Goal: Communication & Community: Answer question/provide support

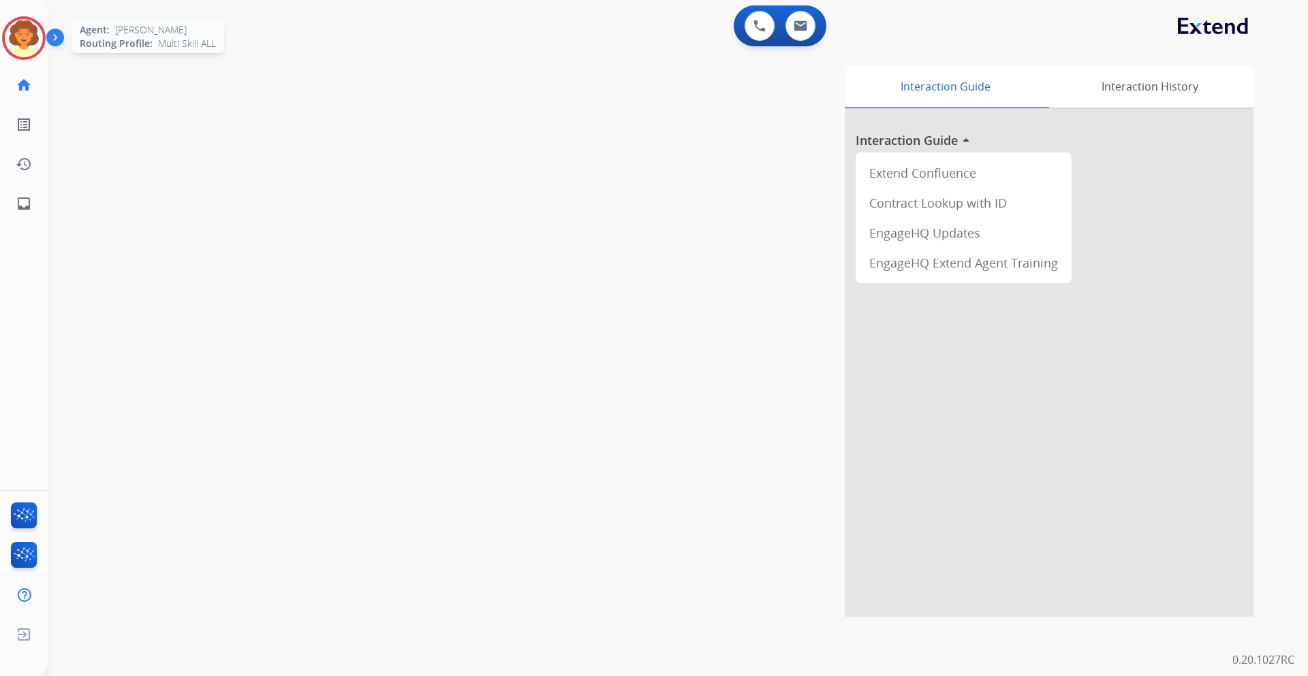
click at [33, 42] on img at bounding box center [24, 38] width 38 height 38
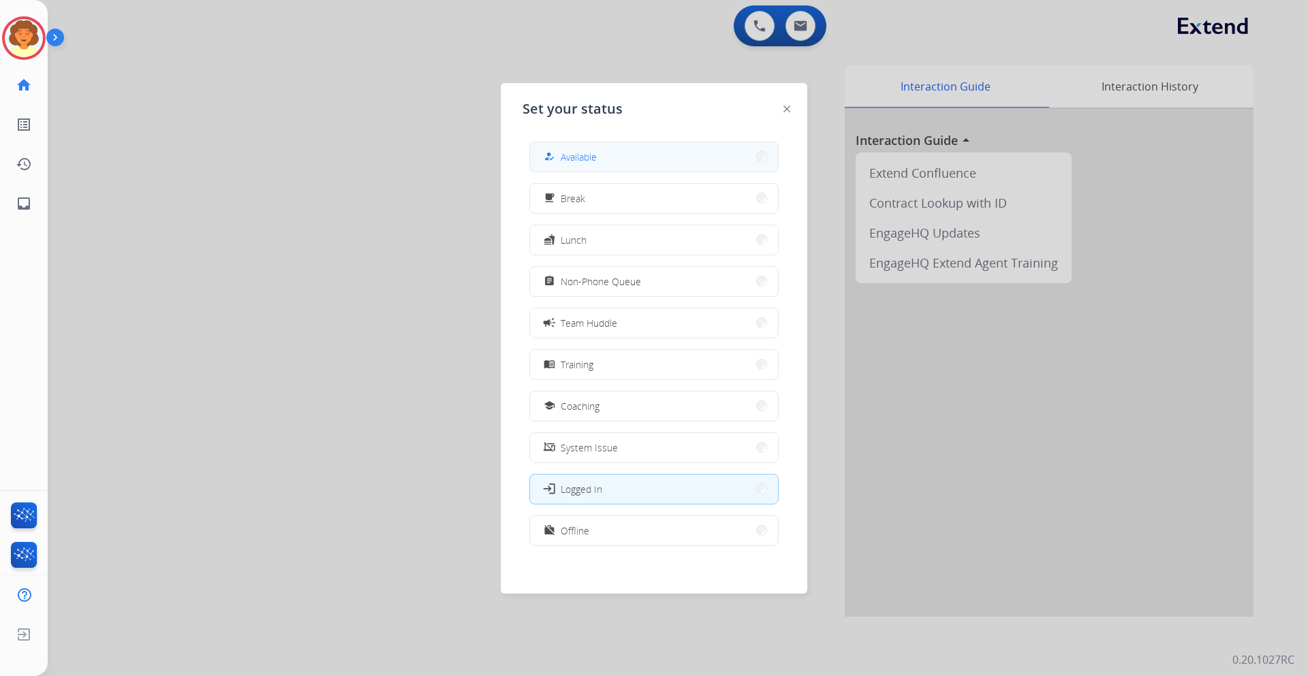
click at [610, 151] on button "how_to_reg Available" at bounding box center [654, 156] width 248 height 29
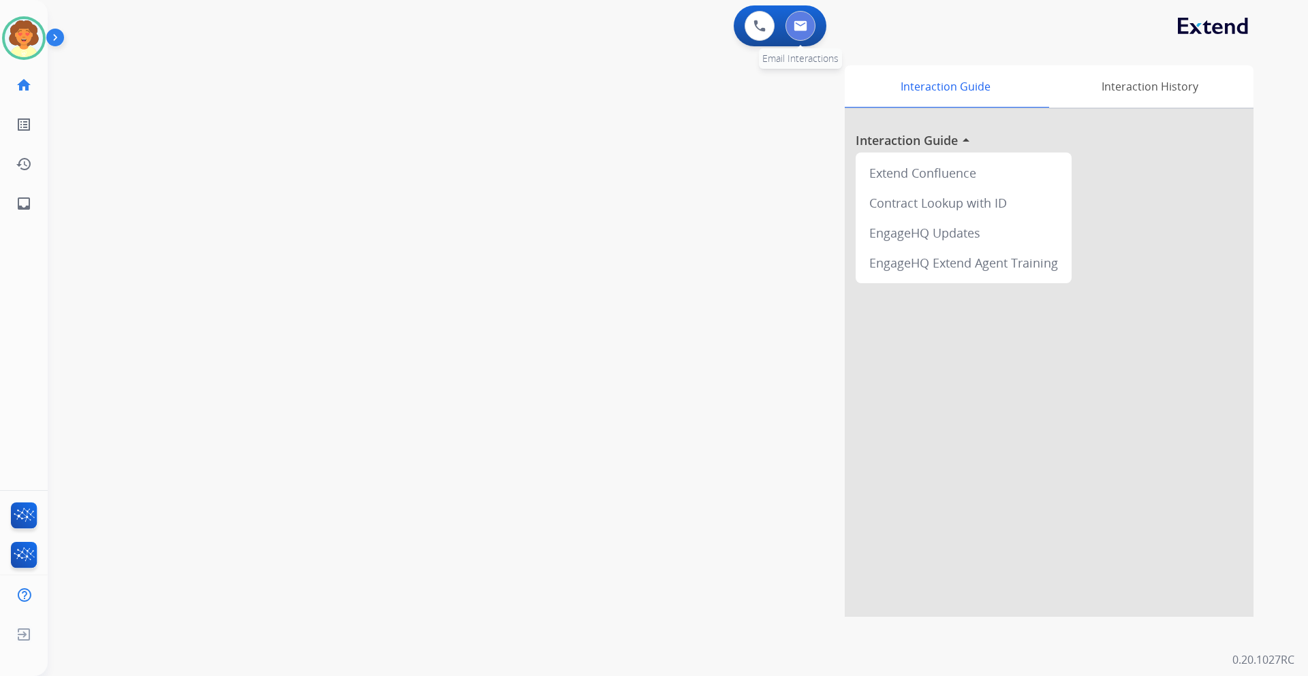
click at [803, 21] on img at bounding box center [801, 25] width 14 height 11
select select "**********"
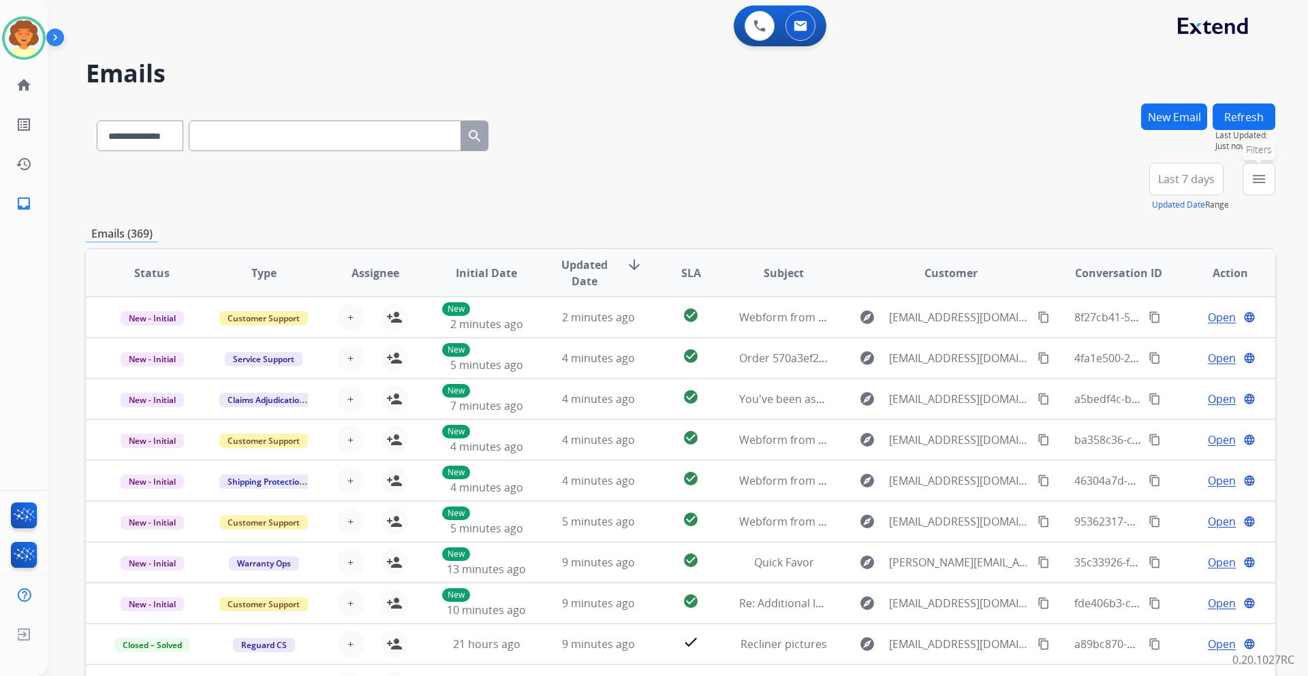
click at [1257, 181] on mat-icon "menu" at bounding box center [1259, 179] width 16 height 16
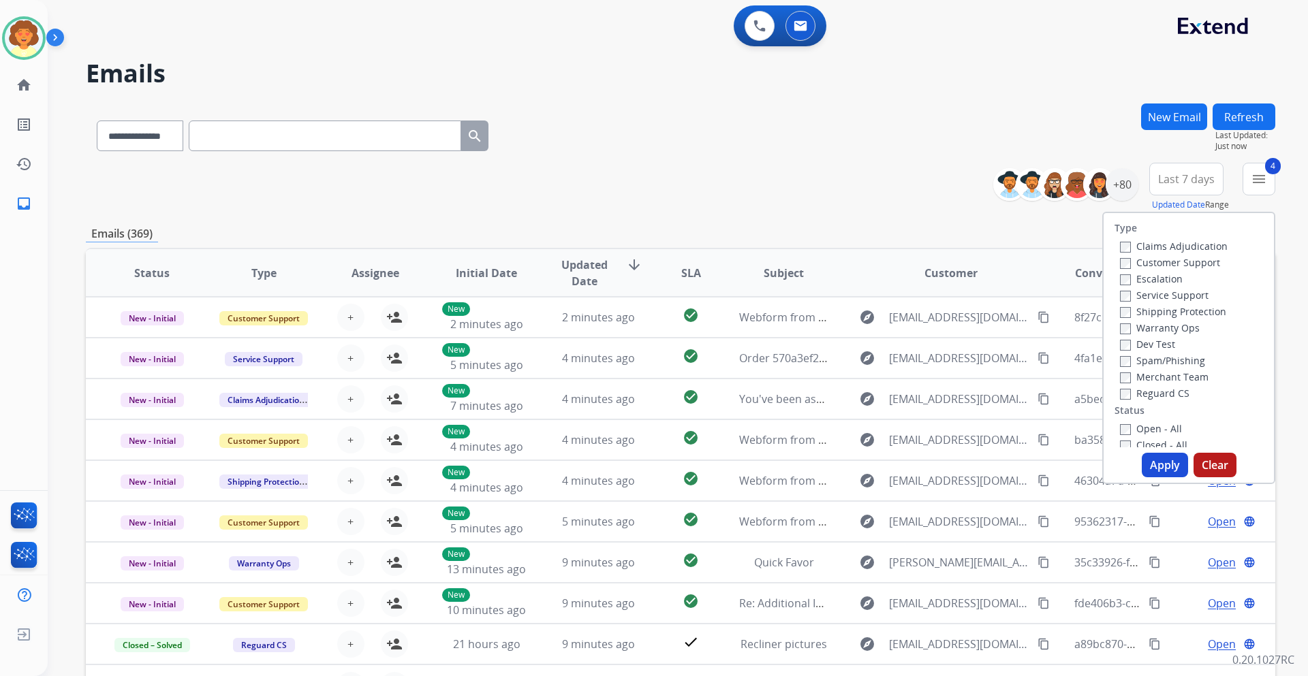
click at [1160, 465] on button "Apply" at bounding box center [1165, 465] width 46 height 25
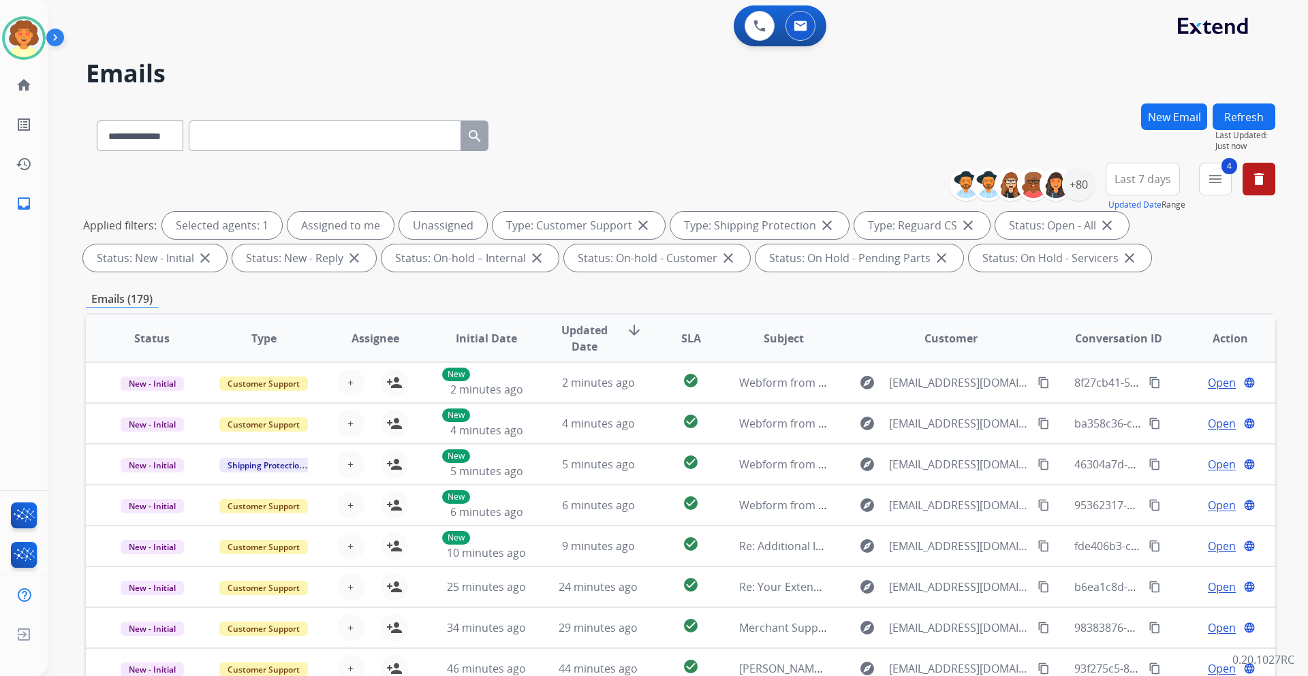
click at [1151, 176] on span "Last 7 days" at bounding box center [1143, 178] width 57 height 5
click at [1128, 347] on div "Last 90 days" at bounding box center [1138, 345] width 75 height 20
click at [1070, 186] on div "+136" at bounding box center [1078, 184] width 33 height 33
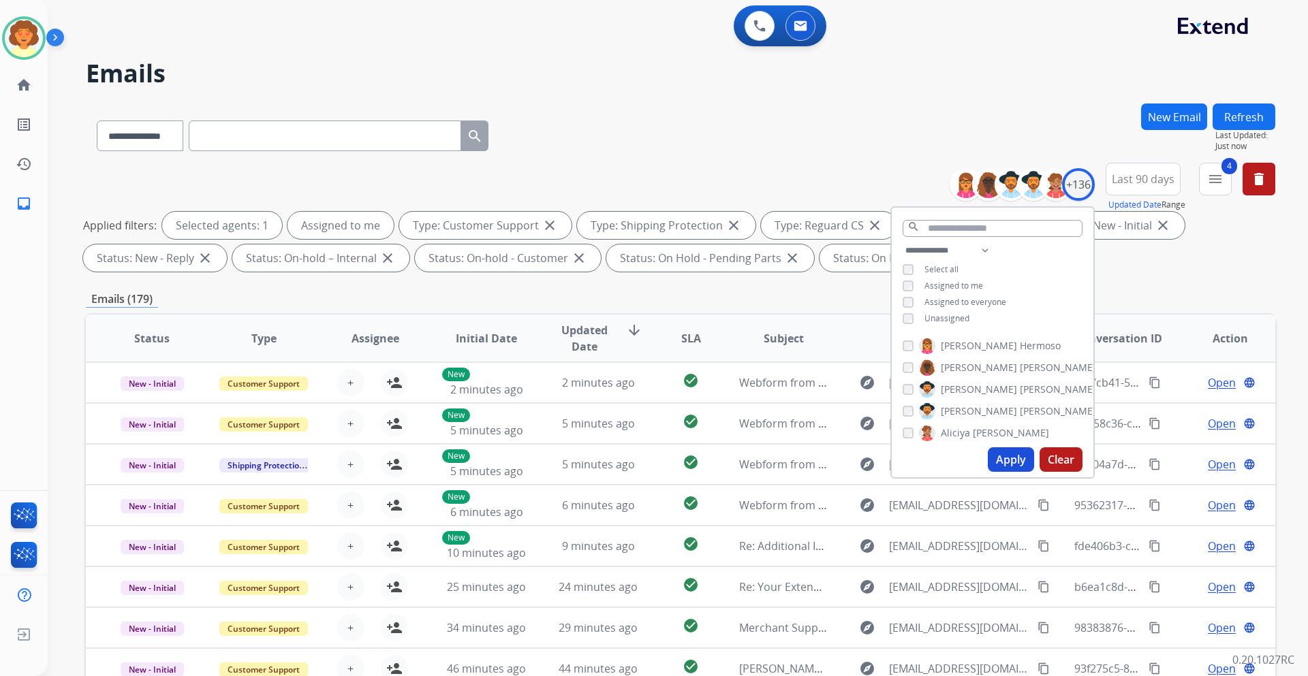
click at [997, 463] on button "Apply" at bounding box center [1011, 460] width 46 height 25
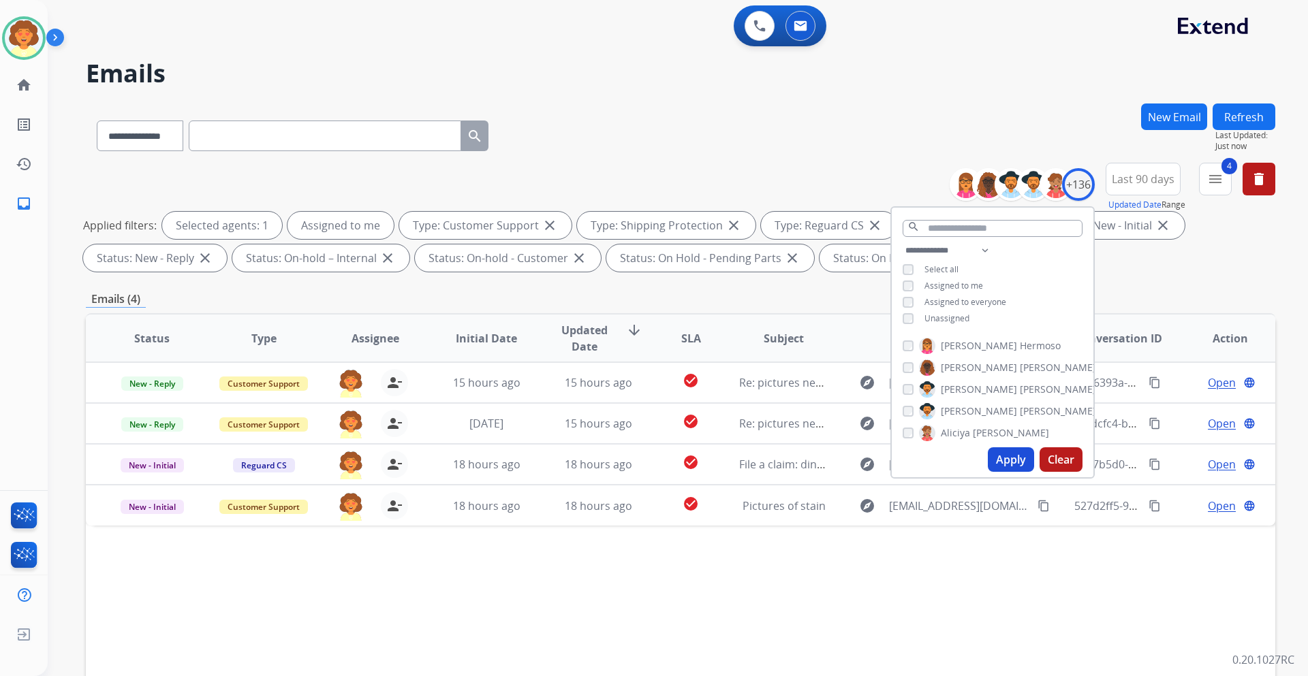
click at [754, 139] on div "**********" at bounding box center [680, 133] width 1189 height 59
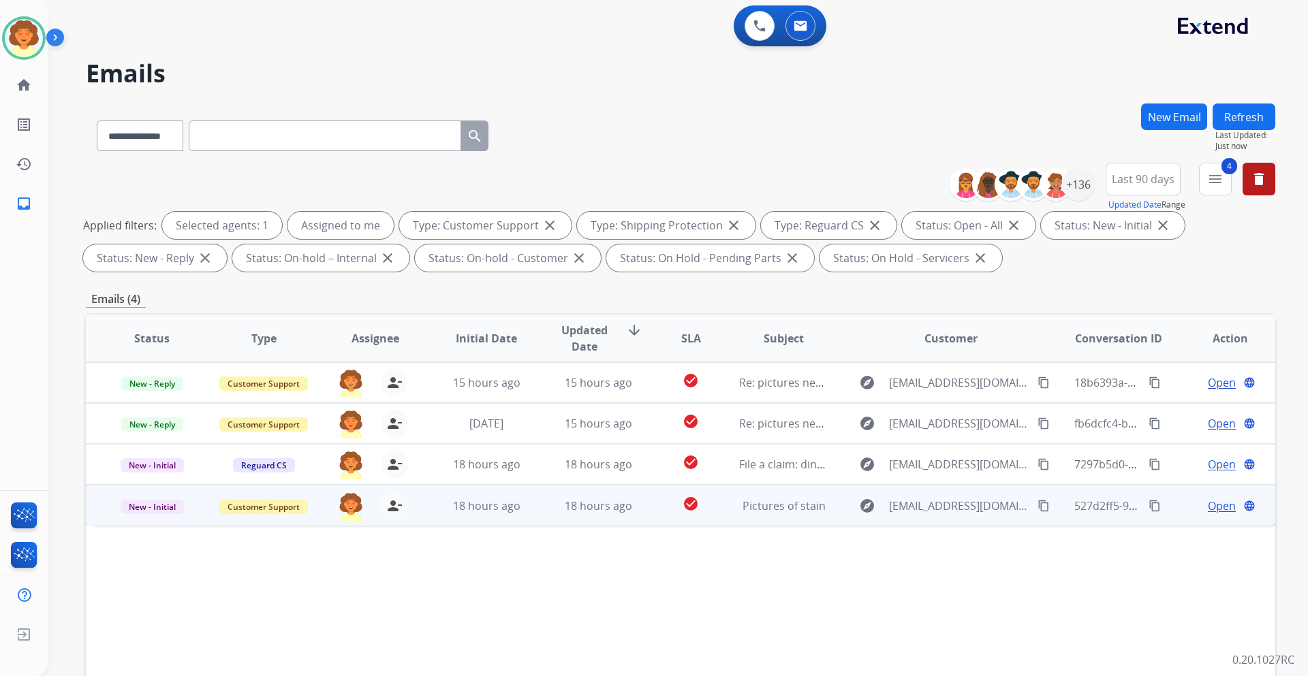
click at [1208, 504] on span "Open" at bounding box center [1222, 506] width 28 height 16
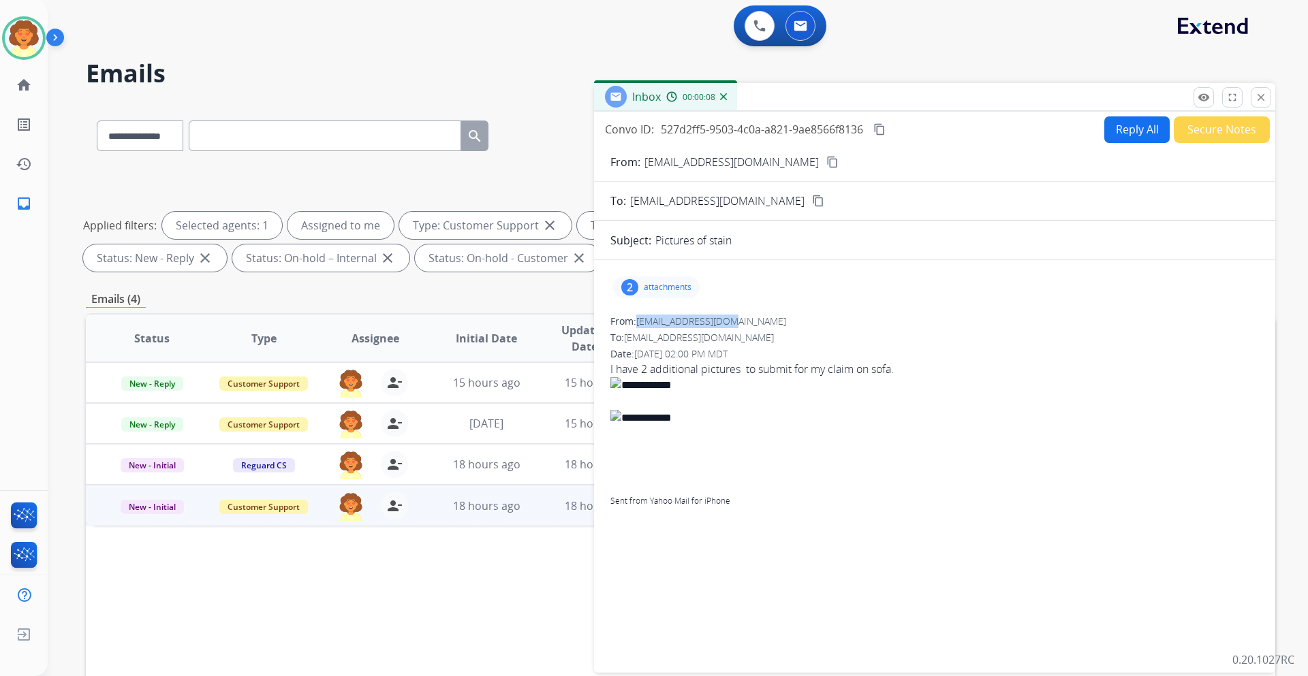
drag, startPoint x: 640, startPoint y: 324, endPoint x: 739, endPoint y: 322, distance: 99.5
click at [739, 322] on div "From: [EMAIL_ADDRESS][DOMAIN_NAME]" at bounding box center [934, 322] width 649 height 14
copy span "[EMAIL_ADDRESS][DOMAIN_NAME]"
click at [628, 292] on div "2" at bounding box center [629, 287] width 17 height 16
click at [785, 320] on mat-icon "download" at bounding box center [785, 322] width 12 height 12
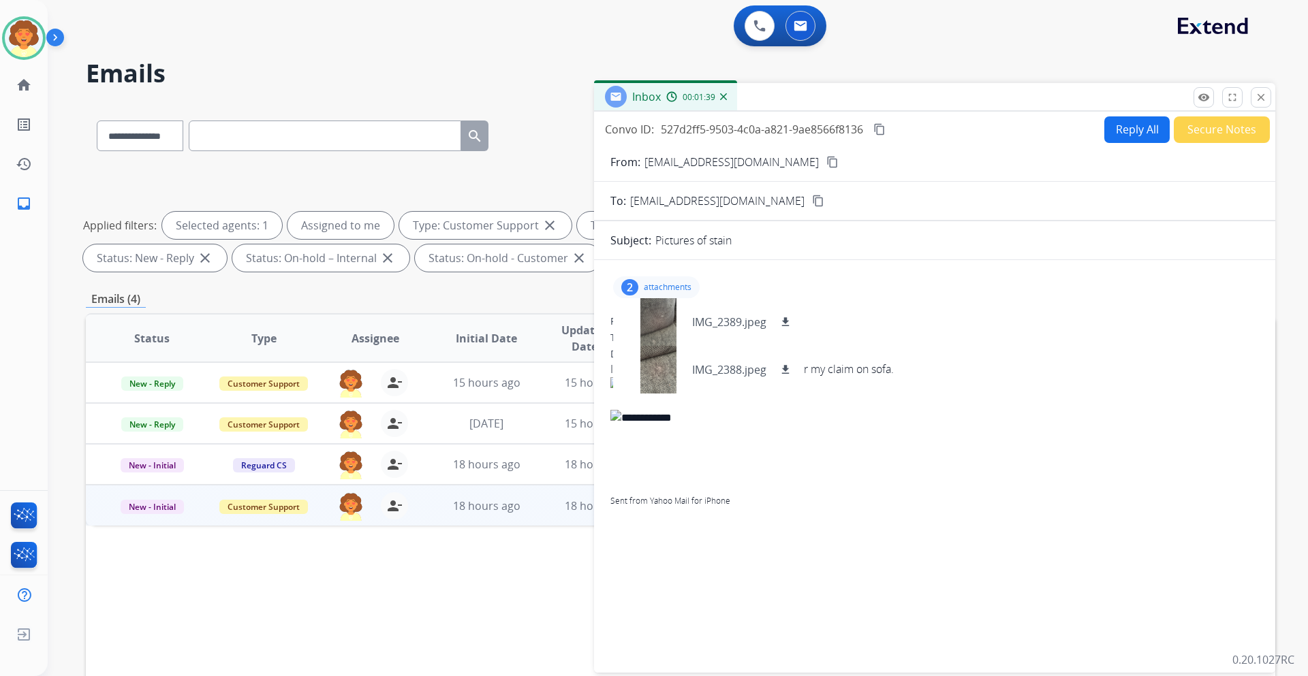
drag, startPoint x: 788, startPoint y: 371, endPoint x: 820, endPoint y: 363, distance: 32.9
click at [788, 371] on mat-icon "download" at bounding box center [785, 370] width 12 height 12
click at [1117, 134] on button "Reply All" at bounding box center [1136, 129] width 65 height 27
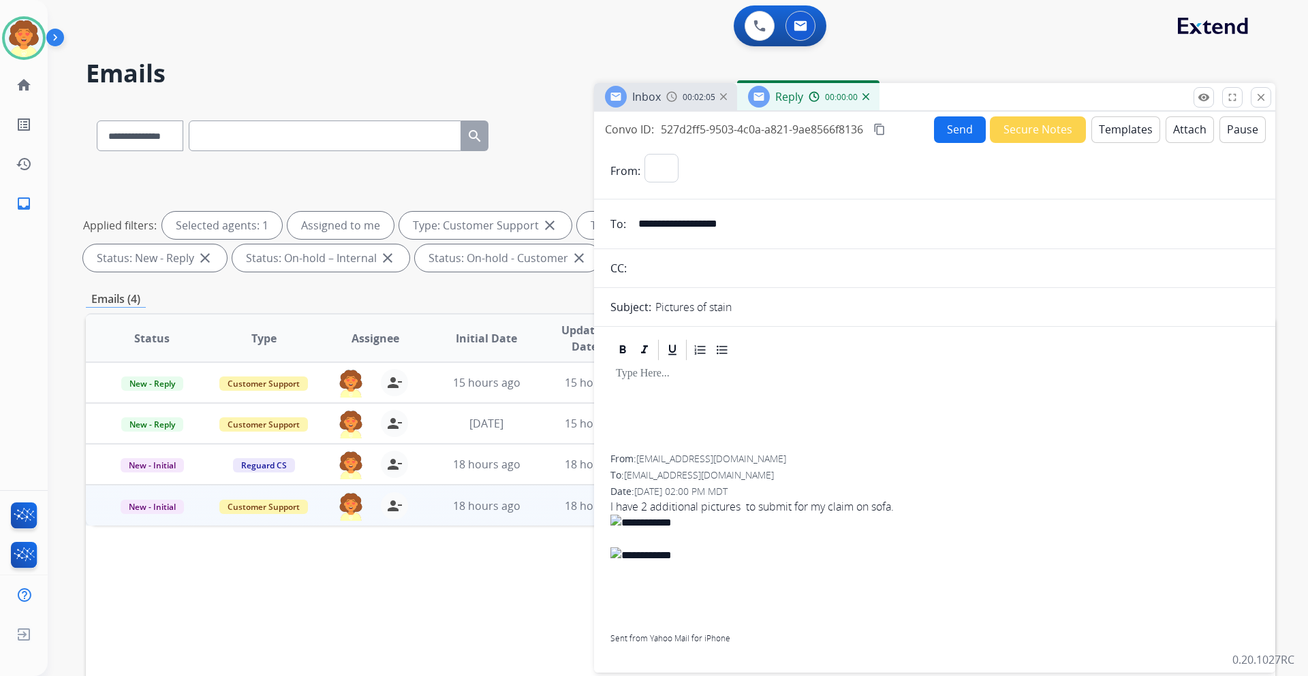
select select "**********"
click at [1125, 126] on button "Templates" at bounding box center [1125, 129] width 69 height 27
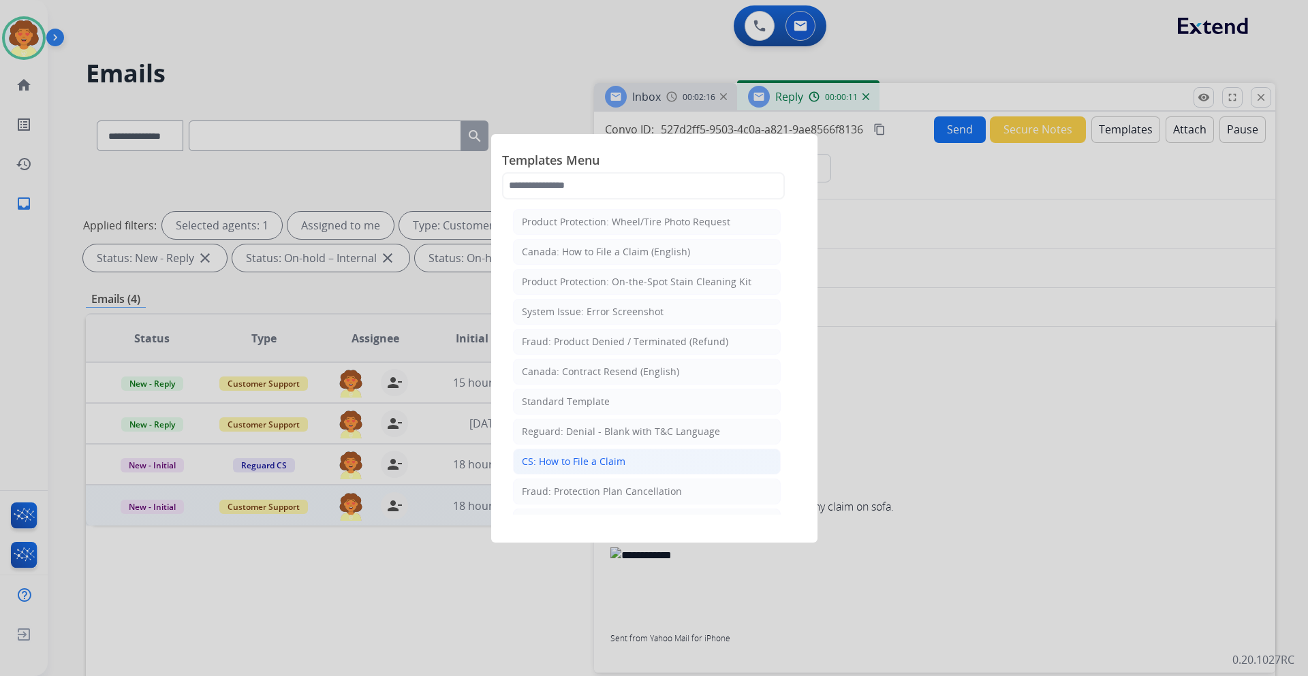
scroll to position [68, 0]
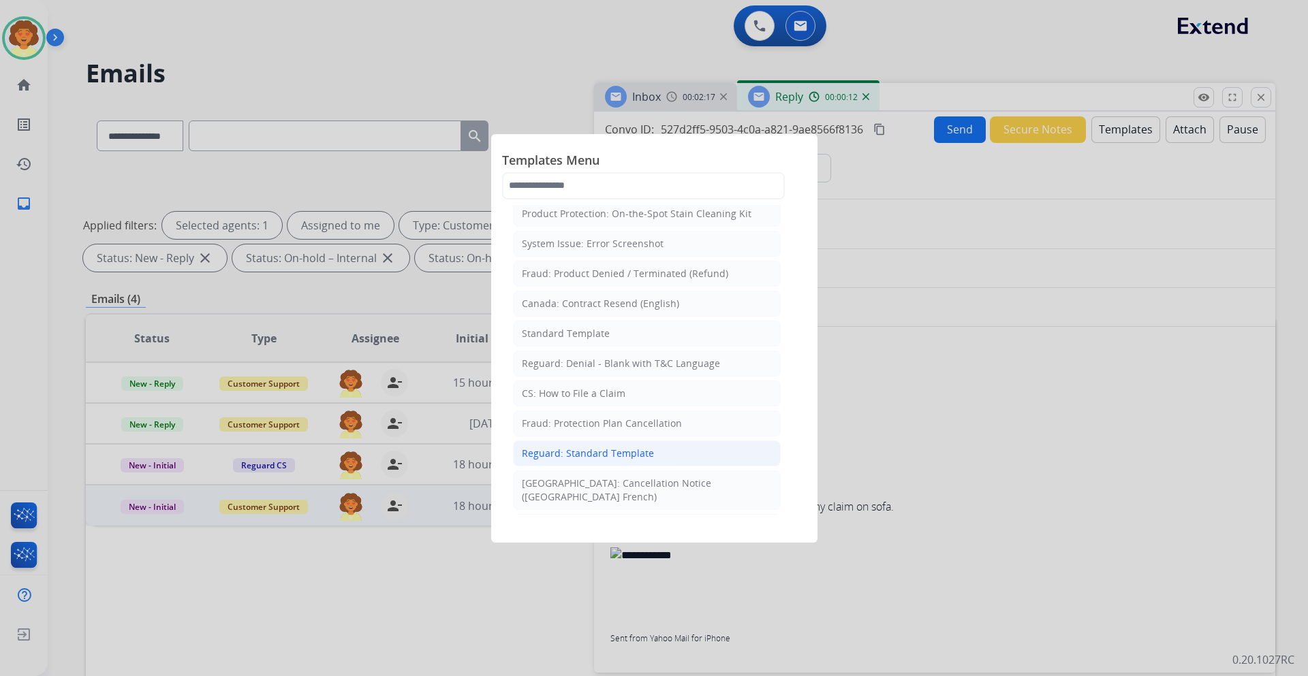
click at [621, 447] on div "Reguard: Standard Template" at bounding box center [588, 454] width 132 height 14
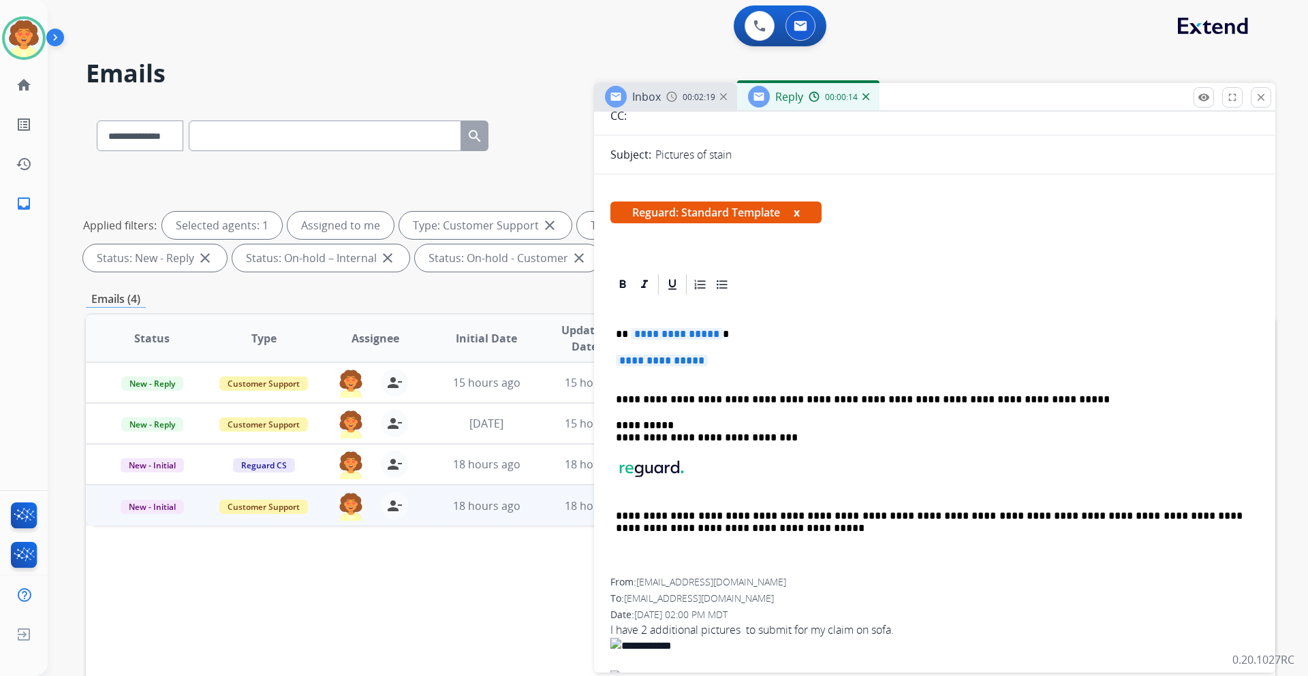
scroll to position [204, 0]
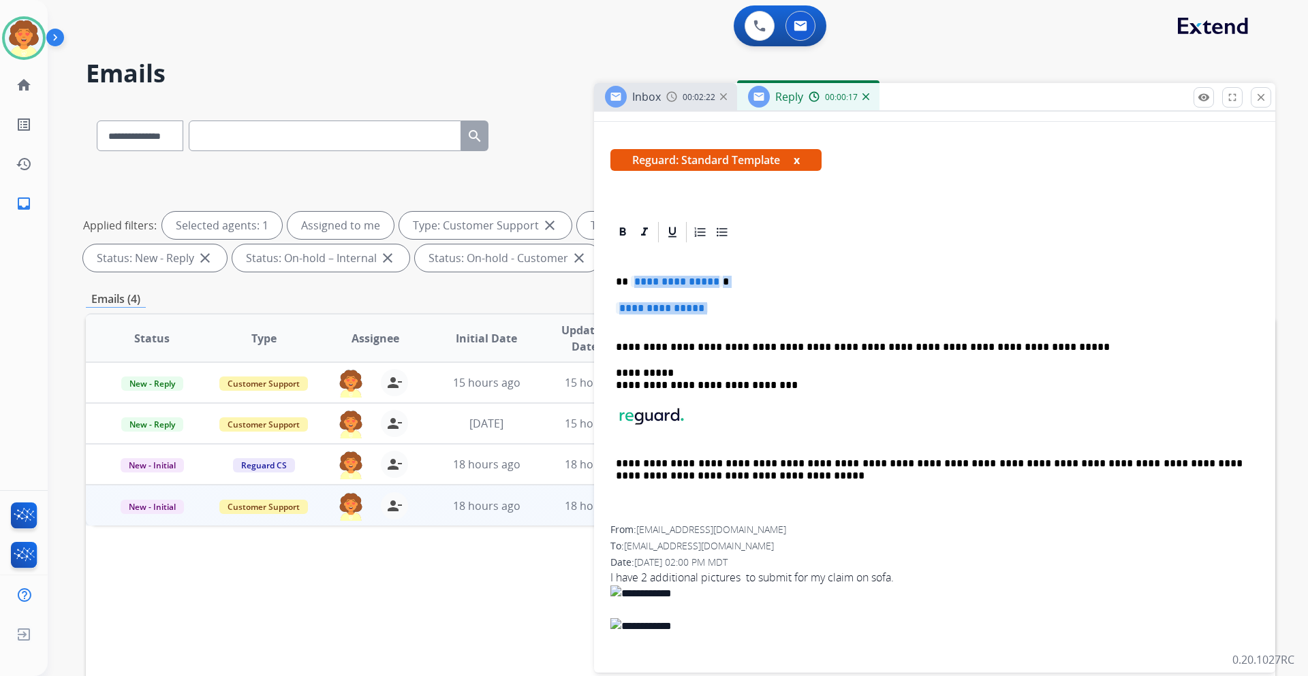
drag, startPoint x: 631, startPoint y: 280, endPoint x: 709, endPoint y: 325, distance: 90.3
click at [709, 325] on div "**********" at bounding box center [934, 385] width 649 height 281
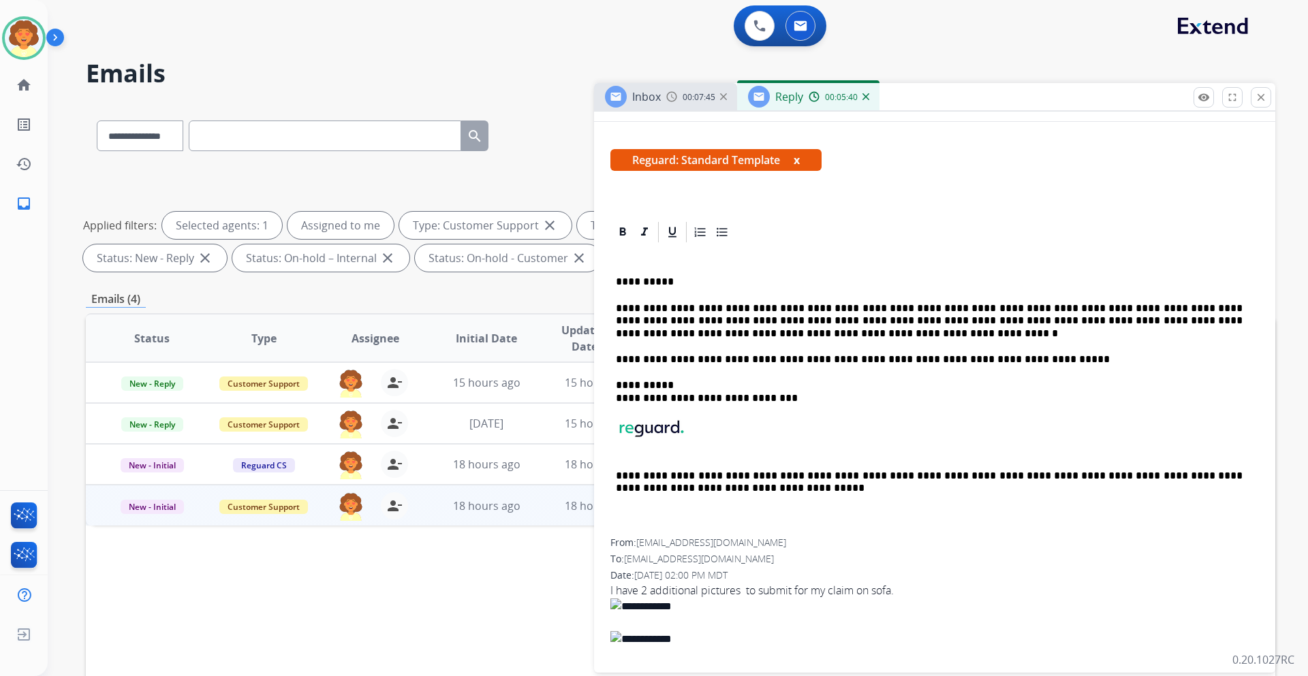
scroll to position [0, 0]
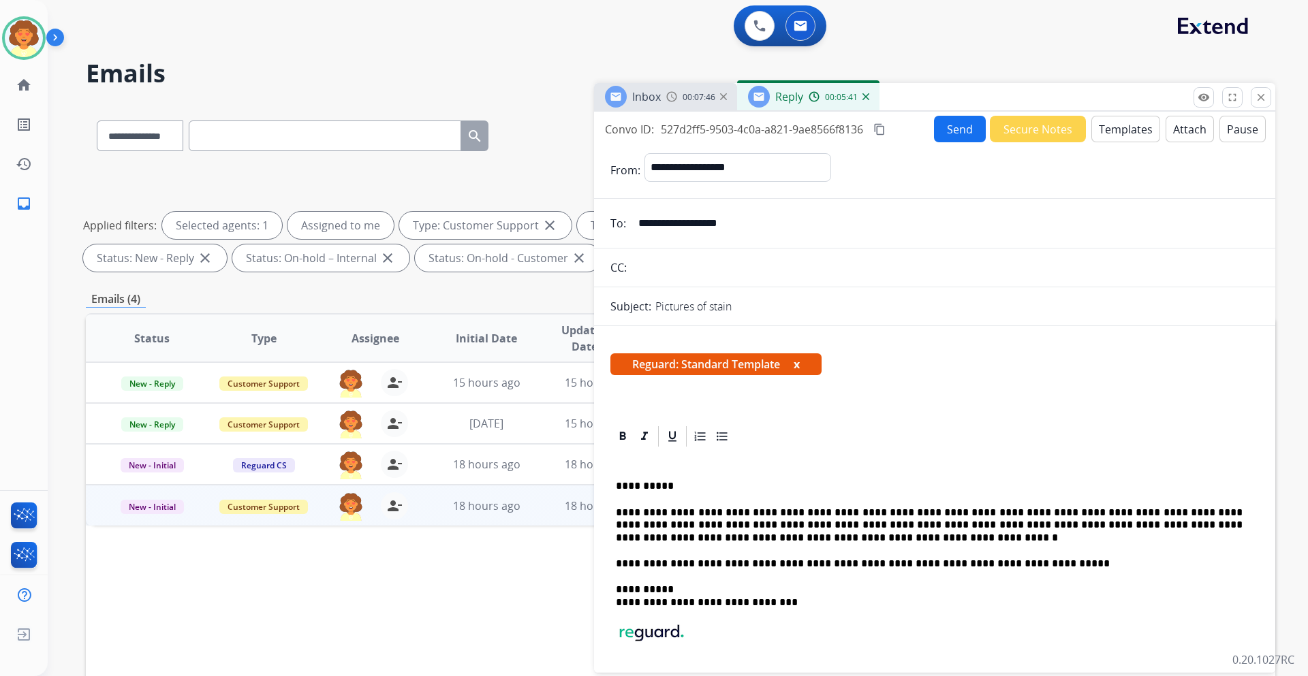
click at [950, 132] on button "Send" at bounding box center [960, 129] width 52 height 27
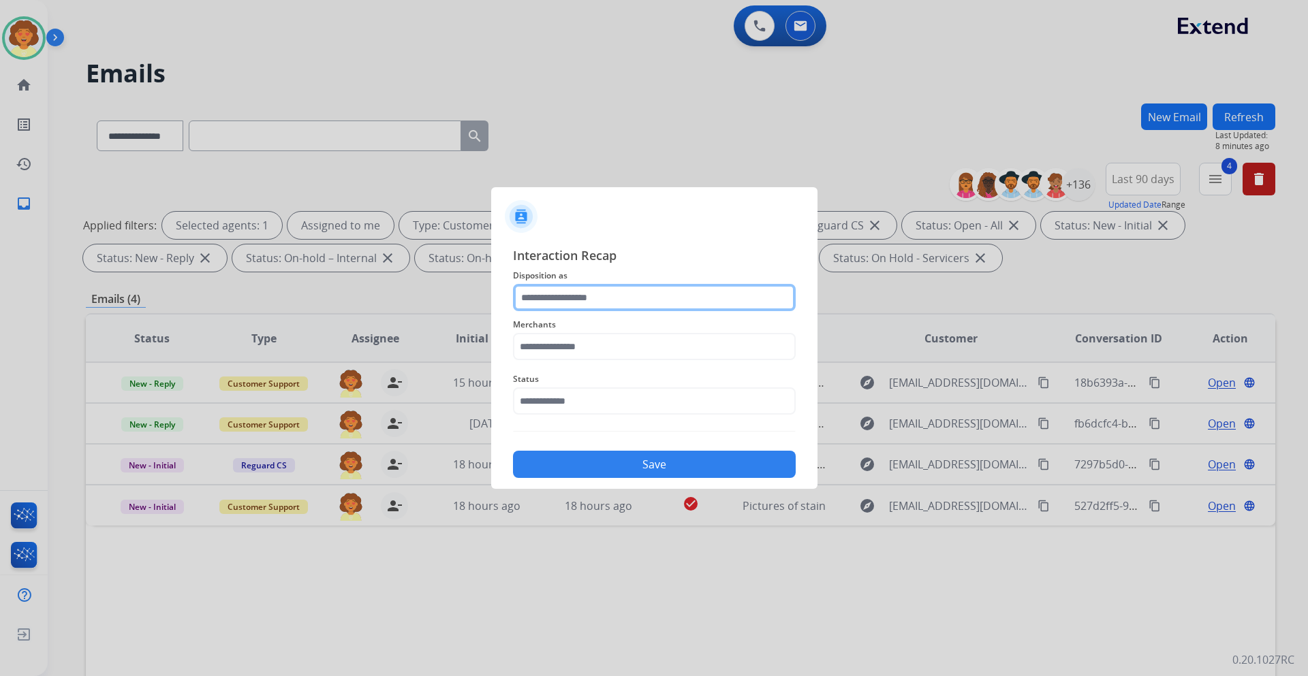
click at [548, 302] on input "text" at bounding box center [654, 297] width 283 height 27
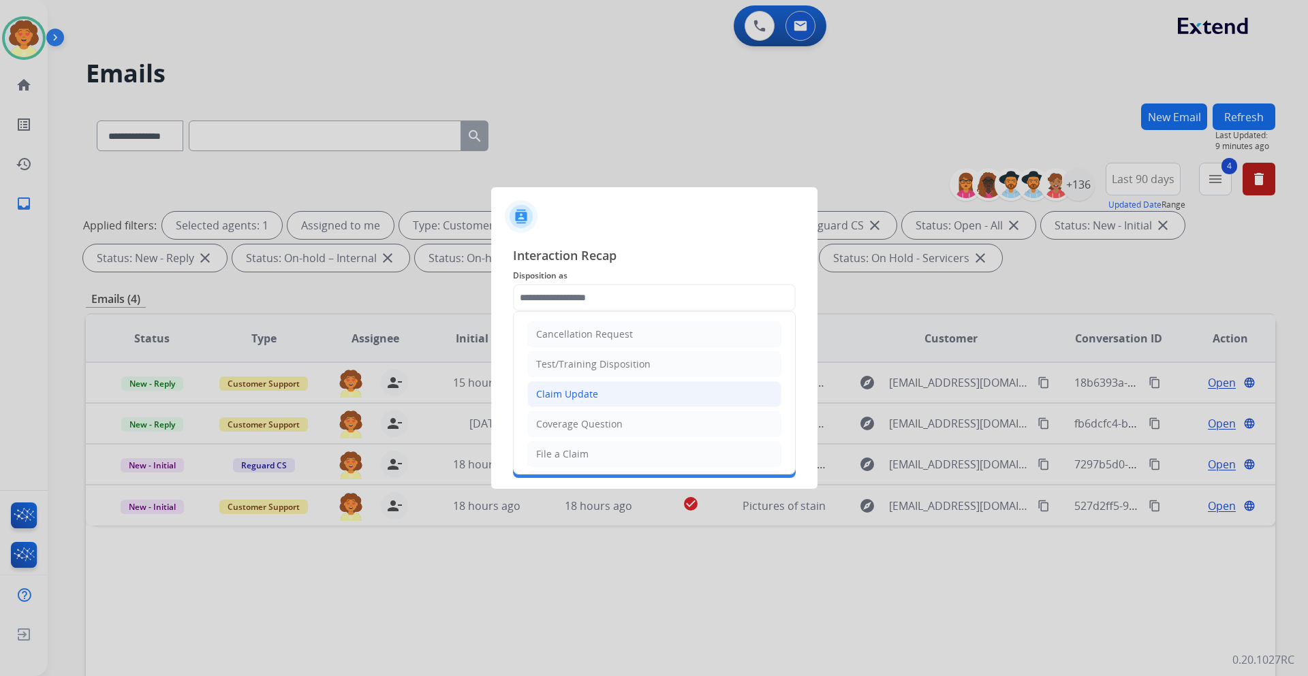
click at [591, 399] on div "Claim Update" at bounding box center [567, 395] width 62 height 14
type input "**********"
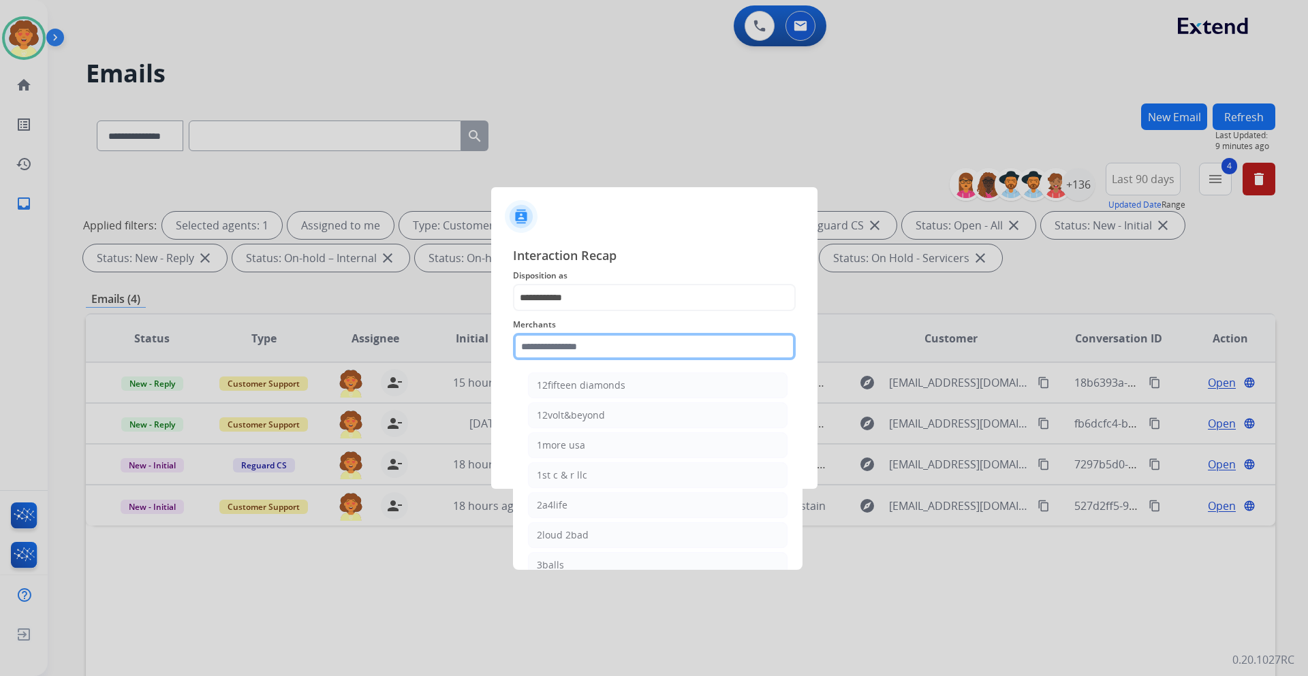
click at [582, 346] on input "text" at bounding box center [654, 346] width 283 height 27
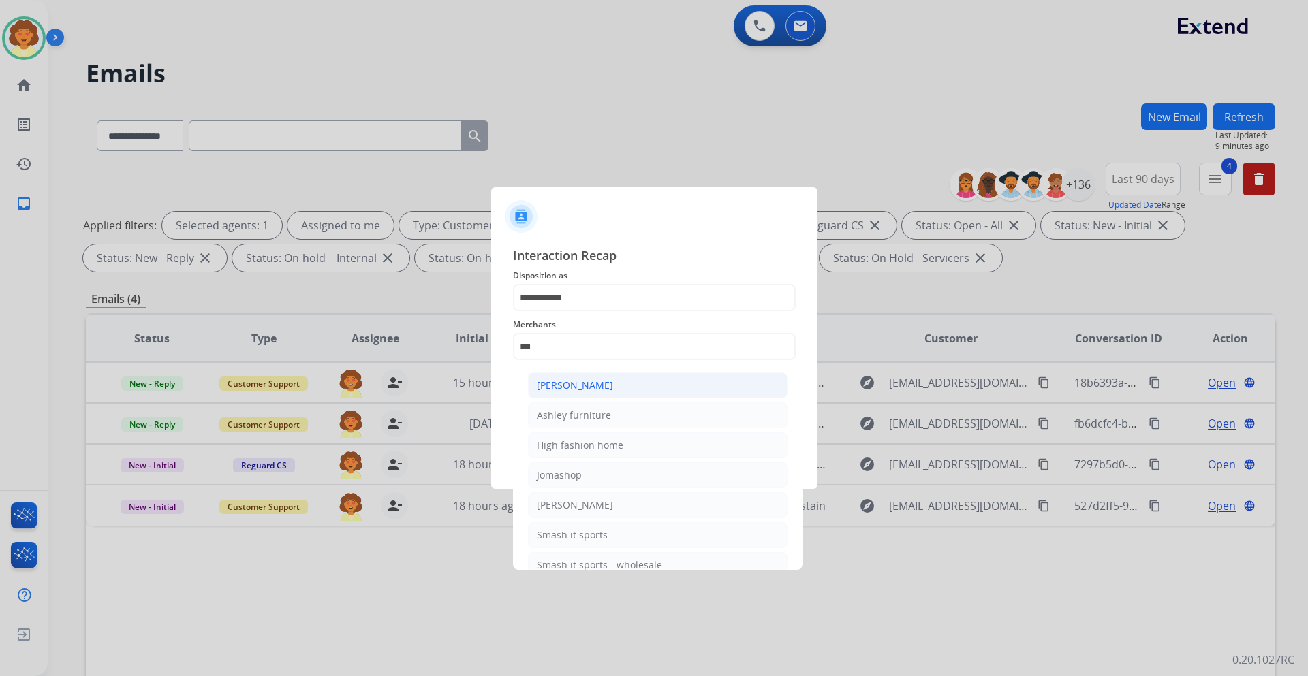
click at [589, 389] on div "[PERSON_NAME]" at bounding box center [575, 386] width 76 height 14
type input "**********"
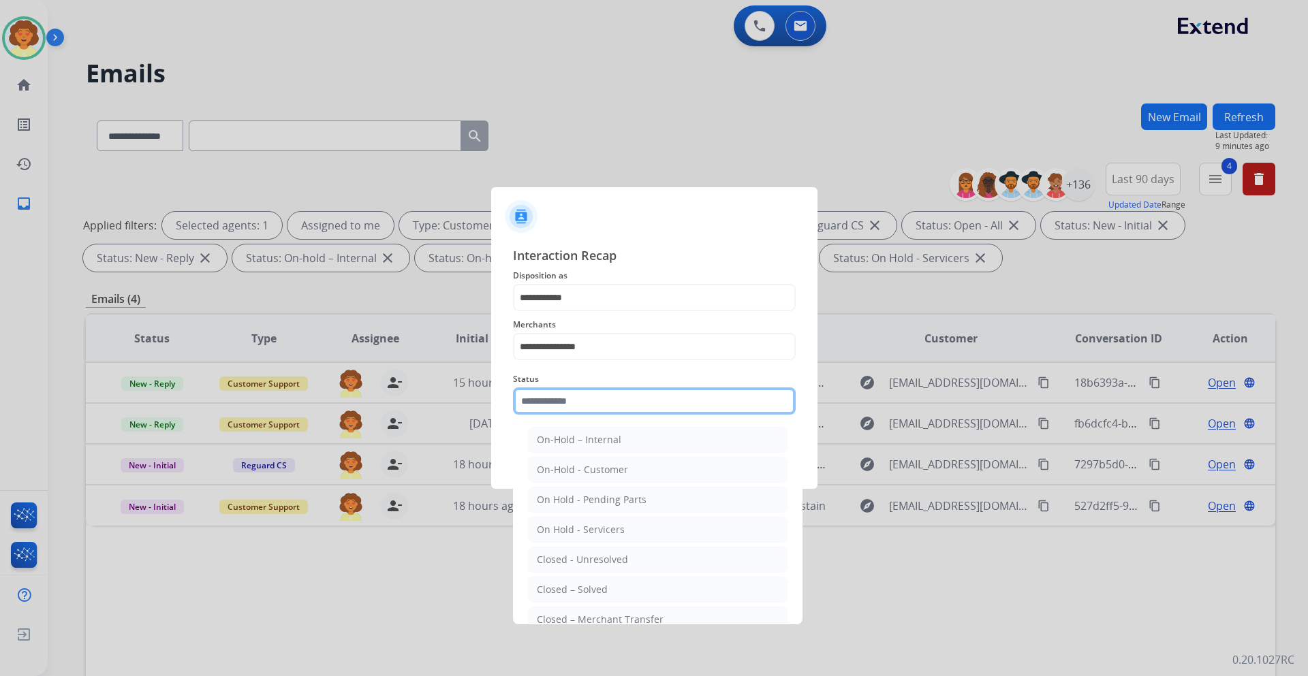
click at [571, 401] on input "text" at bounding box center [654, 401] width 283 height 27
click at [621, 593] on li "Closed – Solved" at bounding box center [658, 590] width 260 height 26
type input "**********"
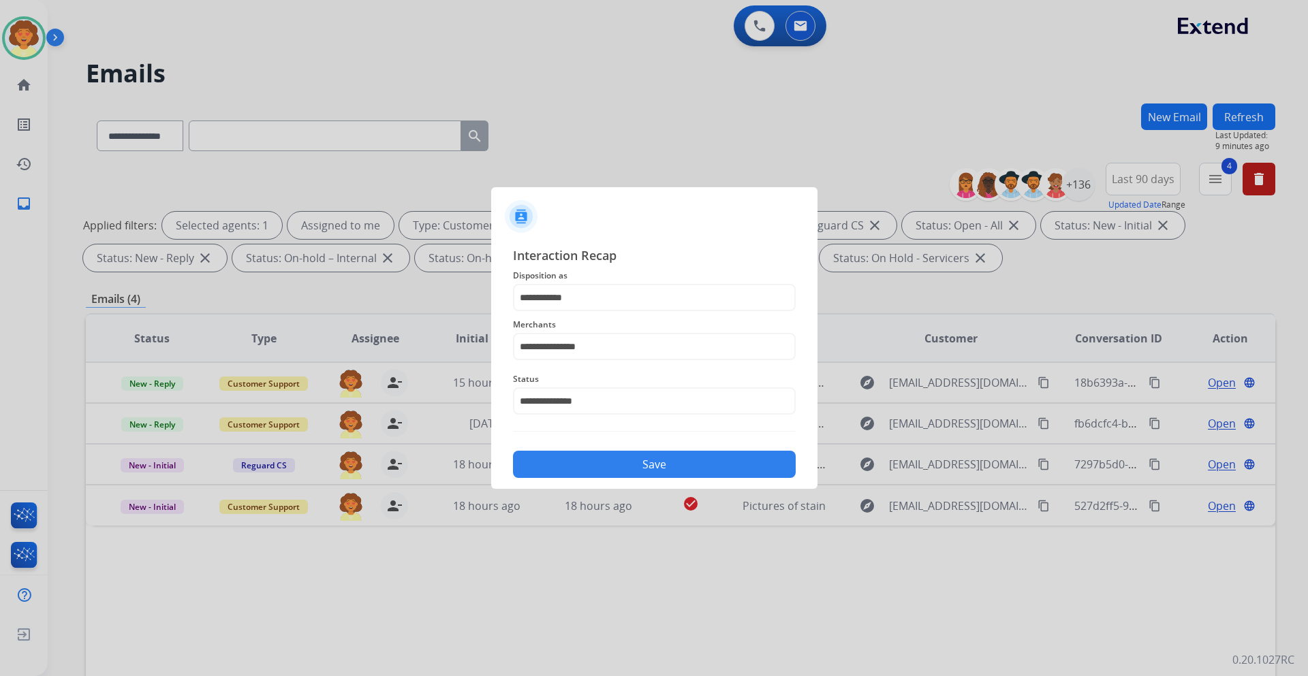
click at [618, 463] on button "Save" at bounding box center [654, 464] width 283 height 27
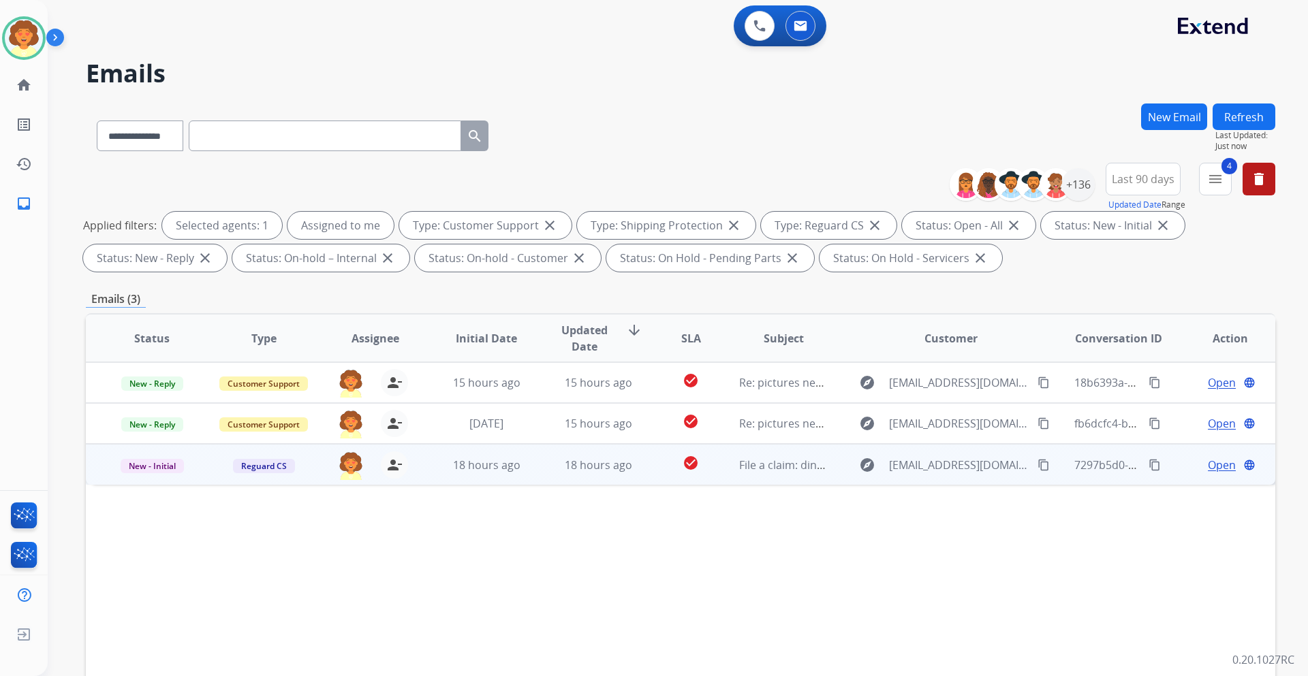
click at [1210, 464] on span "Open" at bounding box center [1222, 465] width 28 height 16
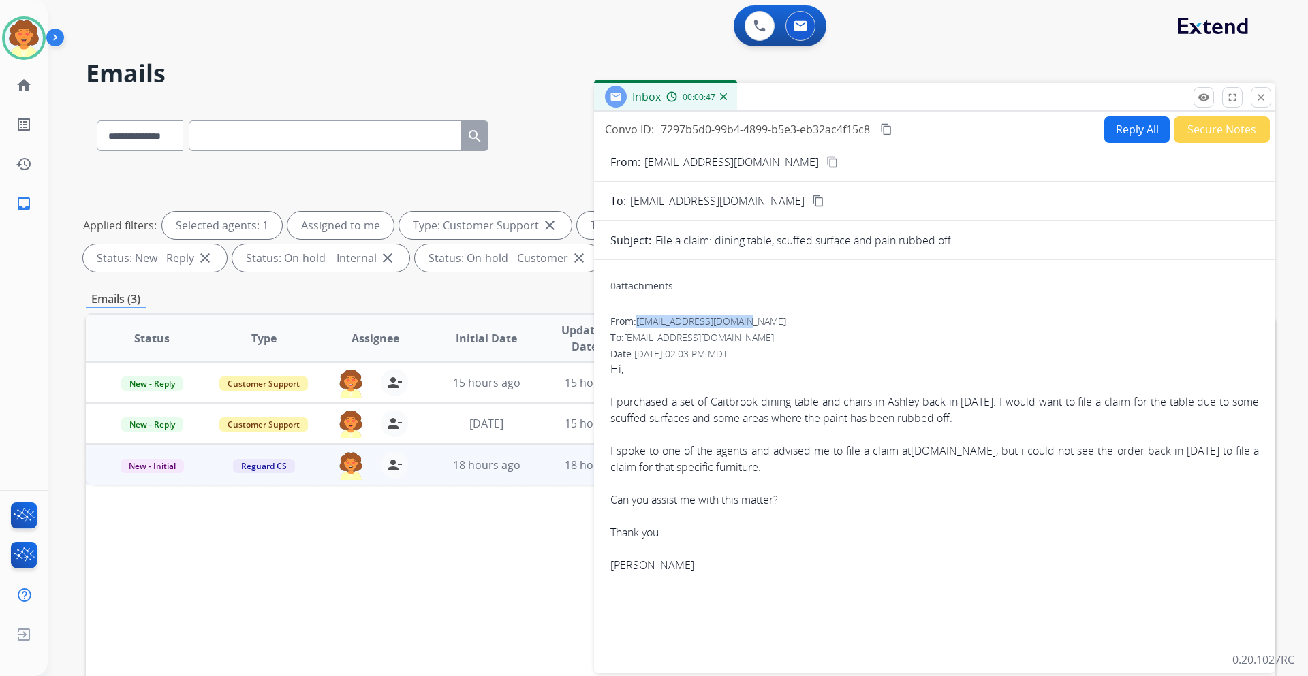
drag, startPoint x: 640, startPoint y: 324, endPoint x: 760, endPoint y: 326, distance: 119.9
click at [760, 326] on div "From: [EMAIL_ADDRESS][DOMAIN_NAME]" at bounding box center [934, 322] width 649 height 14
copy span "[EMAIL_ADDRESS][DOMAIN_NAME]"
click at [1107, 125] on button "Reply All" at bounding box center [1136, 129] width 65 height 27
select select "**********"
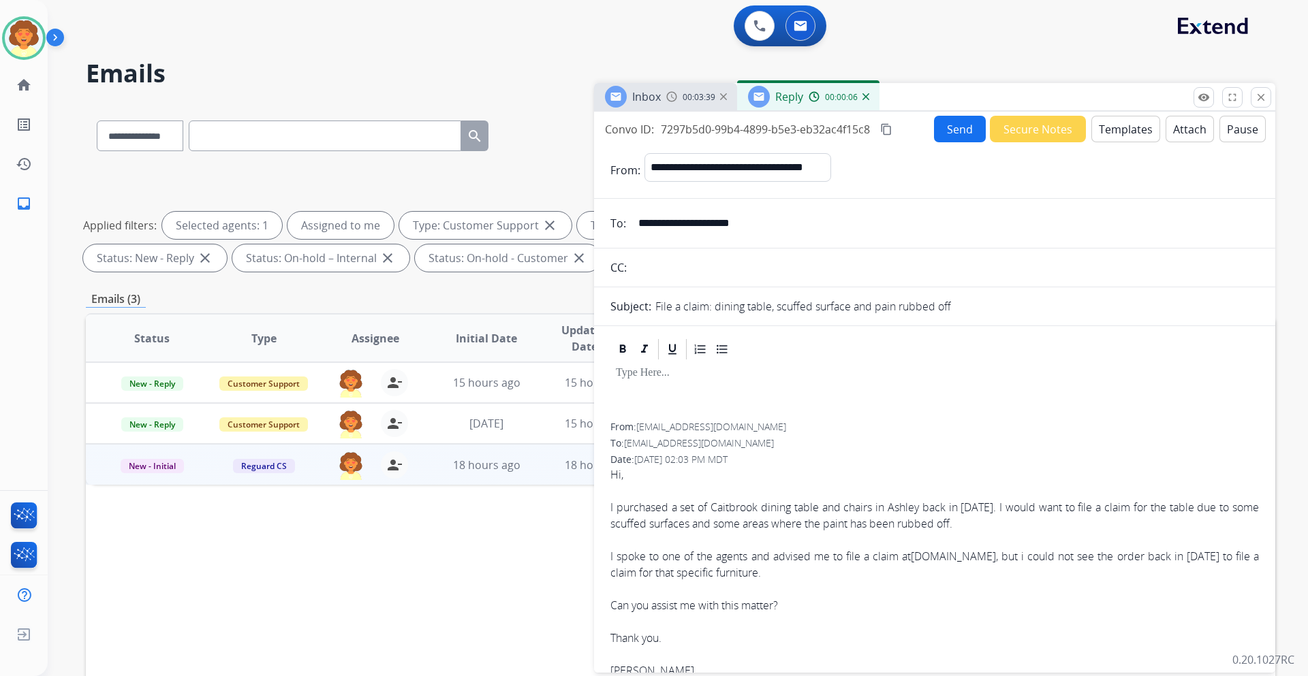
click at [1117, 135] on button "Templates" at bounding box center [1125, 129] width 69 height 27
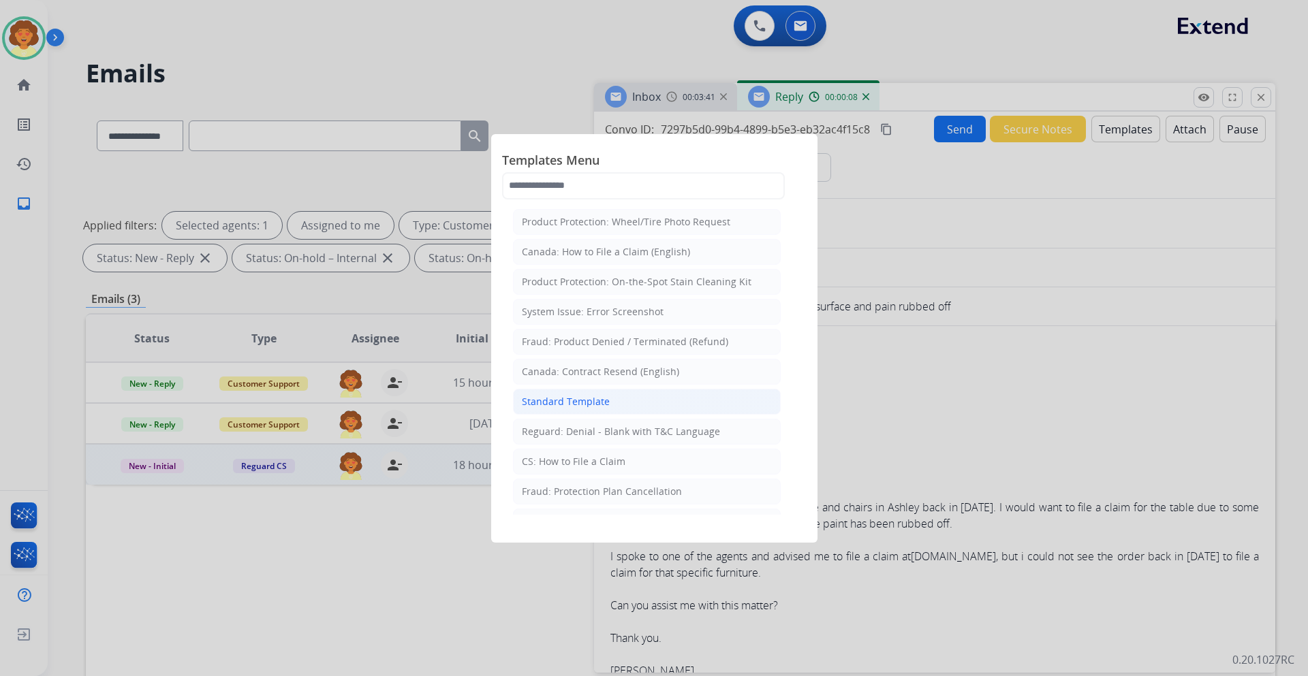
click at [629, 402] on li "Standard Template" at bounding box center [647, 402] width 268 height 26
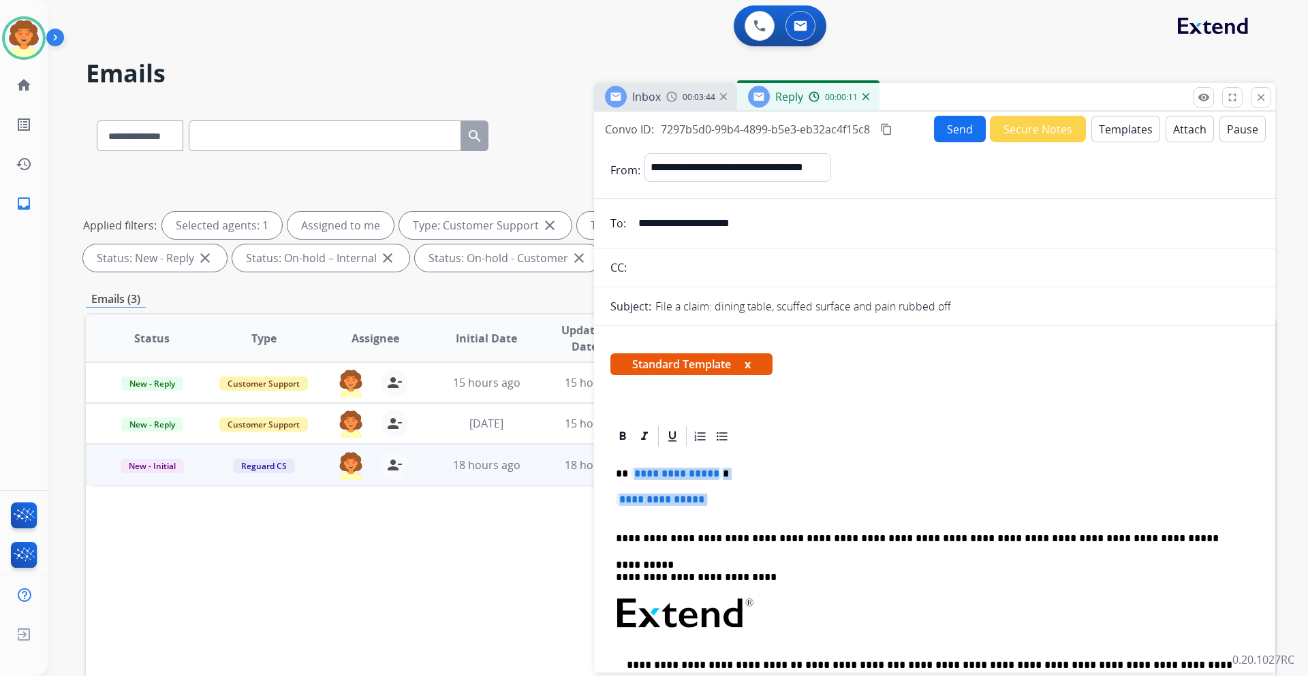
drag, startPoint x: 633, startPoint y: 474, endPoint x: 762, endPoint y: 499, distance: 131.7
click at [734, 510] on div "**********" at bounding box center [934, 646] width 649 height 394
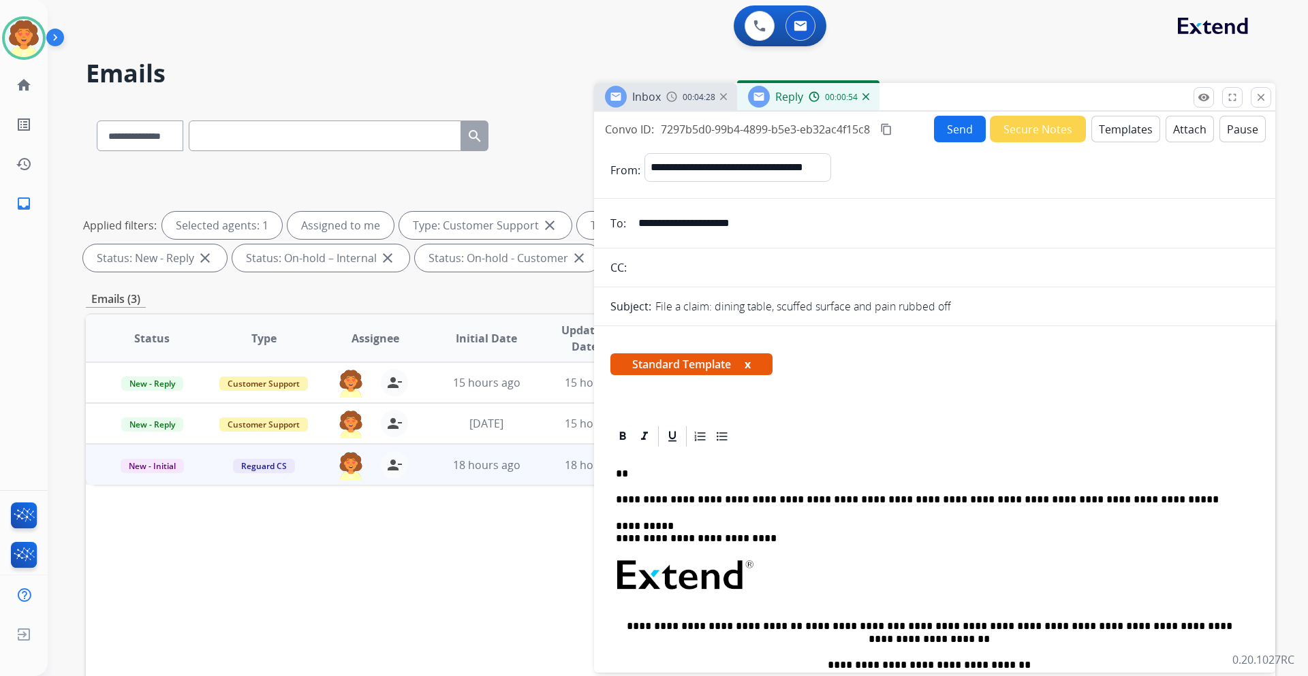
click at [629, 470] on p "**" at bounding box center [929, 474] width 627 height 12
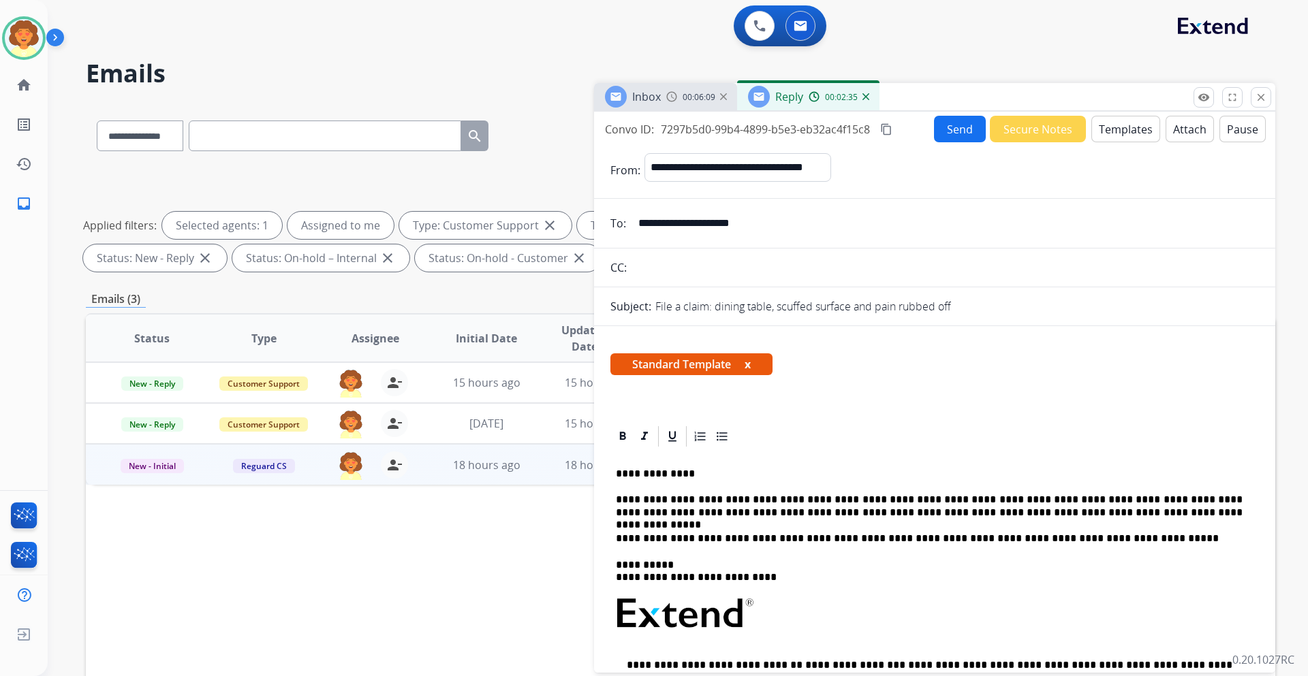
click at [946, 130] on button "Send" at bounding box center [960, 129] width 52 height 27
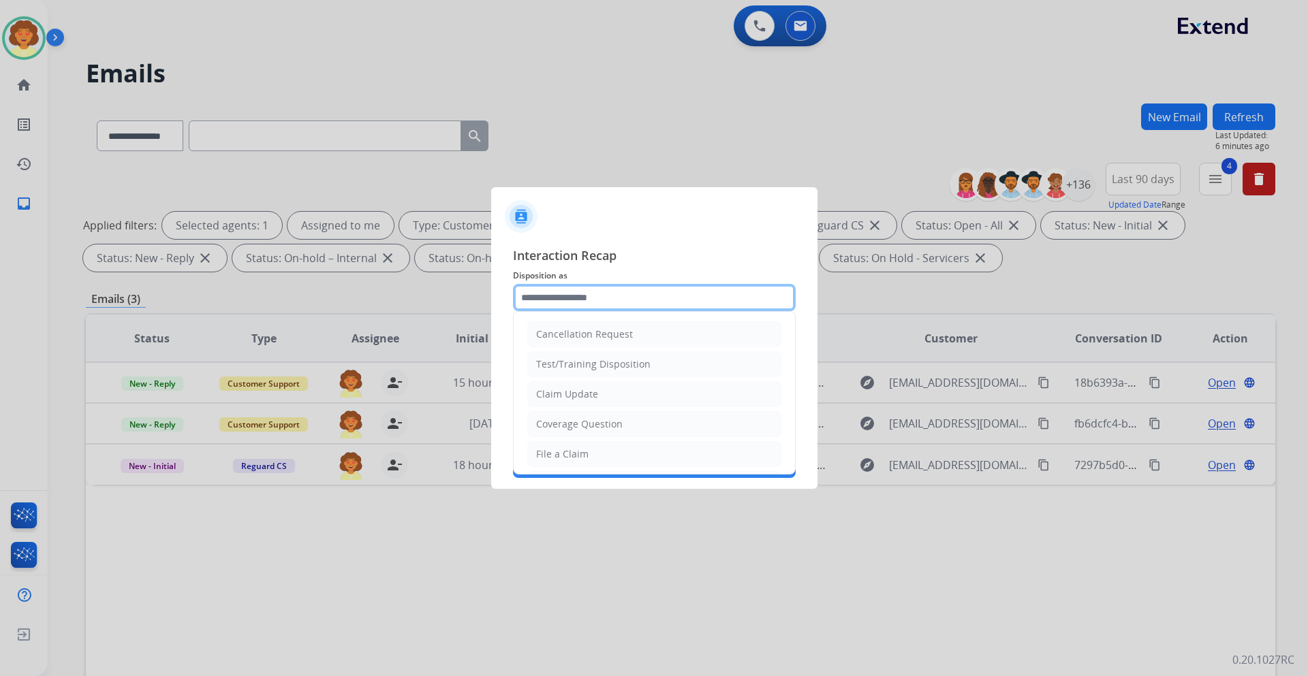
click at [555, 294] on input "text" at bounding box center [654, 297] width 283 height 27
click at [590, 454] on li "File a Claim" at bounding box center [654, 454] width 254 height 26
type input "**********"
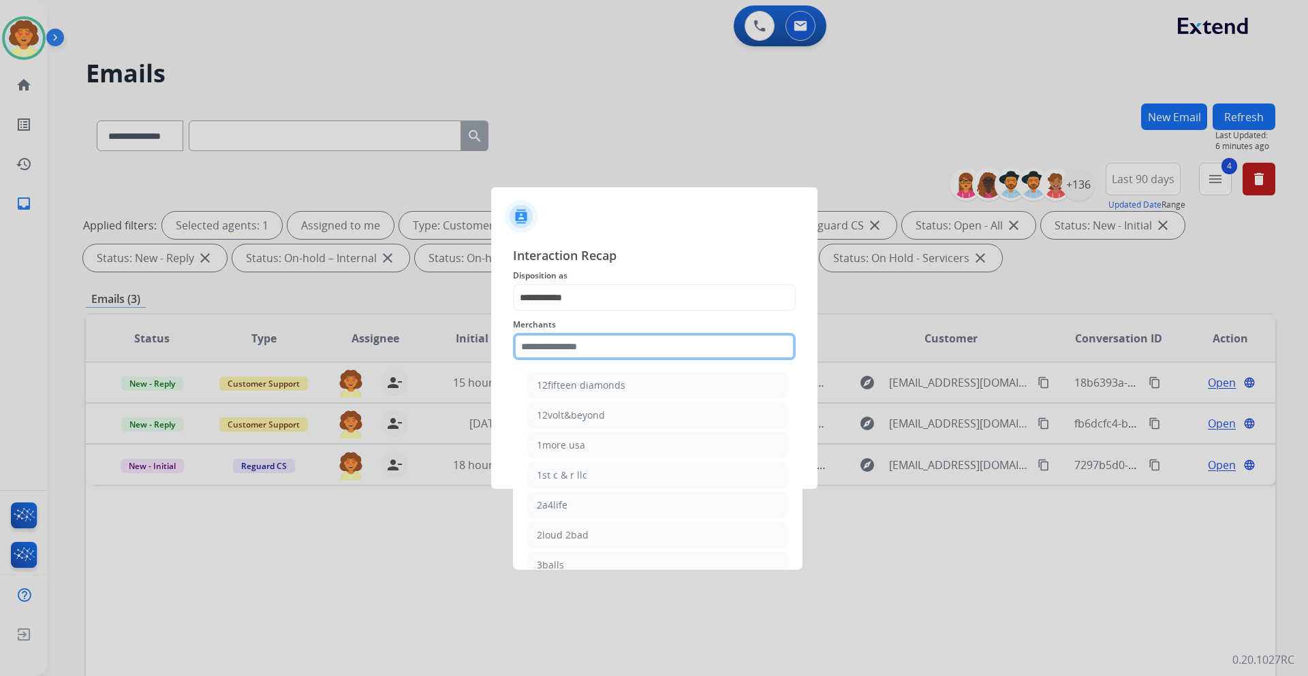
click at [570, 341] on input "text" at bounding box center [654, 346] width 283 height 27
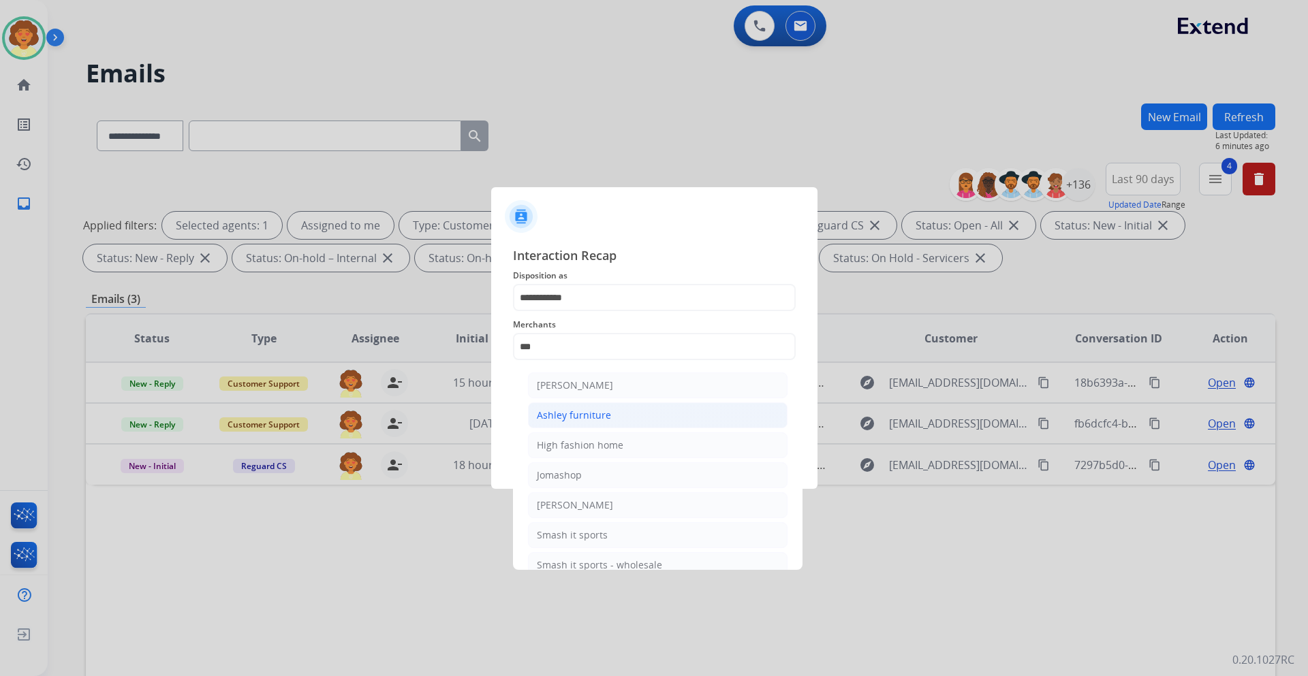
click at [606, 420] on div "Ashley furniture" at bounding box center [574, 416] width 74 height 14
type input "**********"
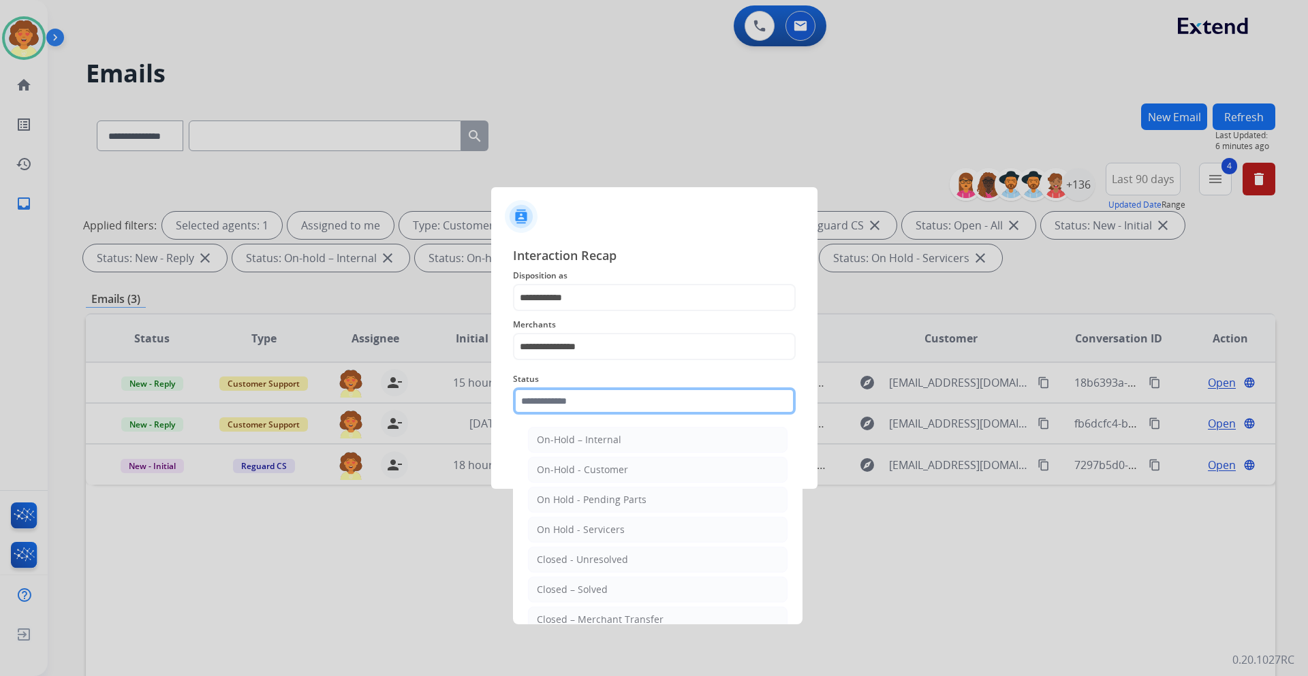
click at [544, 403] on input "text" at bounding box center [654, 401] width 283 height 27
click at [628, 585] on li "Closed – Solved" at bounding box center [658, 590] width 260 height 26
type input "**********"
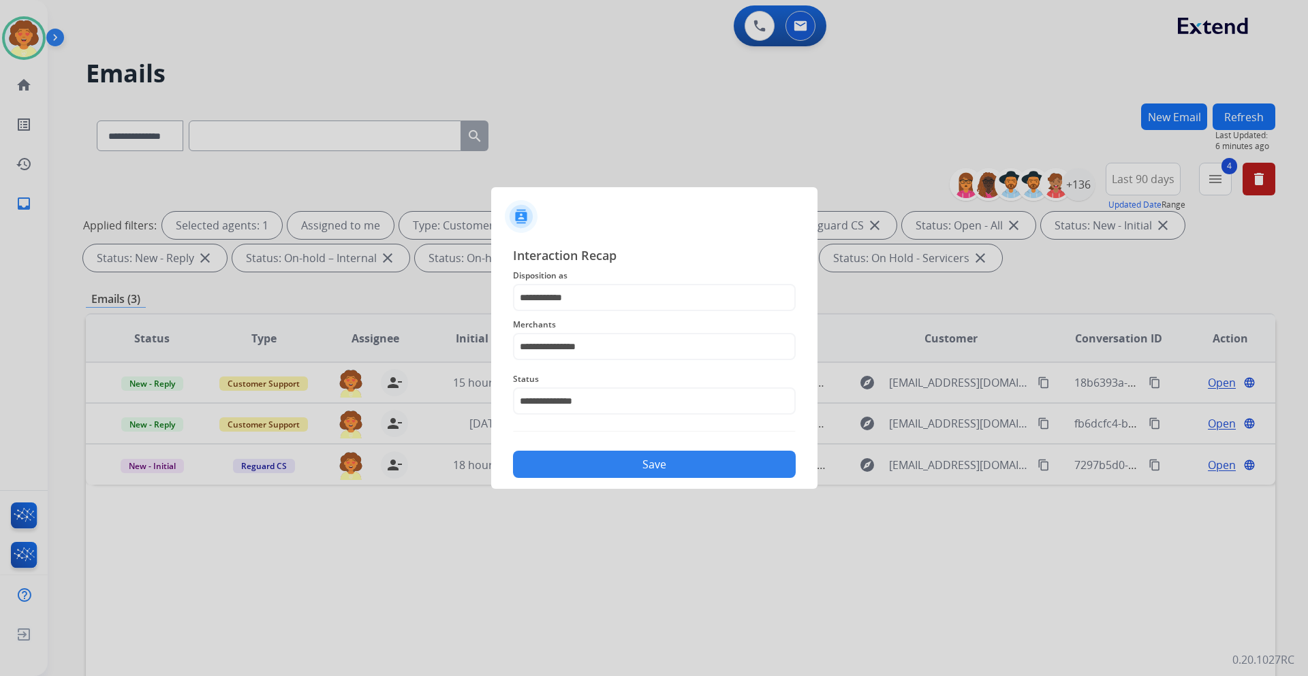
drag, startPoint x: 717, startPoint y: 462, endPoint x: 944, endPoint y: 482, distance: 228.4
click at [717, 461] on button "Save" at bounding box center [654, 464] width 283 height 27
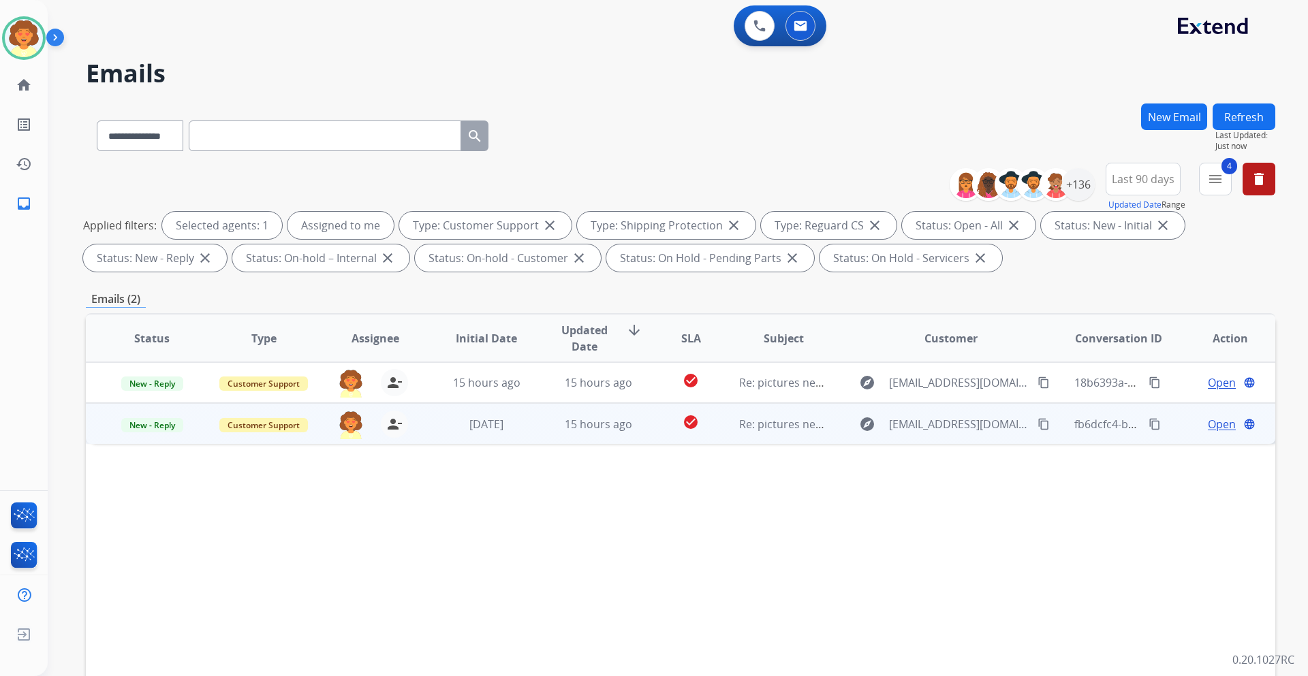
click at [1208, 422] on span "Open" at bounding box center [1222, 424] width 28 height 16
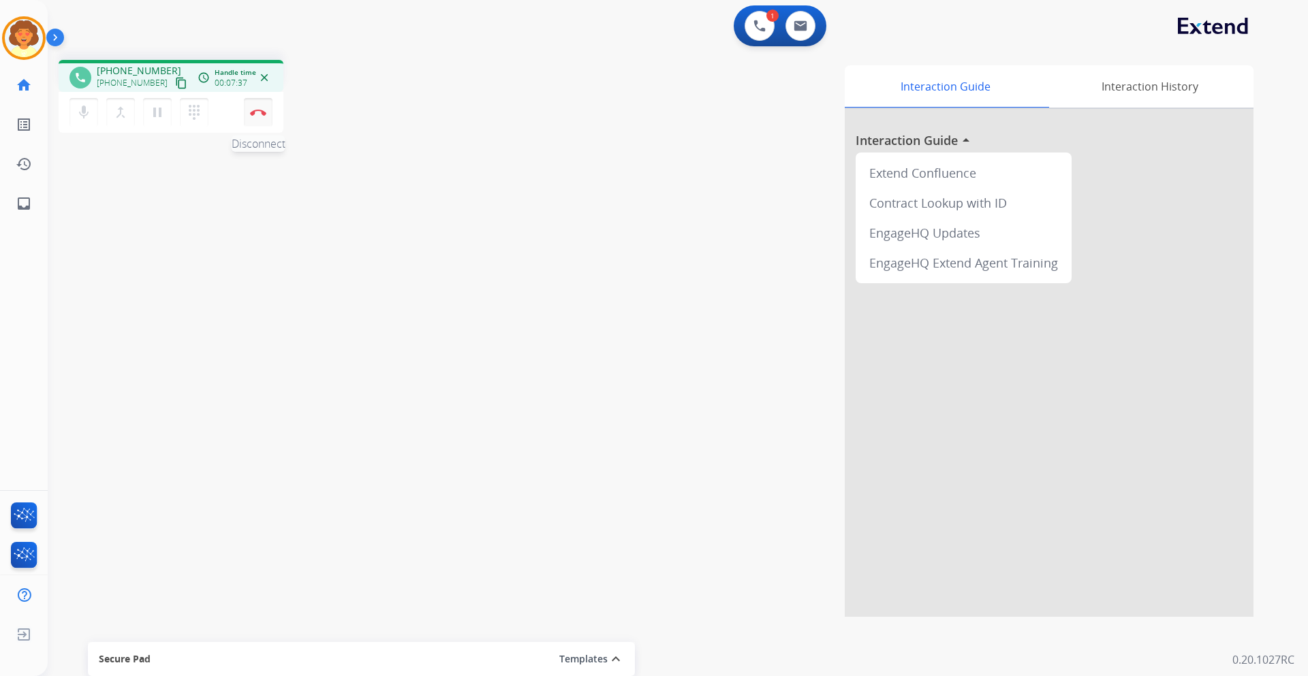
click at [258, 106] on button "Disconnect" at bounding box center [258, 112] width 29 height 29
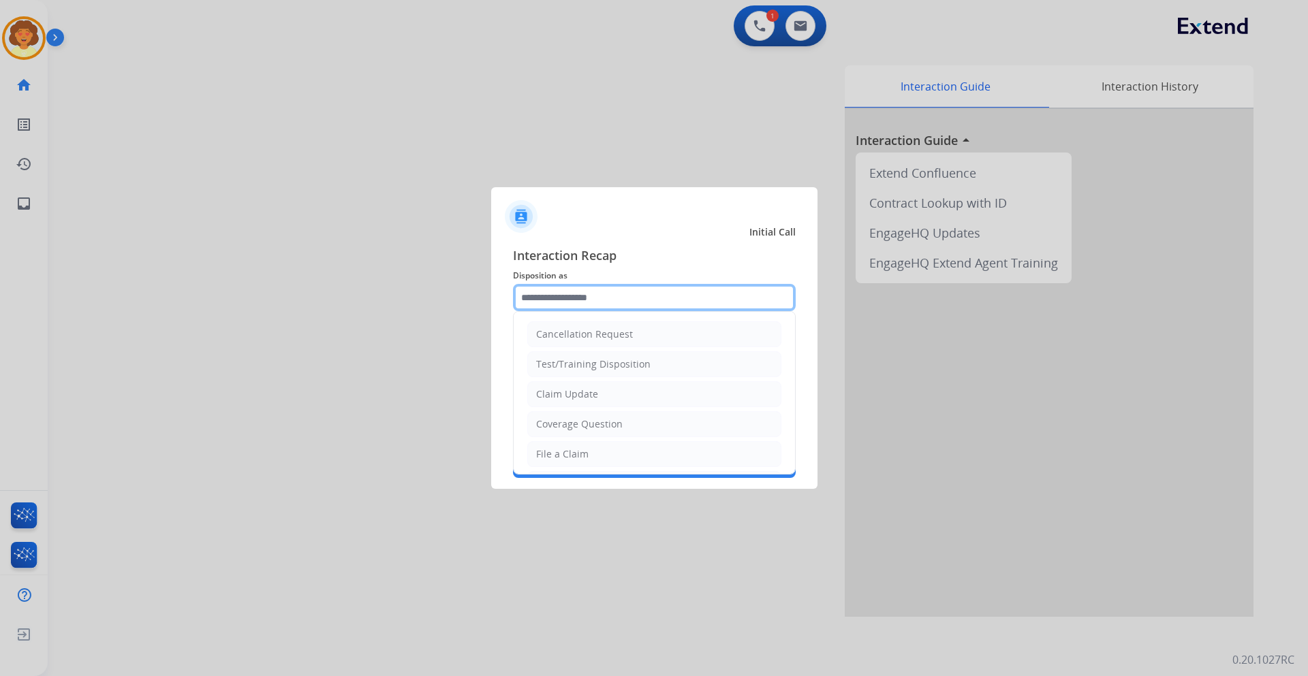
click at [597, 296] on input "text" at bounding box center [654, 297] width 283 height 27
click at [570, 400] on div "Claim Update" at bounding box center [567, 395] width 62 height 14
type input "**********"
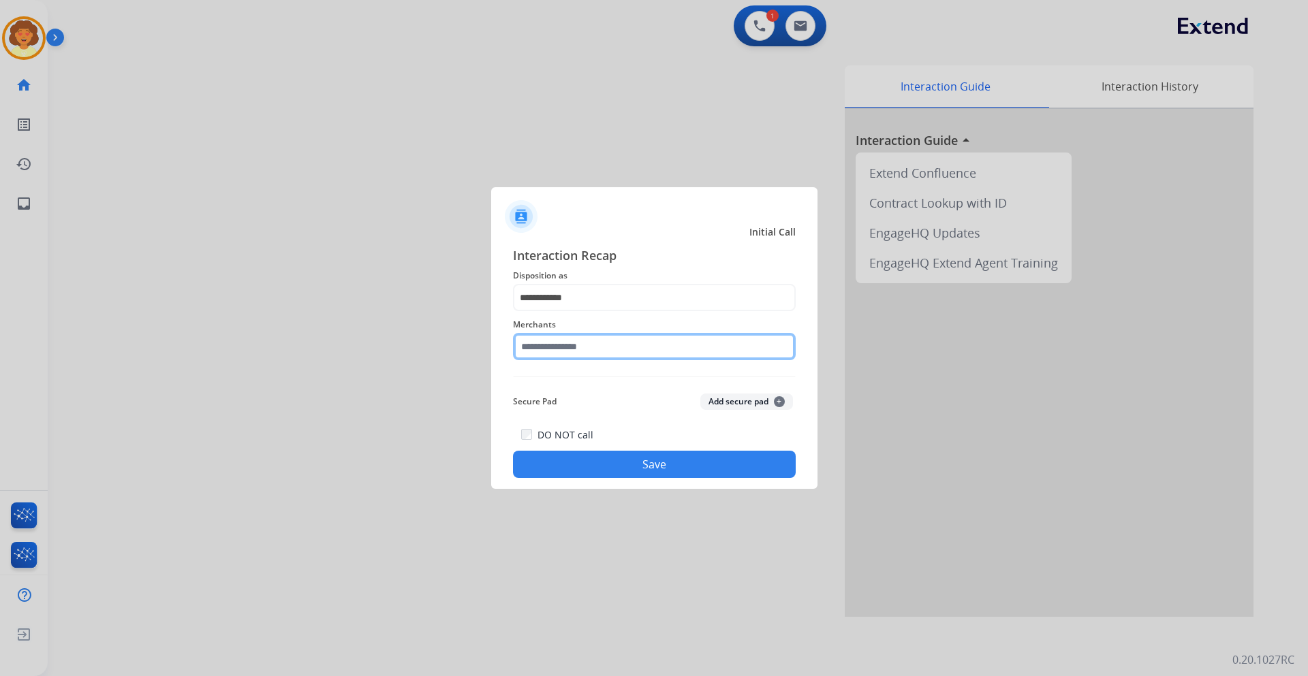
click at [544, 342] on input "text" at bounding box center [654, 346] width 283 height 27
click at [533, 349] on input "text" at bounding box center [654, 346] width 283 height 27
click at [556, 356] on input "text" at bounding box center [654, 346] width 283 height 27
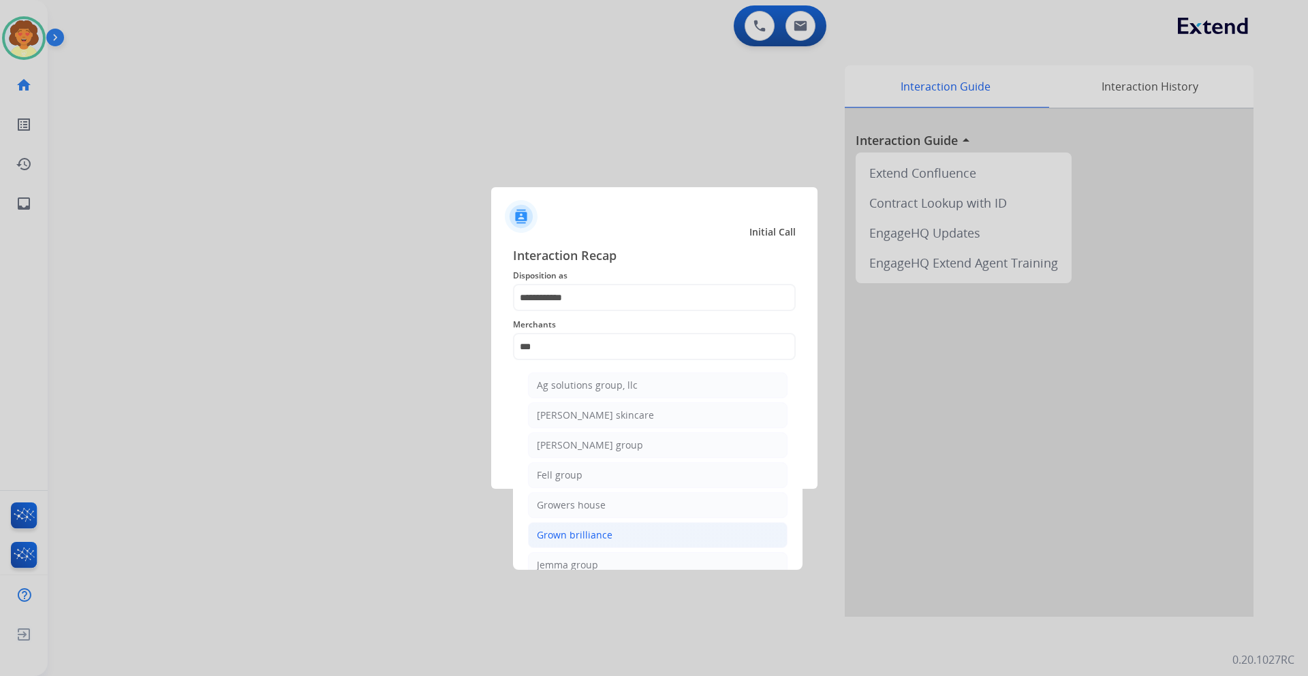
click at [570, 534] on div "Grown brilliance" at bounding box center [575, 536] width 76 height 14
type input "**********"
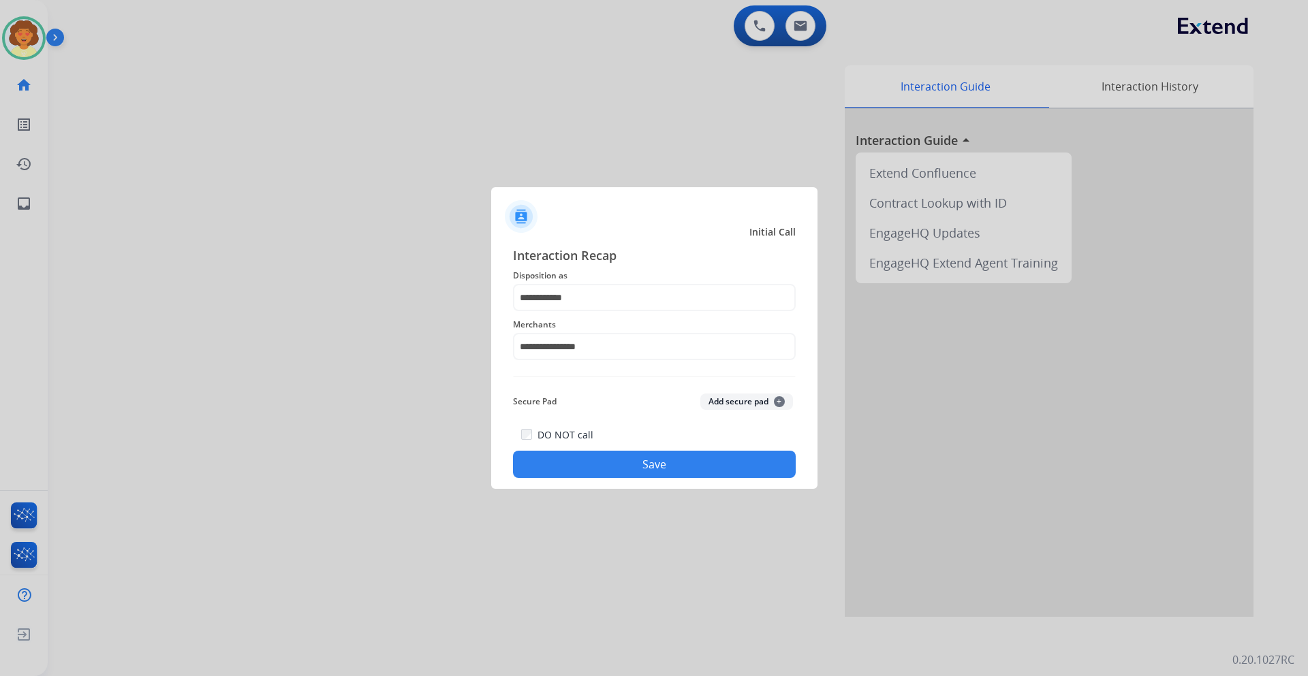
click at [559, 469] on button "Save" at bounding box center [654, 464] width 283 height 27
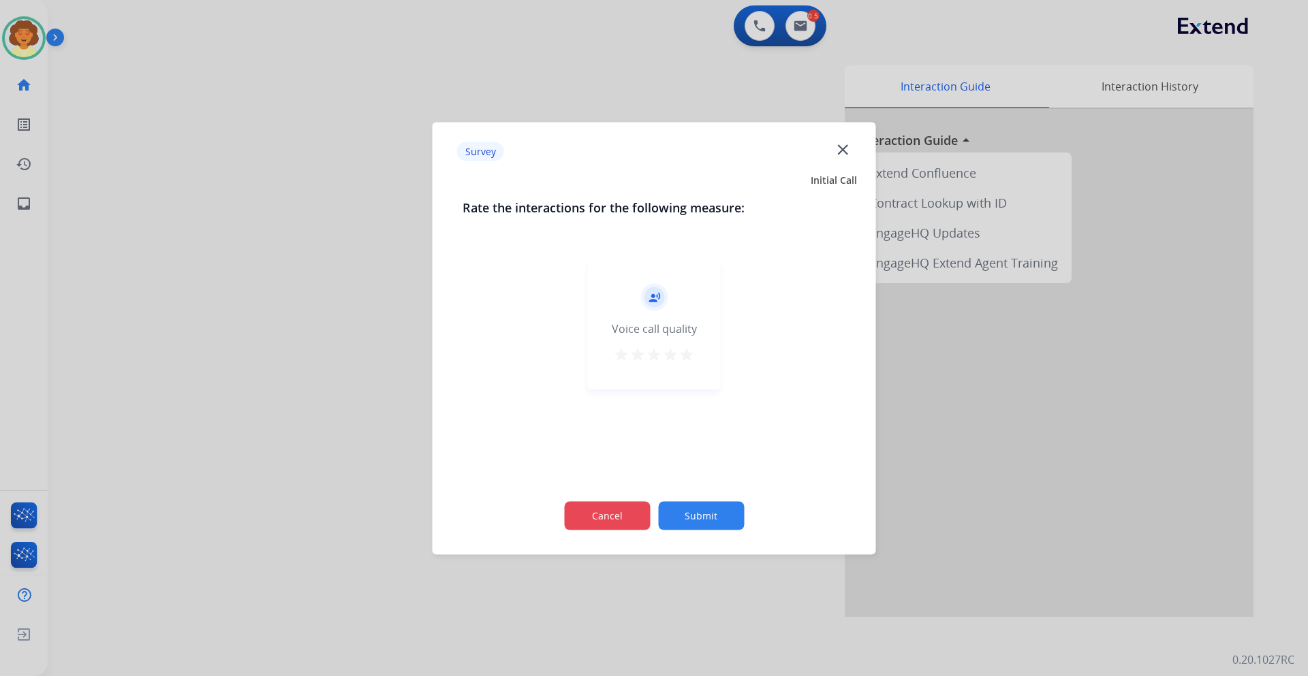
click at [617, 516] on button "Cancel" at bounding box center [607, 515] width 86 height 29
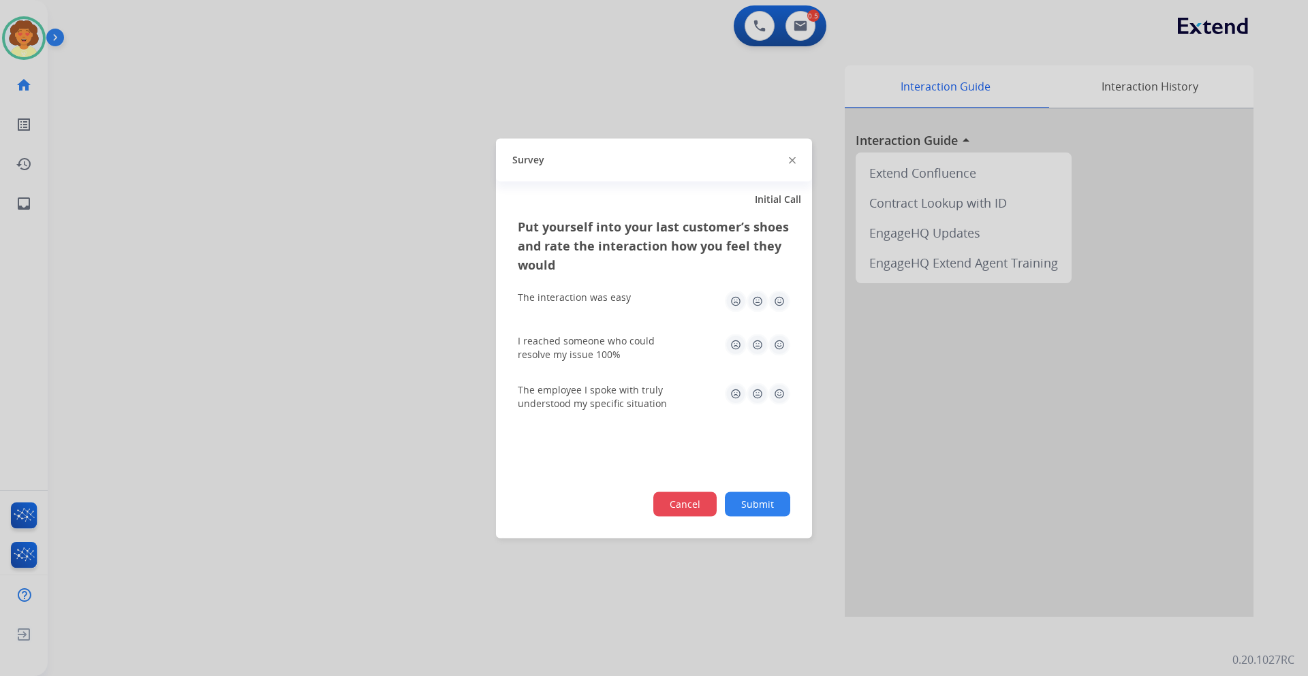
click at [673, 510] on button "Cancel" at bounding box center [684, 504] width 63 height 25
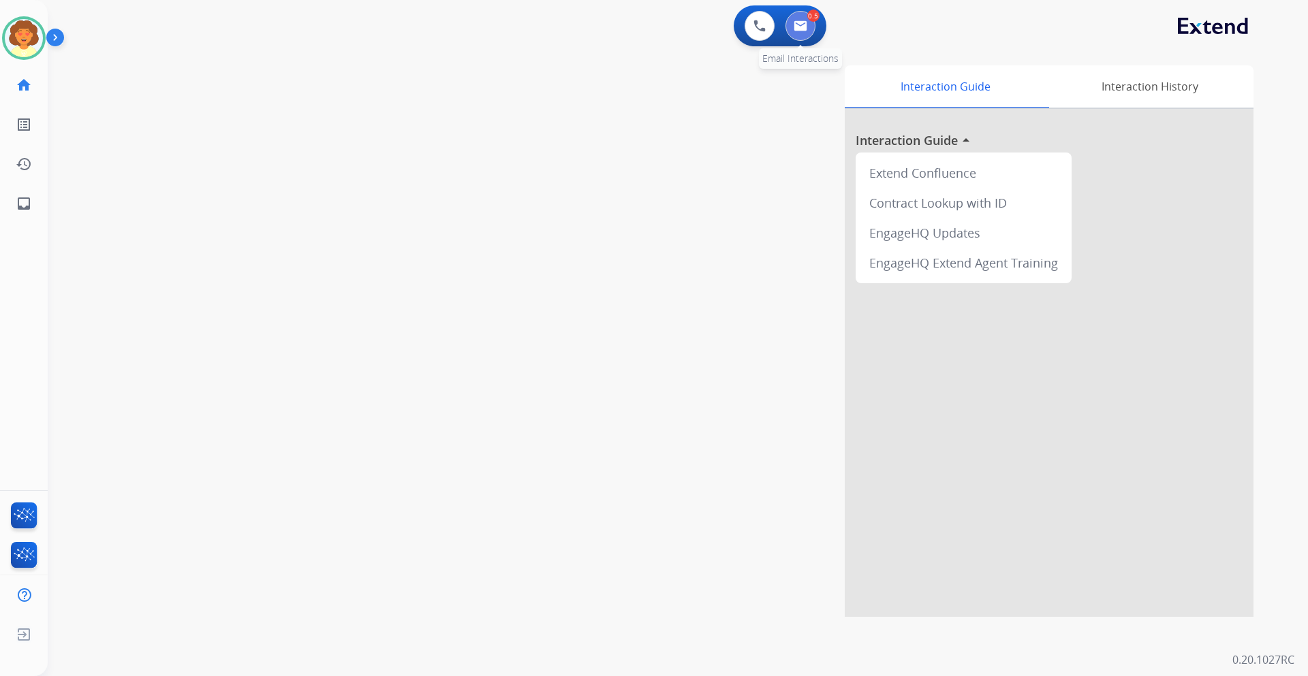
click at [805, 29] on img at bounding box center [801, 25] width 14 height 11
select select "**********"
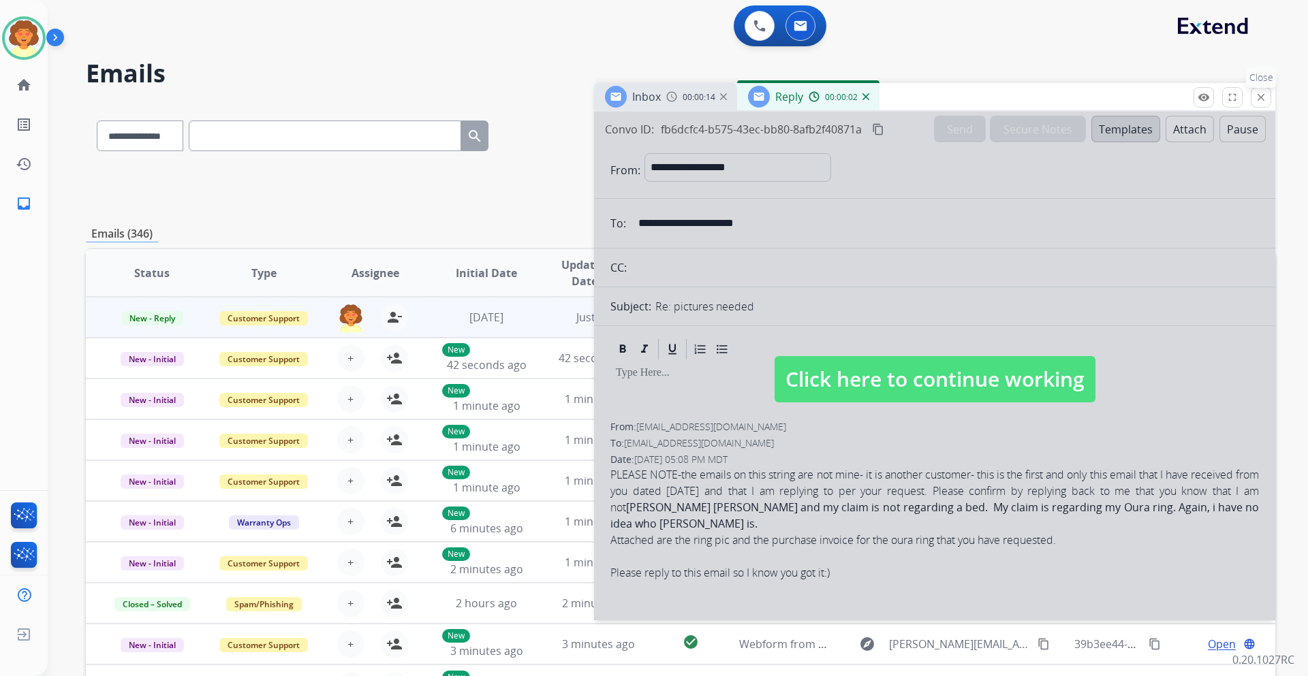
click at [1256, 97] on mat-icon "close" at bounding box center [1261, 97] width 12 height 12
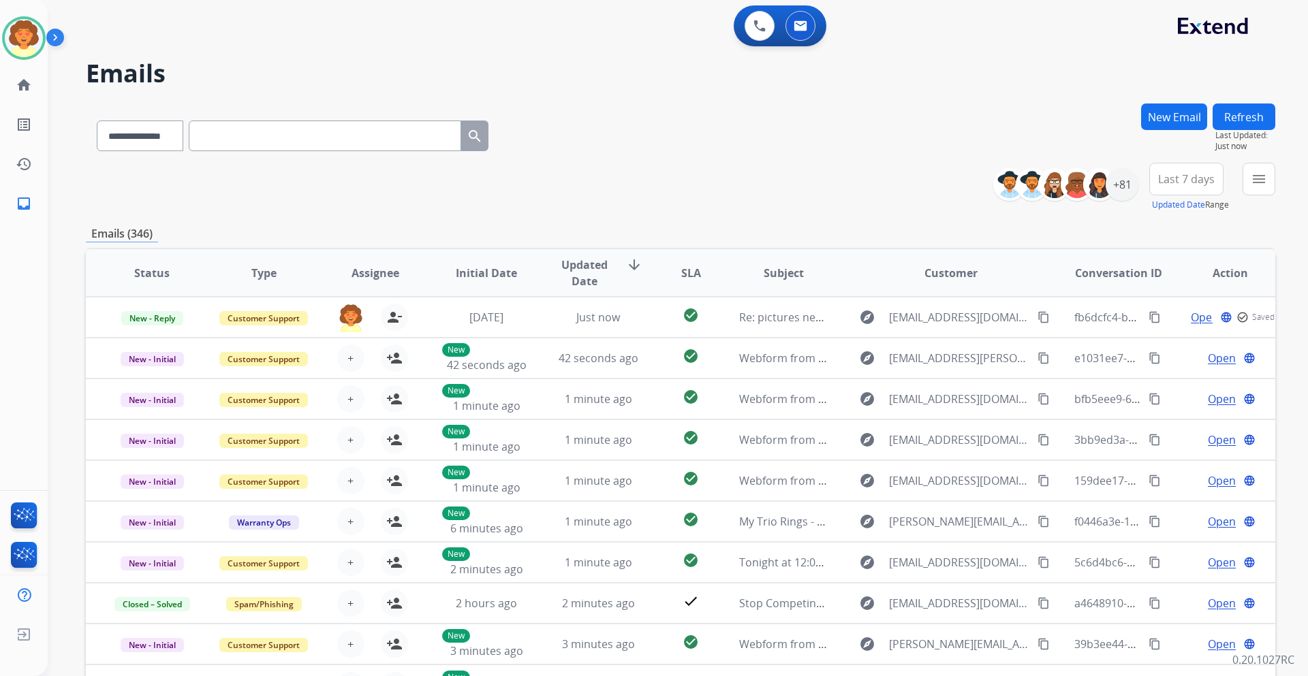
click at [1177, 110] on button "New Email" at bounding box center [1174, 117] width 66 height 27
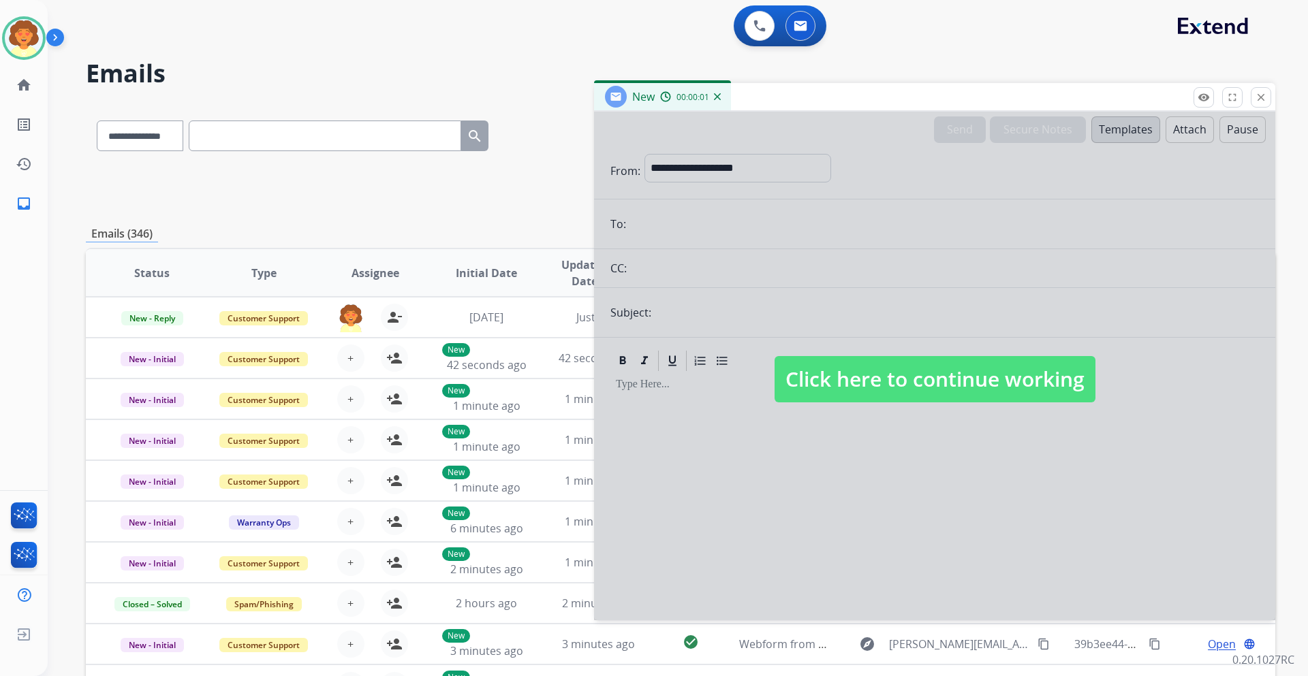
click at [749, 164] on div at bounding box center [934, 366] width 681 height 509
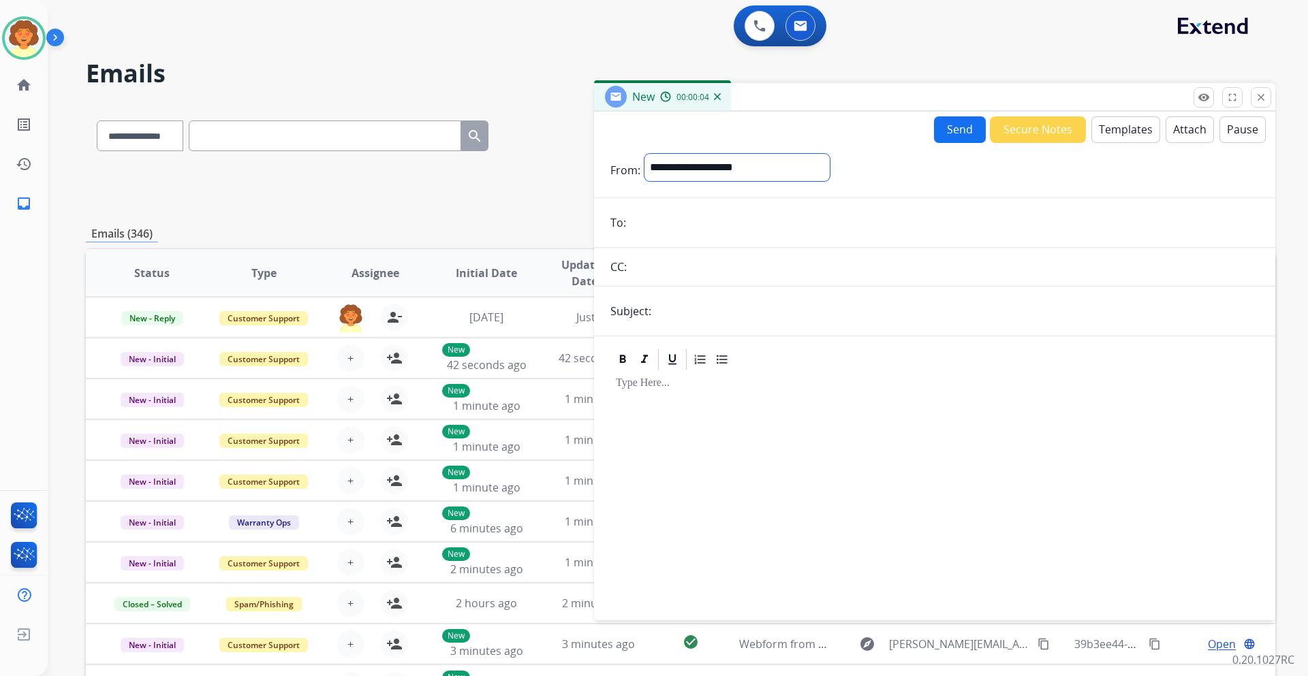
click at [751, 157] on select "**********" at bounding box center [736, 167] width 185 height 27
select select "**********"
click at [644, 154] on select "**********" at bounding box center [736, 167] width 185 height 27
click at [1179, 127] on button "Attach" at bounding box center [1190, 129] width 48 height 27
click at [641, 223] on input "email" at bounding box center [944, 224] width 629 height 27
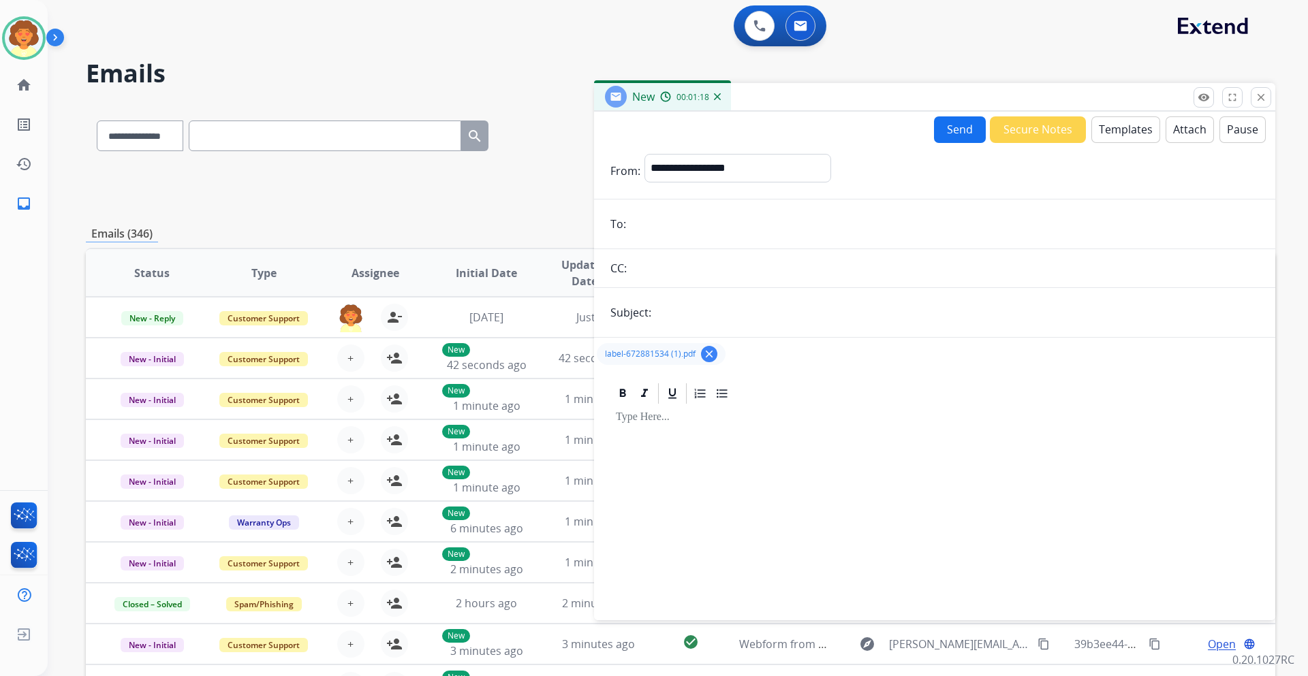
paste input "**********"
type input "**********"
click at [689, 307] on input "text" at bounding box center [957, 312] width 604 height 27
type input "**********"
click at [1115, 125] on button "Templates" at bounding box center [1125, 129] width 69 height 27
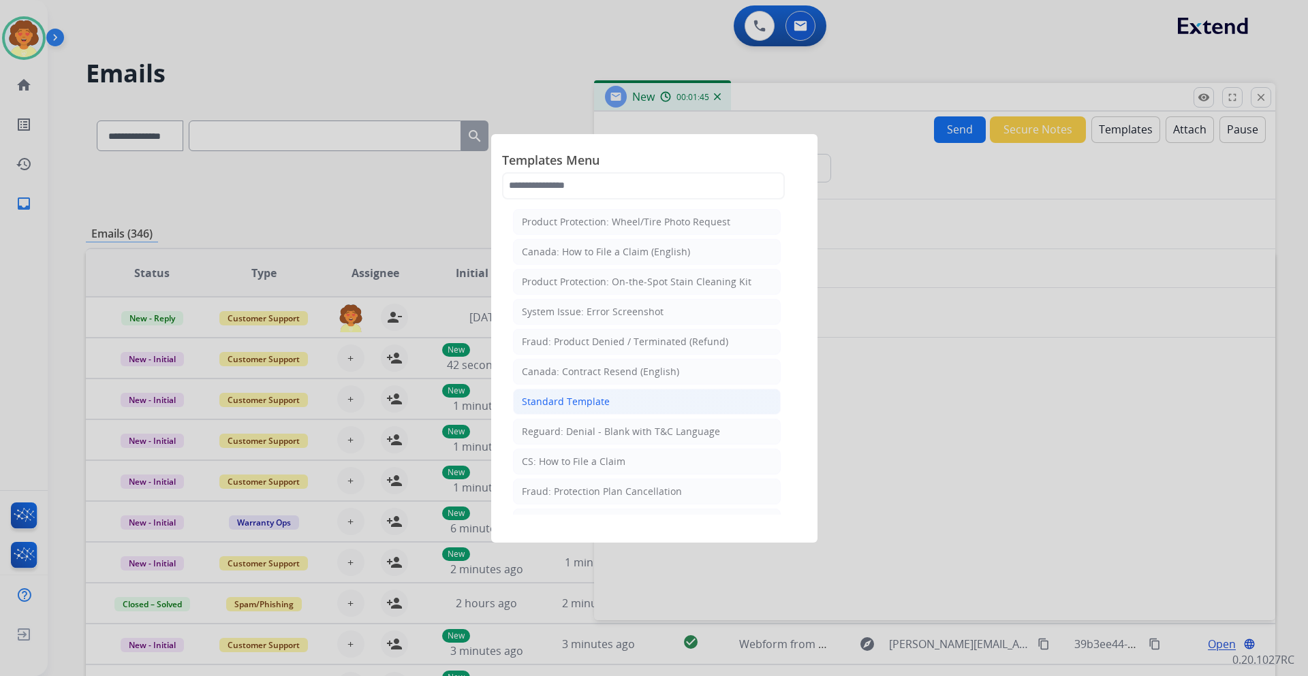
click at [576, 402] on div "Standard Template" at bounding box center [566, 402] width 88 height 14
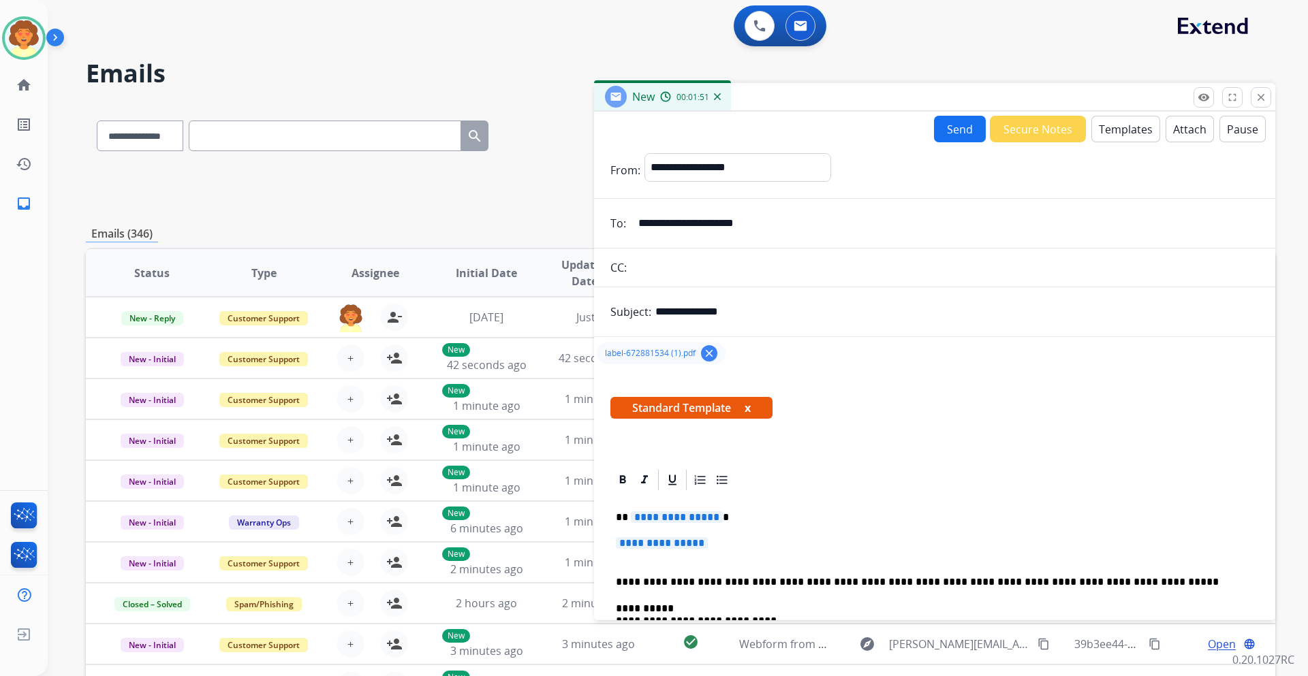
drag, startPoint x: 724, startPoint y: 517, endPoint x: 676, endPoint y: 527, distance: 48.6
drag, startPoint x: 626, startPoint y: 516, endPoint x: 684, endPoint y: 538, distance: 61.9
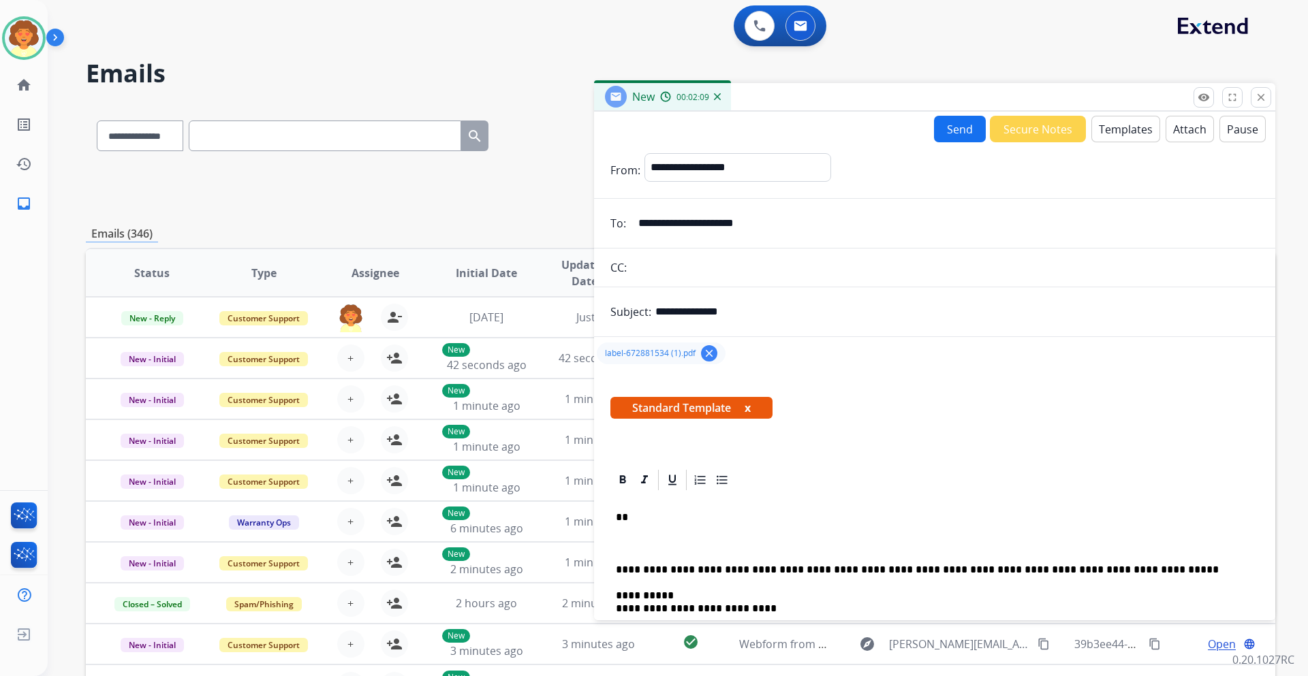
click at [641, 515] on p "**" at bounding box center [929, 518] width 627 height 12
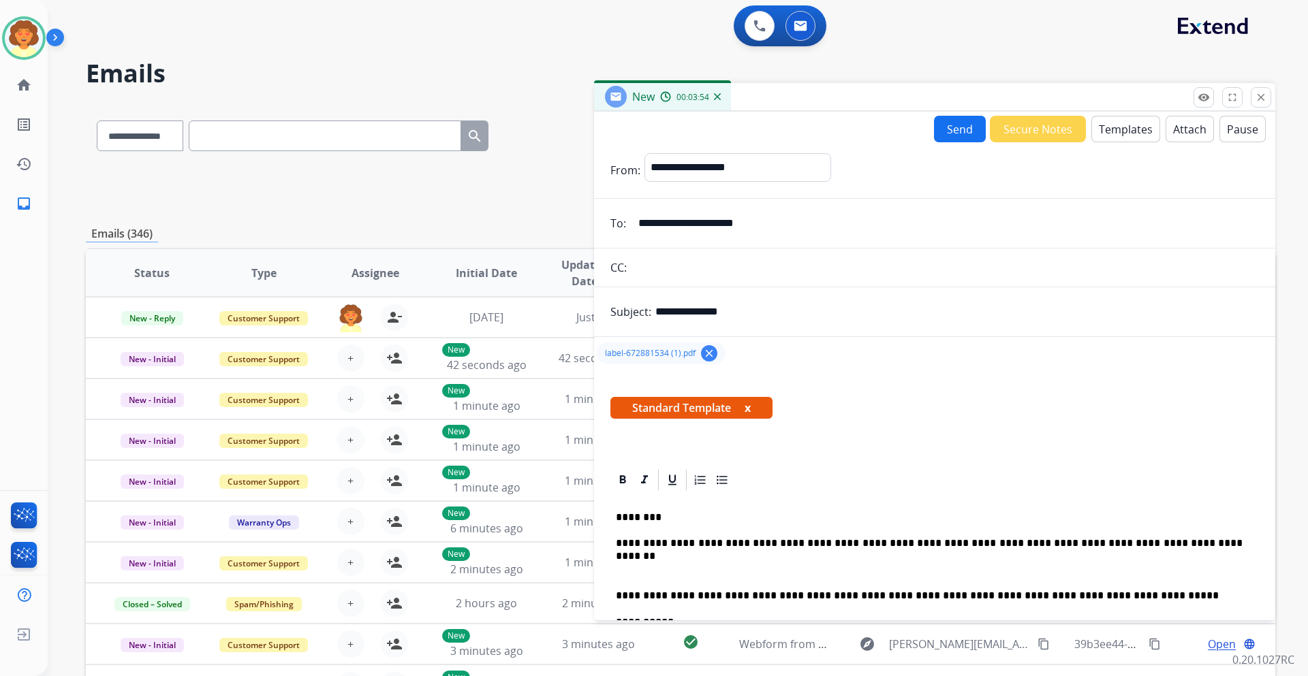
click at [934, 125] on button "Send" at bounding box center [960, 129] width 52 height 27
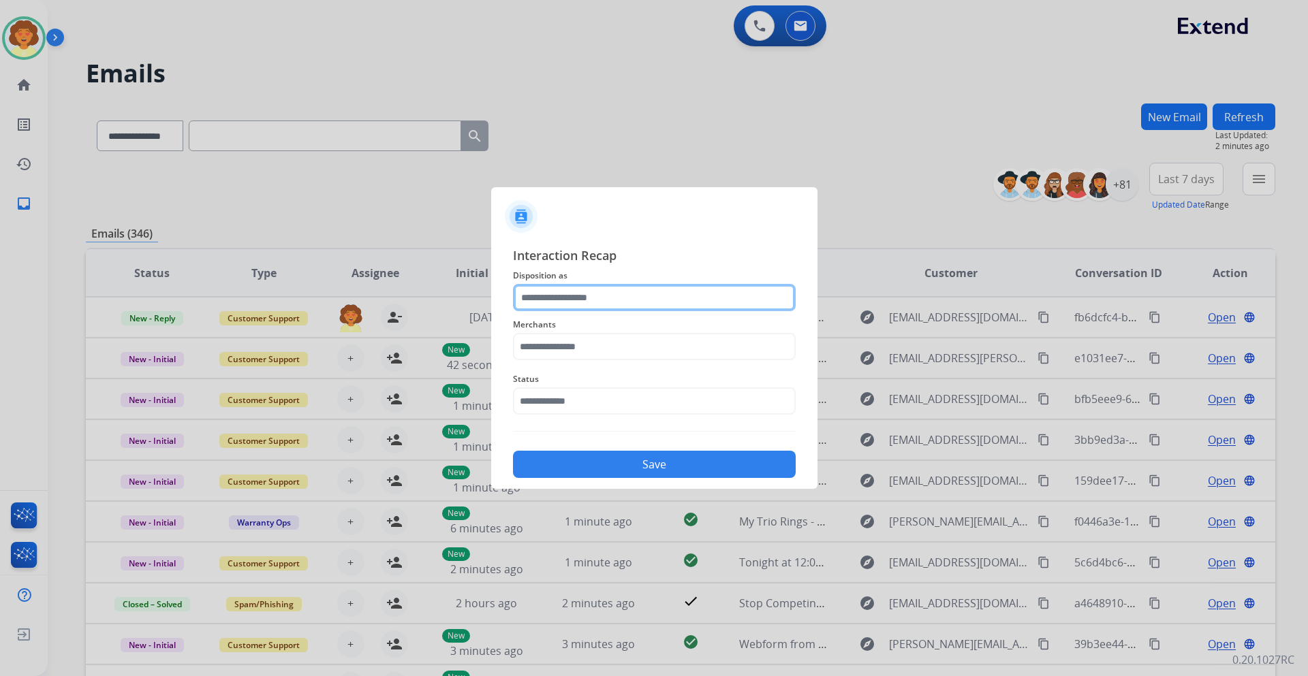
click at [592, 298] on input "text" at bounding box center [654, 297] width 283 height 27
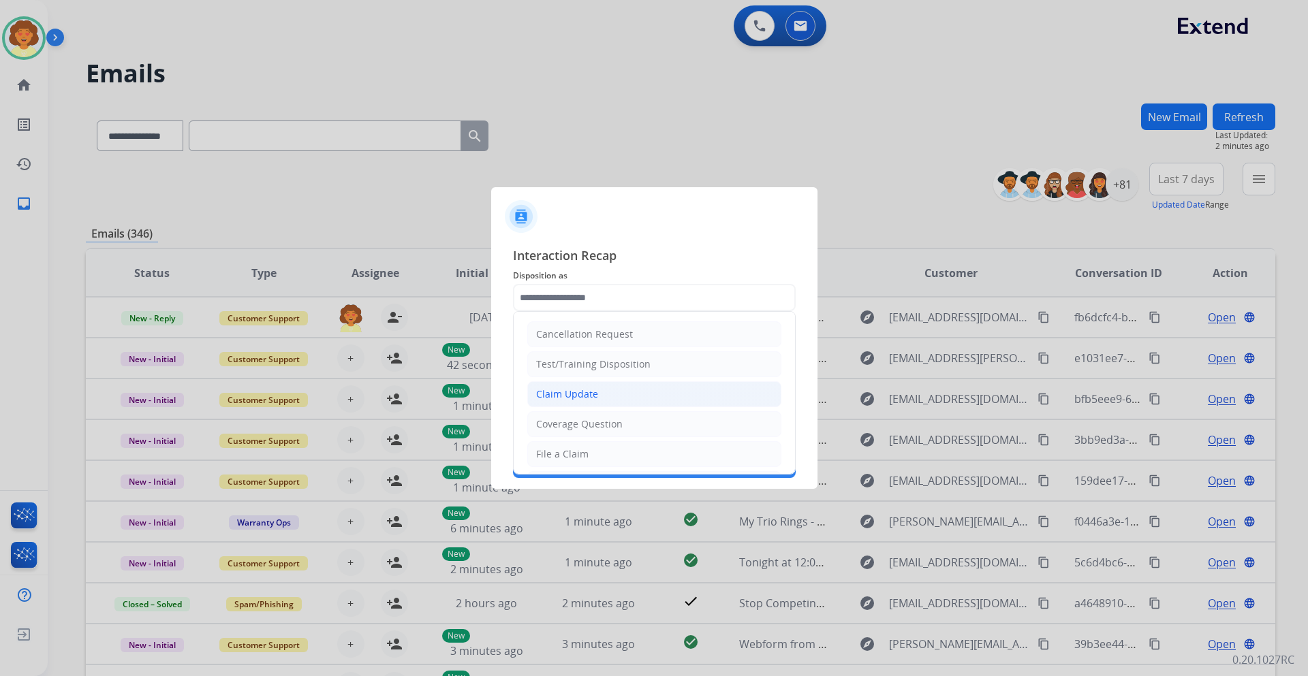
click at [601, 397] on li "Claim Update" at bounding box center [654, 395] width 254 height 26
type input "**********"
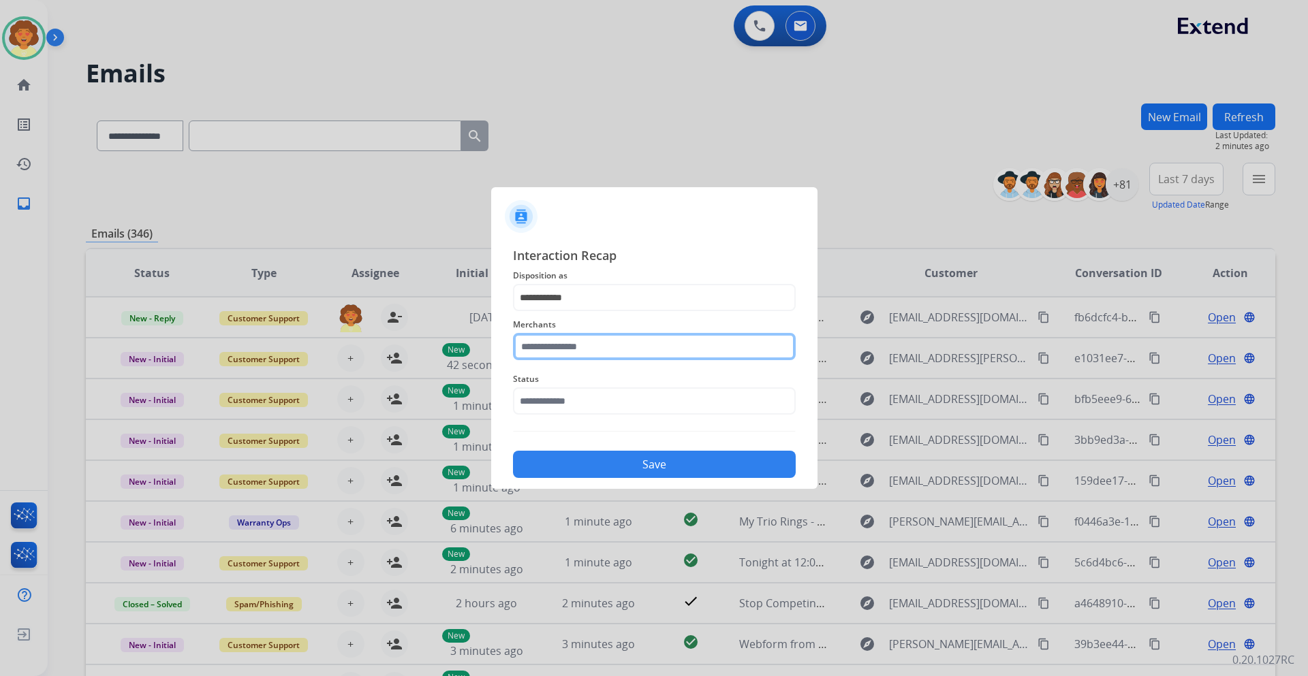
click at [590, 336] on input "text" at bounding box center [654, 346] width 283 height 27
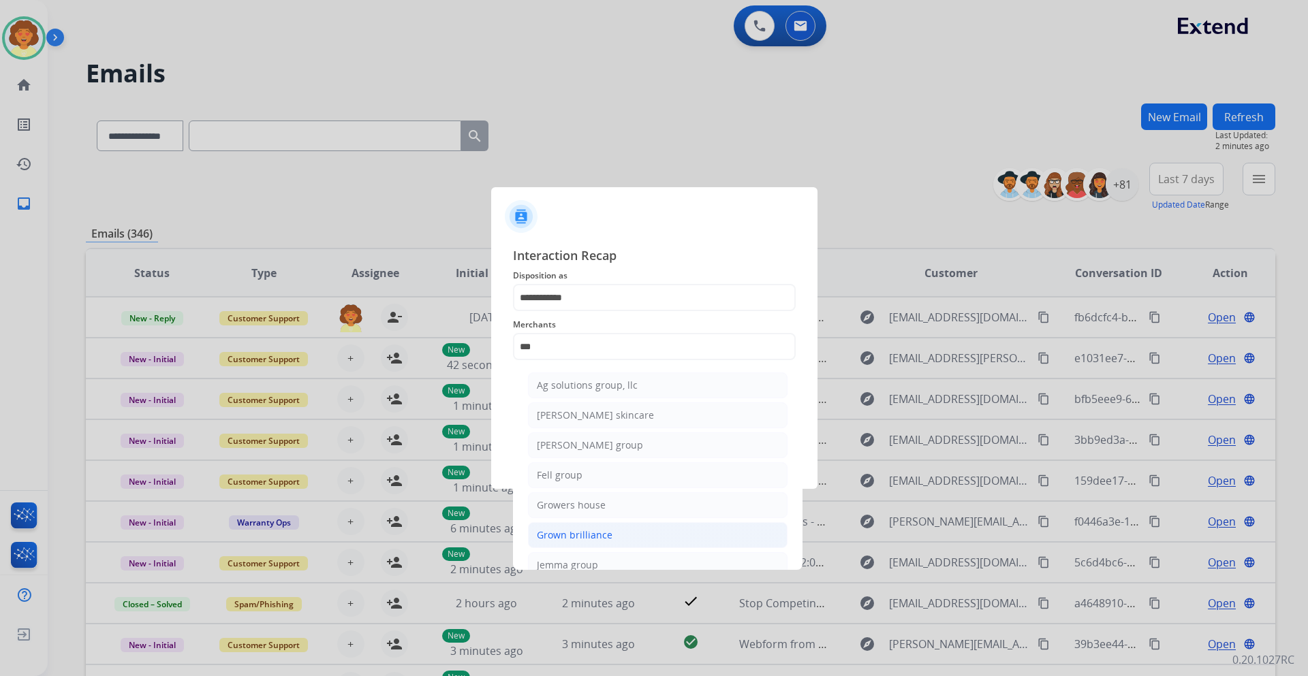
click at [576, 537] on div "Grown brilliance" at bounding box center [575, 536] width 76 height 14
type input "**********"
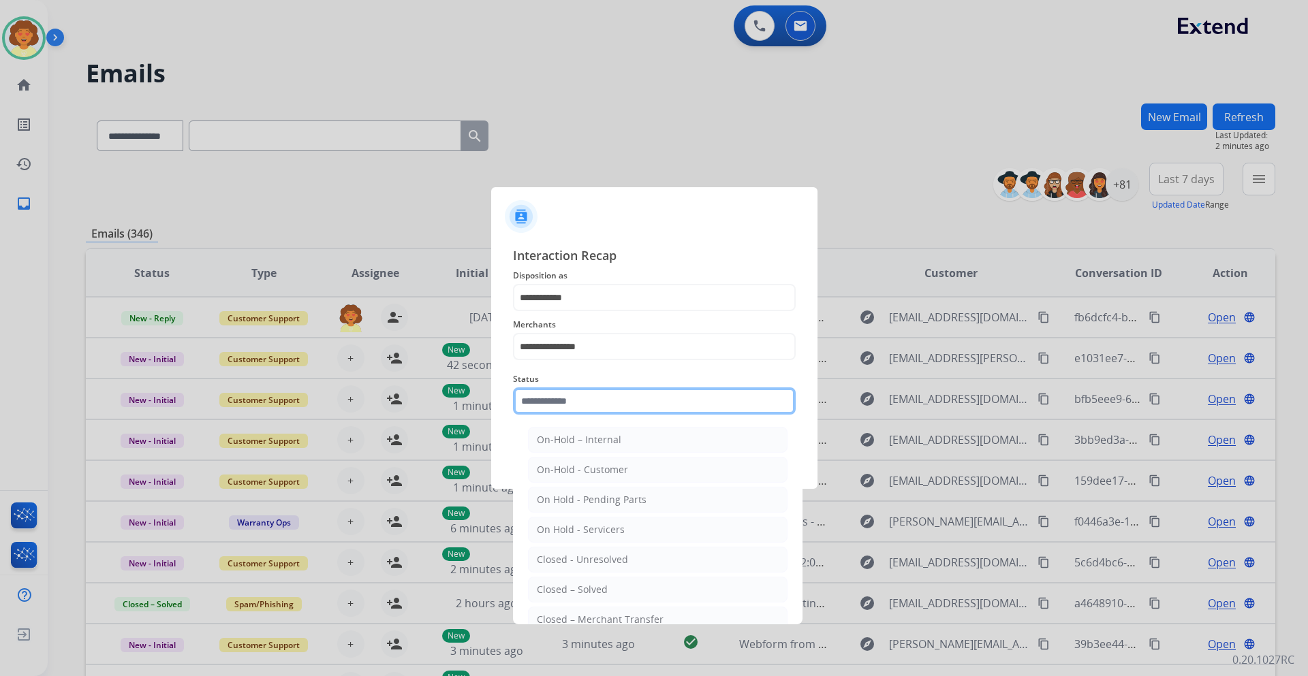
click at [567, 401] on input "text" at bounding box center [654, 401] width 283 height 27
drag, startPoint x: 579, startPoint y: 591, endPoint x: 595, endPoint y: 499, distance: 92.7
click at [579, 581] on li "Closed – Solved" at bounding box center [658, 590] width 260 height 26
type input "**********"
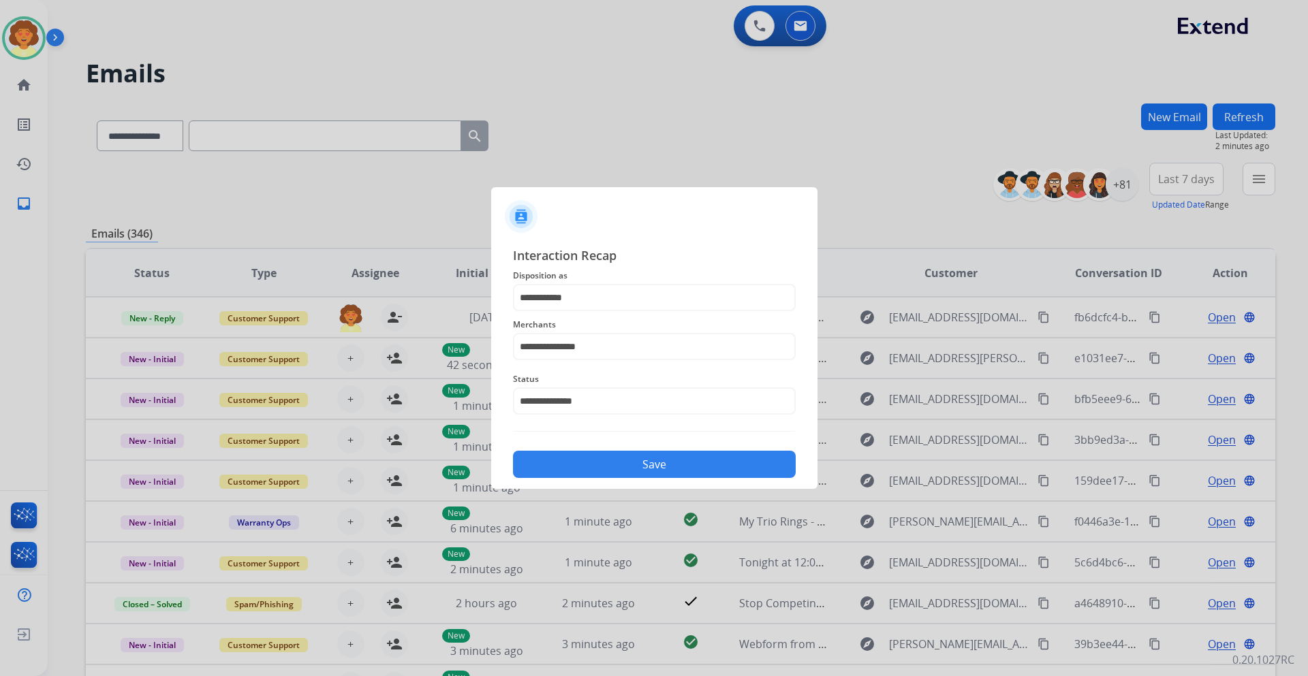
click at [586, 469] on button "Save" at bounding box center [654, 464] width 283 height 27
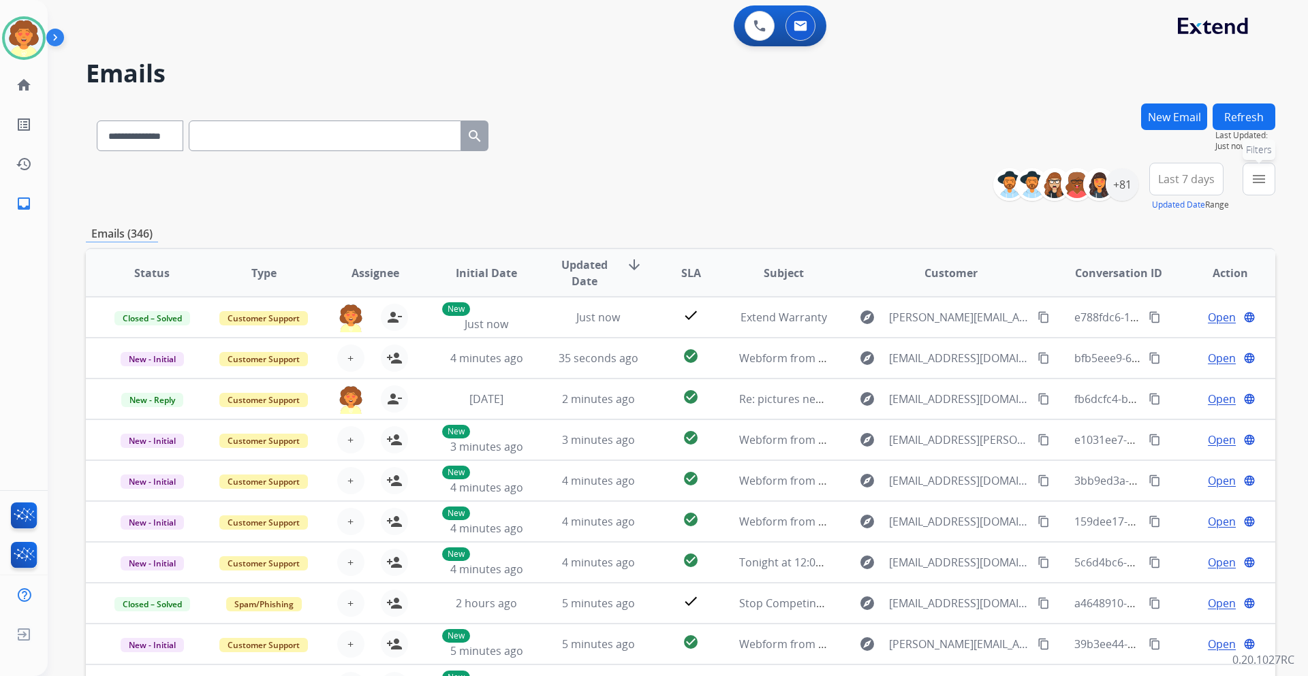
click at [1262, 179] on mat-icon "menu" at bounding box center [1259, 179] width 16 height 16
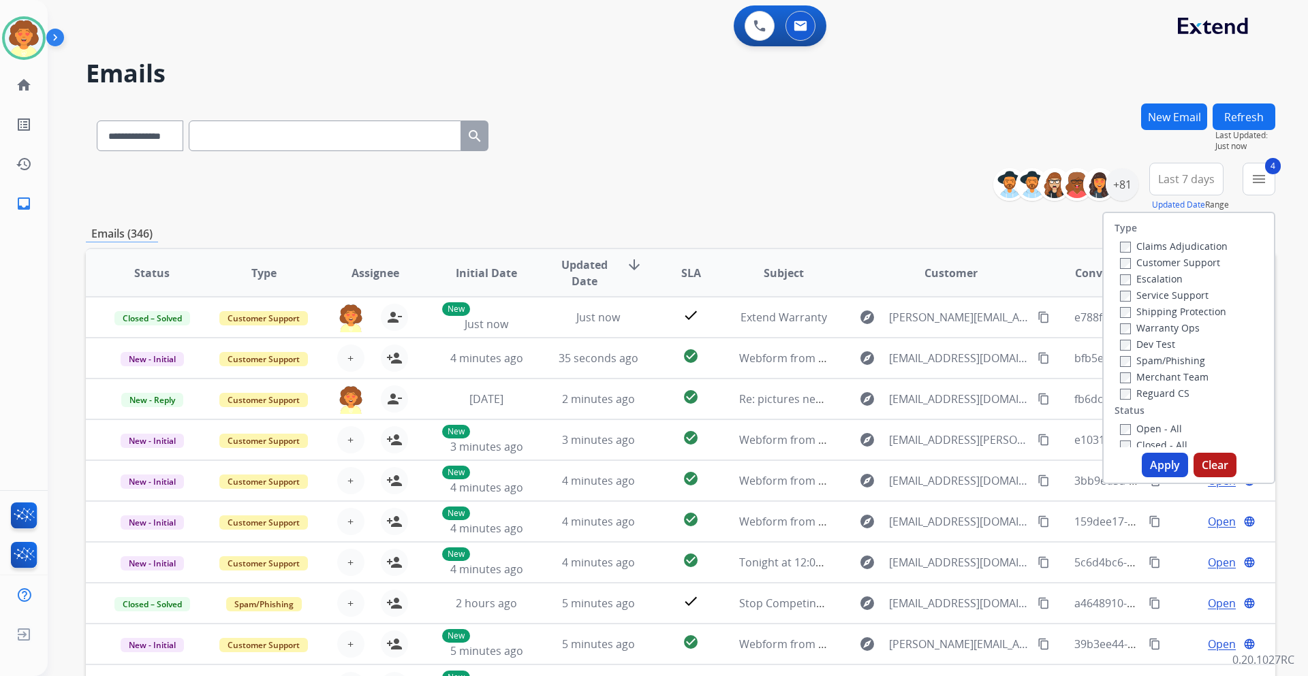
click at [1150, 463] on button "Apply" at bounding box center [1165, 465] width 46 height 25
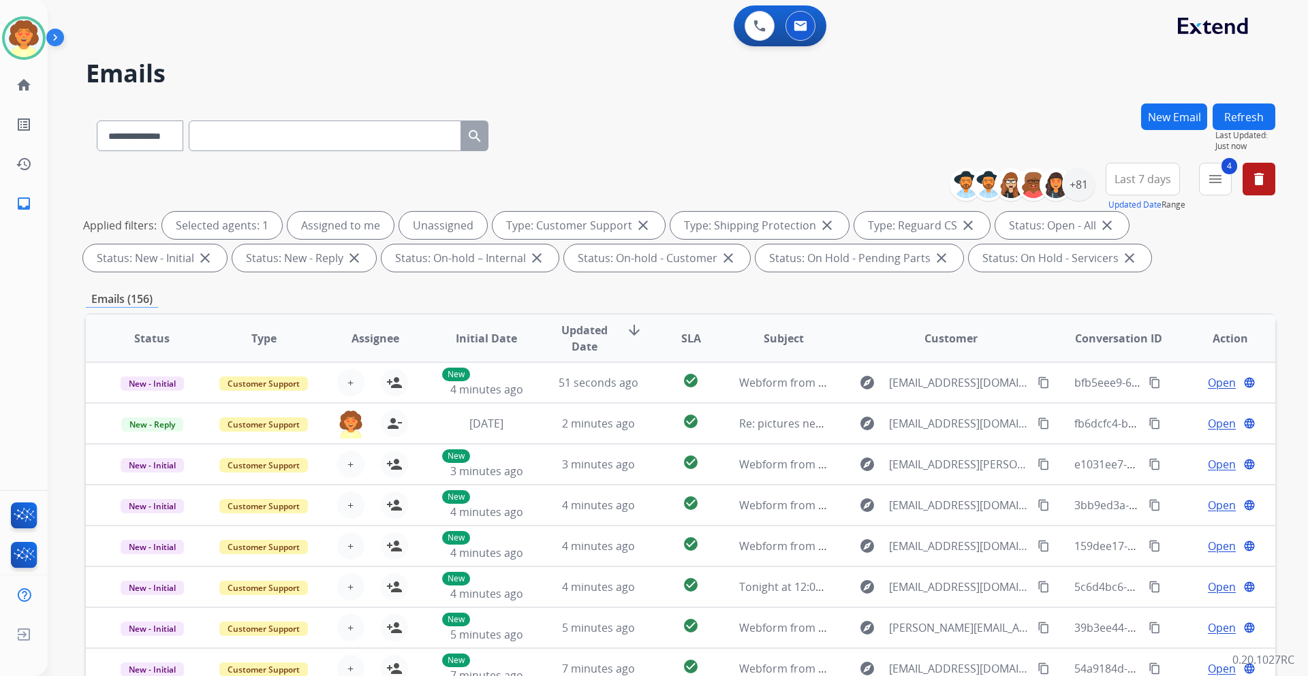
click at [1144, 193] on button "Last 7 days" at bounding box center [1143, 179] width 74 height 33
click at [1140, 347] on div "Last 90 days" at bounding box center [1138, 345] width 75 height 20
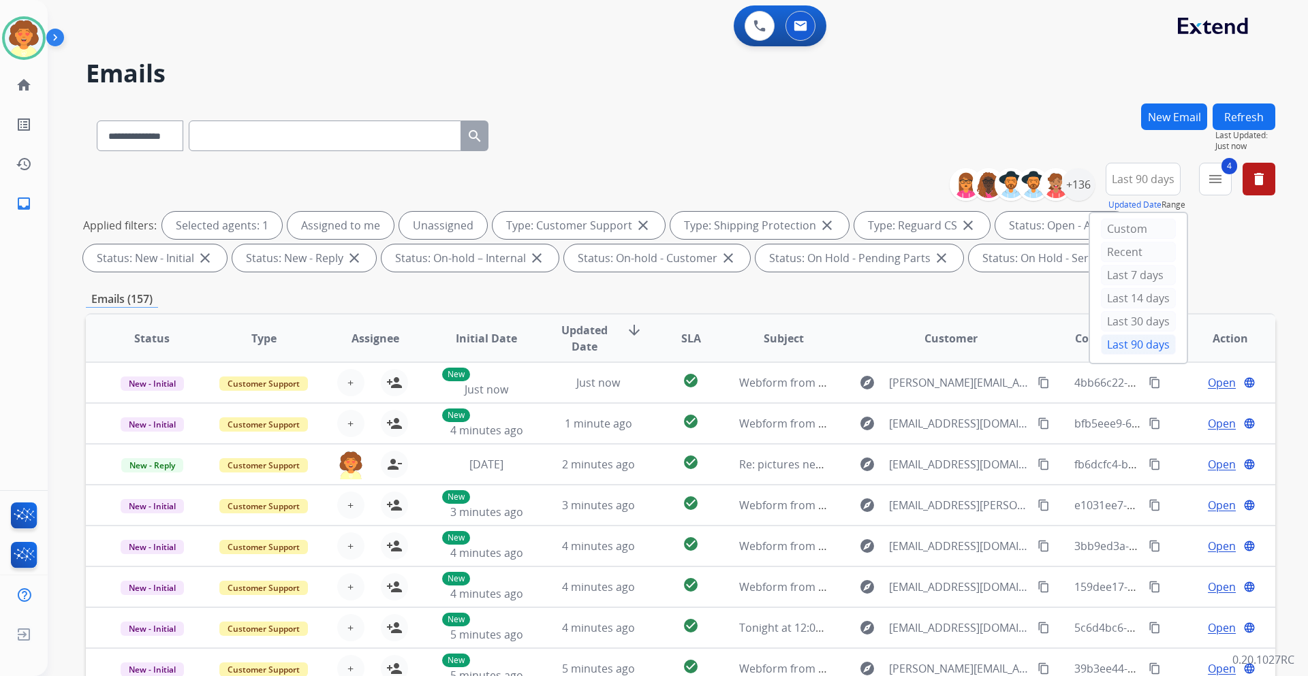
click at [1105, 345] on div "Last 90 days" at bounding box center [1138, 345] width 75 height 20
click at [1074, 186] on div "+136" at bounding box center [1078, 184] width 33 height 33
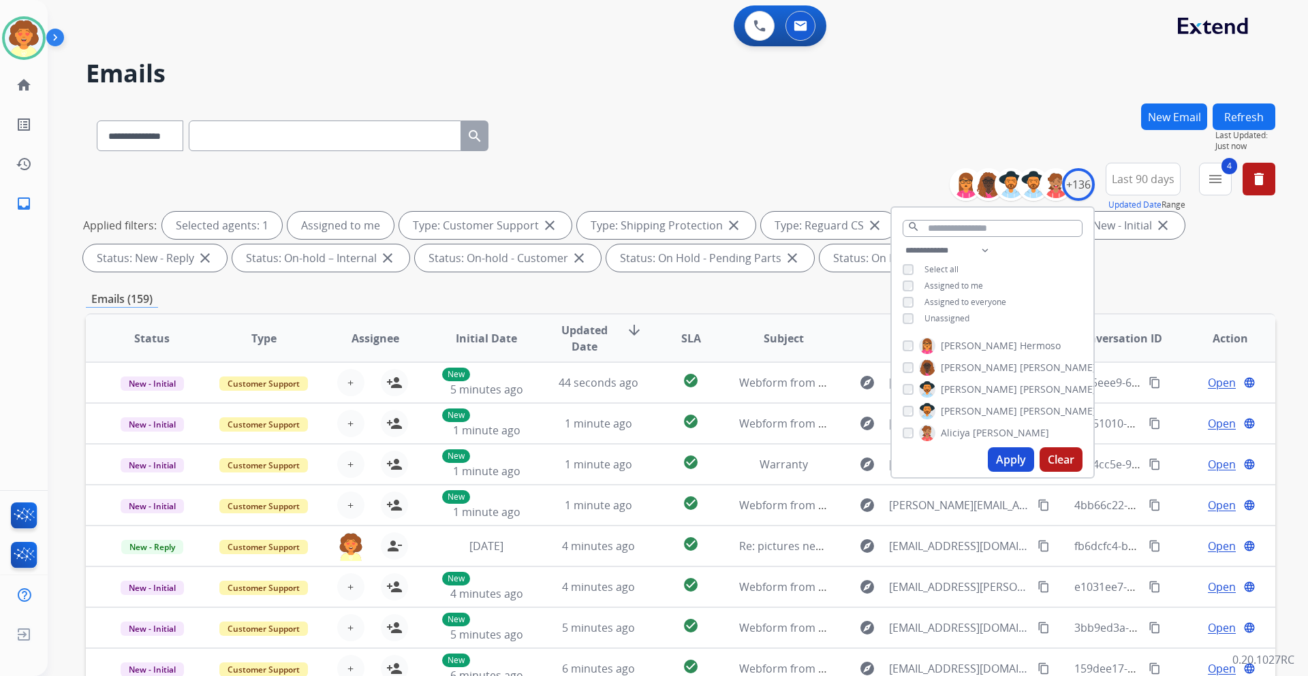
click at [1001, 463] on button "Apply" at bounding box center [1011, 460] width 46 height 25
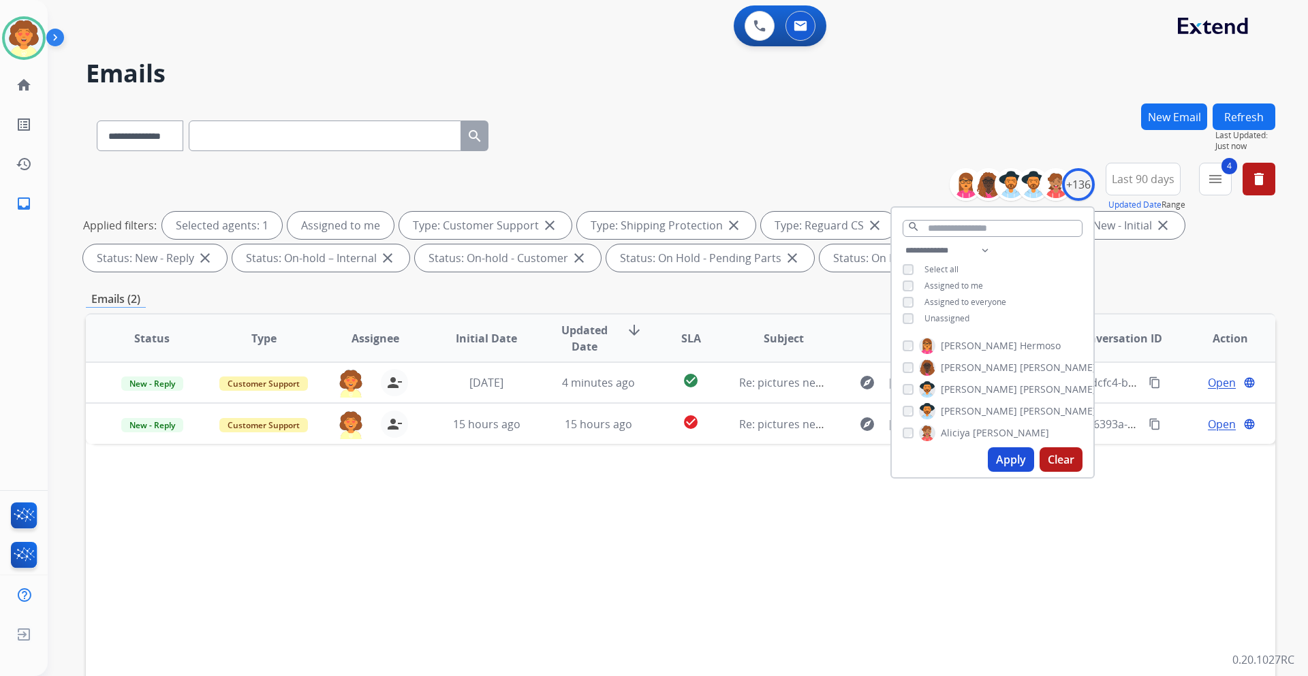
click at [880, 558] on div "Status Type Assignee Initial Date Updated Date arrow_downward SLA Subject Custo…" at bounding box center [680, 541] width 1189 height 456
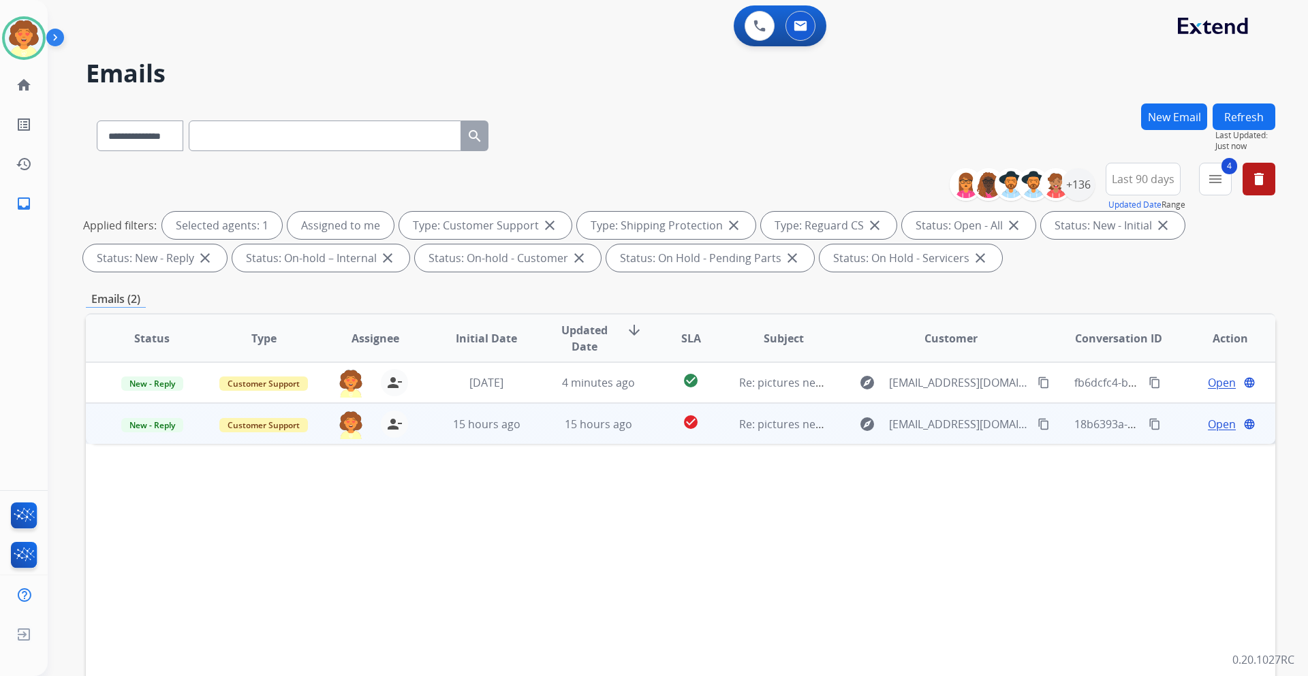
click at [1208, 428] on span "Open" at bounding box center [1222, 424] width 28 height 16
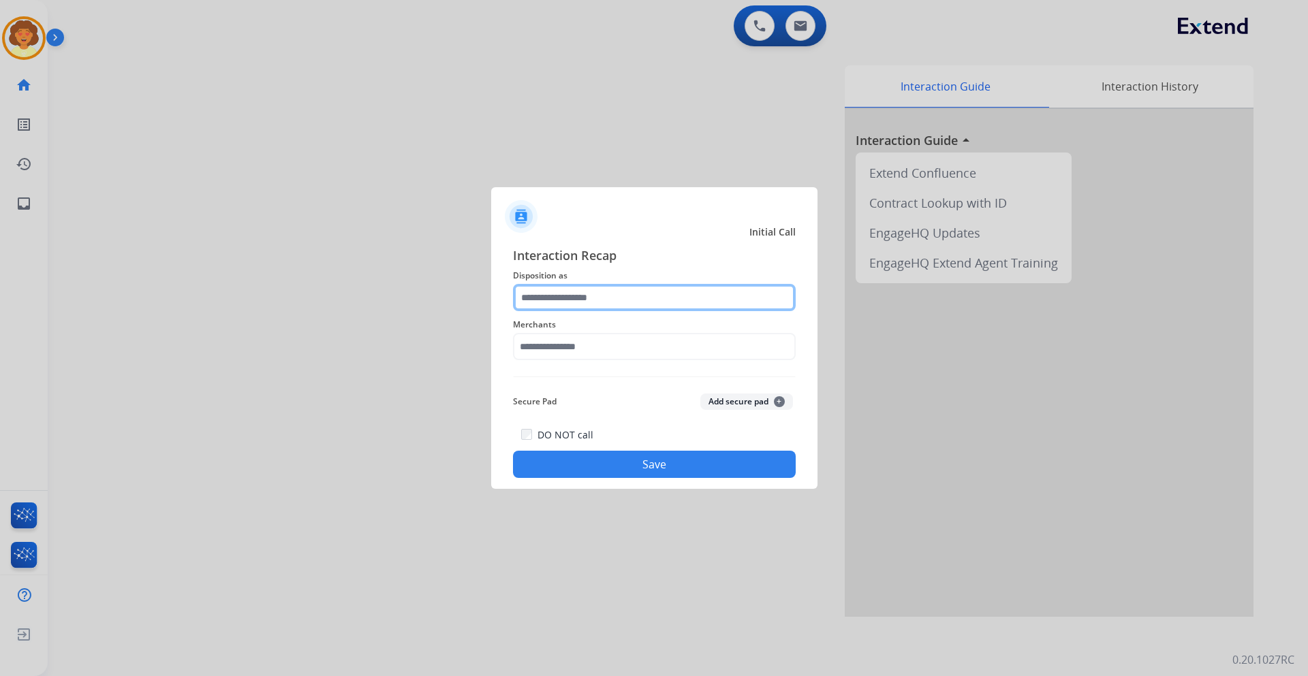
click at [573, 305] on input "text" at bounding box center [654, 297] width 283 height 27
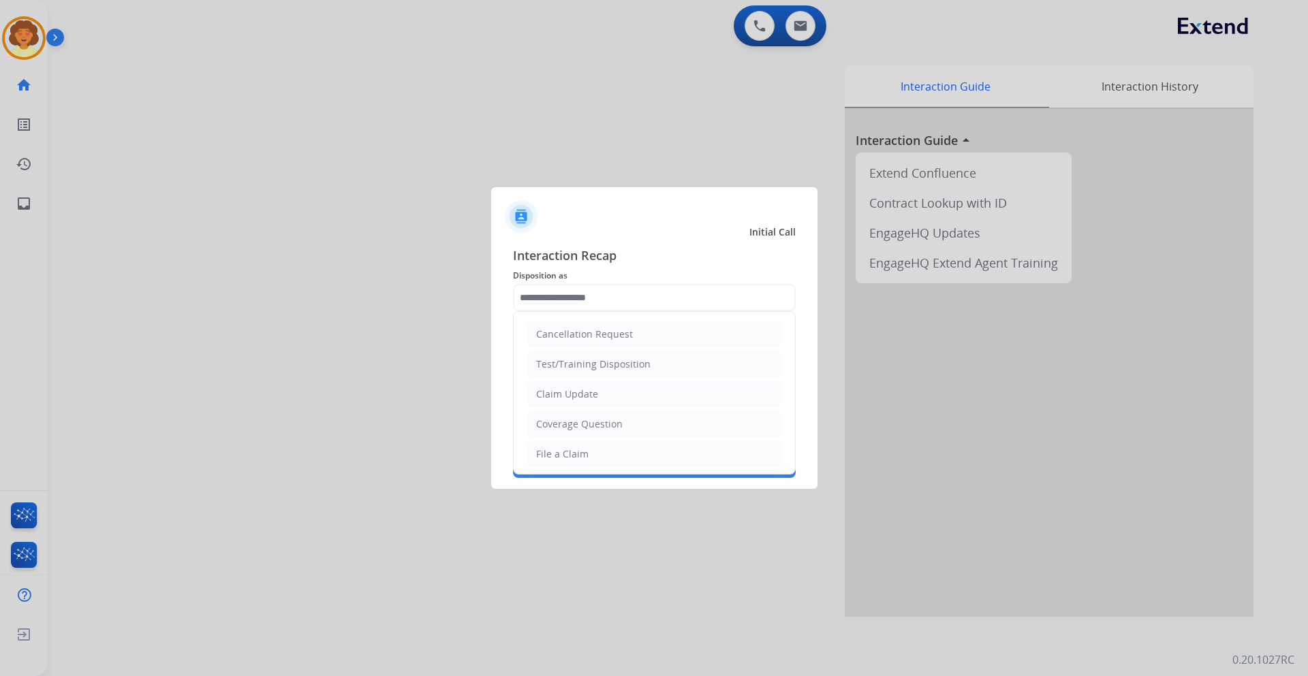
click at [596, 425] on div "Coverage Question" at bounding box center [579, 425] width 87 height 14
type input "**********"
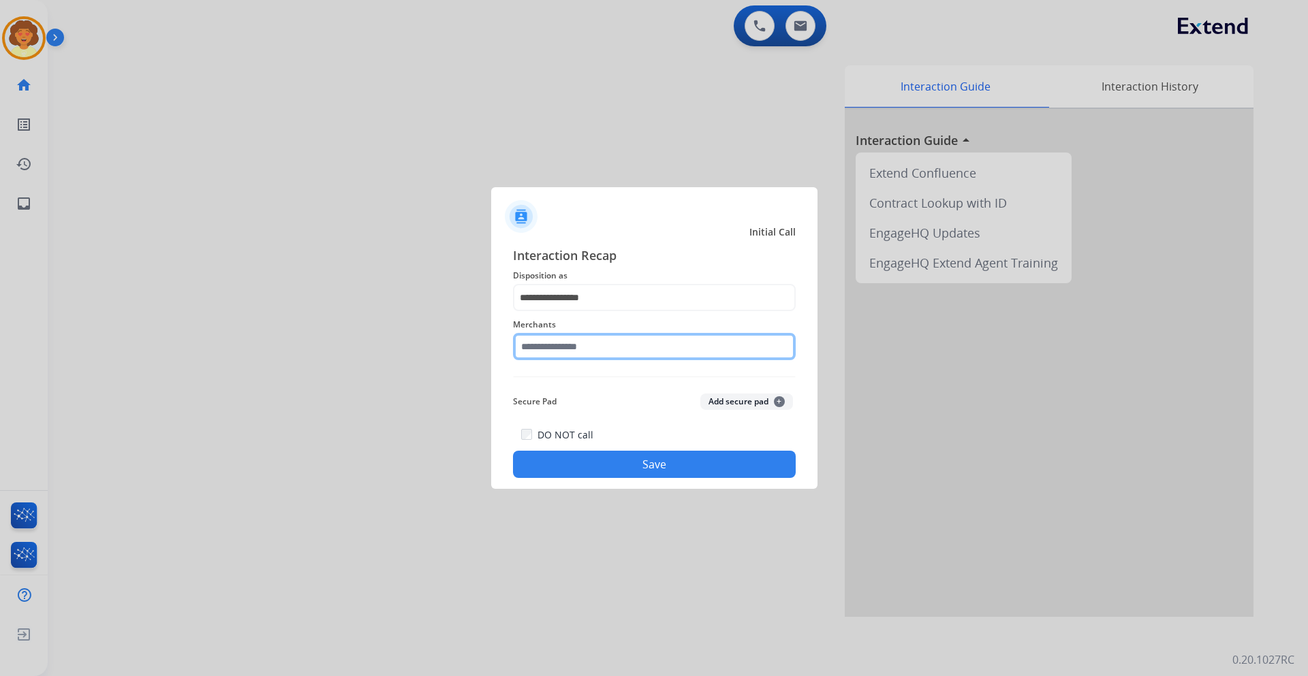
click at [538, 343] on input "text" at bounding box center [654, 346] width 283 height 27
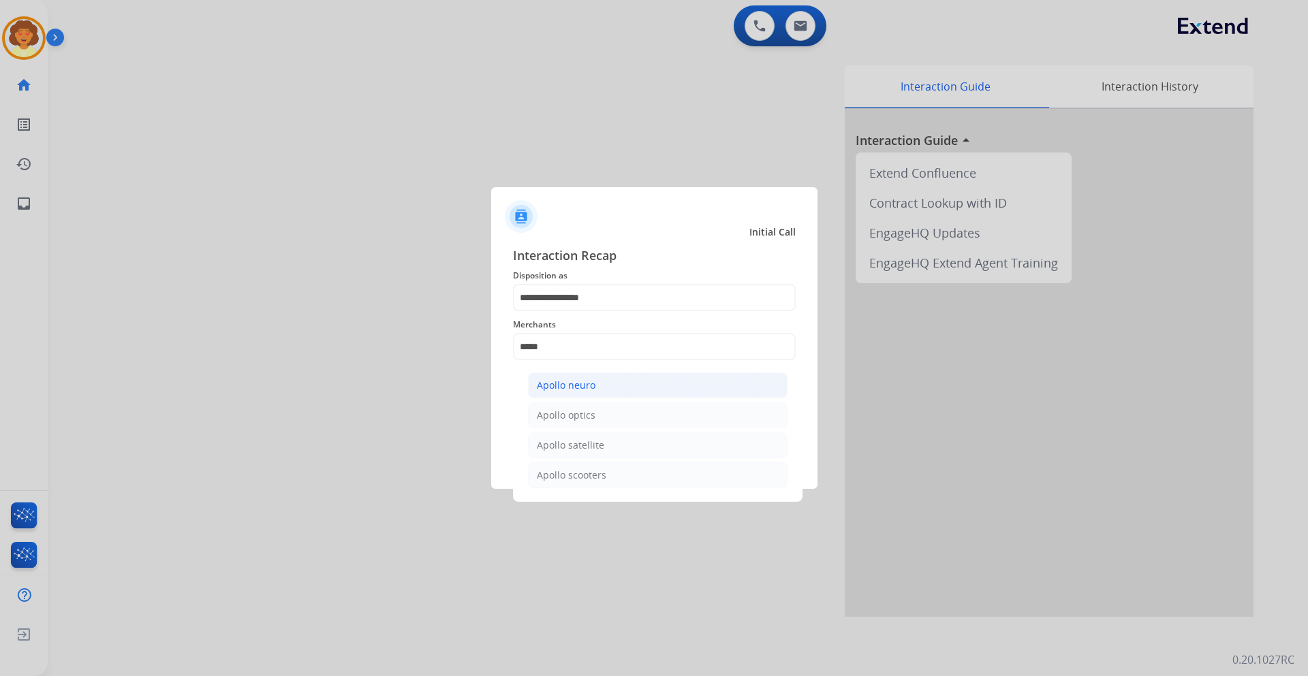
click at [552, 394] on li "Apollo neuro" at bounding box center [658, 386] width 260 height 26
type input "**********"
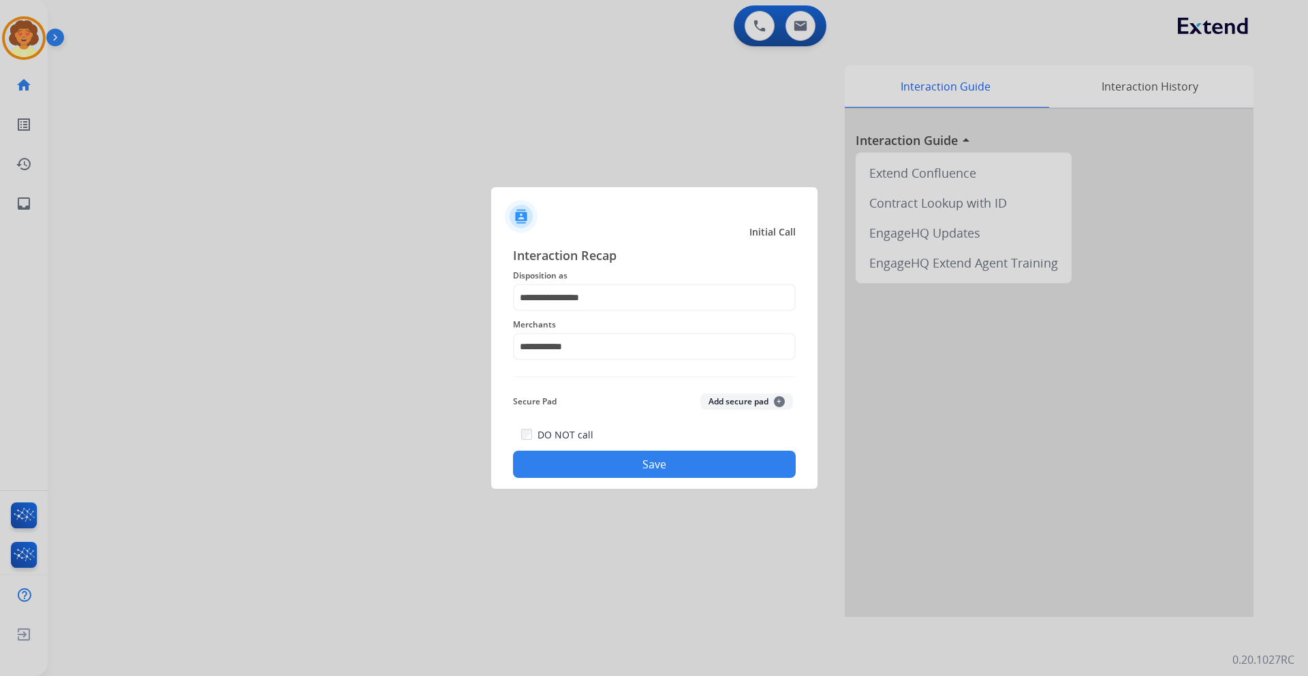
click at [636, 461] on button "Save" at bounding box center [654, 464] width 283 height 27
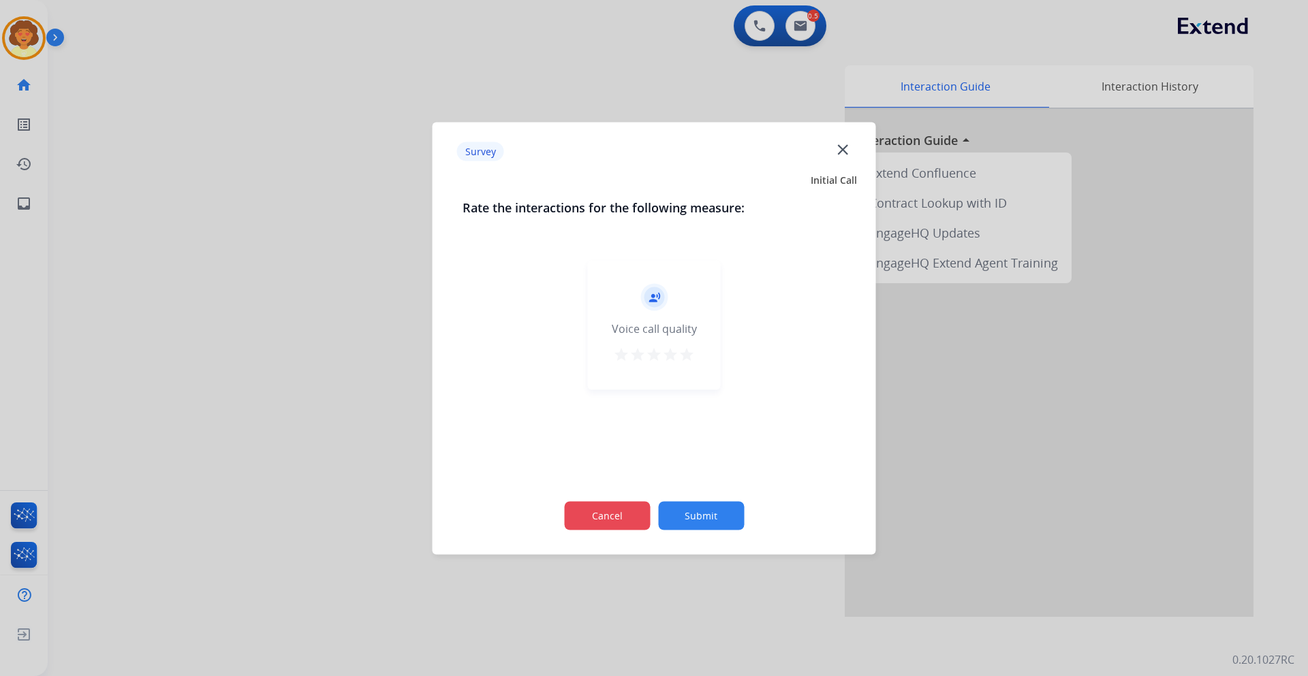
click at [570, 514] on button "Cancel" at bounding box center [607, 515] width 86 height 29
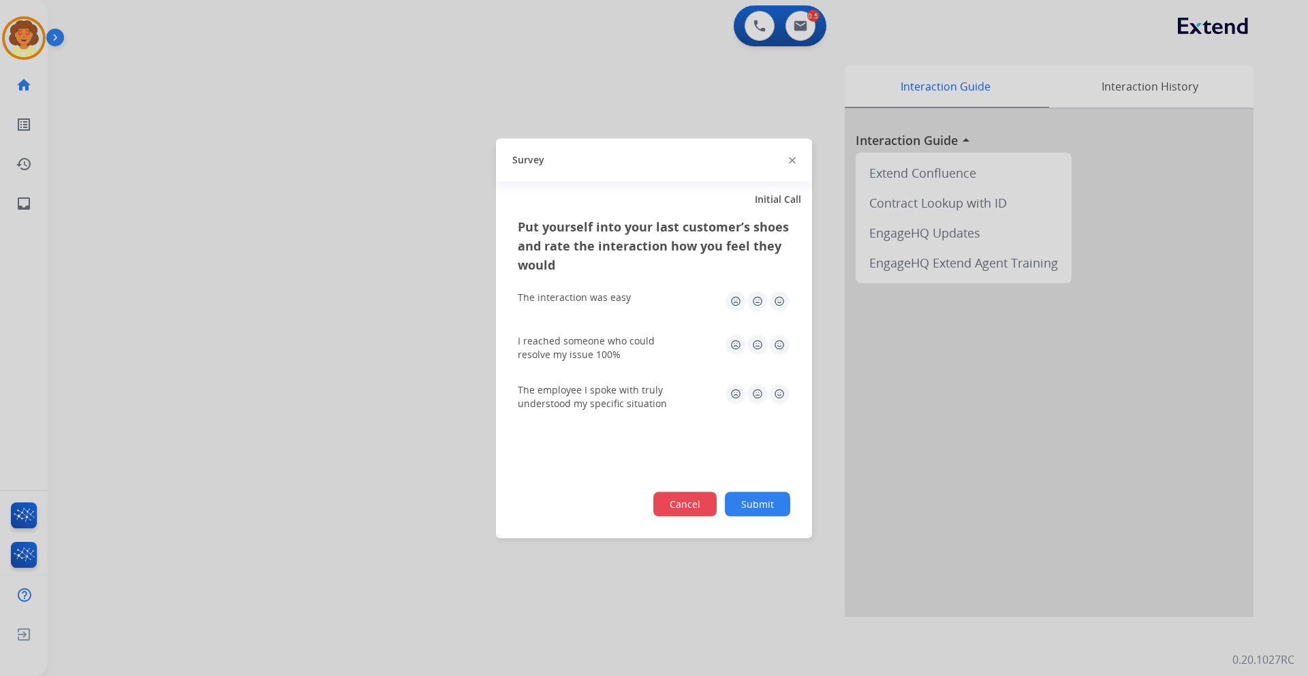
click at [666, 497] on button "Cancel" at bounding box center [684, 504] width 63 height 25
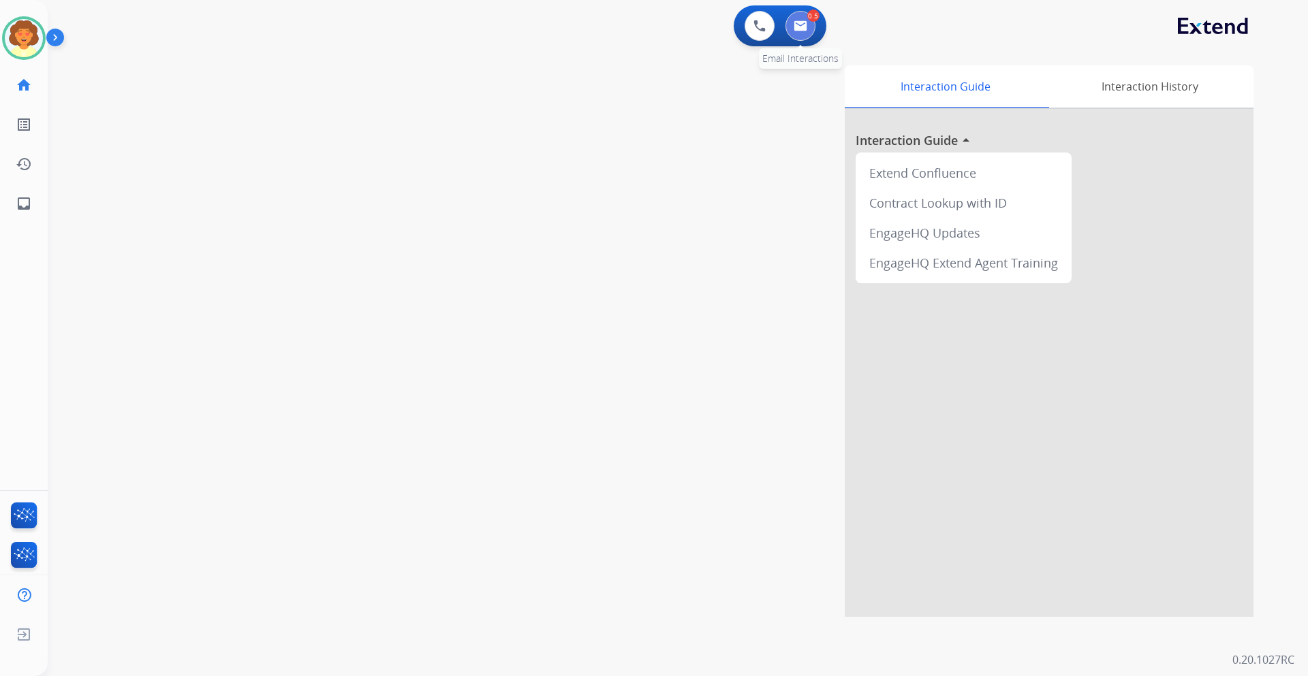
click at [805, 28] on img at bounding box center [801, 25] width 14 height 11
select select "**********"
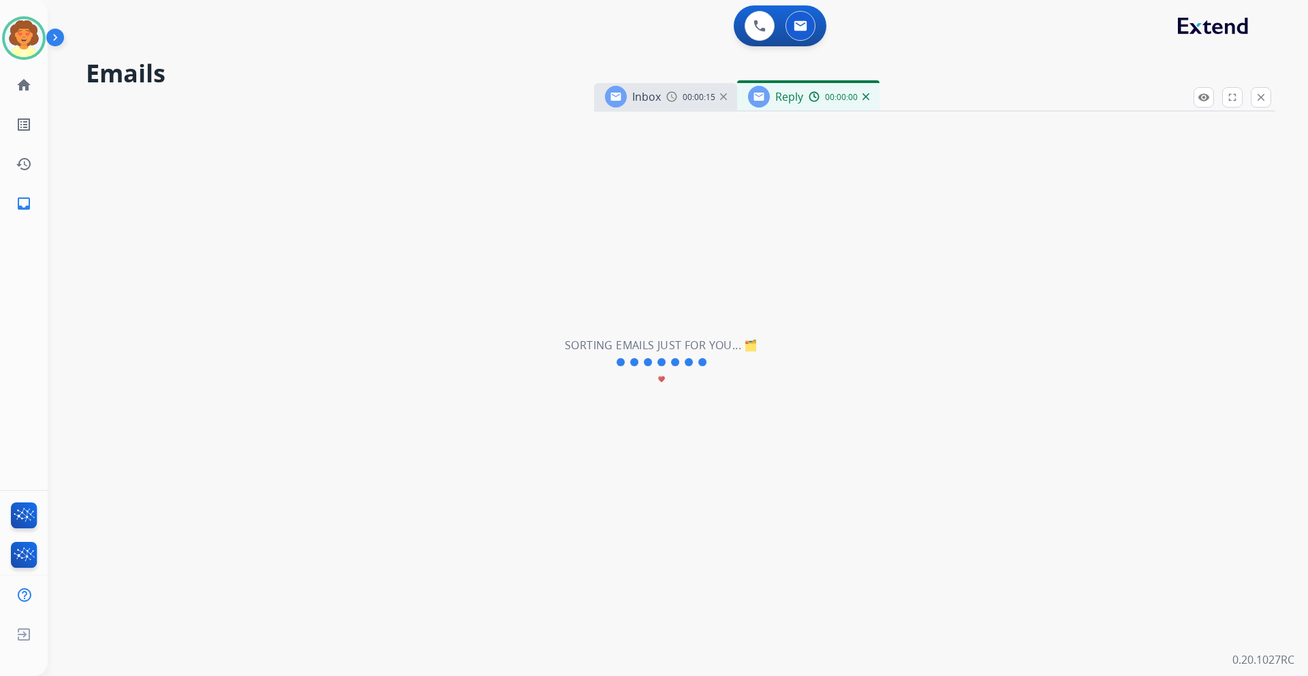
select select "**********"
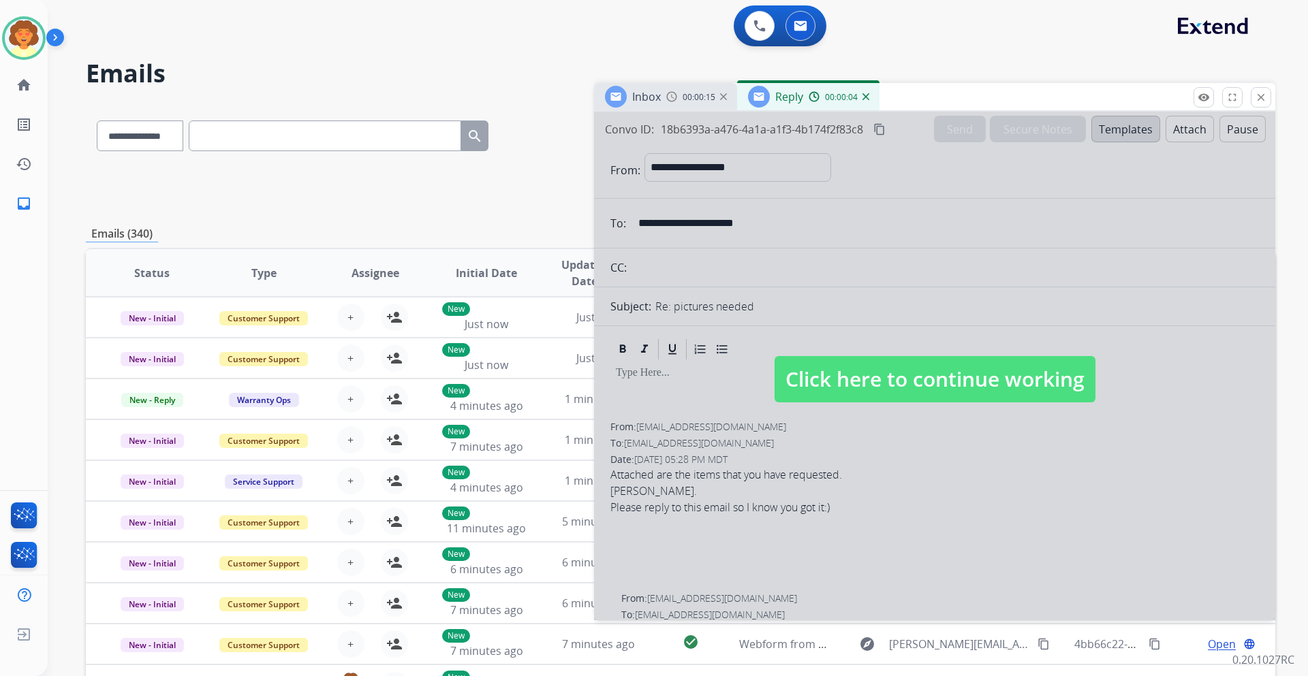
click at [720, 387] on div at bounding box center [934, 366] width 681 height 509
select select
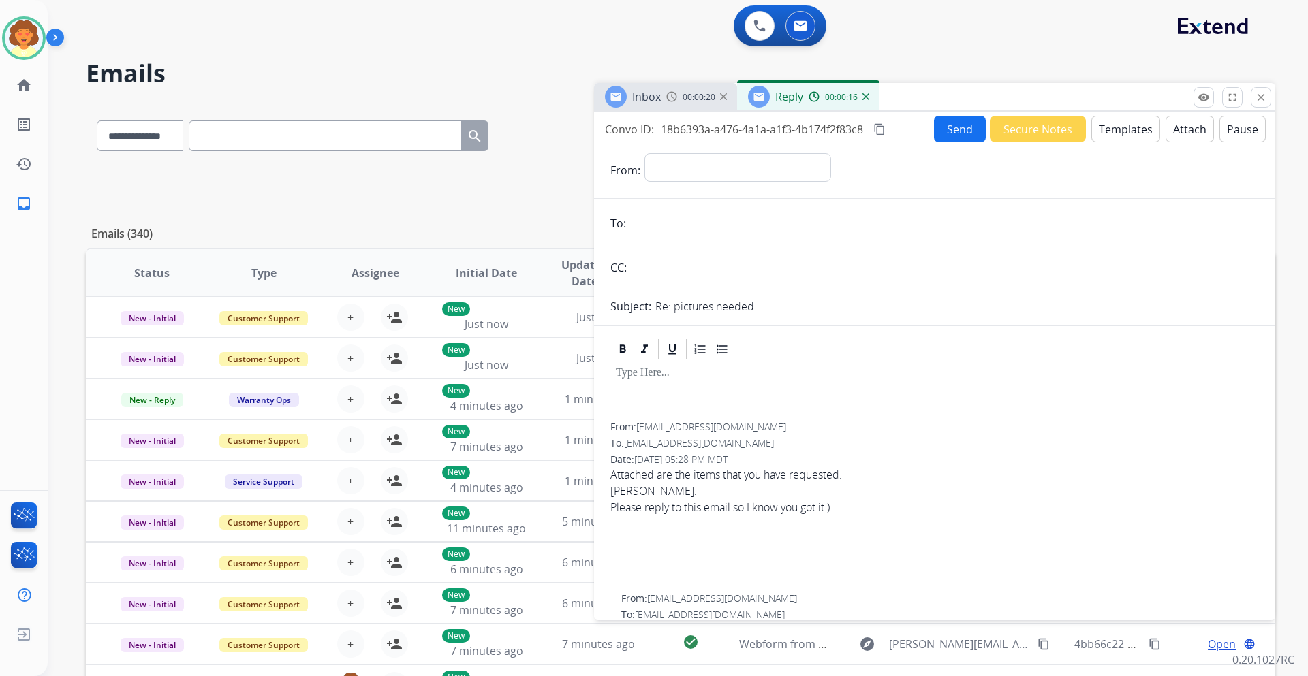
click at [865, 102] on div "00:00:16" at bounding box center [839, 97] width 60 height 12
click at [864, 94] on img at bounding box center [865, 96] width 7 height 7
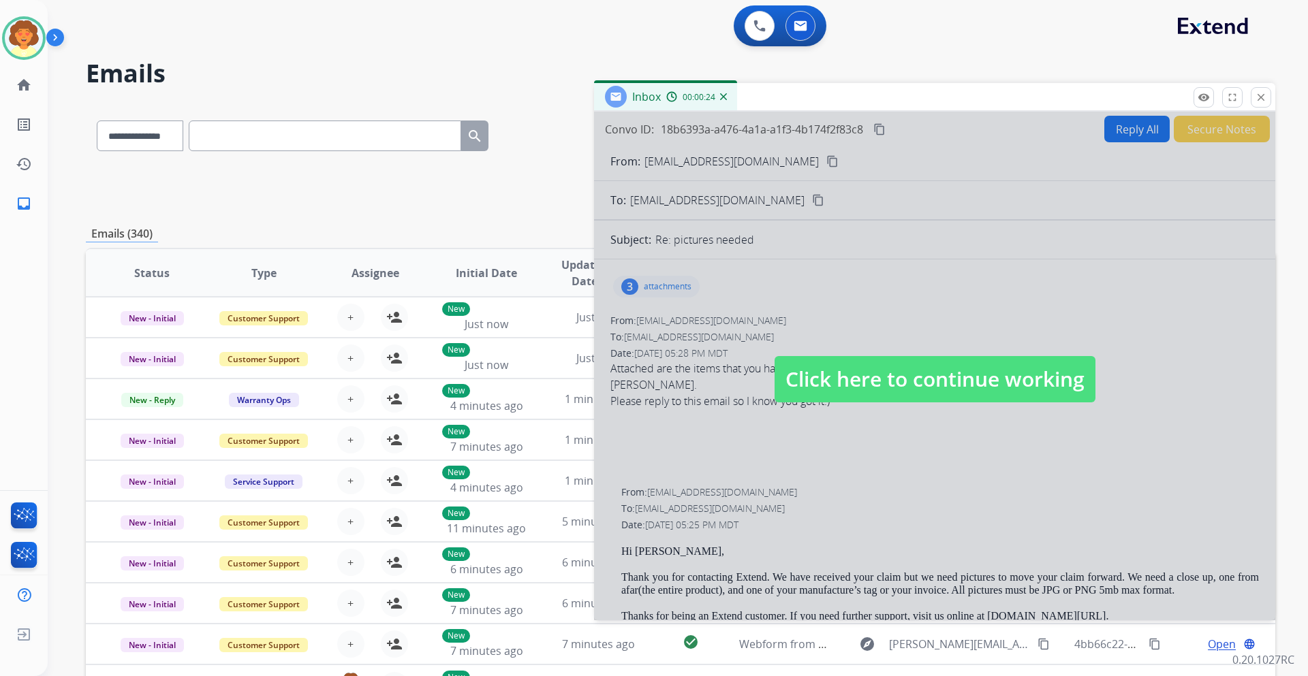
click at [658, 288] on div at bounding box center [934, 366] width 681 height 509
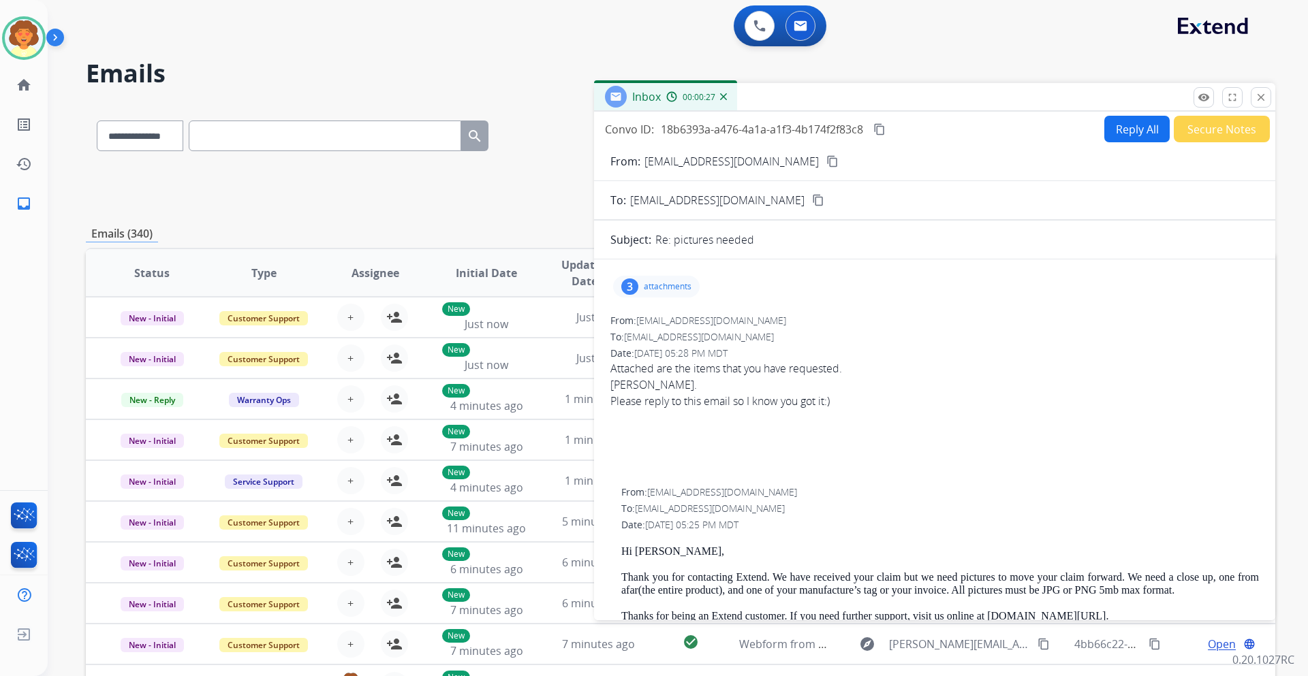
click at [628, 290] on div "3" at bounding box center [629, 287] width 17 height 16
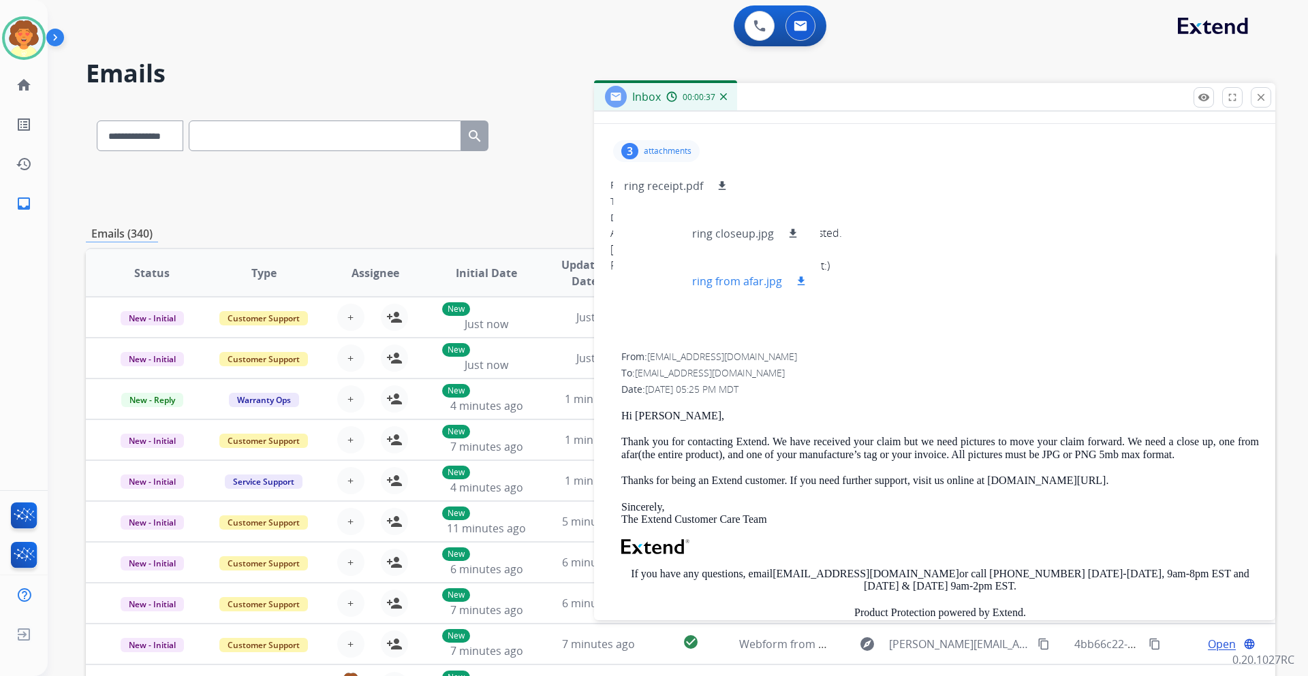
scroll to position [136, 0]
drag, startPoint x: 637, startPoint y: 373, endPoint x: 748, endPoint y: 371, distance: 111.1
click at [748, 371] on span "[EMAIL_ADDRESS][DOMAIN_NAME]" at bounding box center [710, 372] width 150 height 13
copy span "[EMAIL_ADDRESS][DOMAIN_NAME]"
click at [790, 233] on mat-icon "download" at bounding box center [793, 233] width 12 height 12
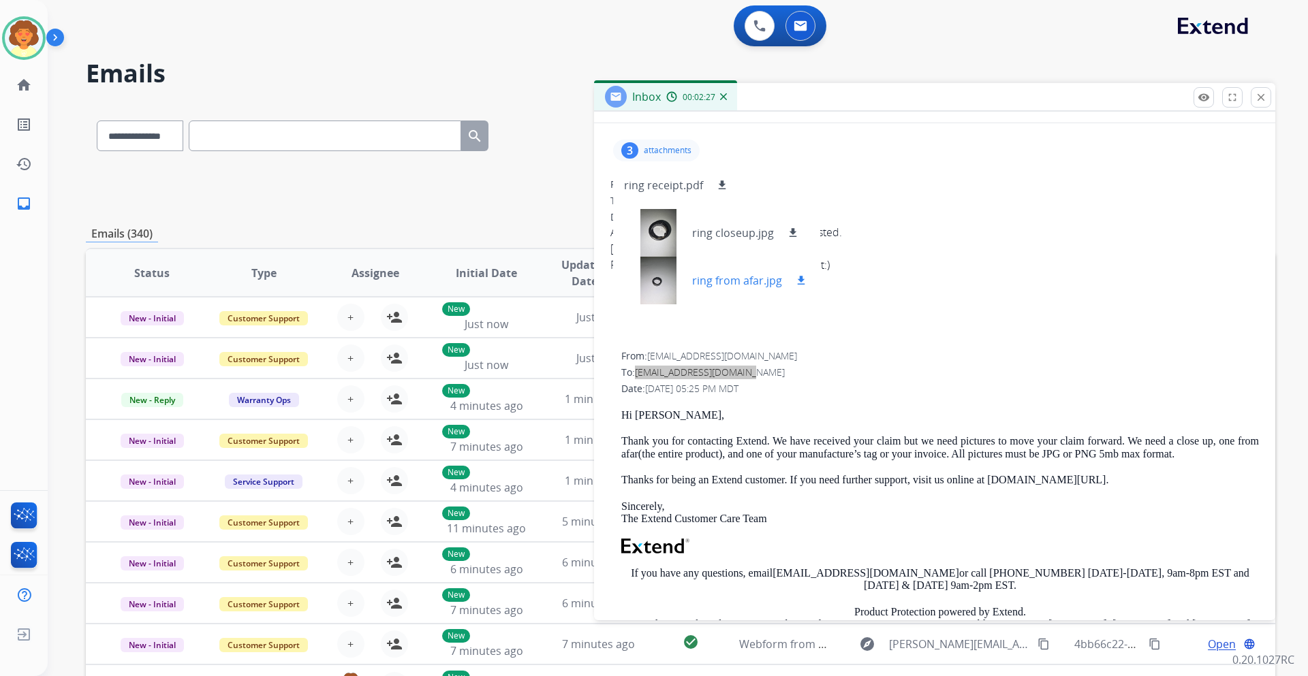
click at [799, 280] on mat-icon "download" at bounding box center [801, 281] width 12 height 12
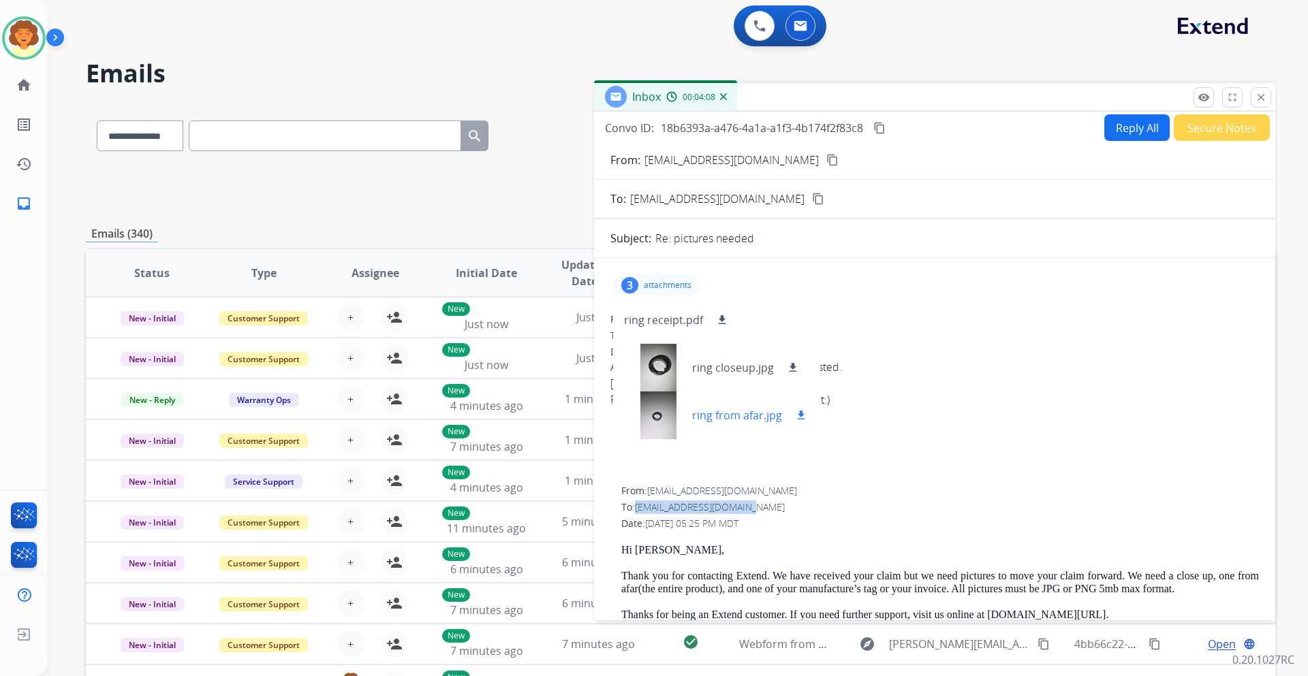
scroll to position [0, 0]
click at [1133, 132] on button "Reply All" at bounding box center [1136, 129] width 65 height 27
select select "**********"
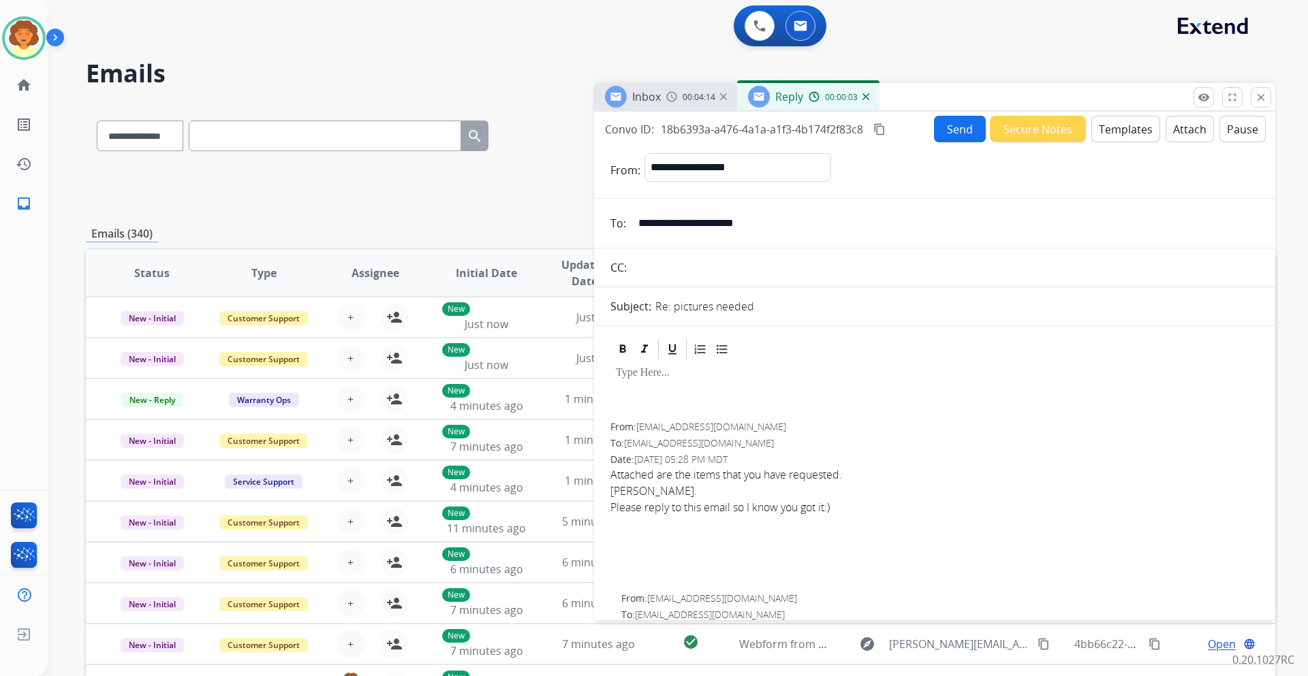
click at [1116, 134] on button "Templates" at bounding box center [1125, 129] width 69 height 27
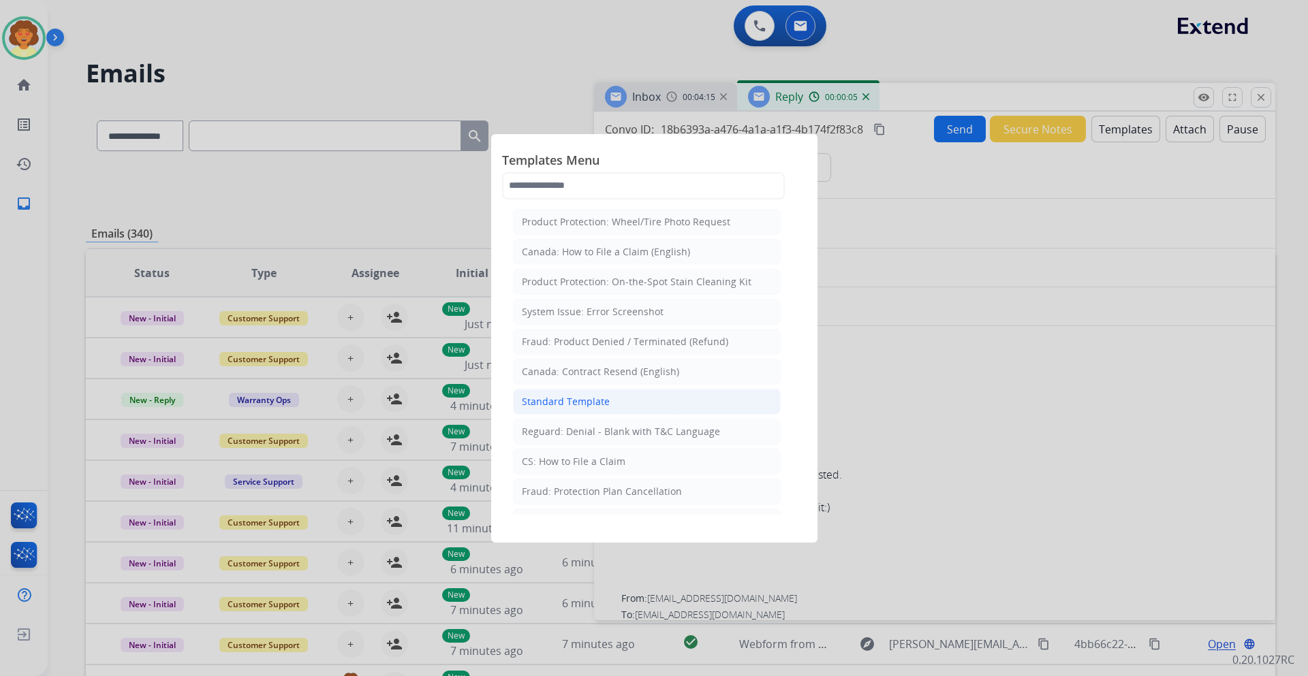
click at [559, 402] on div "Standard Template" at bounding box center [566, 402] width 88 height 14
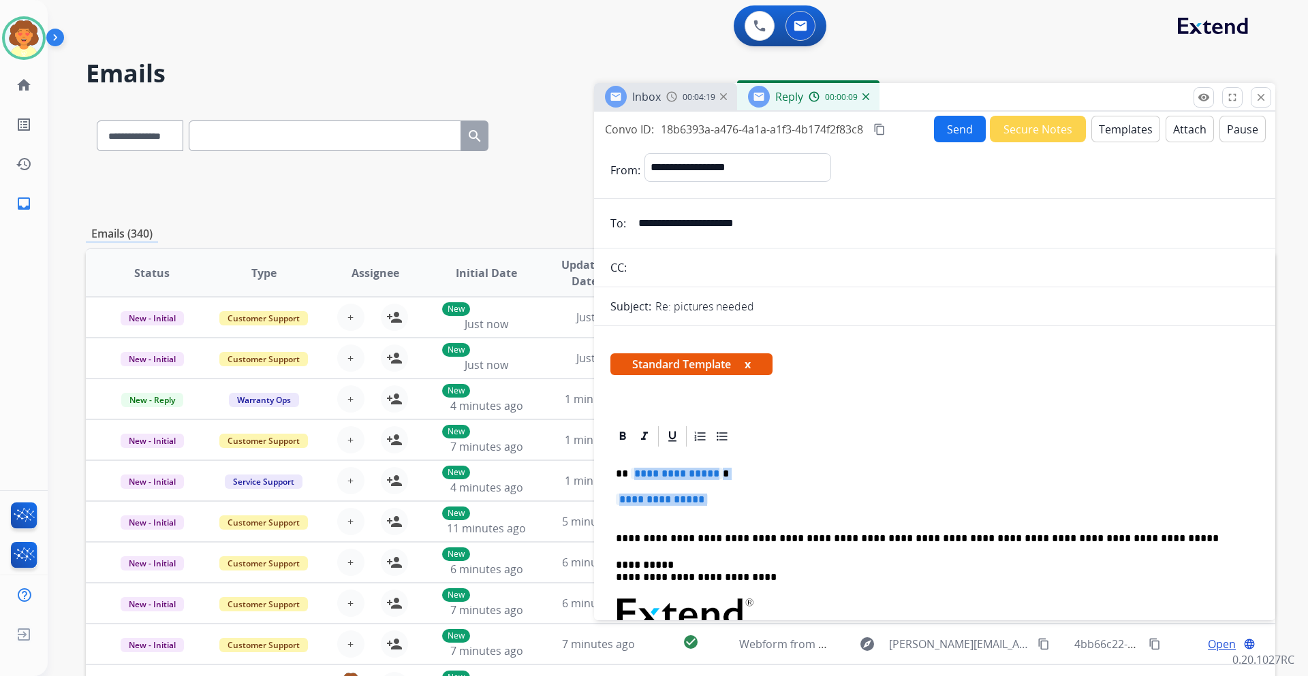
drag, startPoint x: 632, startPoint y: 474, endPoint x: 653, endPoint y: 512, distance: 43.6
click at [653, 512] on div "**********" at bounding box center [934, 646] width 649 height 394
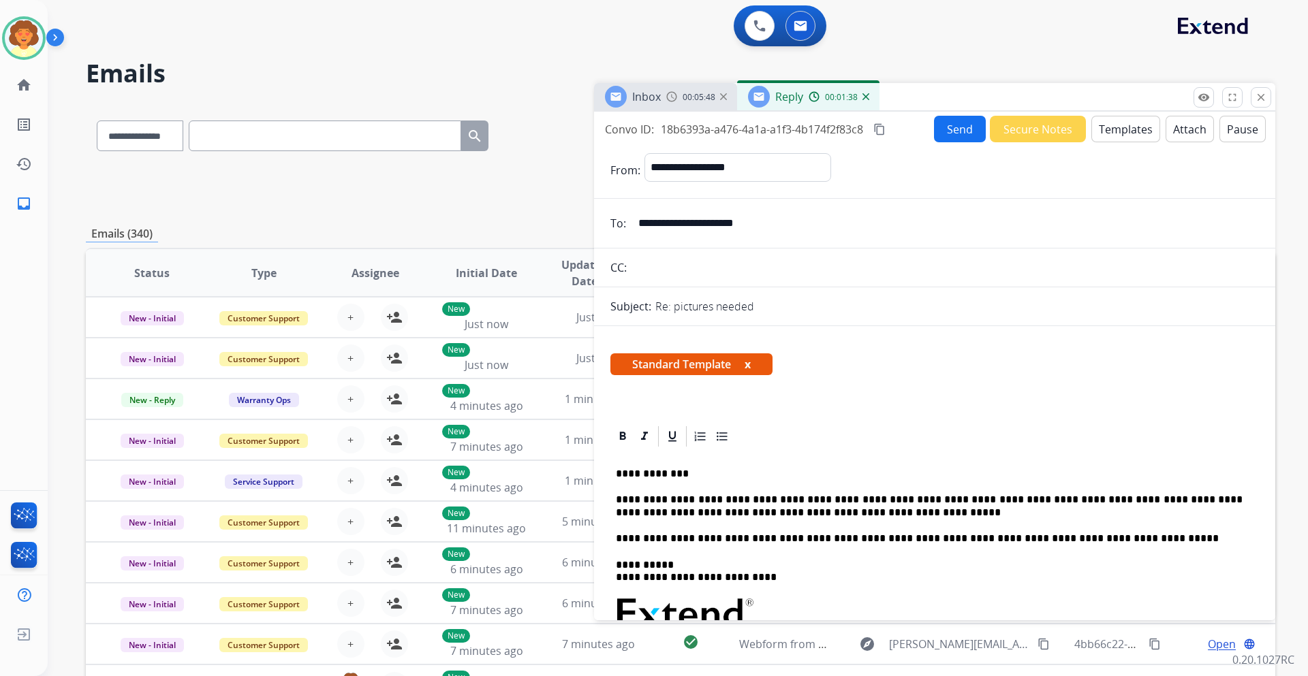
click at [944, 129] on button "Send" at bounding box center [960, 129] width 52 height 27
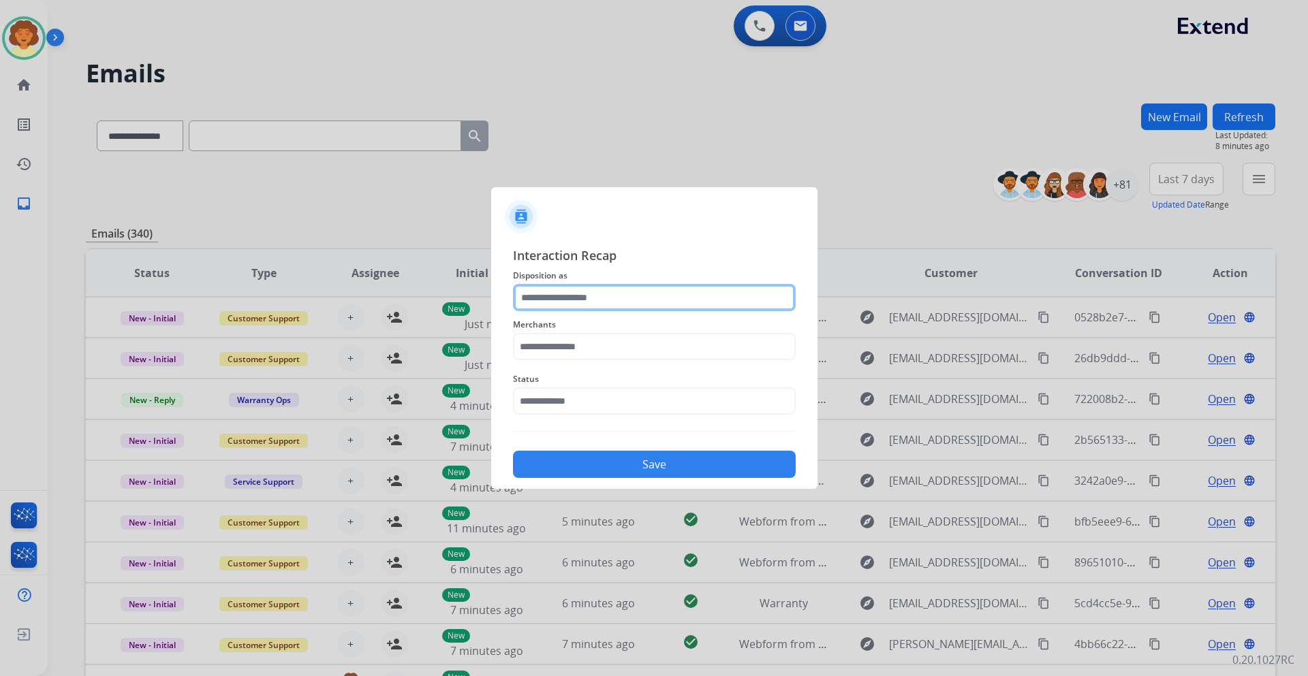
click at [529, 299] on input "text" at bounding box center [654, 297] width 283 height 27
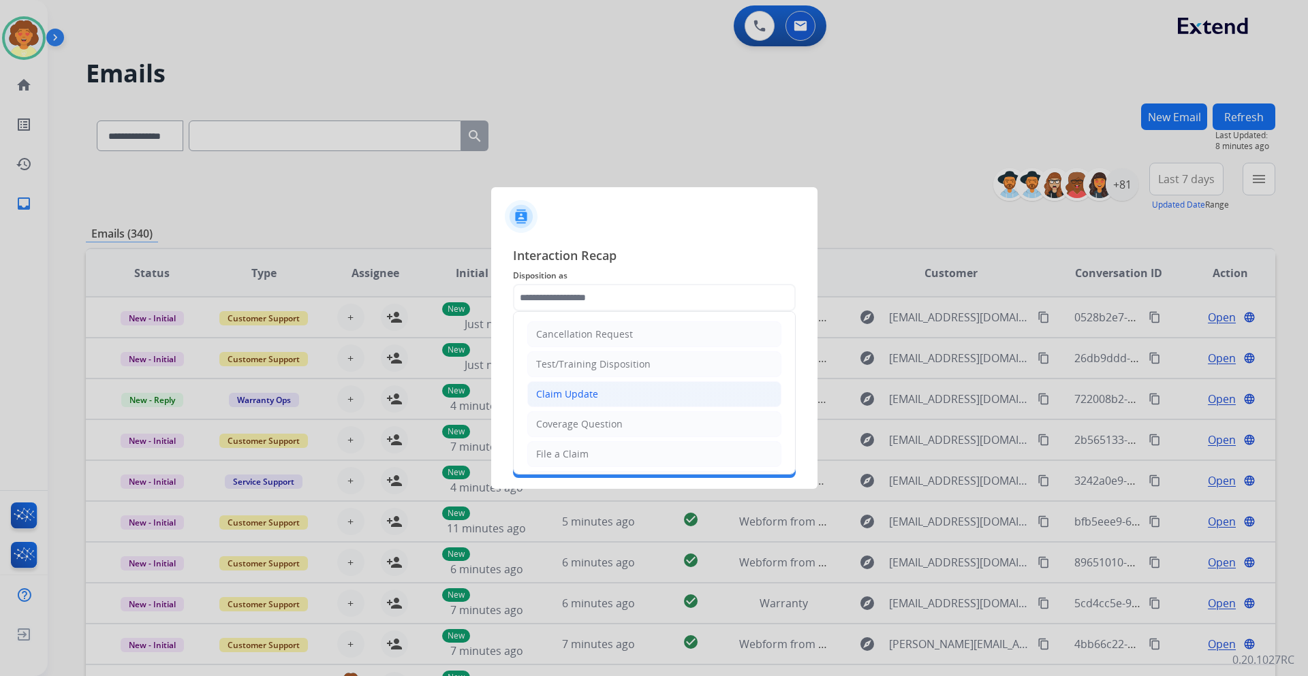
click at [556, 399] on div "Claim Update" at bounding box center [567, 395] width 62 height 14
type input "**********"
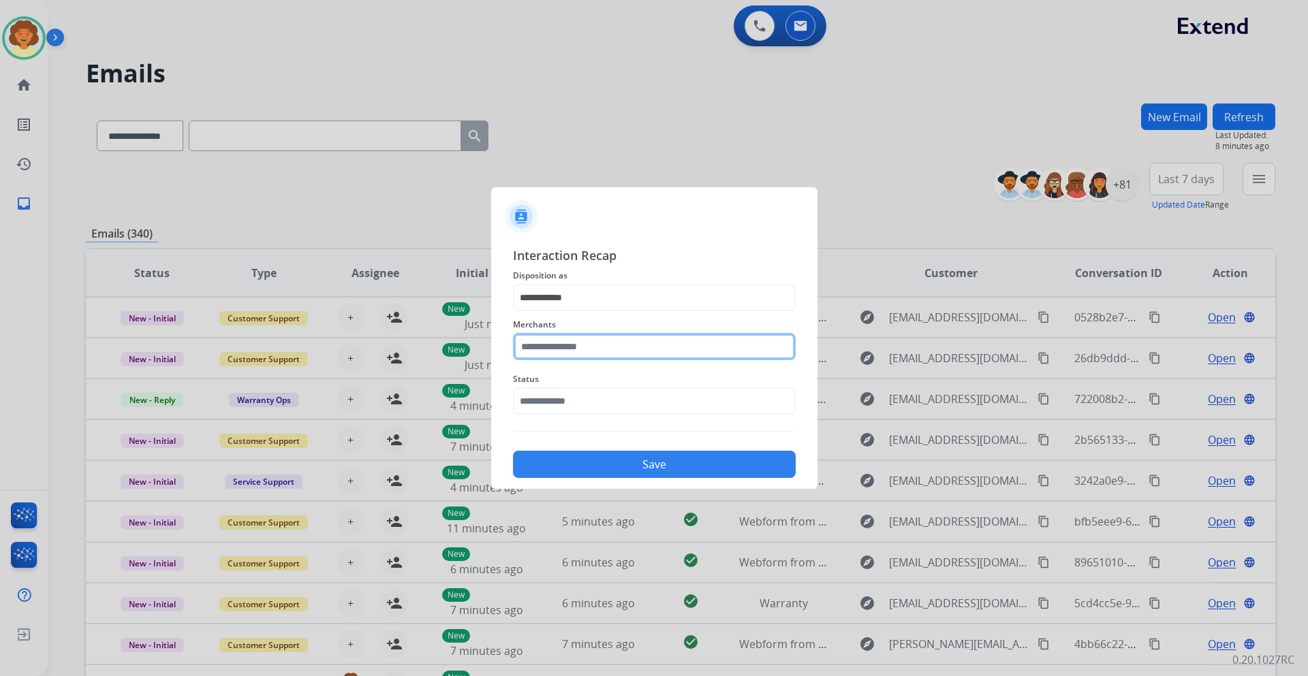
click at [535, 352] on input "text" at bounding box center [654, 346] width 283 height 27
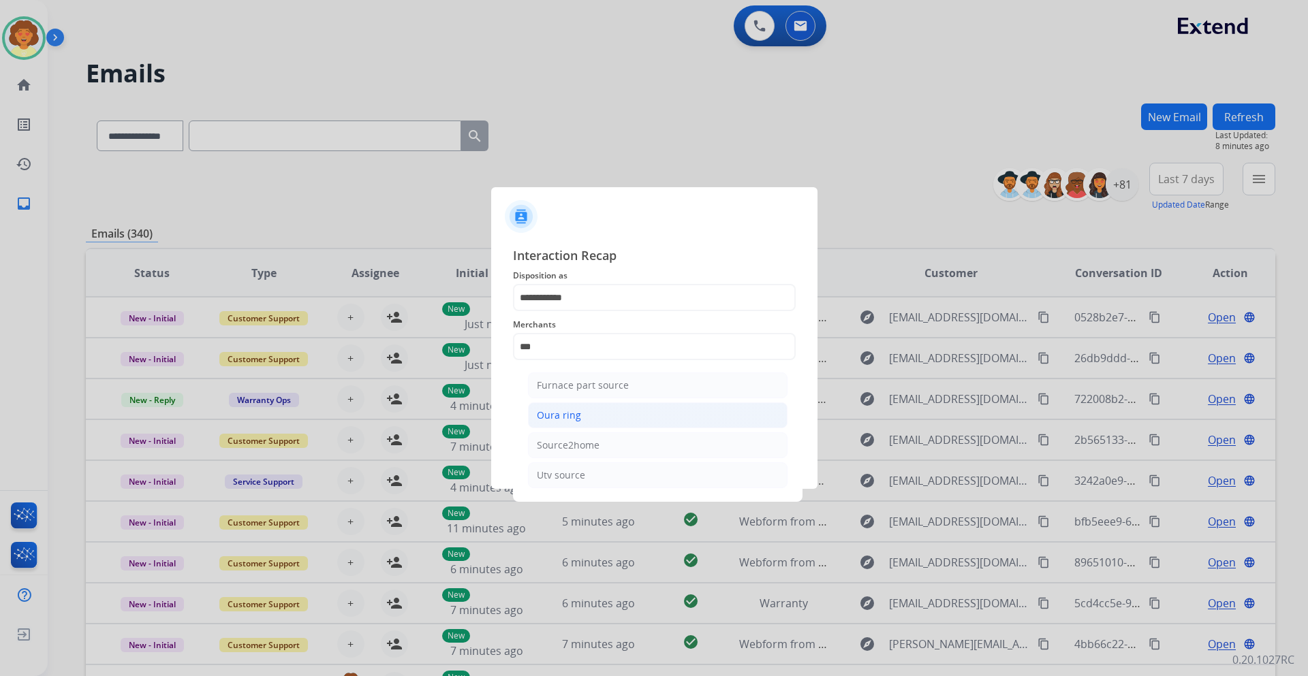
click at [587, 411] on li "Oura ring" at bounding box center [658, 416] width 260 height 26
type input "*********"
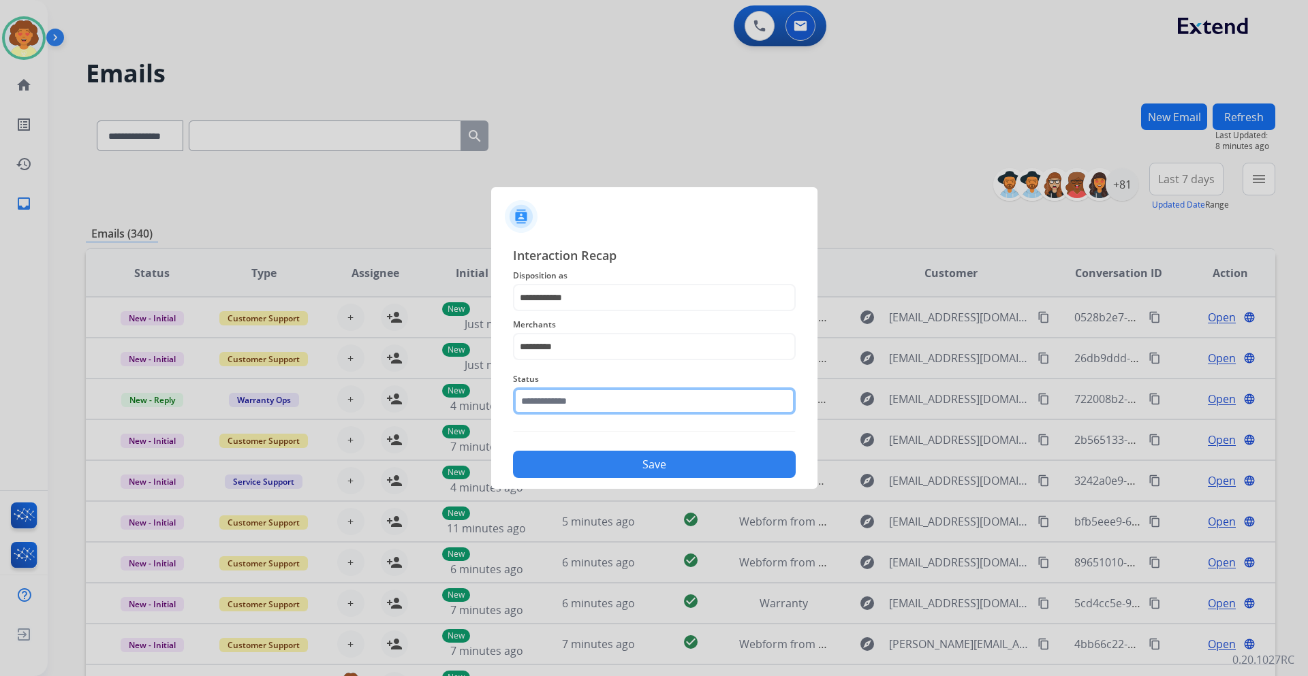
click at [544, 403] on input "text" at bounding box center [654, 401] width 283 height 27
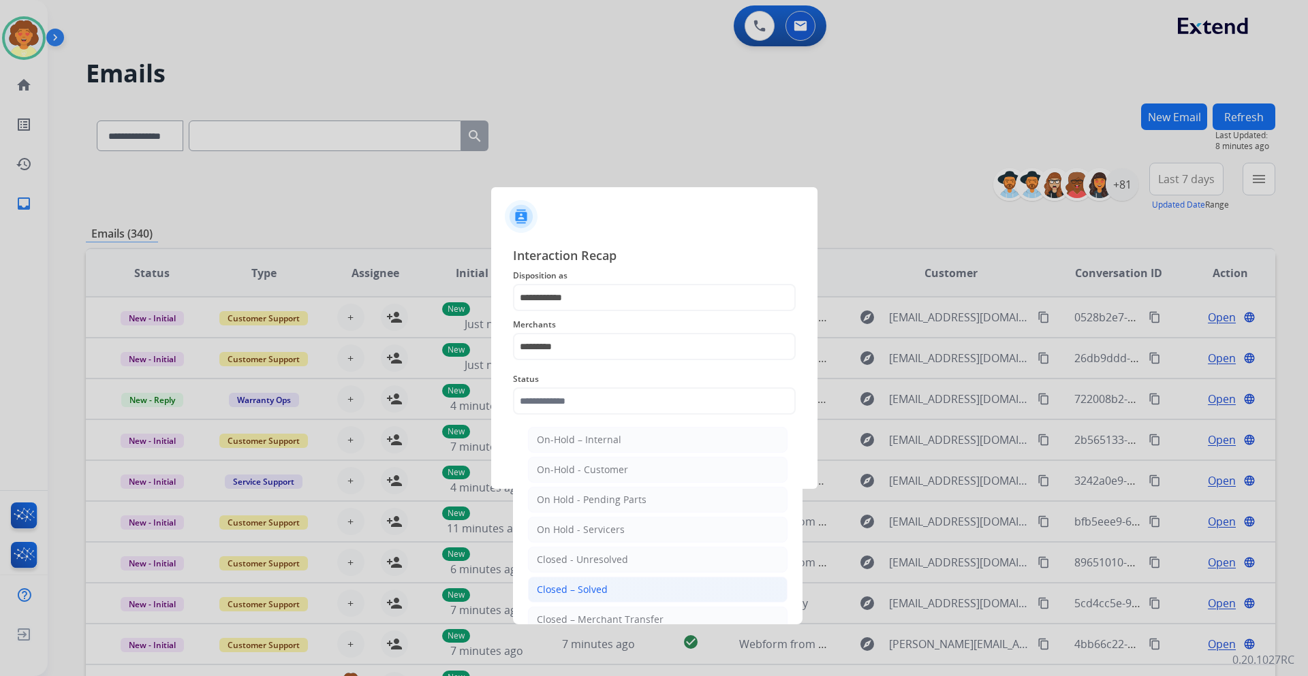
click at [591, 589] on div "Closed – Solved" at bounding box center [572, 590] width 71 height 14
type input "**********"
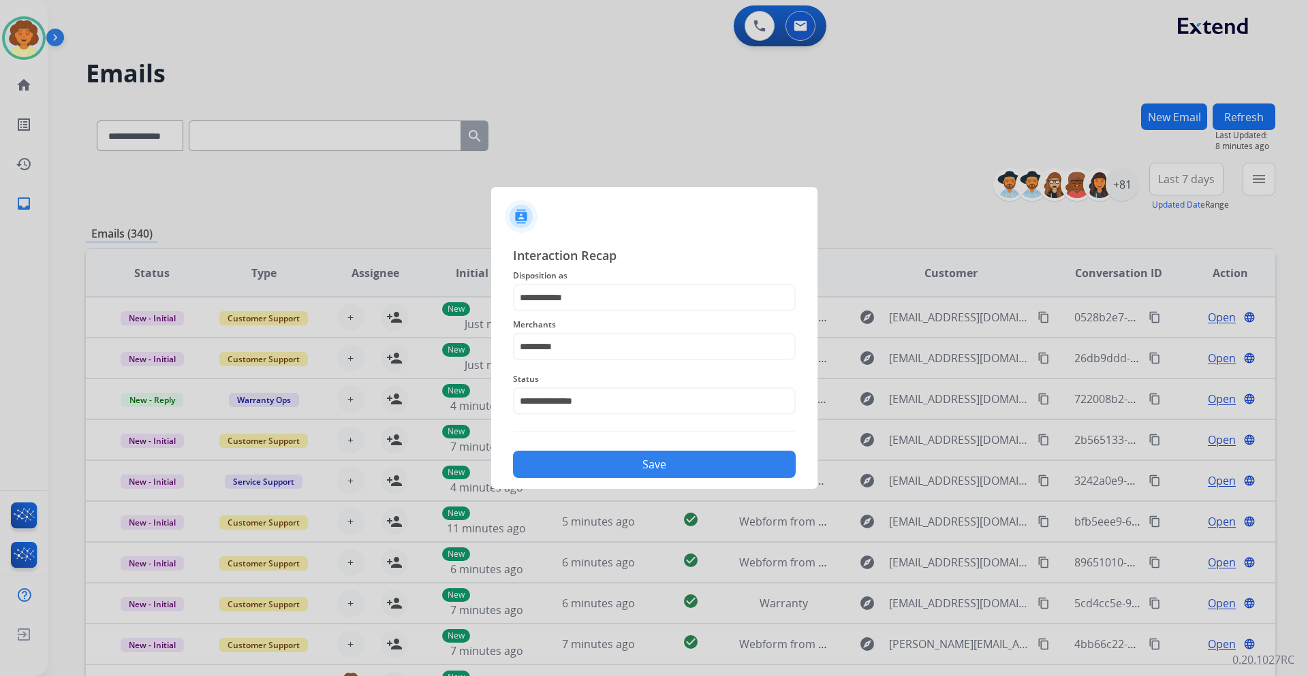
click at [575, 465] on button "Save" at bounding box center [654, 464] width 283 height 27
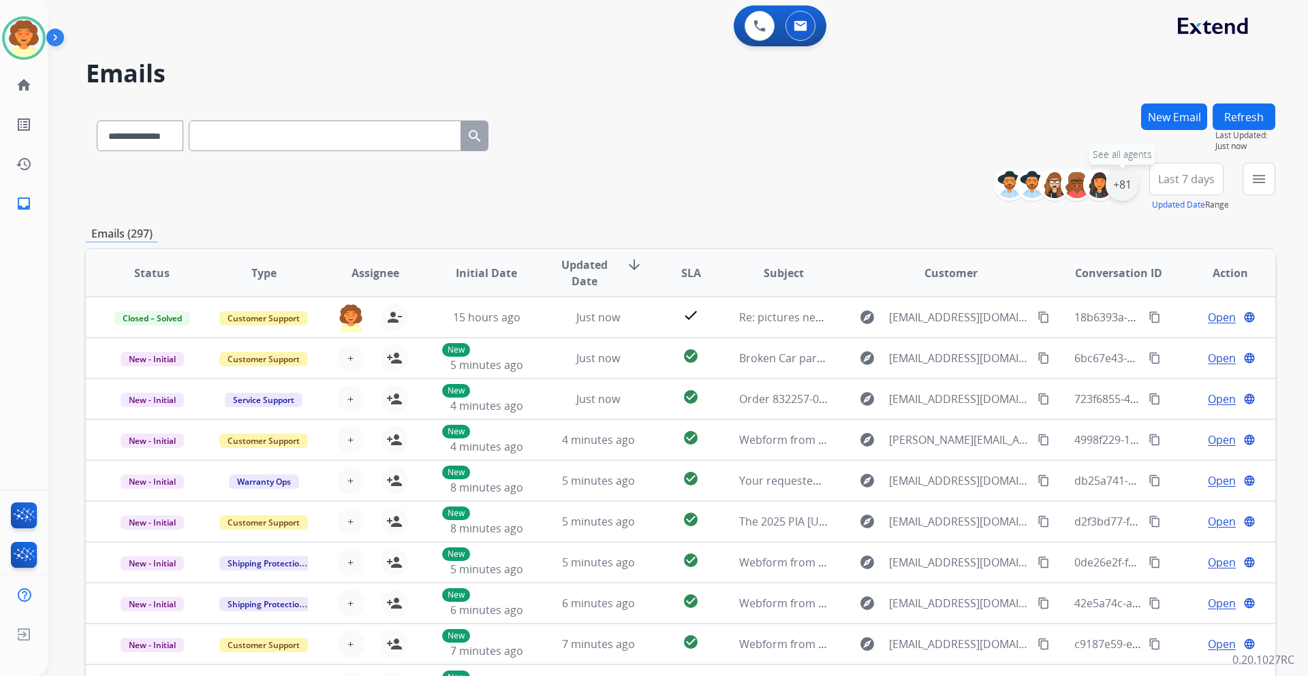
click at [1116, 186] on div "+81" at bounding box center [1122, 184] width 33 height 33
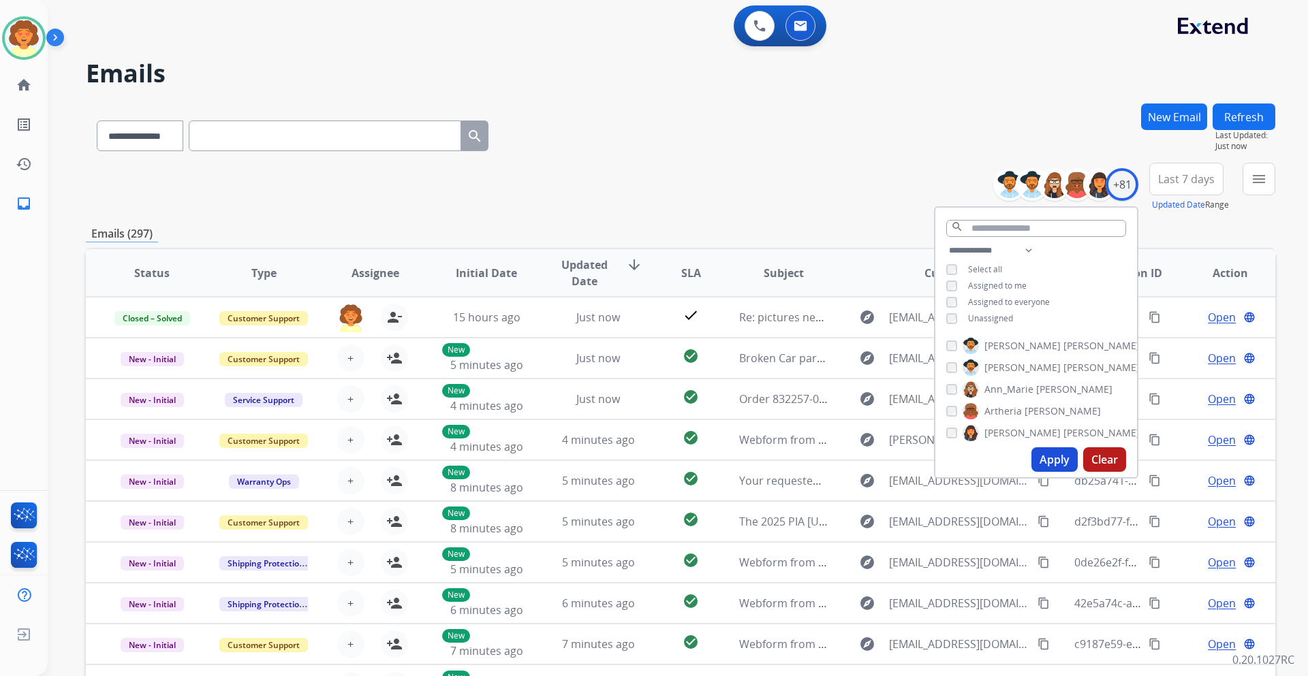
click at [1046, 461] on button "Apply" at bounding box center [1054, 460] width 46 height 25
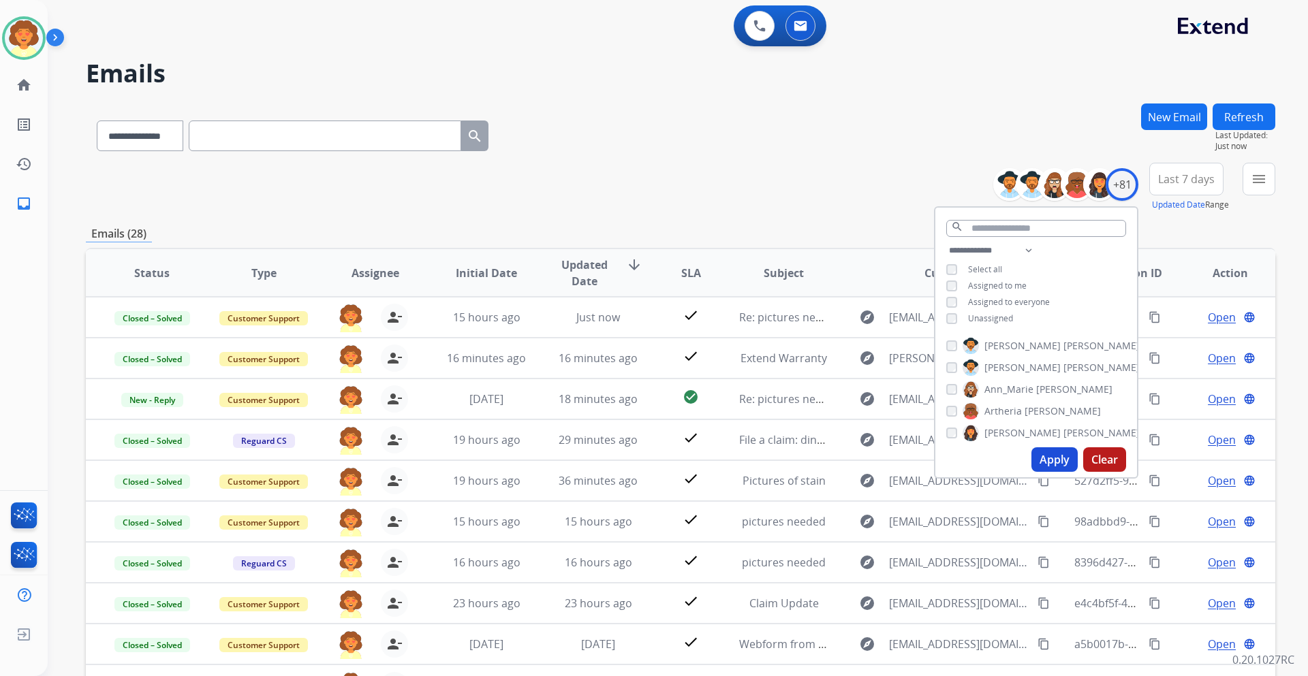
click at [1180, 182] on span "Last 7 days" at bounding box center [1186, 178] width 57 height 5
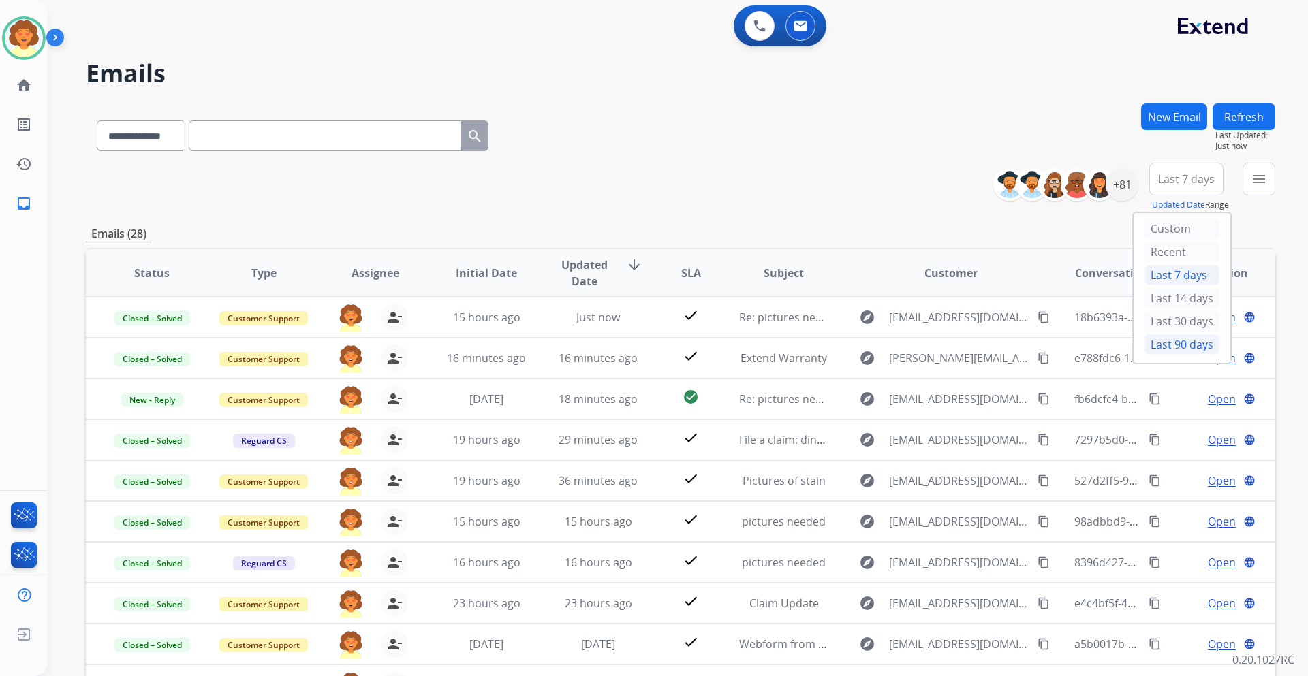
click at [1183, 345] on div "Last 90 days" at bounding box center [1182, 345] width 75 height 20
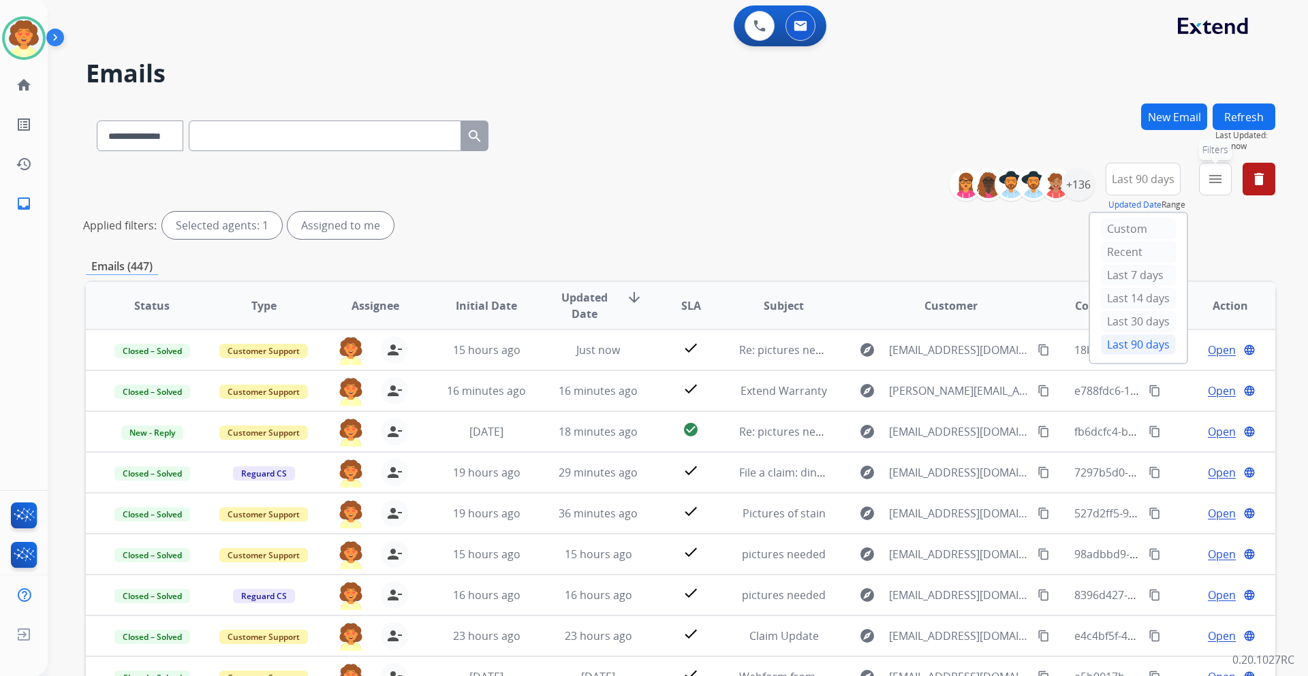
click at [1213, 181] on mat-icon "menu" at bounding box center [1215, 179] width 16 height 16
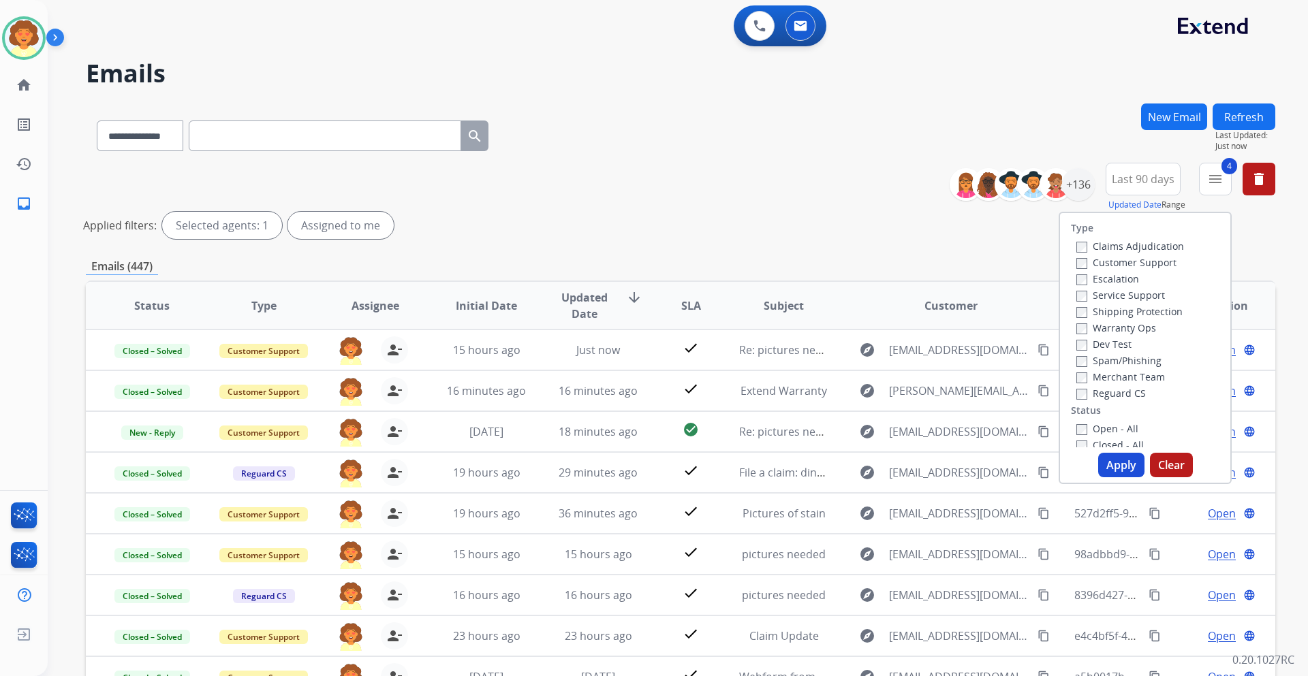
click at [1107, 471] on button "Apply" at bounding box center [1121, 465] width 46 height 25
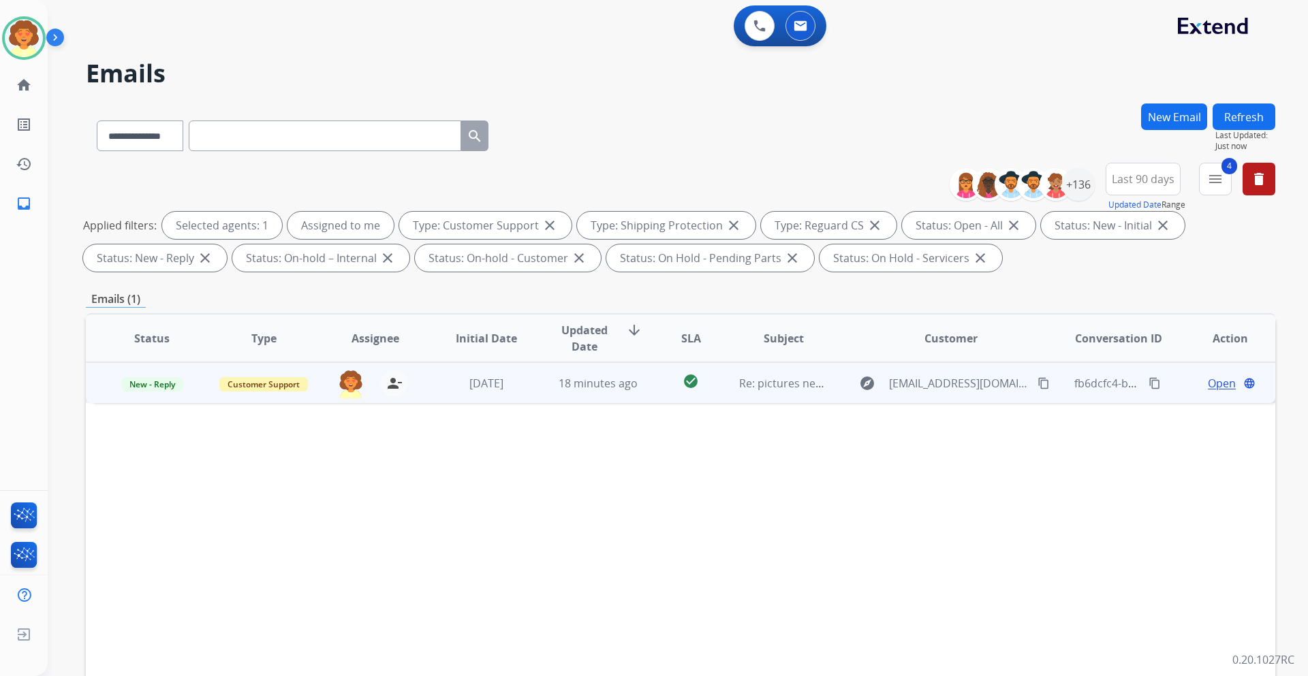
click at [1208, 380] on span "Open" at bounding box center [1222, 383] width 28 height 16
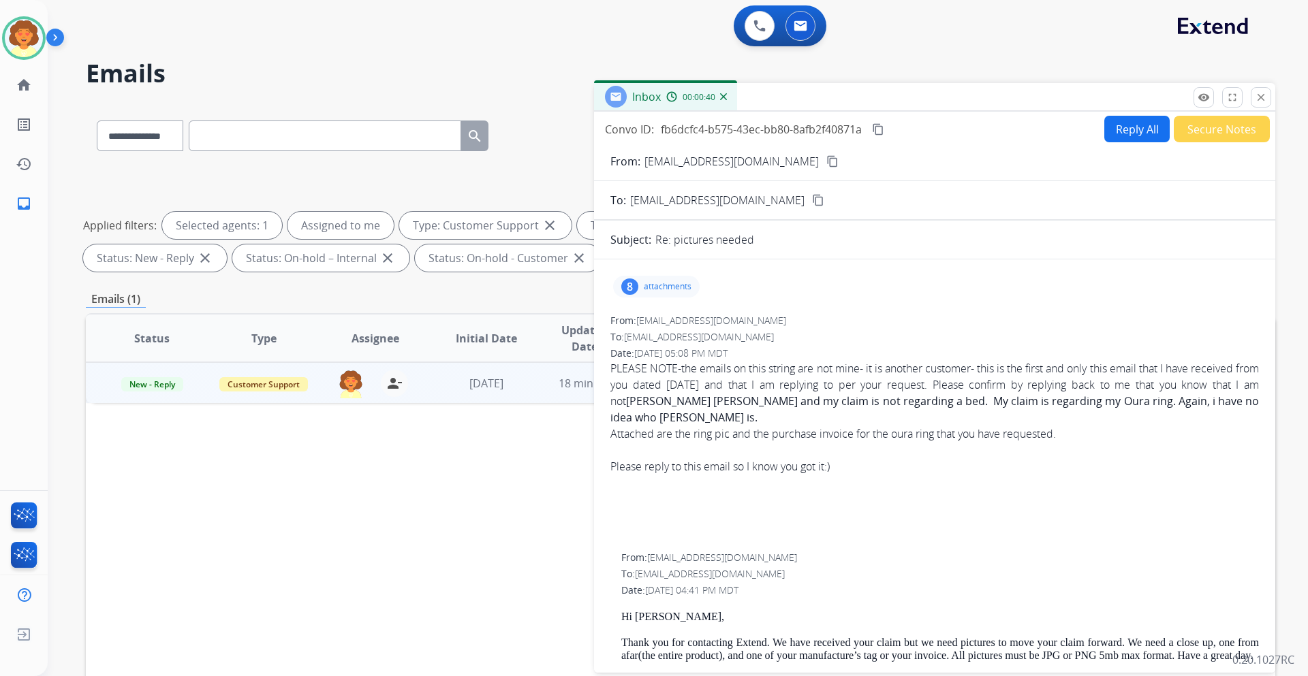
click at [632, 286] on div "8" at bounding box center [629, 287] width 17 height 16
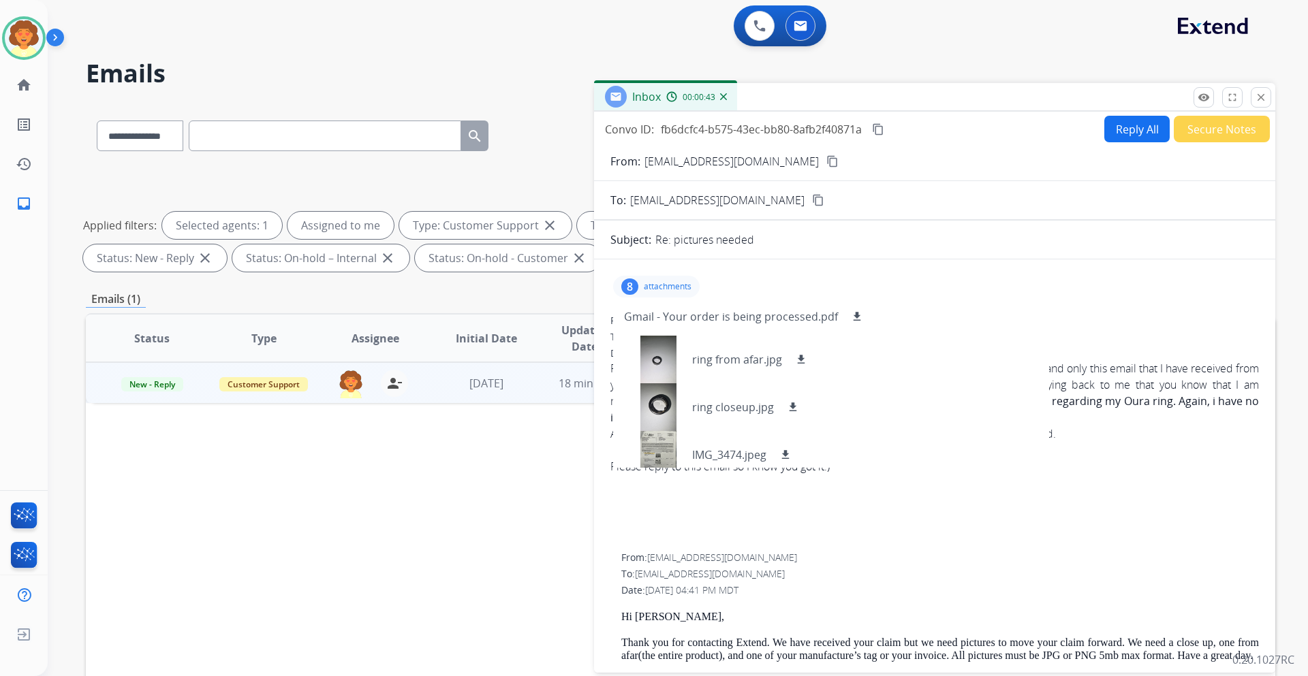
click at [1117, 285] on div "8 attachments Gmail - Your order is being processed.pdf download ring from afar…" at bounding box center [934, 286] width 649 height 33
click at [629, 286] on div "8" at bounding box center [629, 287] width 17 height 16
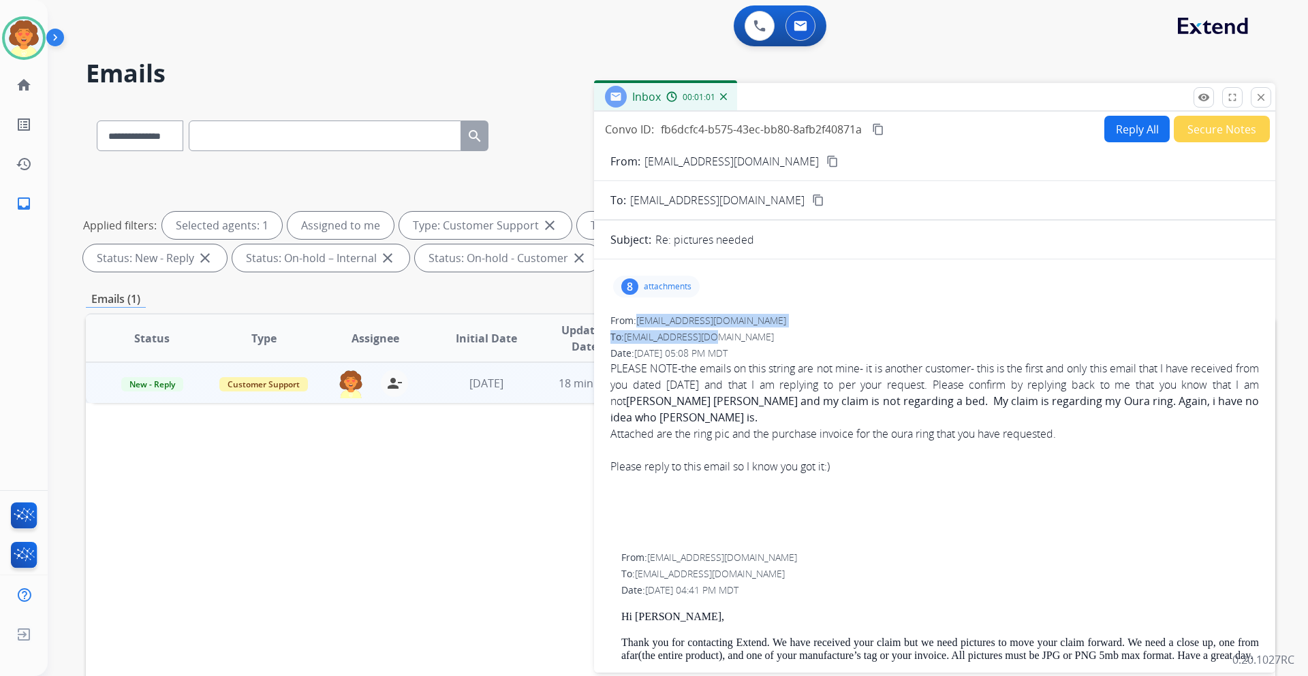
drag, startPoint x: 640, startPoint y: 322, endPoint x: 729, endPoint y: 329, distance: 88.8
click at [729, 329] on div "From: [EMAIL_ADDRESS][DOMAIN_NAME] To: [EMAIL_ADDRESS][DOMAIN_NAME] Date: [DATE…" at bounding box center [934, 427] width 649 height 226
click at [649, 319] on span "[EMAIL_ADDRESS][DOMAIN_NAME]" at bounding box center [711, 320] width 150 height 13
click at [625, 286] on div "8" at bounding box center [629, 287] width 17 height 16
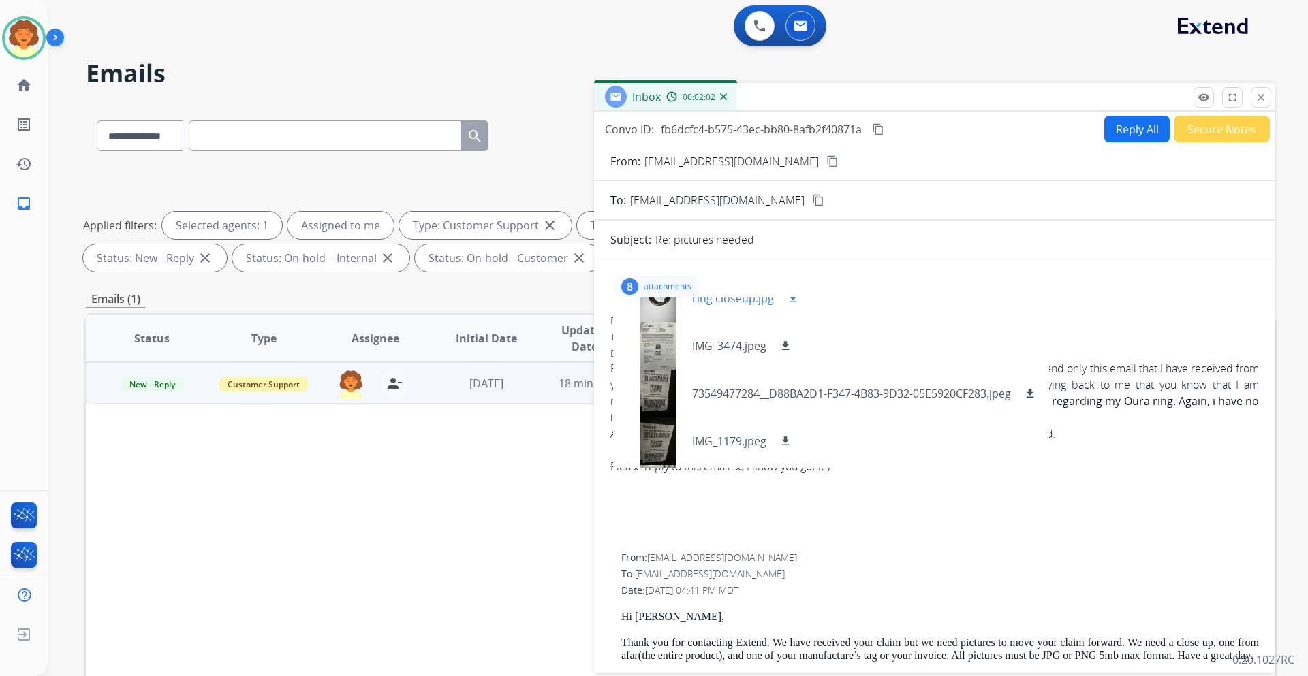
scroll to position [134, 0]
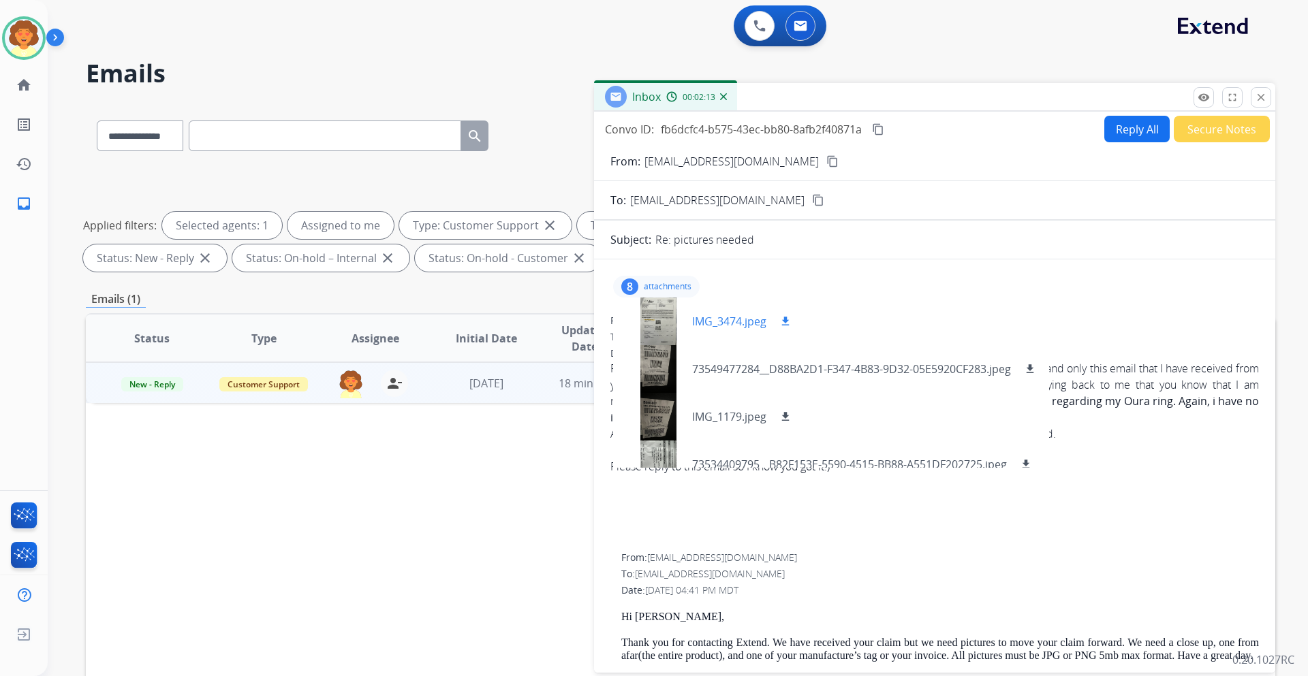
click at [785, 322] on mat-icon "download" at bounding box center [785, 321] width 12 height 12
click at [730, 372] on p "73549477284__D88BA2D1-F347-4B83-9D32-05E5920CF283.jpeg" at bounding box center [851, 369] width 319 height 16
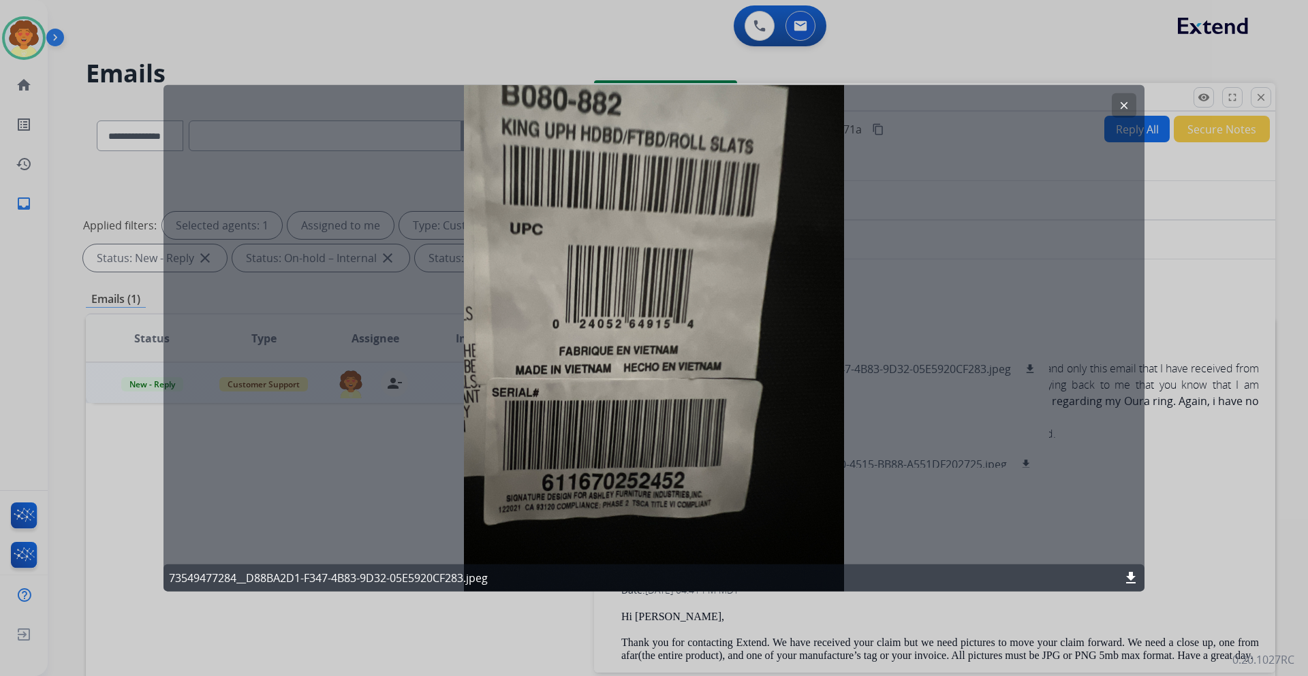
click at [1127, 106] on mat-icon "clear" at bounding box center [1124, 105] width 12 height 12
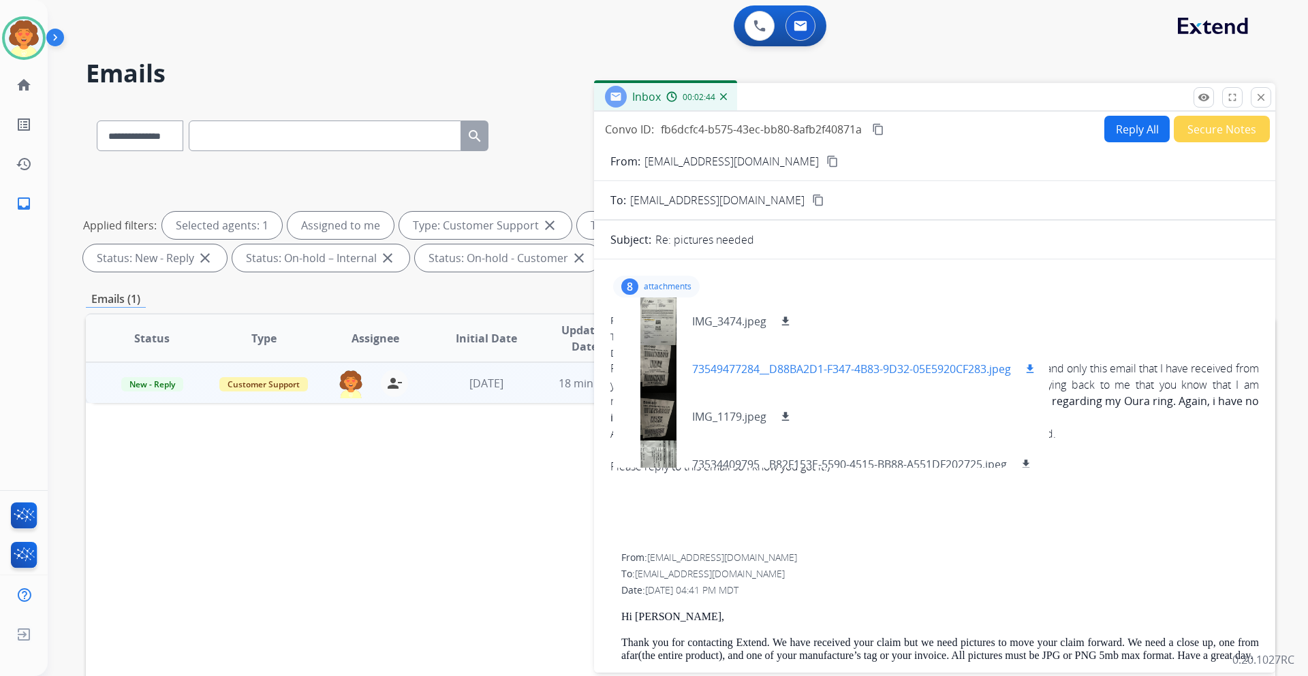
click at [1034, 373] on mat-icon "download" at bounding box center [1030, 369] width 12 height 12
click at [785, 419] on mat-icon "download" at bounding box center [785, 417] width 12 height 12
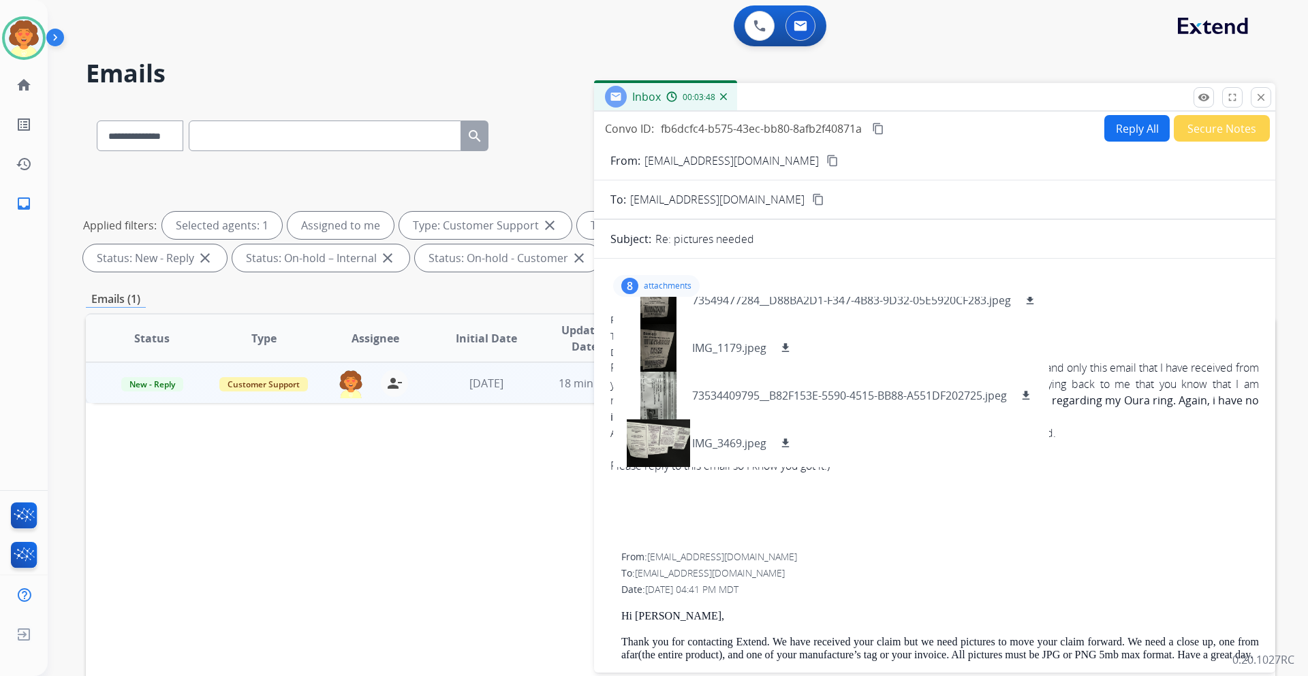
scroll to position [0, 0]
click at [1029, 392] on mat-icon "download" at bounding box center [1026, 396] width 12 height 12
click at [784, 444] on mat-icon "download" at bounding box center [785, 444] width 12 height 12
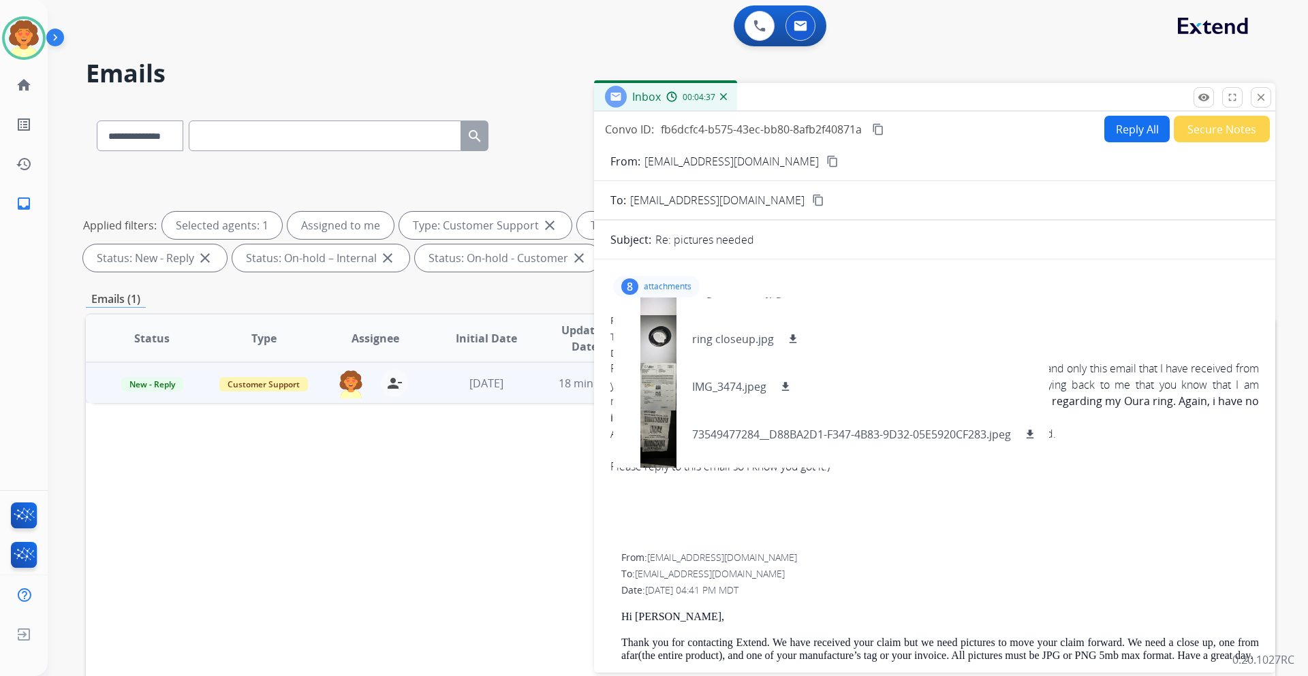
click at [629, 283] on div "8" at bounding box center [629, 287] width 17 height 16
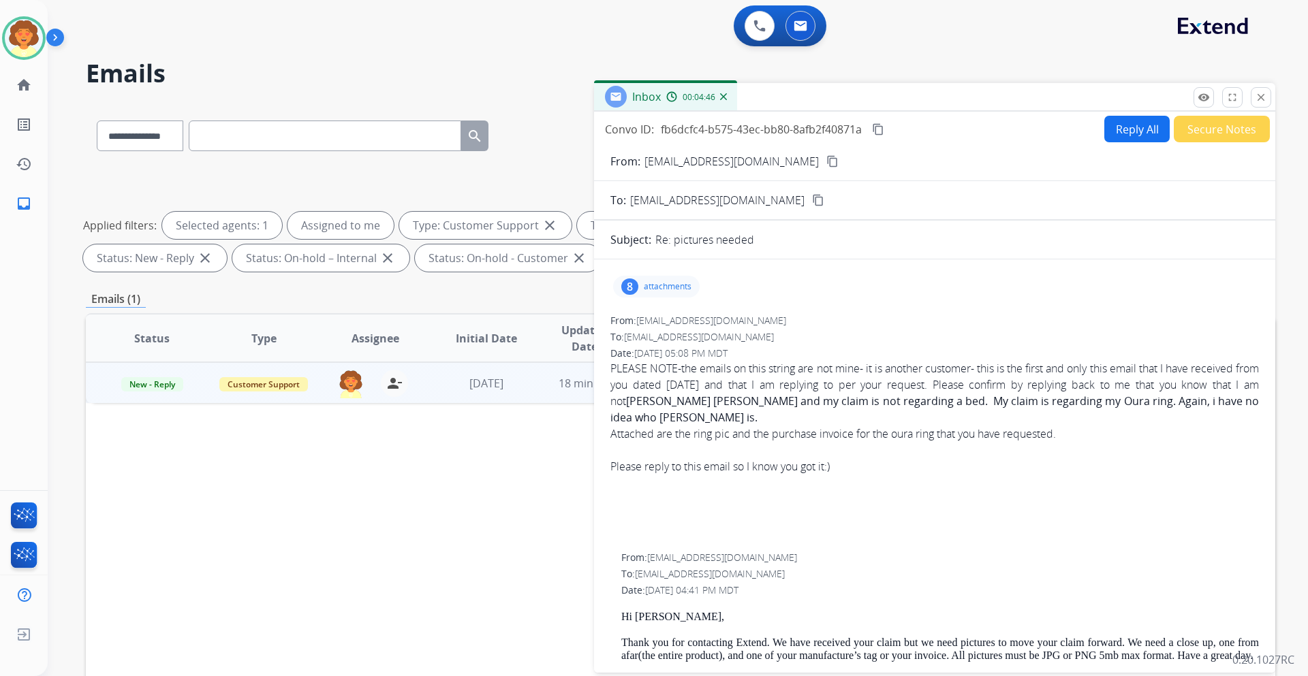
drag, startPoint x: 636, startPoint y: 416, endPoint x: 772, endPoint y: 421, distance: 136.4
click at [772, 421] on b "[PERSON_NAME] [PERSON_NAME] and my claim is not regarding a bed. My claim is re…" at bounding box center [934, 409] width 649 height 31
copy b "[PERSON_NAME]"
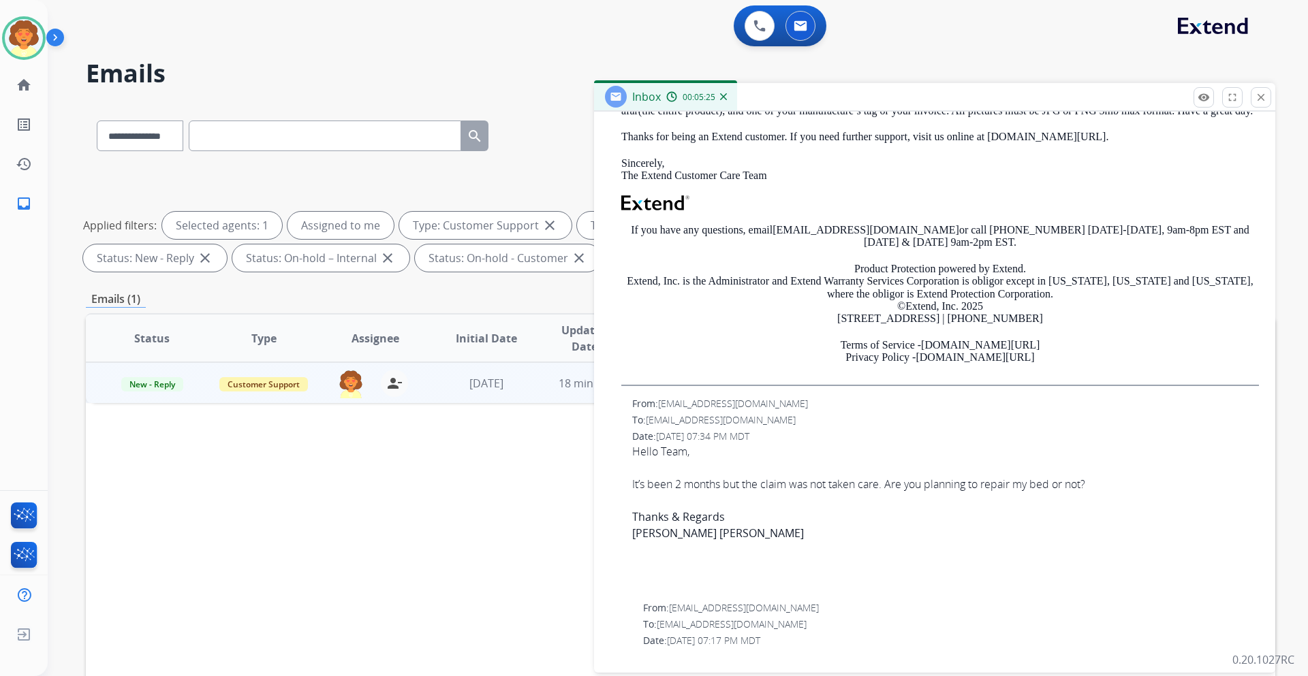
scroll to position [818, 0]
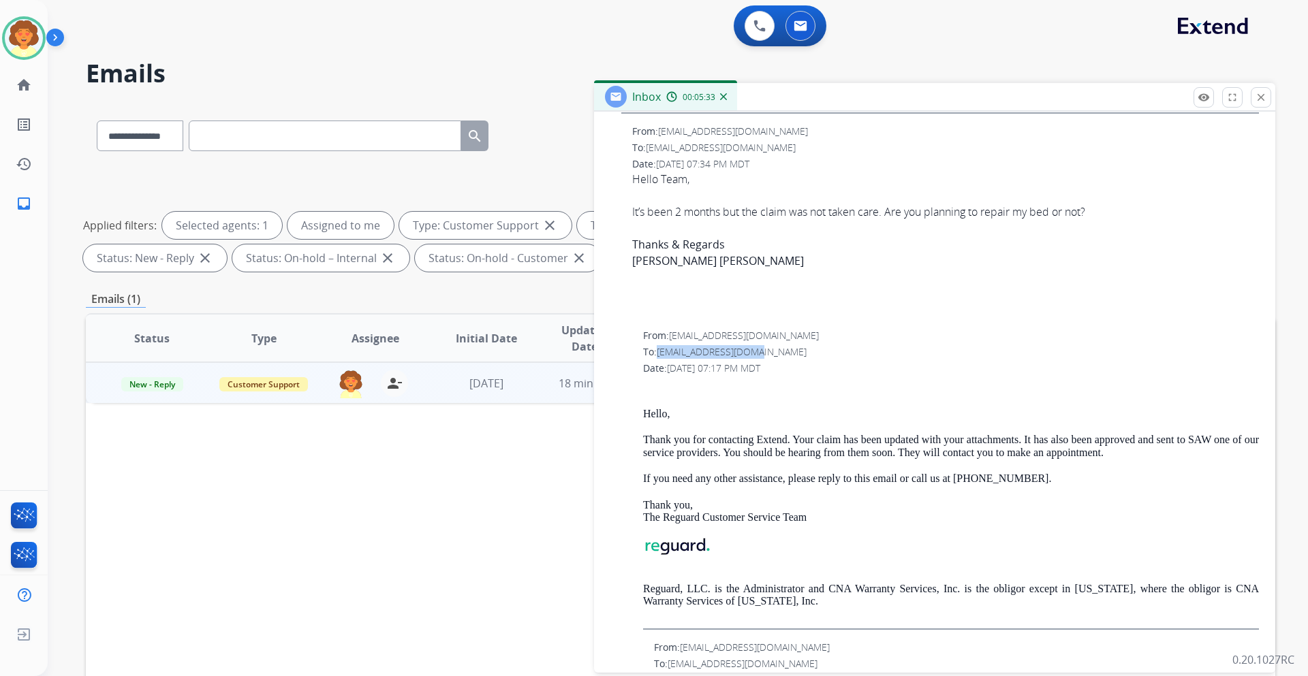
drag, startPoint x: 659, startPoint y: 365, endPoint x: 753, endPoint y: 369, distance: 93.4
click at [753, 359] on div "To: [EMAIL_ADDRESS][DOMAIN_NAME]" at bounding box center [951, 352] width 616 height 14
copy span "[EMAIL_ADDRESS][DOMAIN_NAME]"
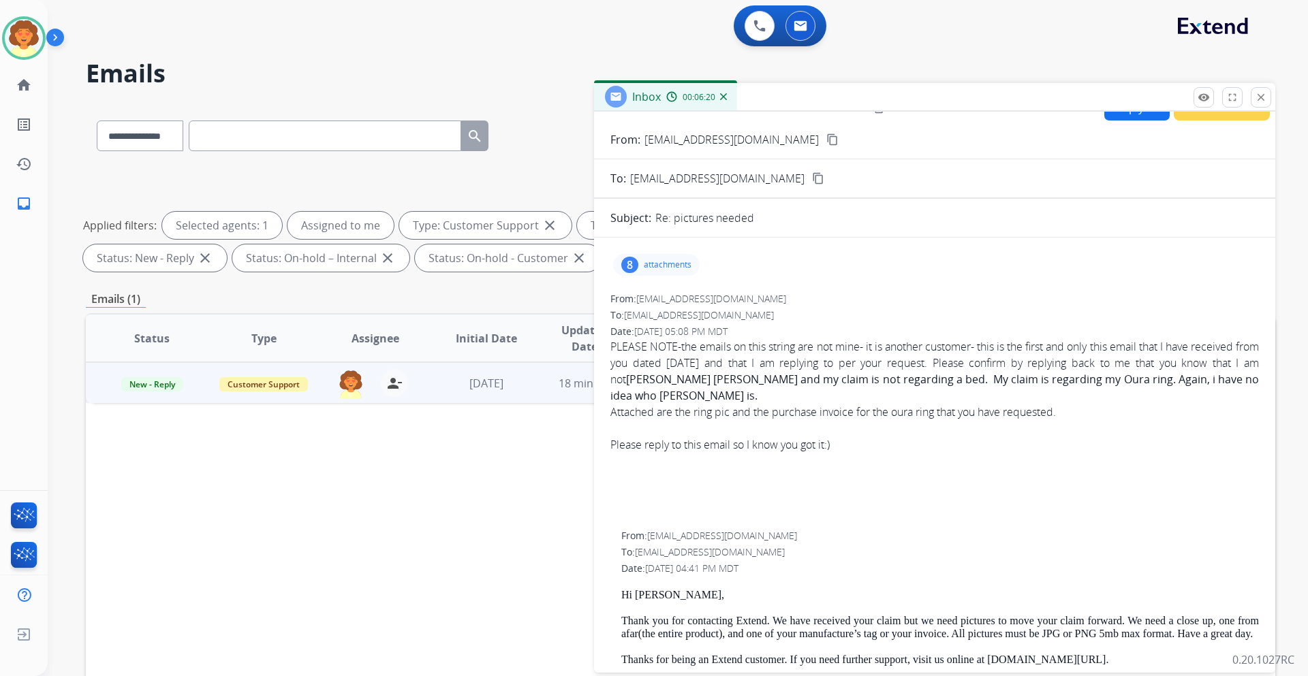
scroll to position [0, 0]
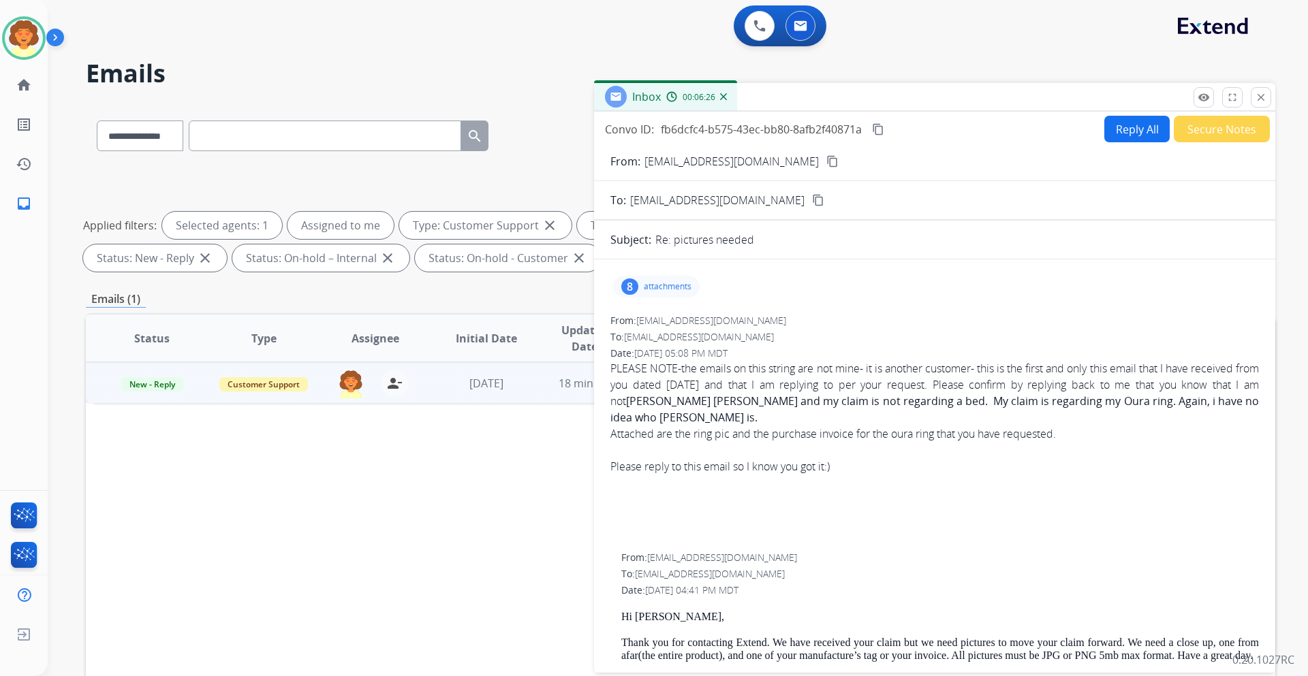
click at [1116, 127] on button "Reply All" at bounding box center [1136, 129] width 65 height 27
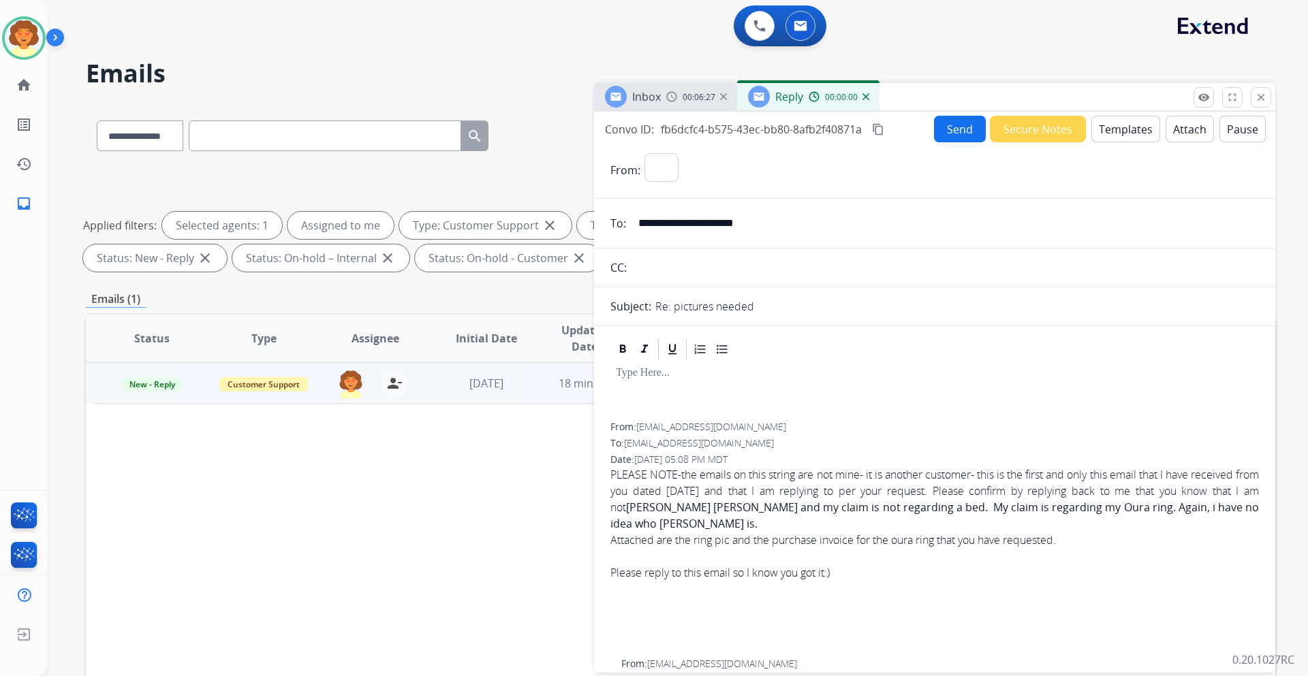
select select "**********"
click at [1110, 131] on button "Templates" at bounding box center [1125, 129] width 69 height 27
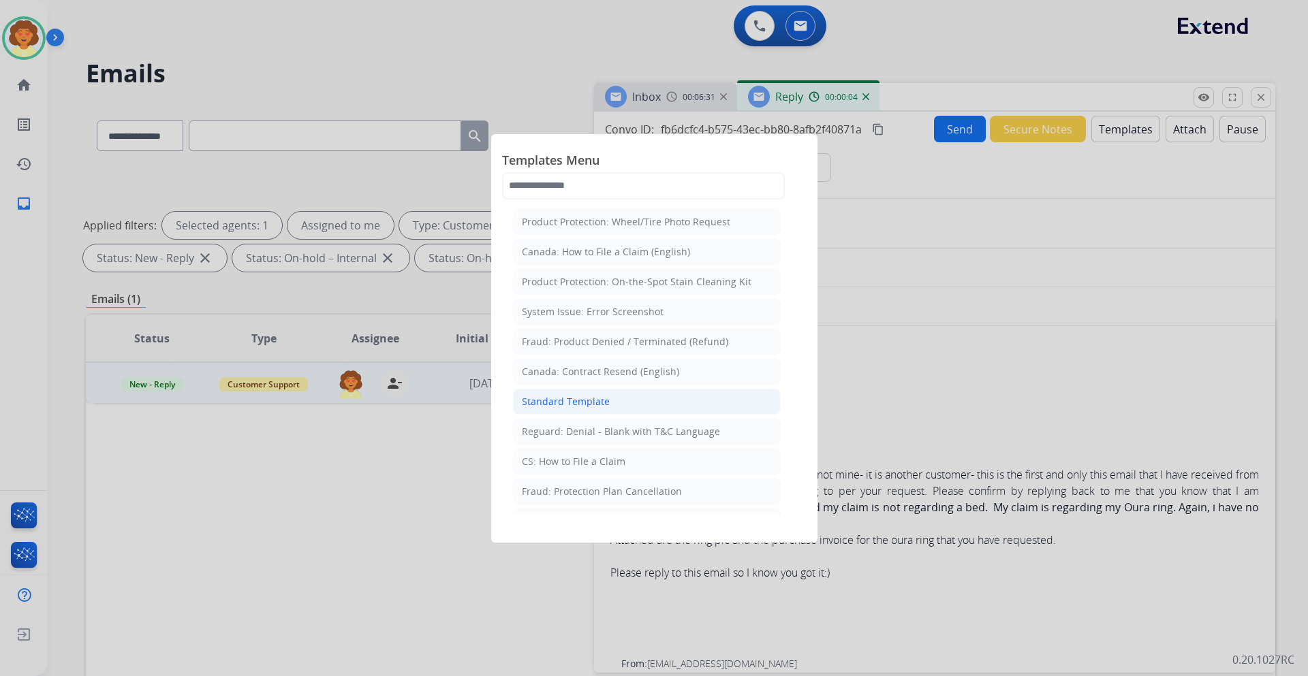
click at [566, 406] on div "Standard Template" at bounding box center [566, 402] width 88 height 14
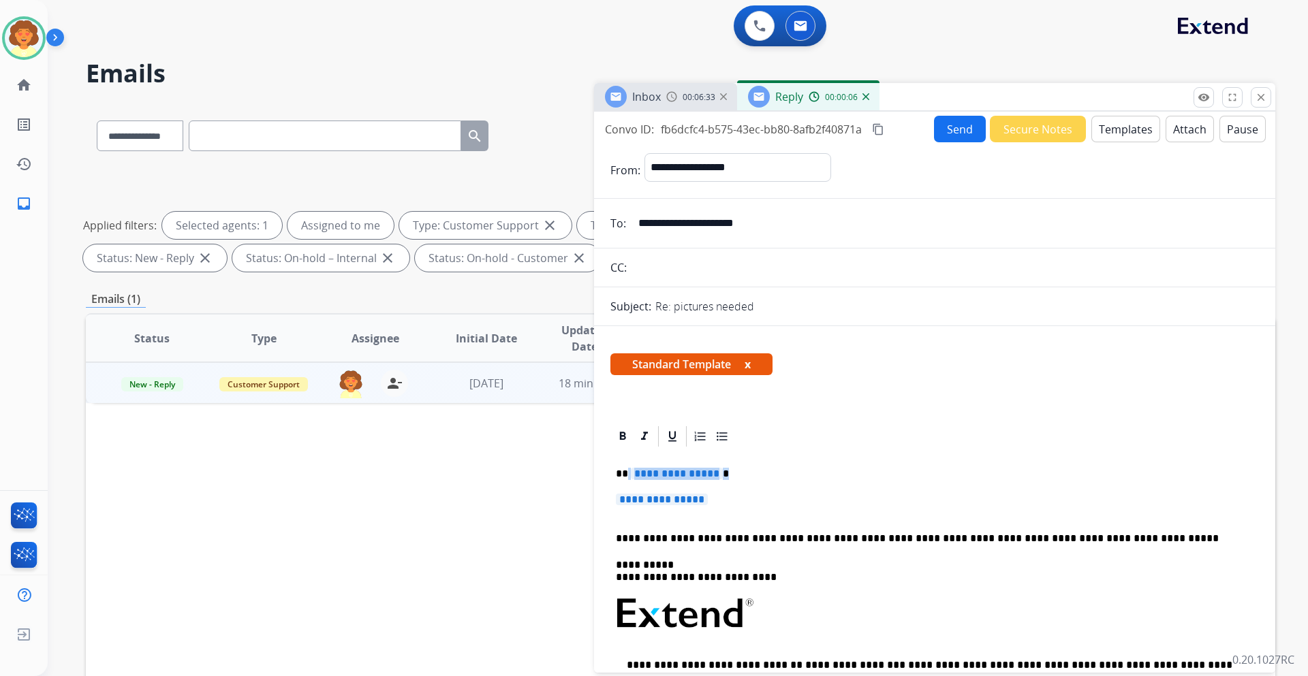
drag, startPoint x: 627, startPoint y: 473, endPoint x: 716, endPoint y: 501, distance: 92.9
click at [716, 501] on div "**********" at bounding box center [934, 646] width 649 height 394
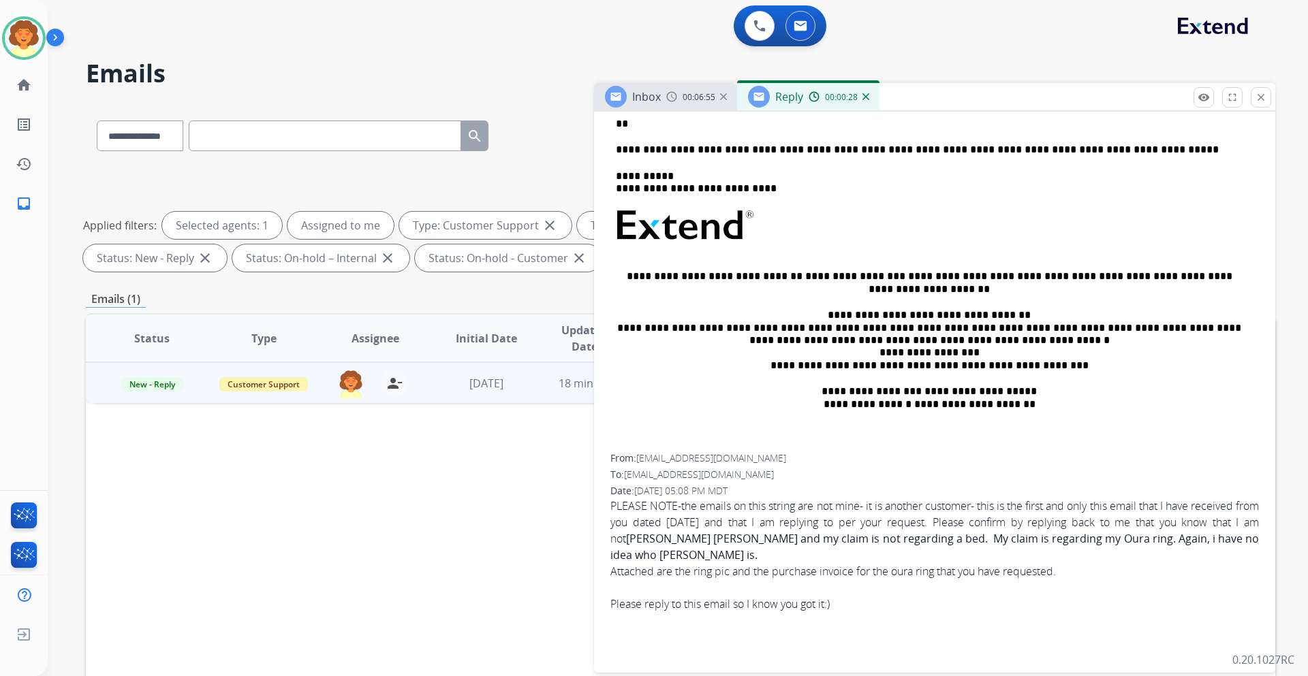
scroll to position [204, 0]
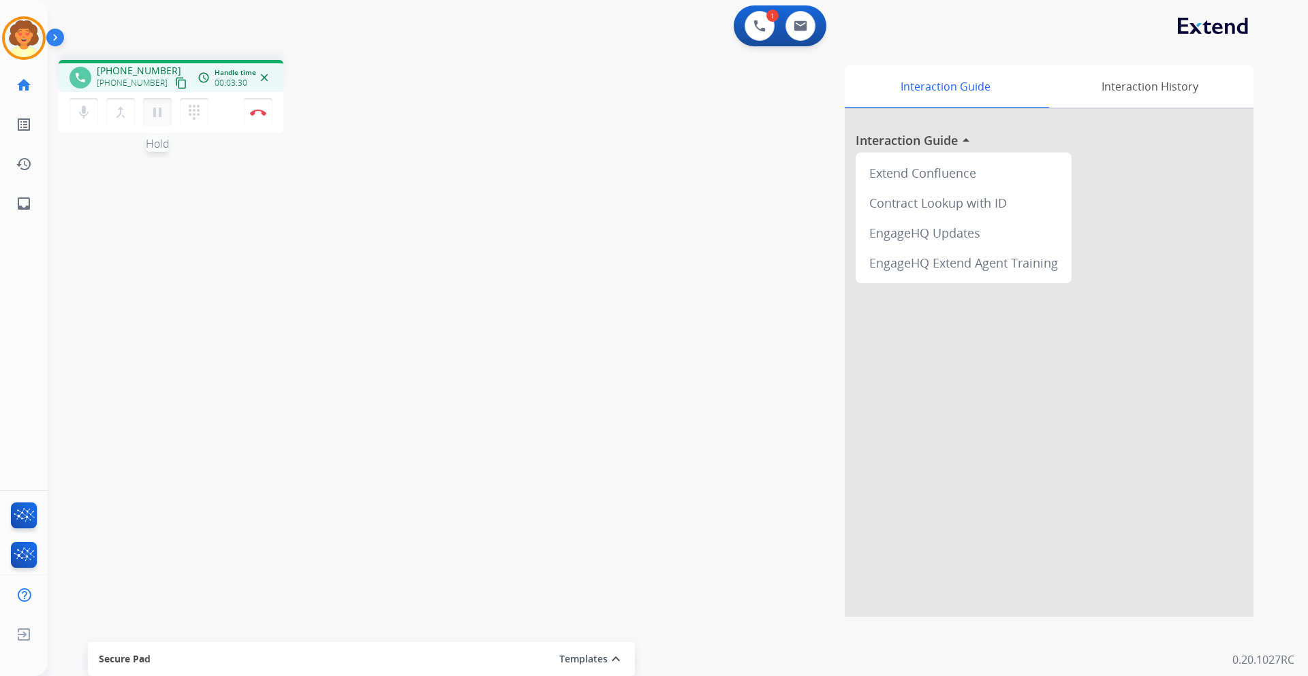
click at [155, 117] on mat-icon "pause" at bounding box center [157, 112] width 16 height 16
click at [153, 115] on mat-icon "play_arrow" at bounding box center [157, 112] width 16 height 16
click at [156, 118] on mat-icon "pause" at bounding box center [157, 112] width 16 height 16
click at [757, 30] on img at bounding box center [759, 26] width 12 height 12
click at [753, 29] on button at bounding box center [760, 26] width 30 height 30
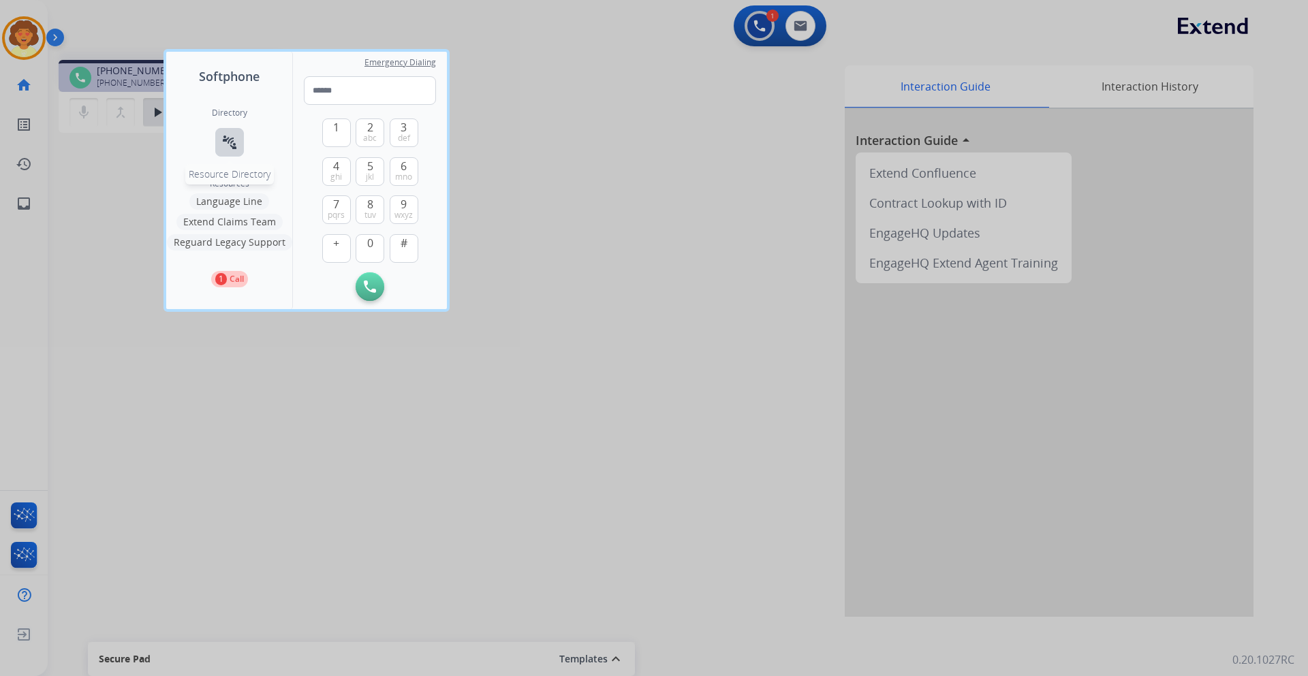
click at [230, 149] on mat-icon "connect_without_contact" at bounding box center [229, 142] width 16 height 16
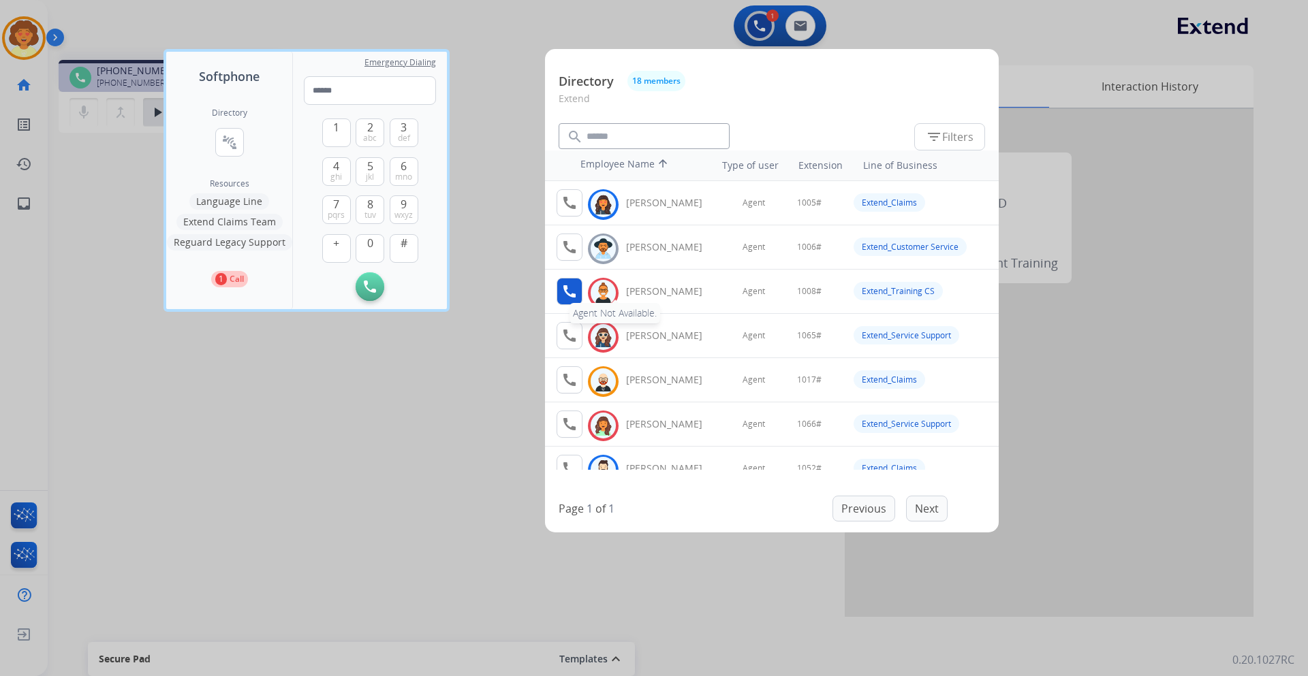
click at [573, 291] on mat-icon "call" at bounding box center [569, 291] width 16 height 16
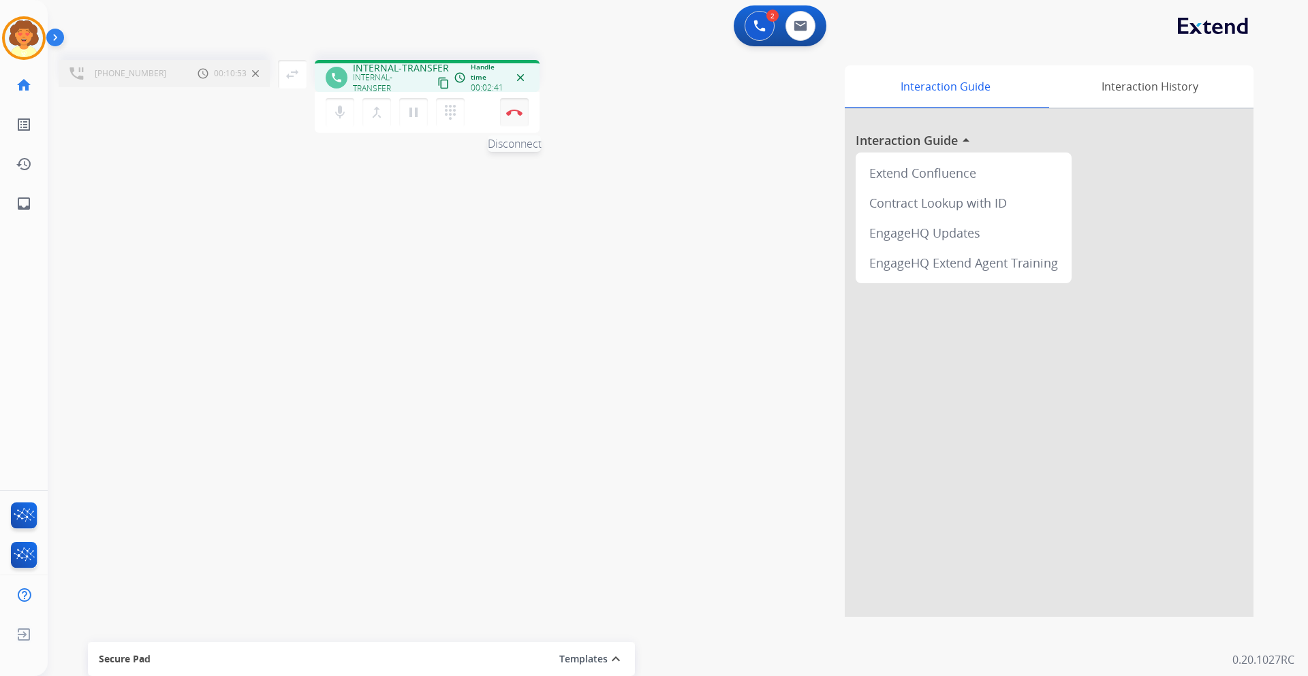
click at [518, 116] on button "Disconnect" at bounding box center [514, 112] width 29 height 29
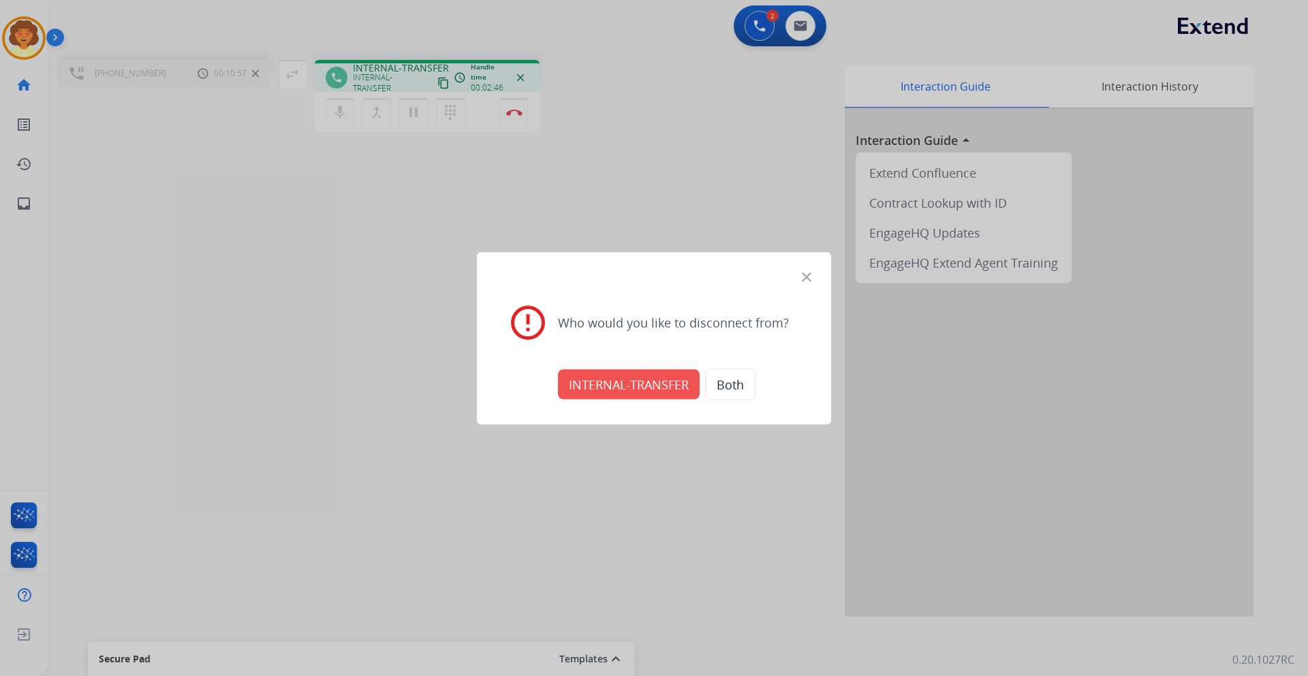
click at [647, 389] on button "INTERNAL-TRANSFER" at bounding box center [629, 384] width 142 height 30
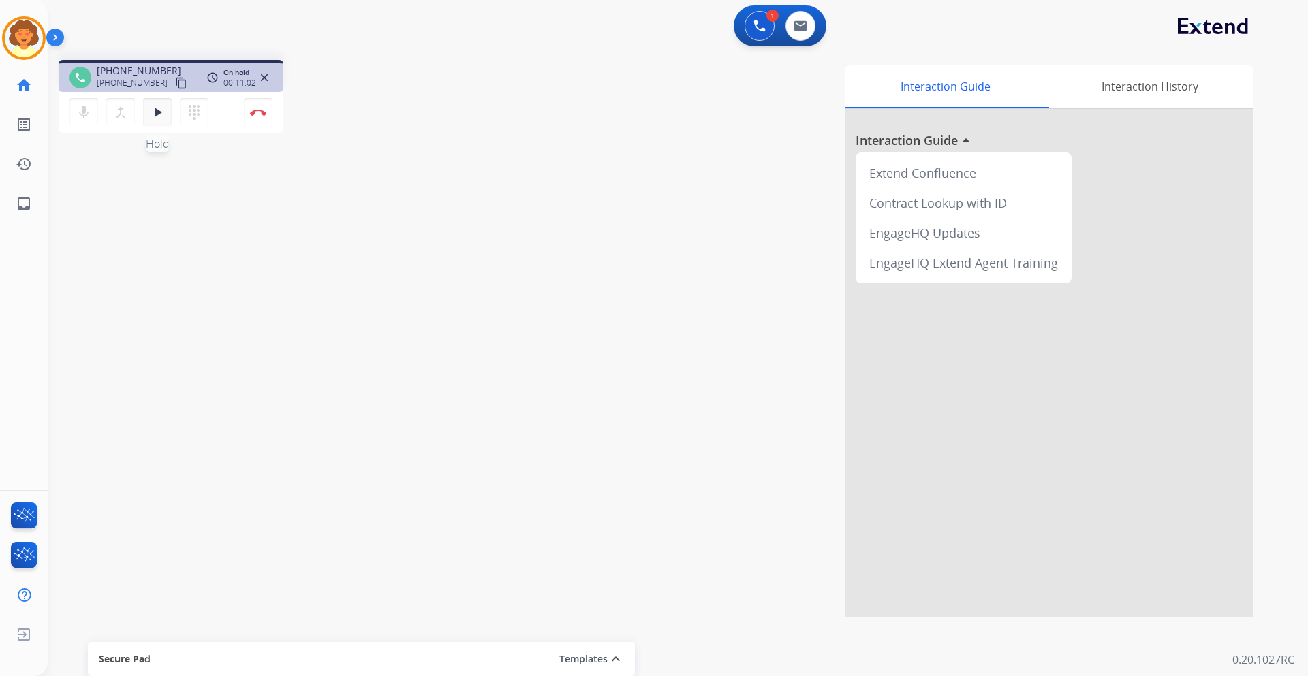
click at [152, 108] on mat-icon "play_arrow" at bounding box center [157, 112] width 16 height 16
click at [260, 109] on img at bounding box center [258, 112] width 16 height 7
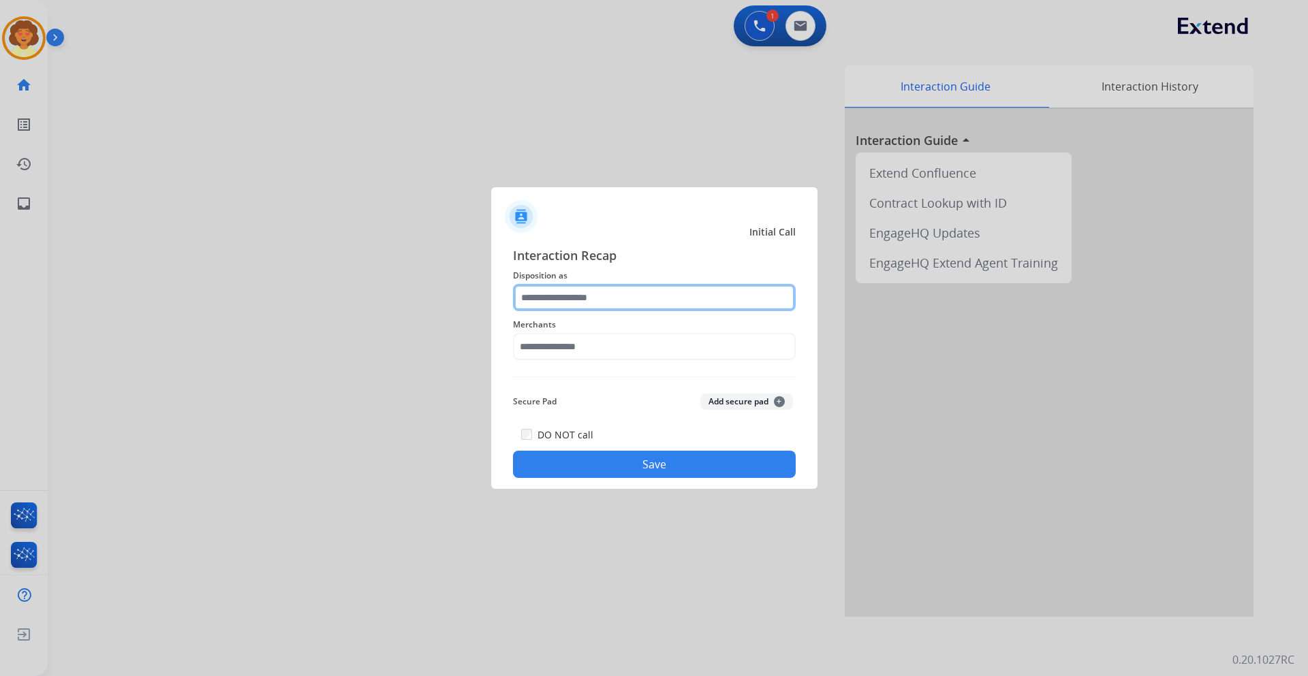
click at [562, 295] on input "text" at bounding box center [654, 297] width 283 height 27
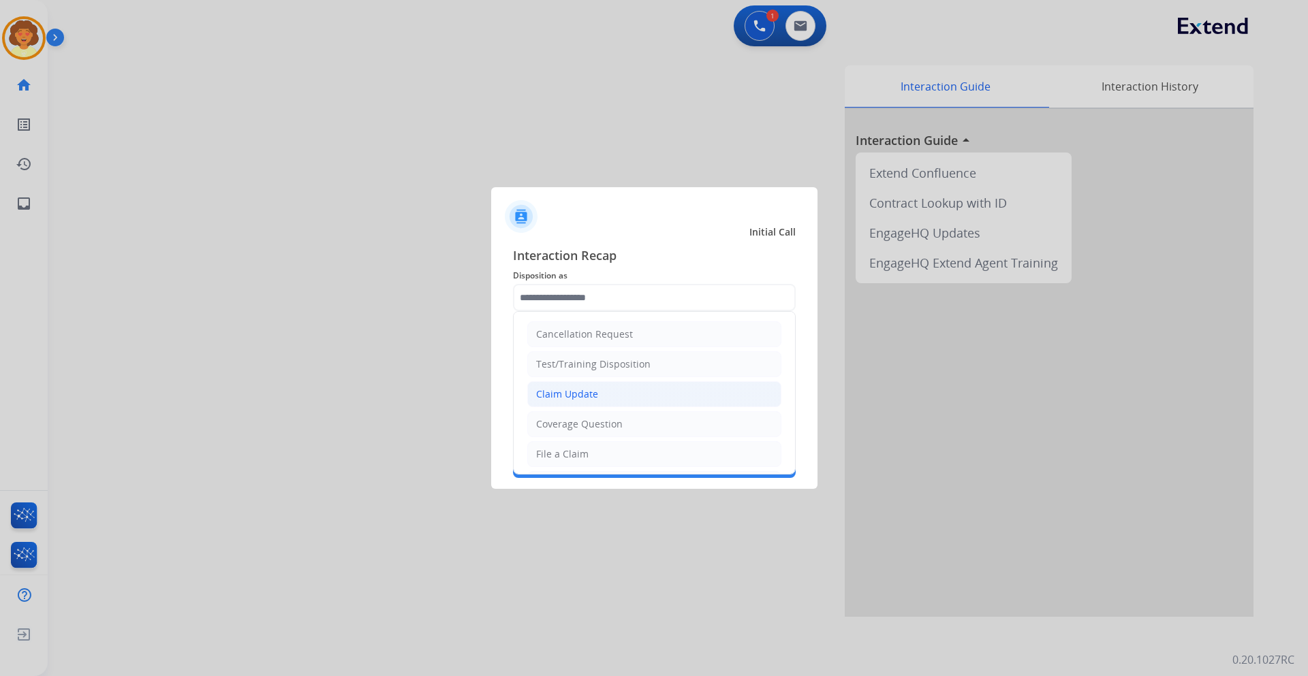
click at [566, 390] on div "Claim Update" at bounding box center [567, 395] width 62 height 14
type input "**********"
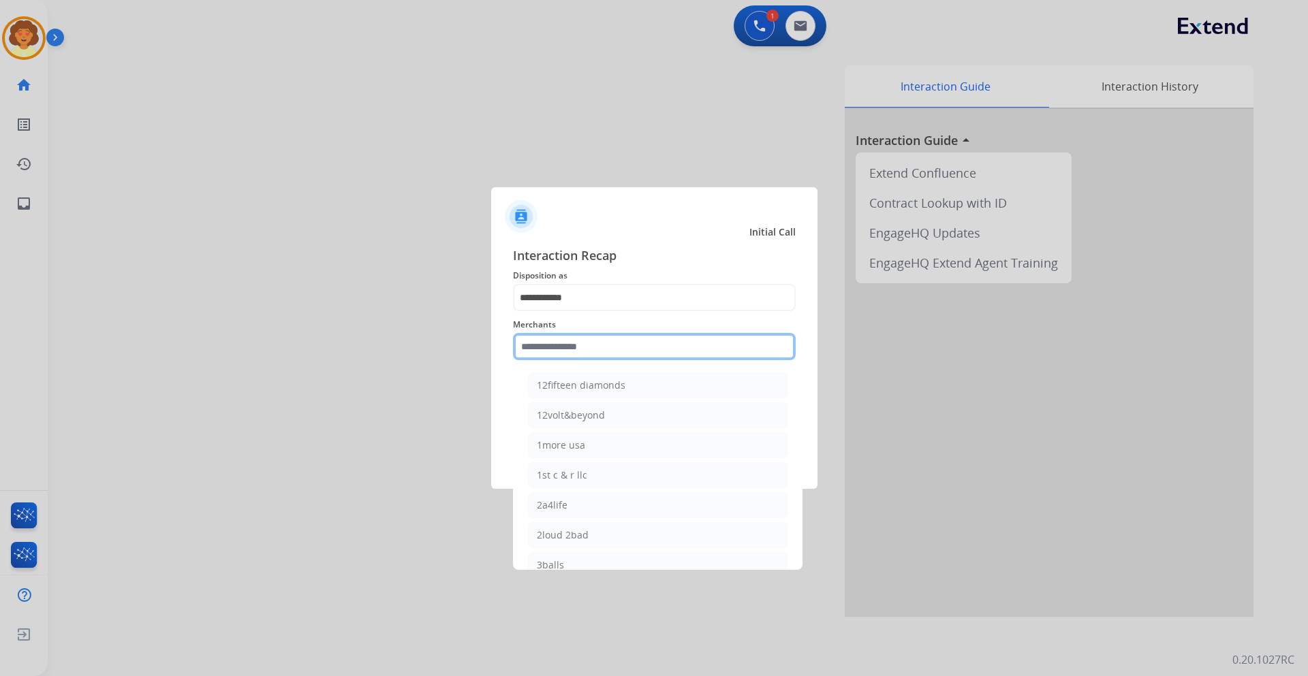
click at [531, 343] on input "text" at bounding box center [654, 346] width 283 height 27
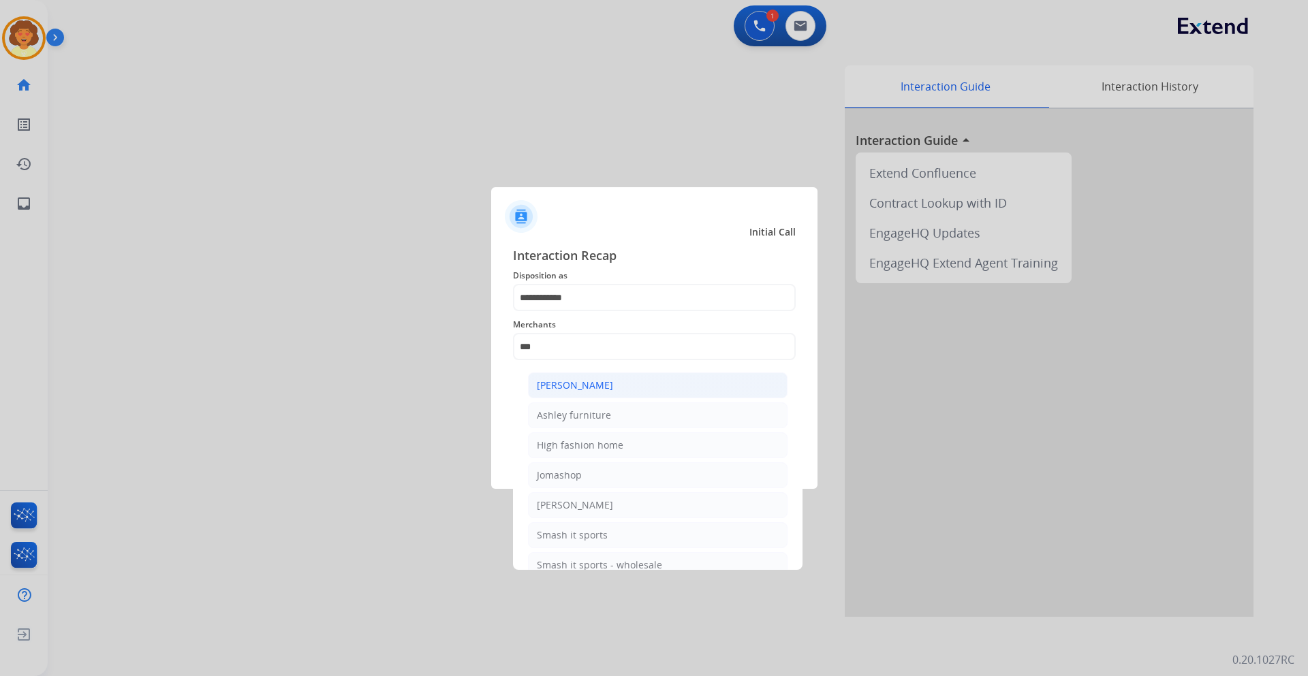
click at [602, 384] on div "[PERSON_NAME]" at bounding box center [575, 386] width 76 height 14
type input "**********"
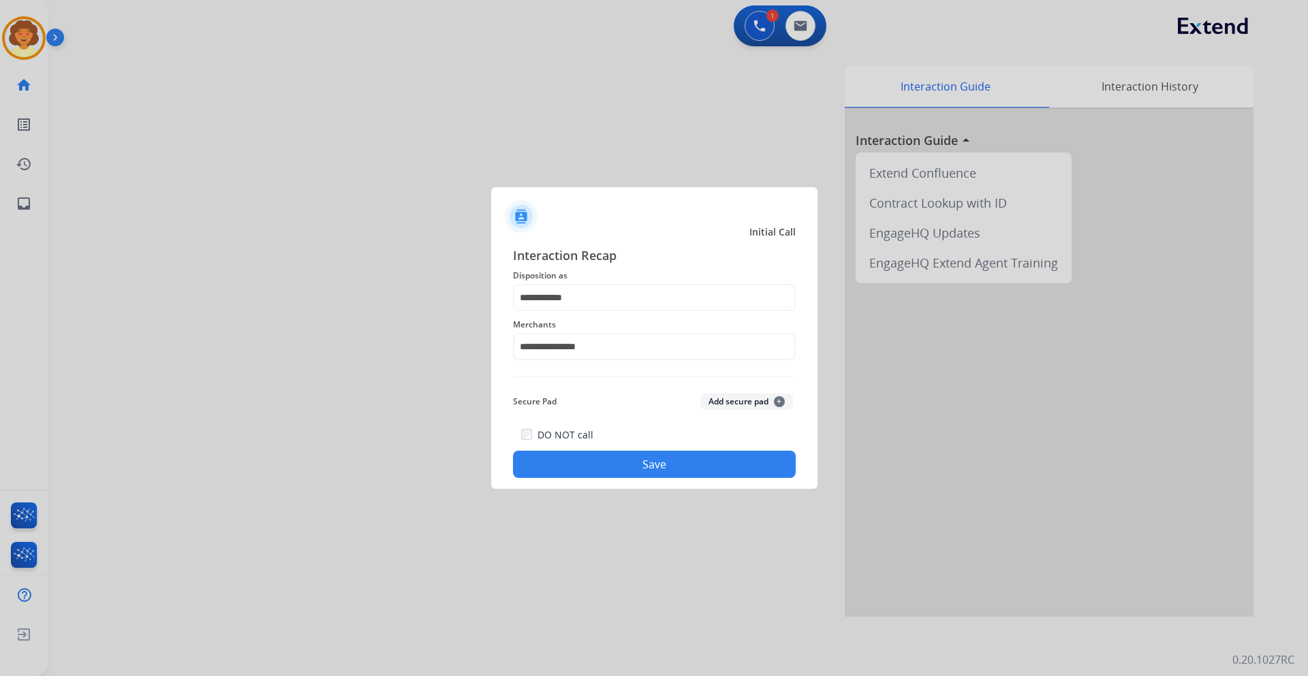
click at [552, 470] on button "Save" at bounding box center [654, 464] width 283 height 27
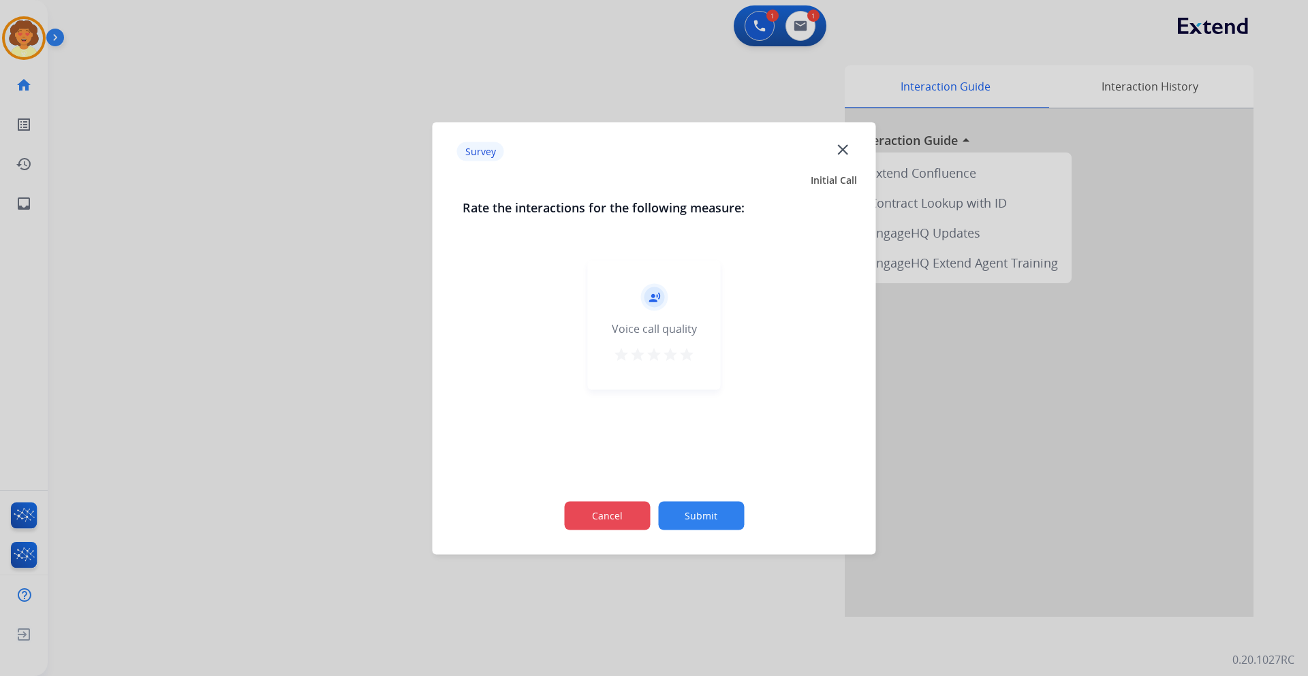
click at [608, 513] on button "Cancel" at bounding box center [607, 515] width 86 height 29
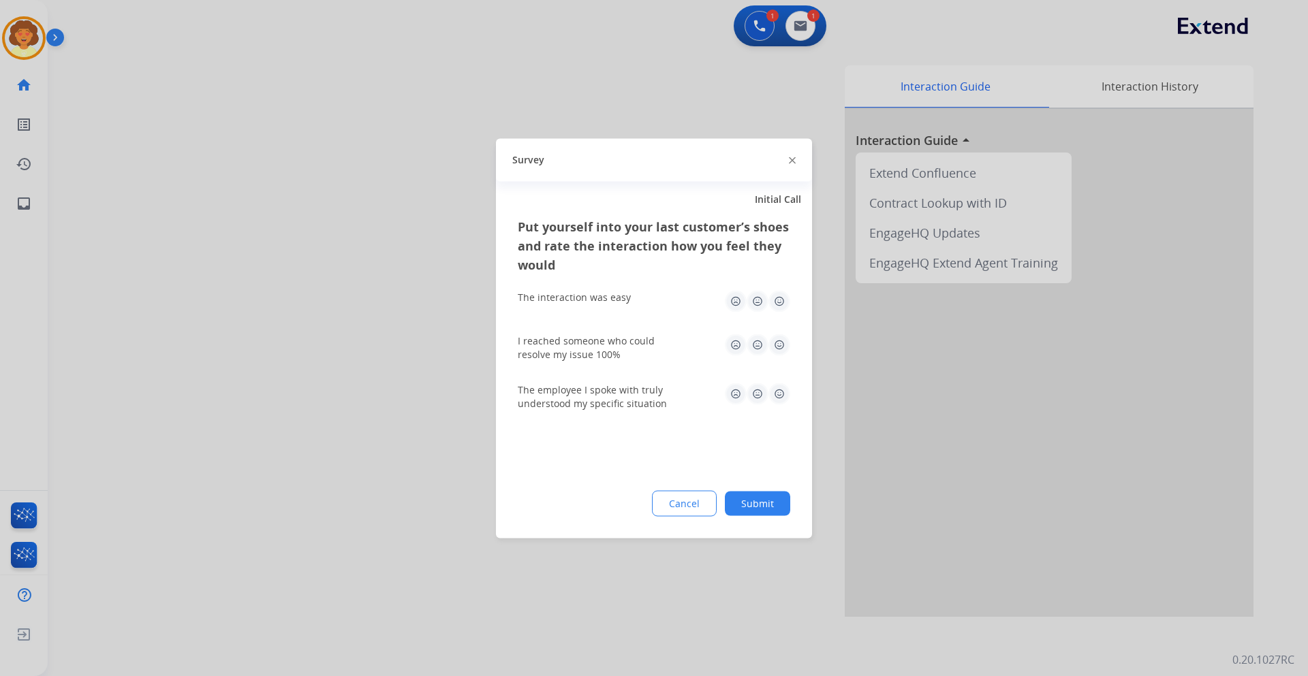
click at [608, 513] on div "Cancel Submit" at bounding box center [654, 504] width 273 height 26
click at [687, 497] on button "Cancel" at bounding box center [684, 504] width 63 height 25
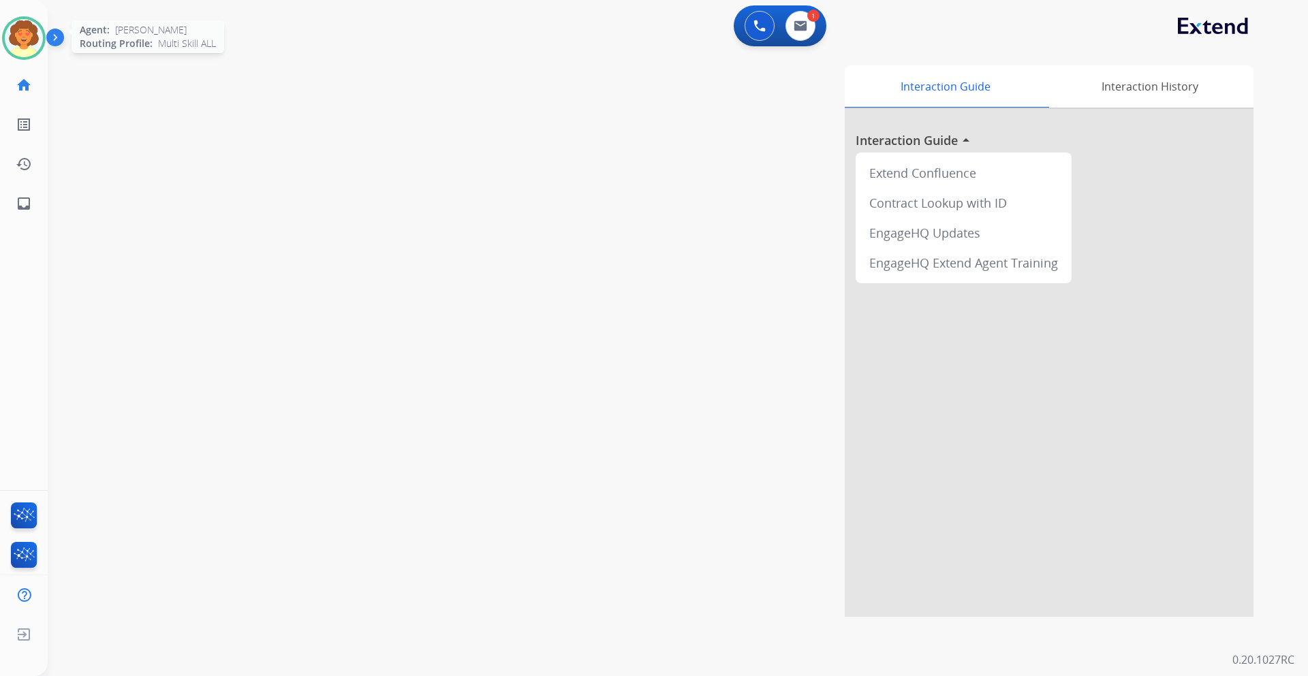
click at [34, 39] on img at bounding box center [24, 38] width 38 height 38
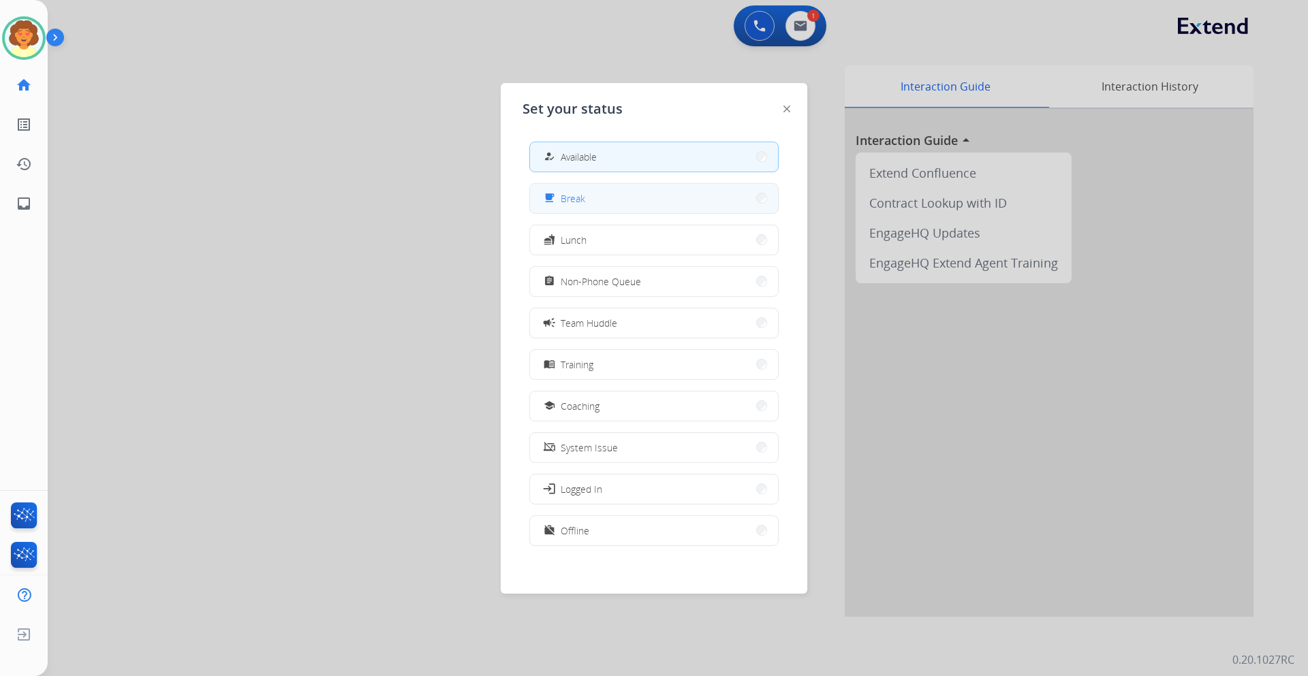
click at [574, 197] on span "Break" at bounding box center [573, 198] width 25 height 14
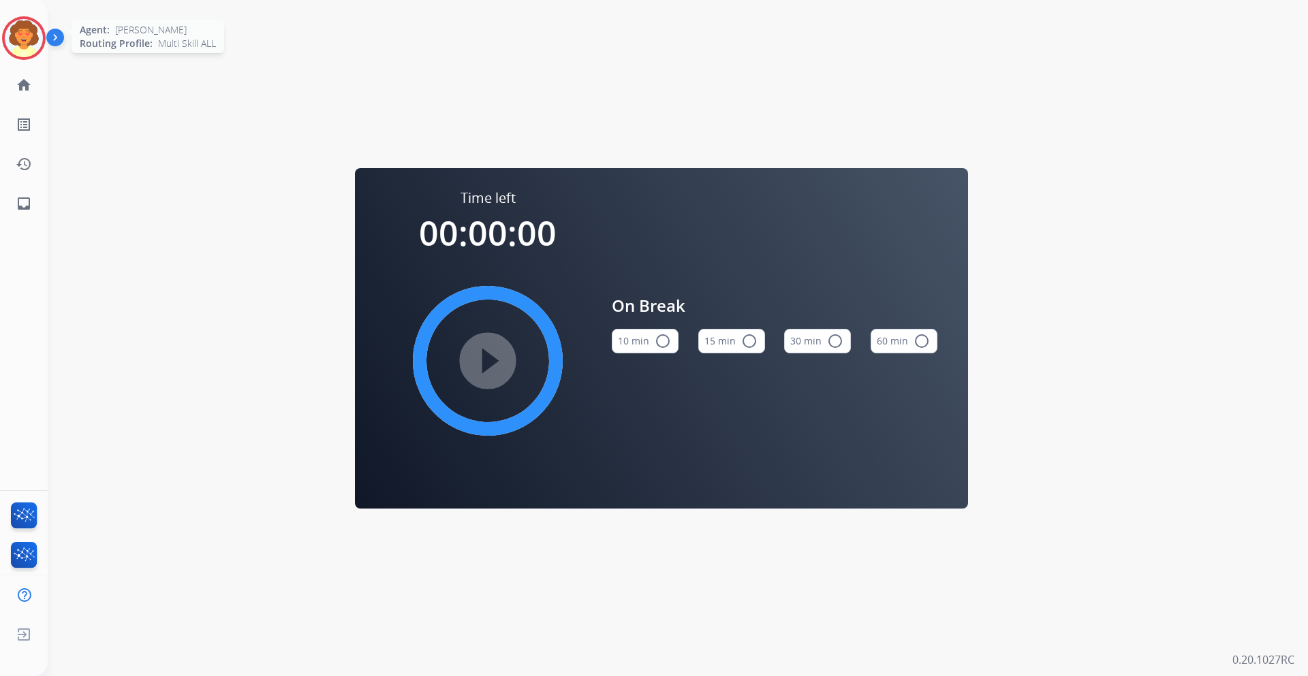
click at [33, 37] on img at bounding box center [24, 38] width 38 height 38
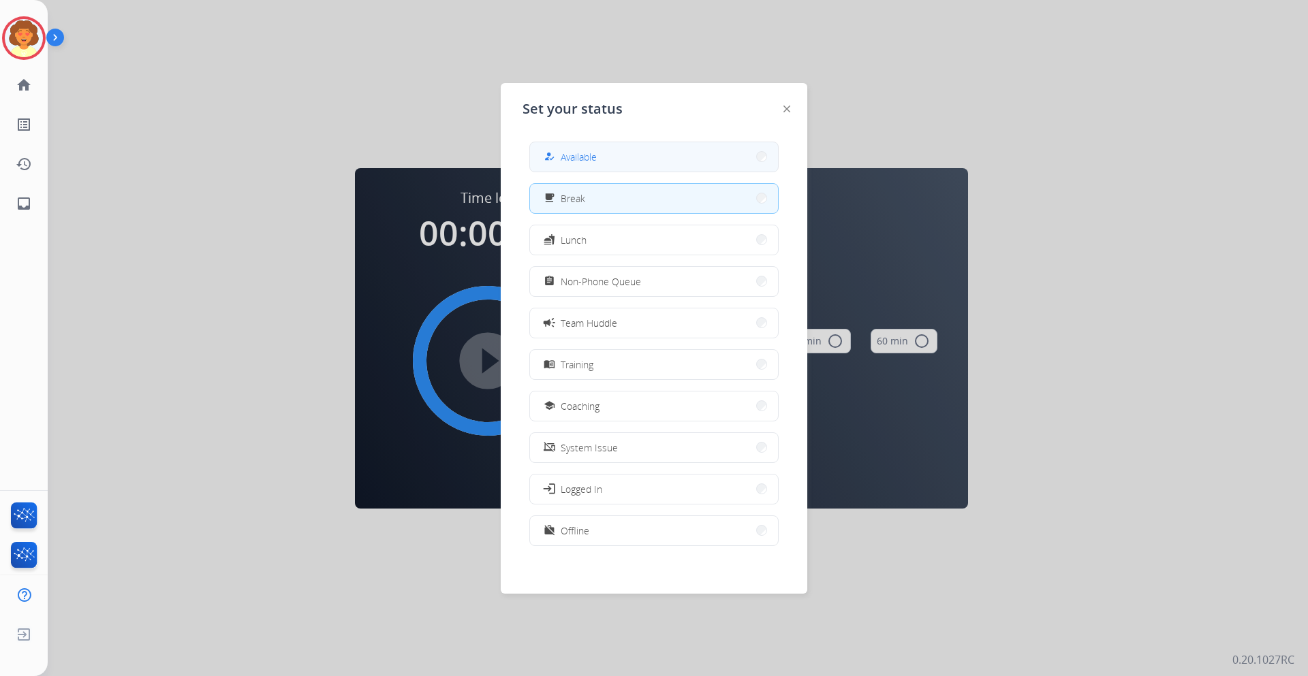
click at [615, 162] on button "how_to_reg Available" at bounding box center [654, 156] width 248 height 29
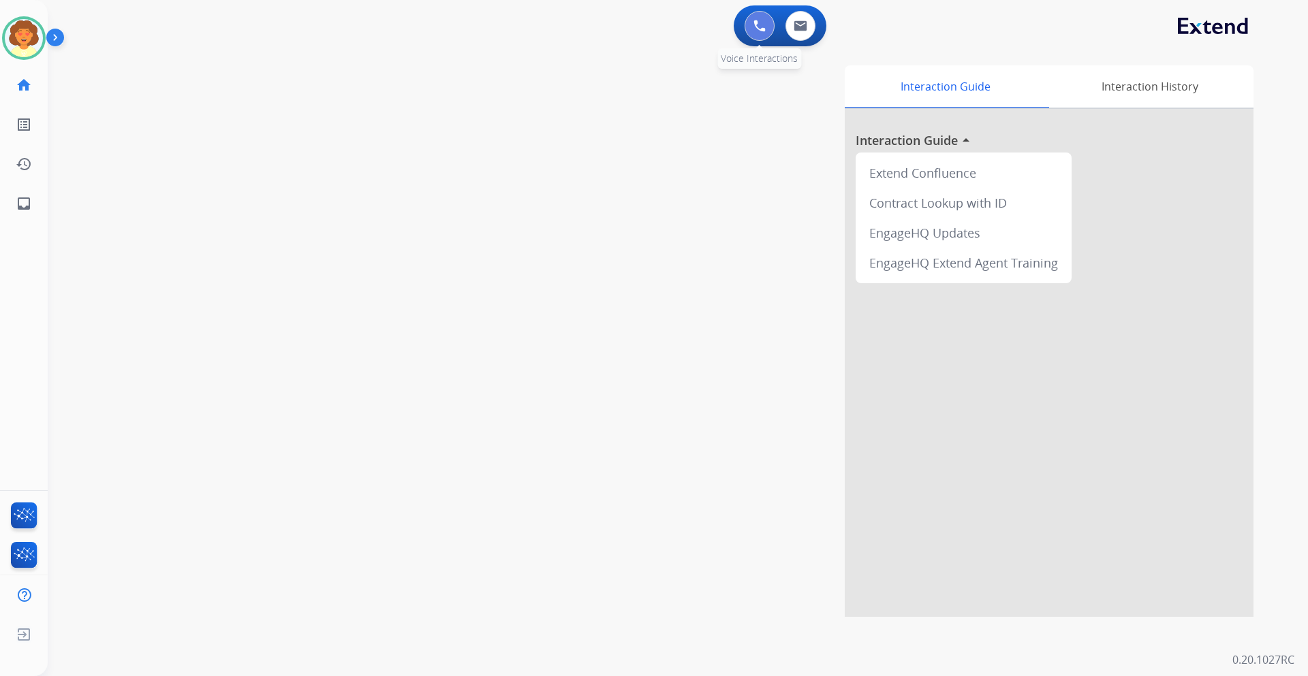
click at [756, 30] on img at bounding box center [759, 26] width 12 height 12
click at [761, 24] on img at bounding box center [759, 26] width 12 height 12
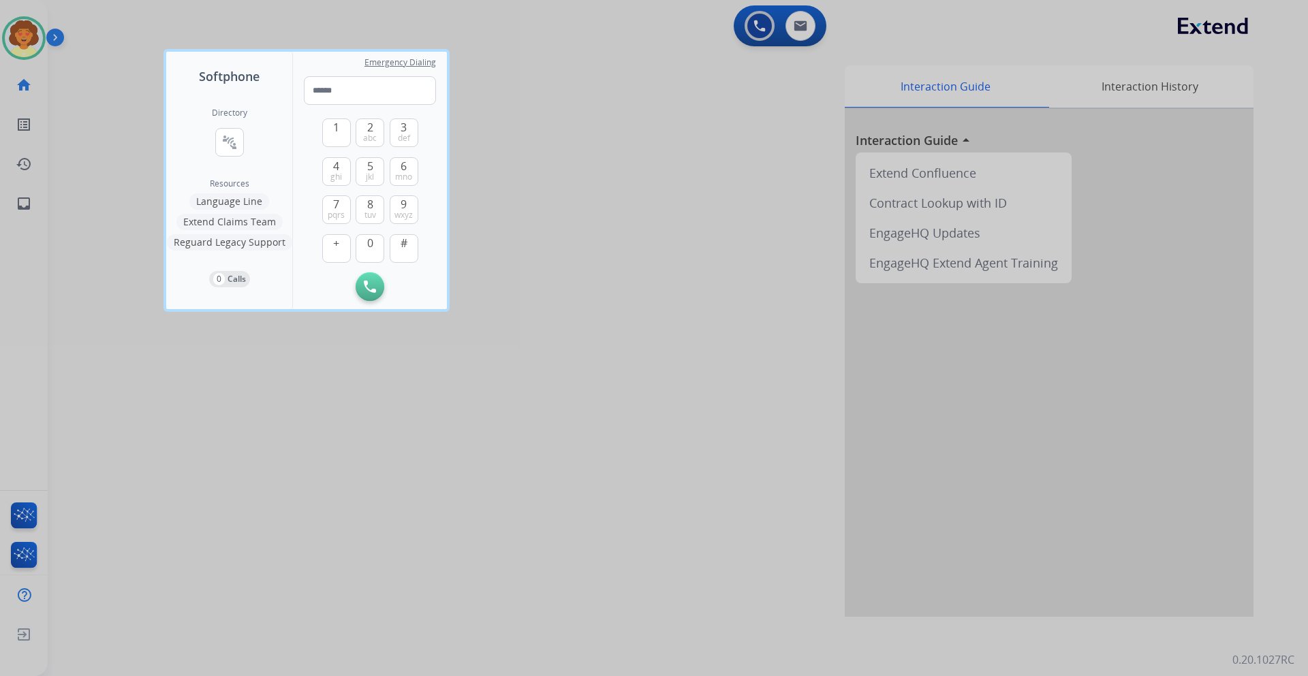
click at [246, 223] on button "Extend Claims Team" at bounding box center [229, 222] width 106 height 16
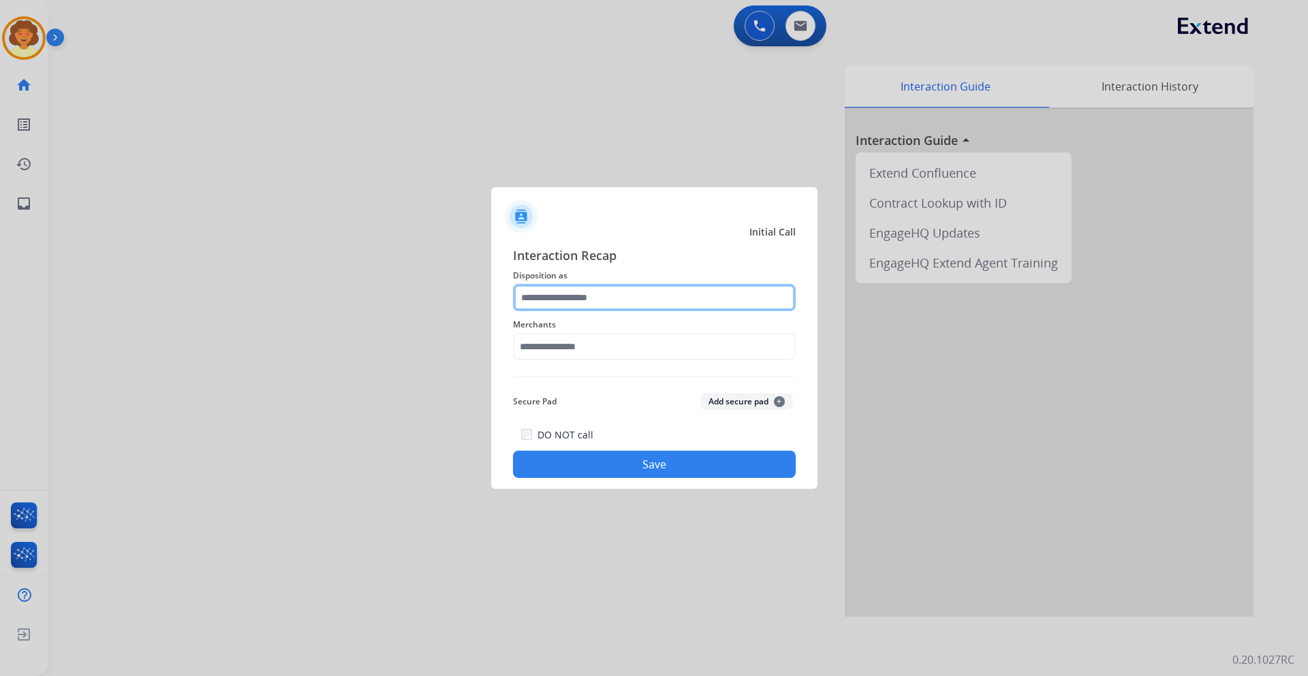
click at [637, 294] on input "text" at bounding box center [654, 297] width 283 height 27
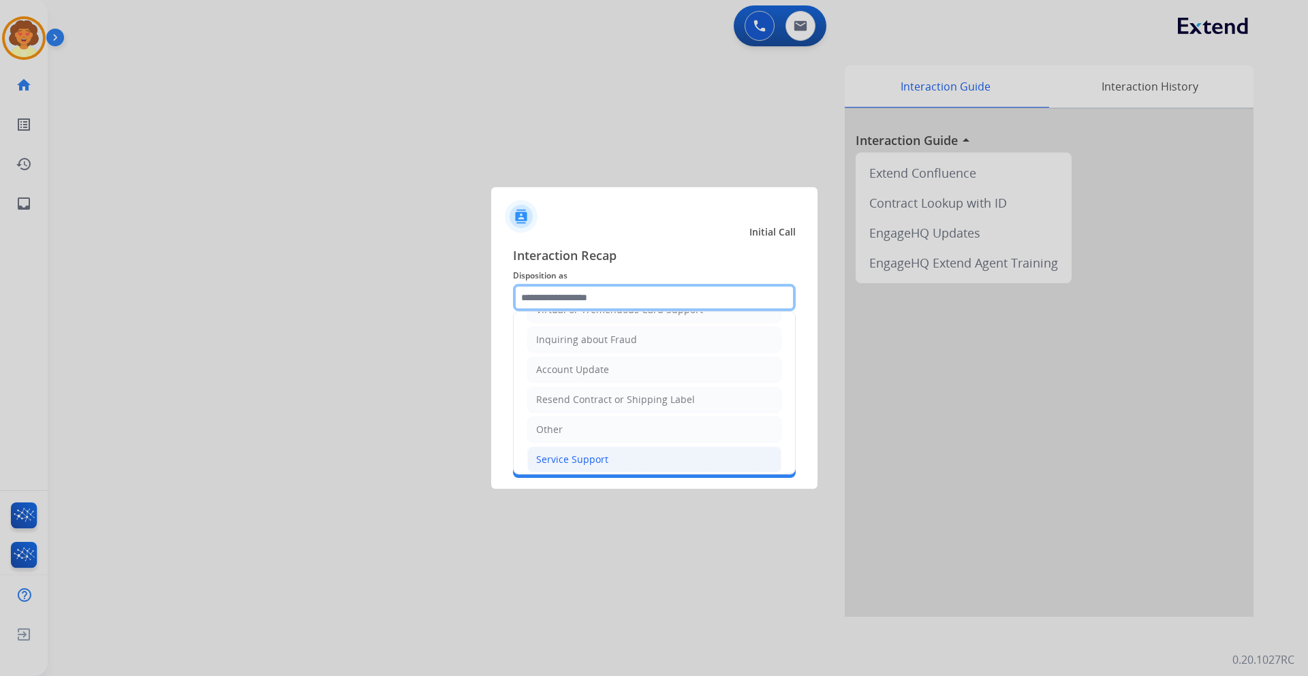
scroll to position [273, 0]
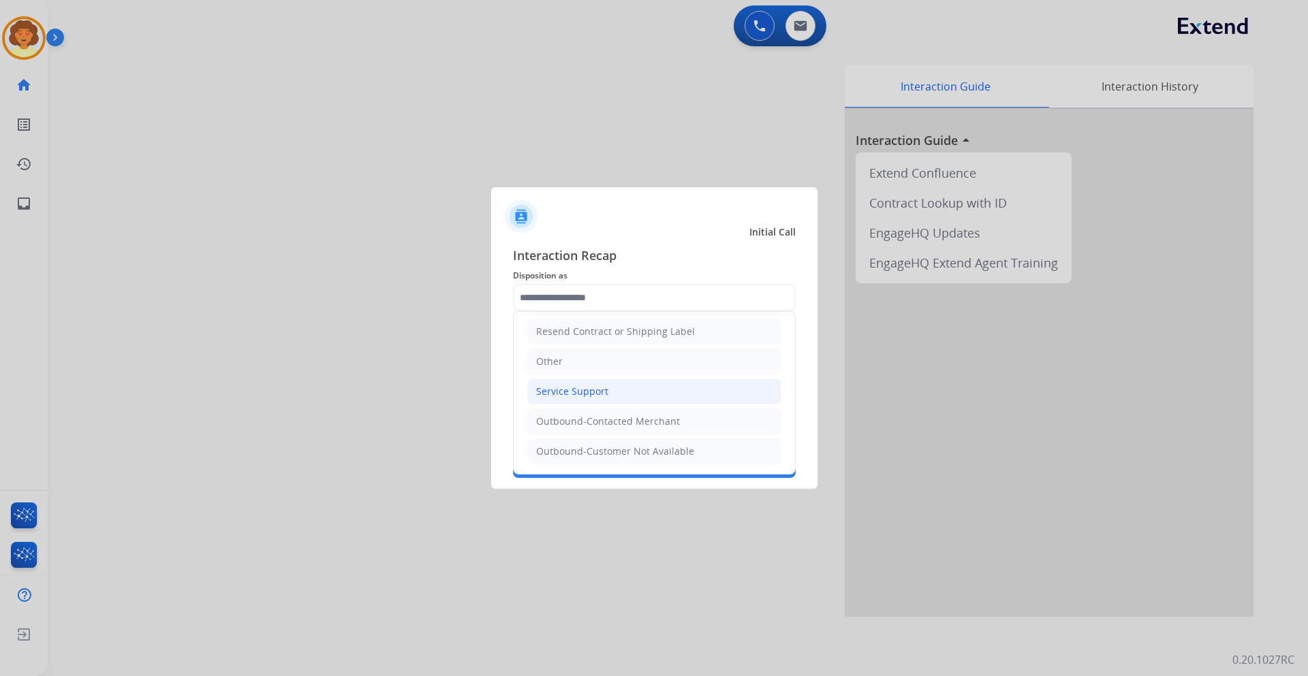
click at [564, 389] on div "Service Support" at bounding box center [572, 392] width 72 height 14
type input "**********"
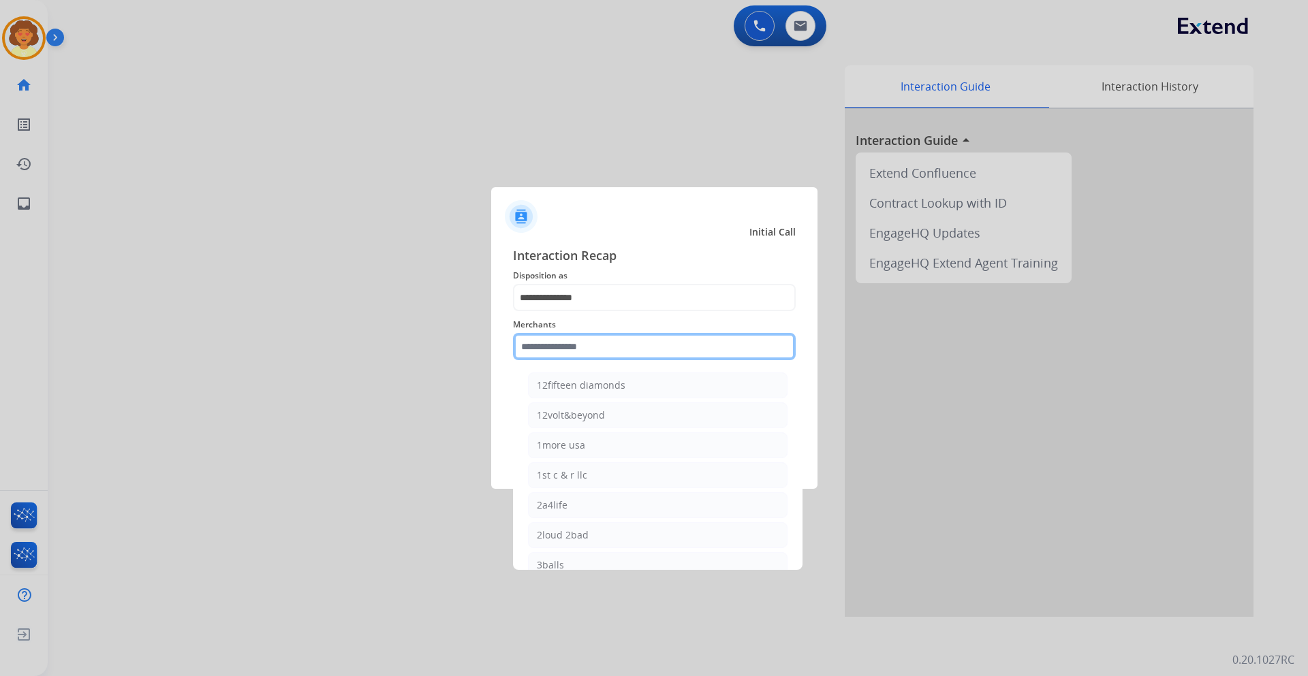
click at [544, 349] on input "text" at bounding box center [654, 346] width 283 height 27
click at [619, 384] on li "[PERSON_NAME]" at bounding box center [658, 386] width 260 height 26
type input "**********"
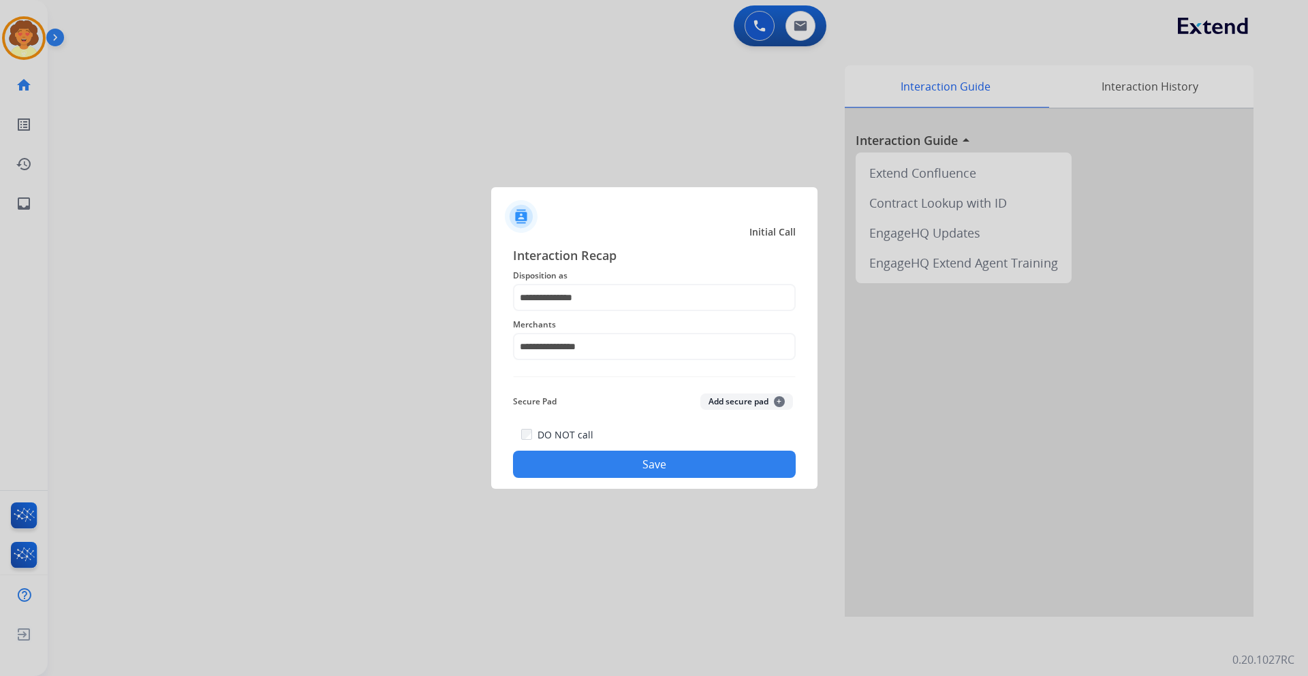
click at [638, 467] on button "Save" at bounding box center [654, 464] width 283 height 27
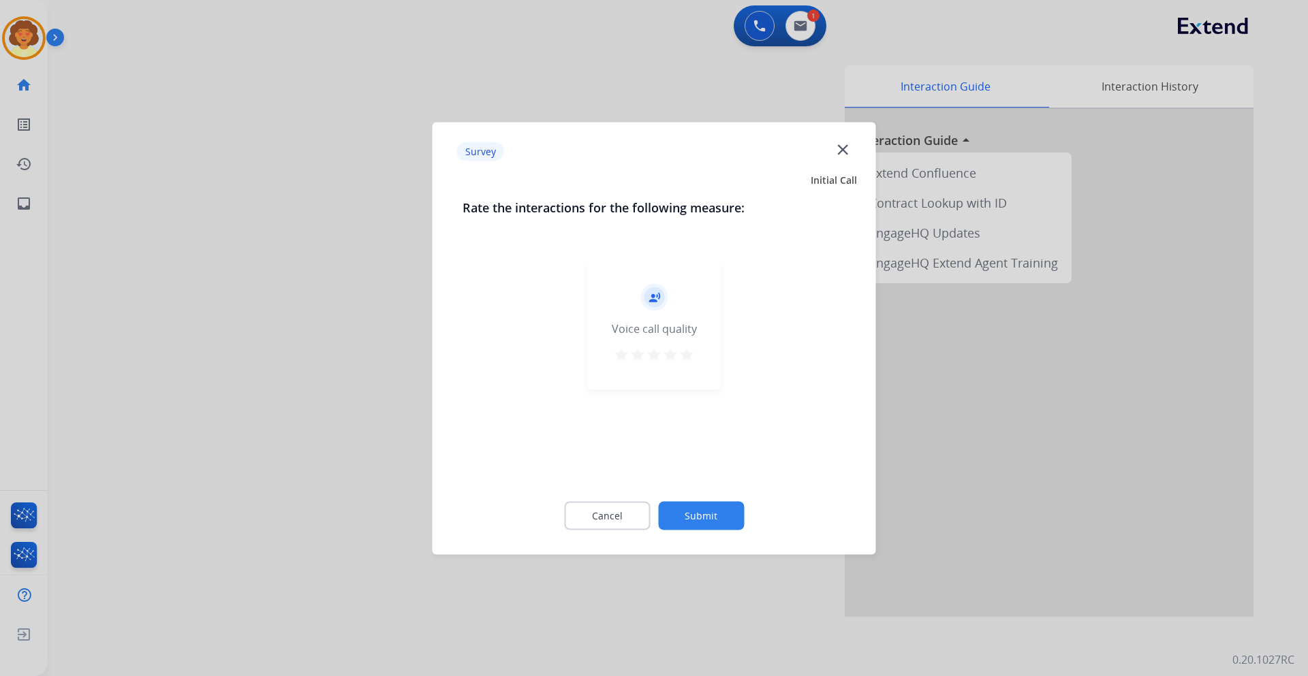
click at [602, 520] on button "Cancel" at bounding box center [607, 515] width 86 height 29
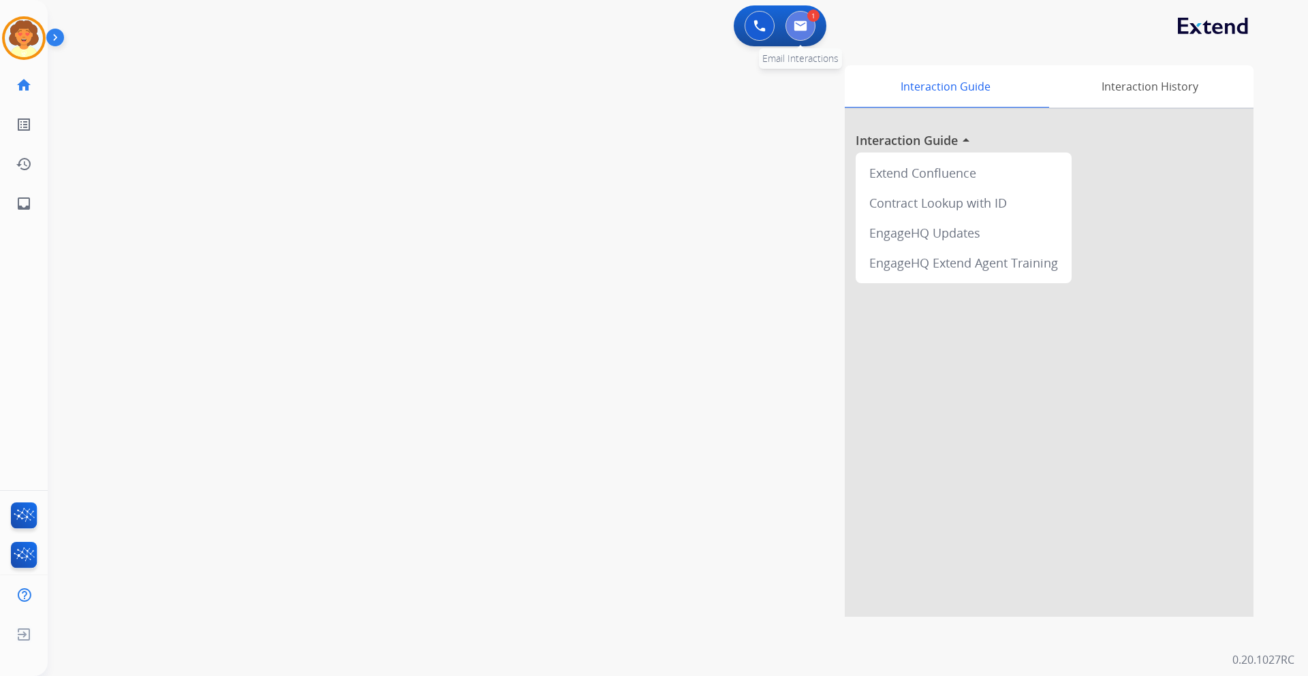
click at [800, 33] on button at bounding box center [800, 26] width 30 height 30
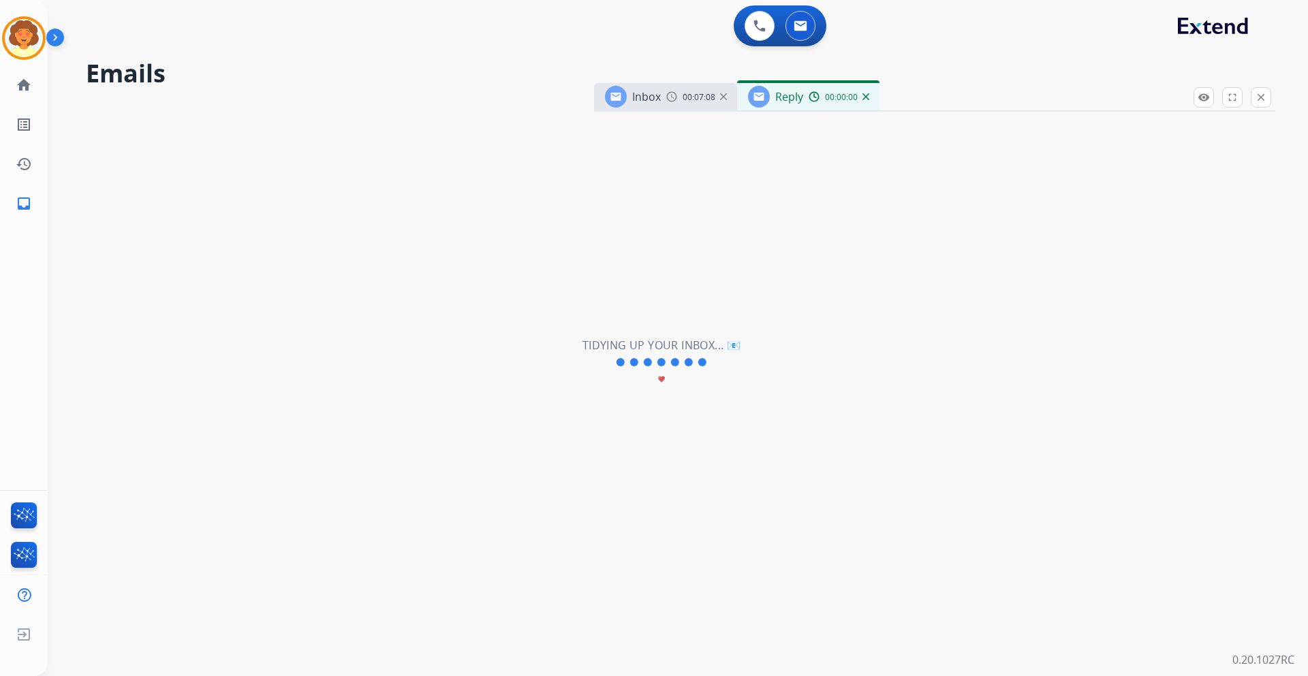
select select "**********"
click at [759, 25] on img at bounding box center [759, 26] width 12 height 12
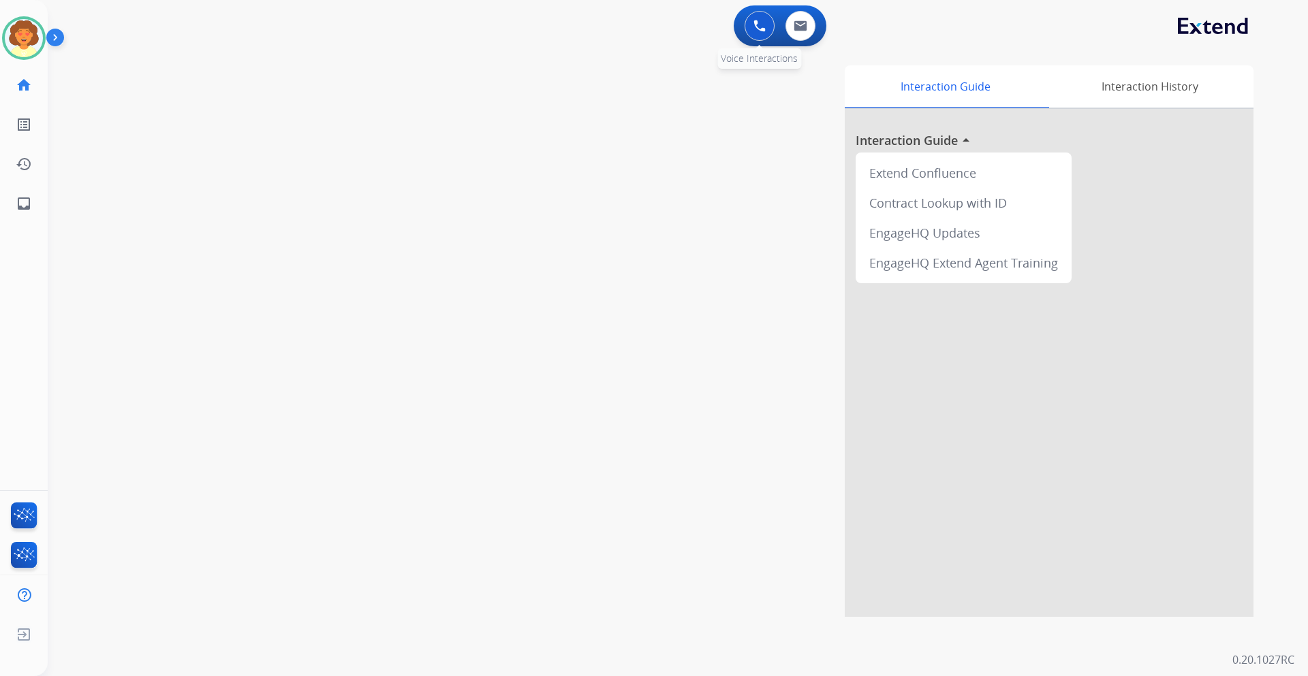
click at [756, 28] on img at bounding box center [759, 26] width 12 height 12
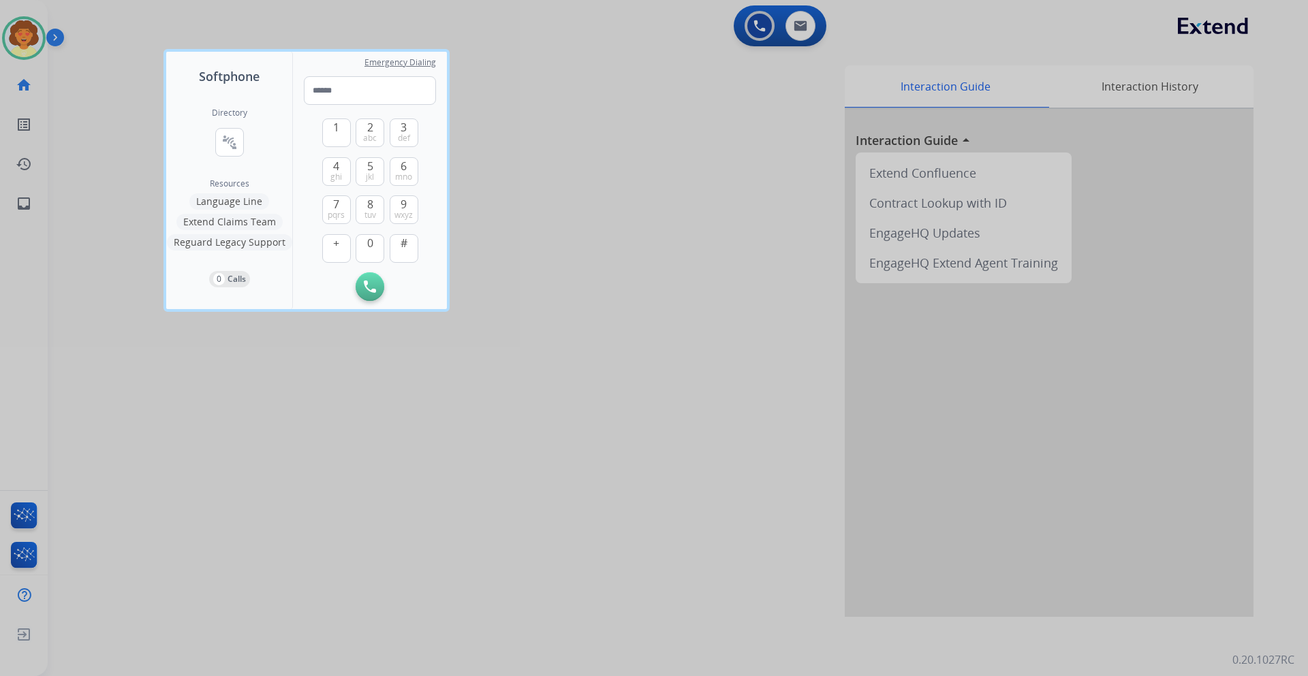
click at [811, 22] on div at bounding box center [654, 338] width 1308 height 676
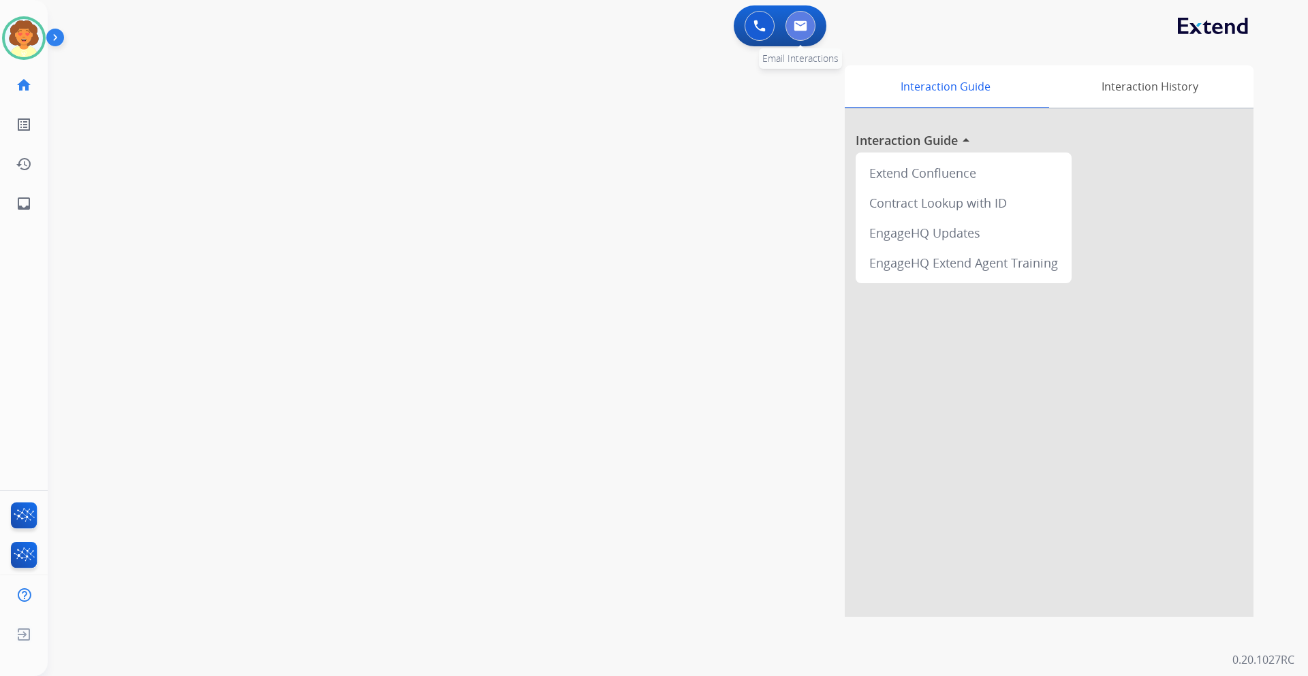
click at [798, 27] on img at bounding box center [801, 25] width 14 height 11
select select "**********"
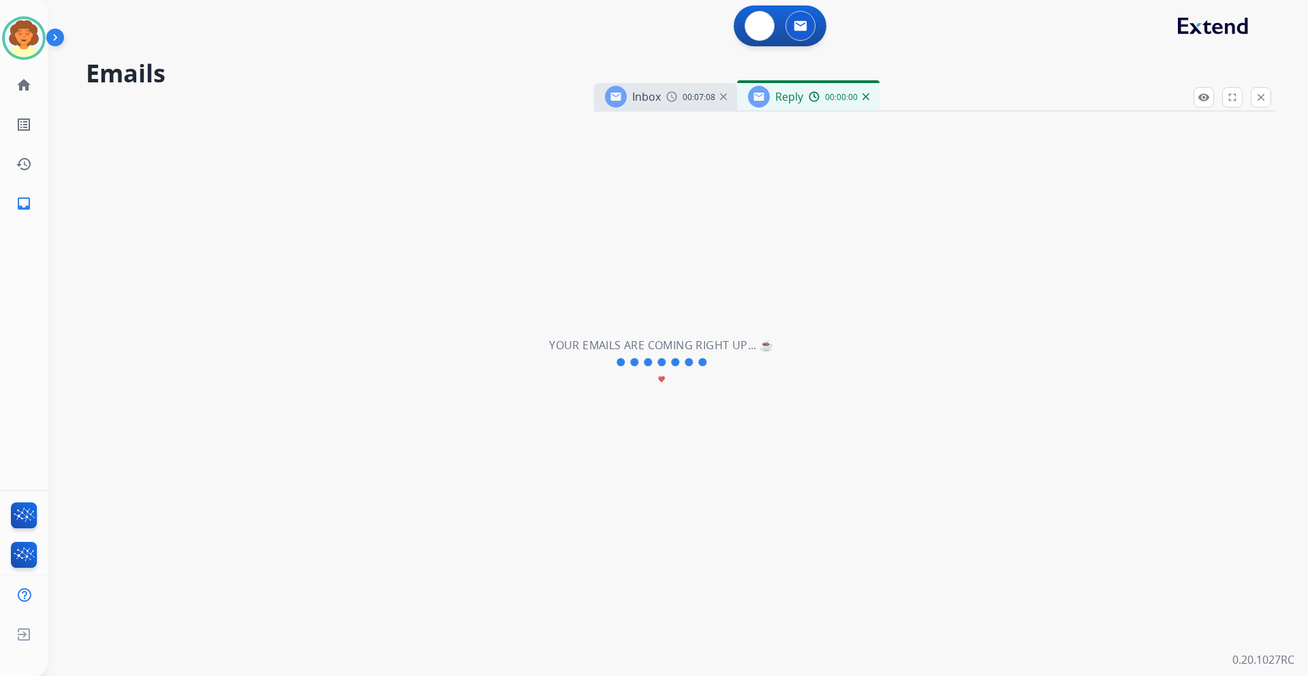
select select "**********"
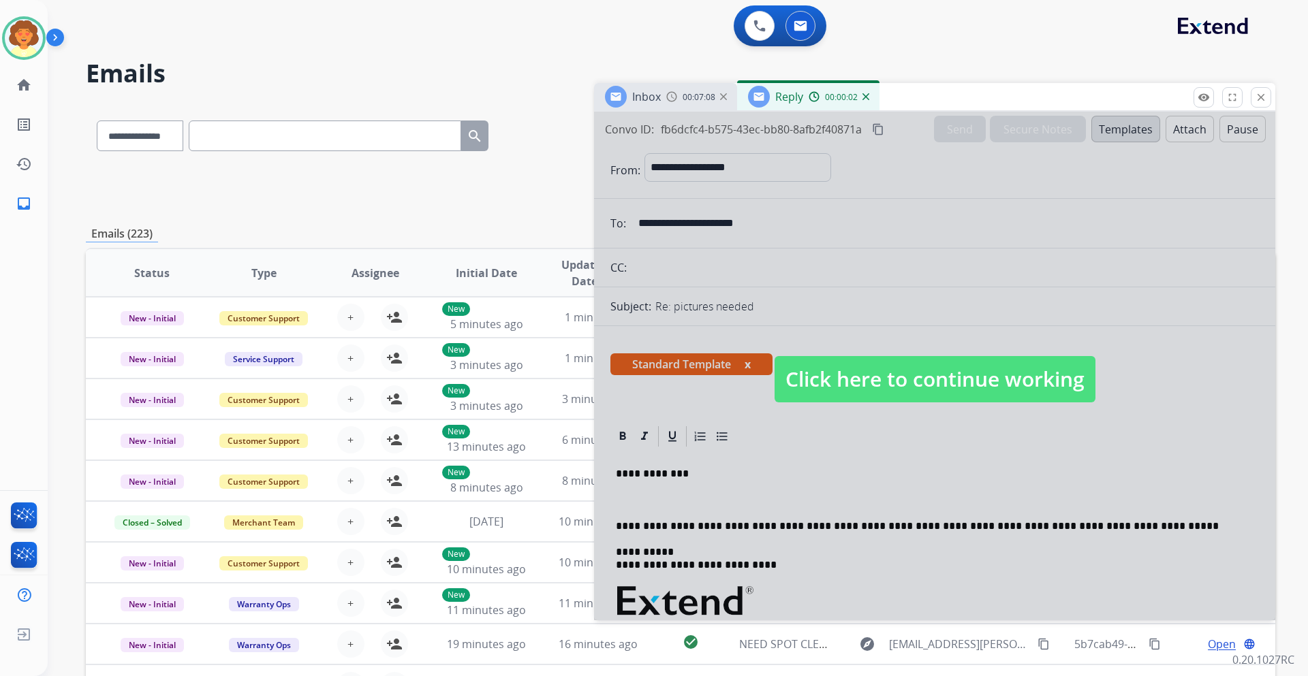
click at [892, 467] on div at bounding box center [934, 366] width 681 height 509
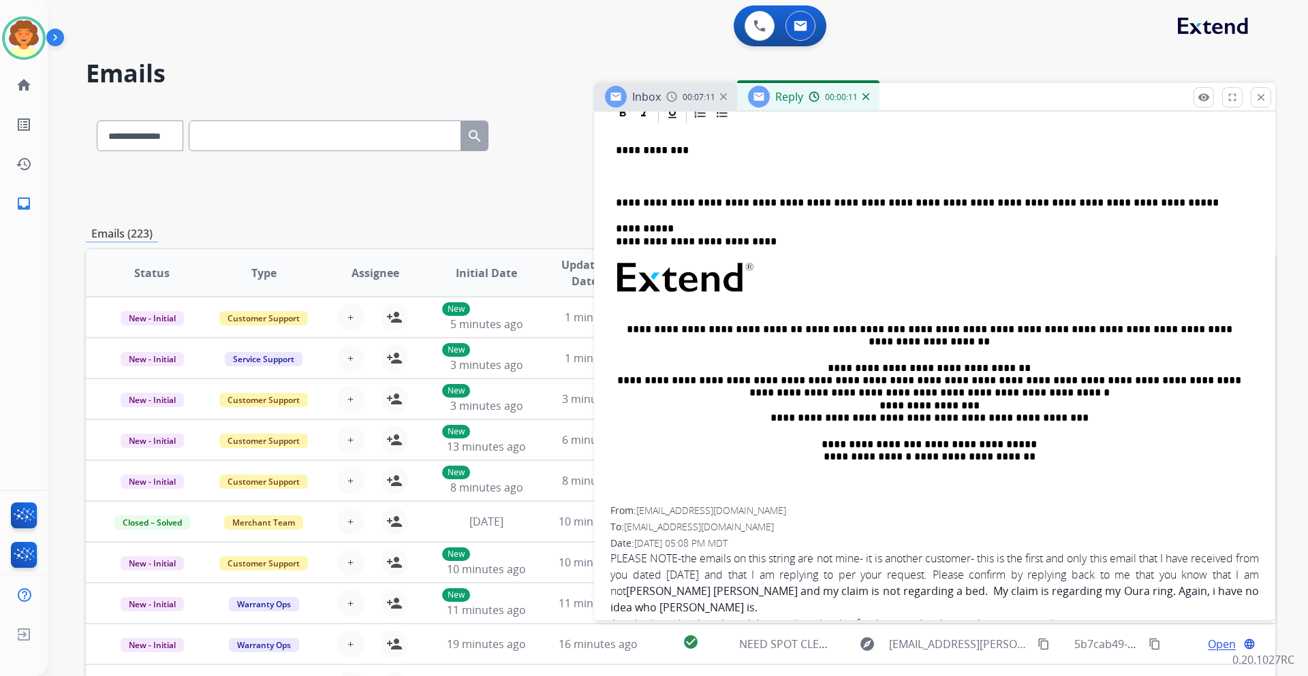
scroll to position [204, 0]
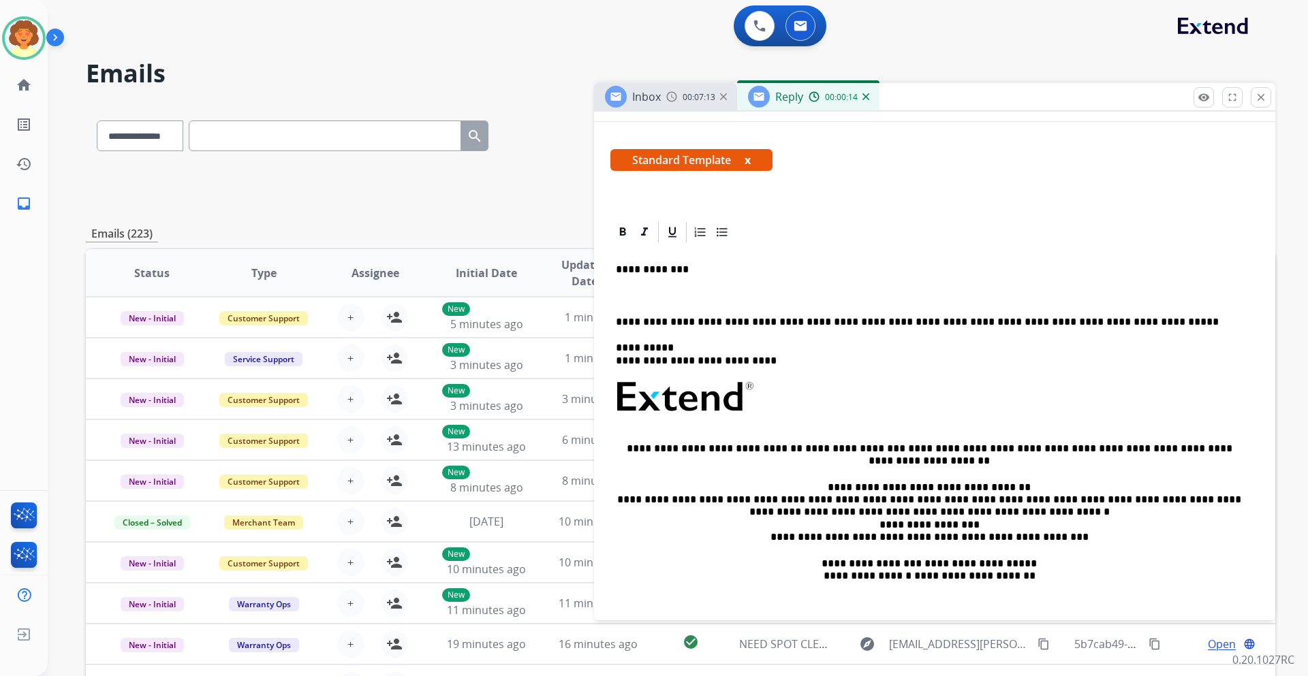
click at [613, 292] on div "**********" at bounding box center [934, 436] width 649 height 382
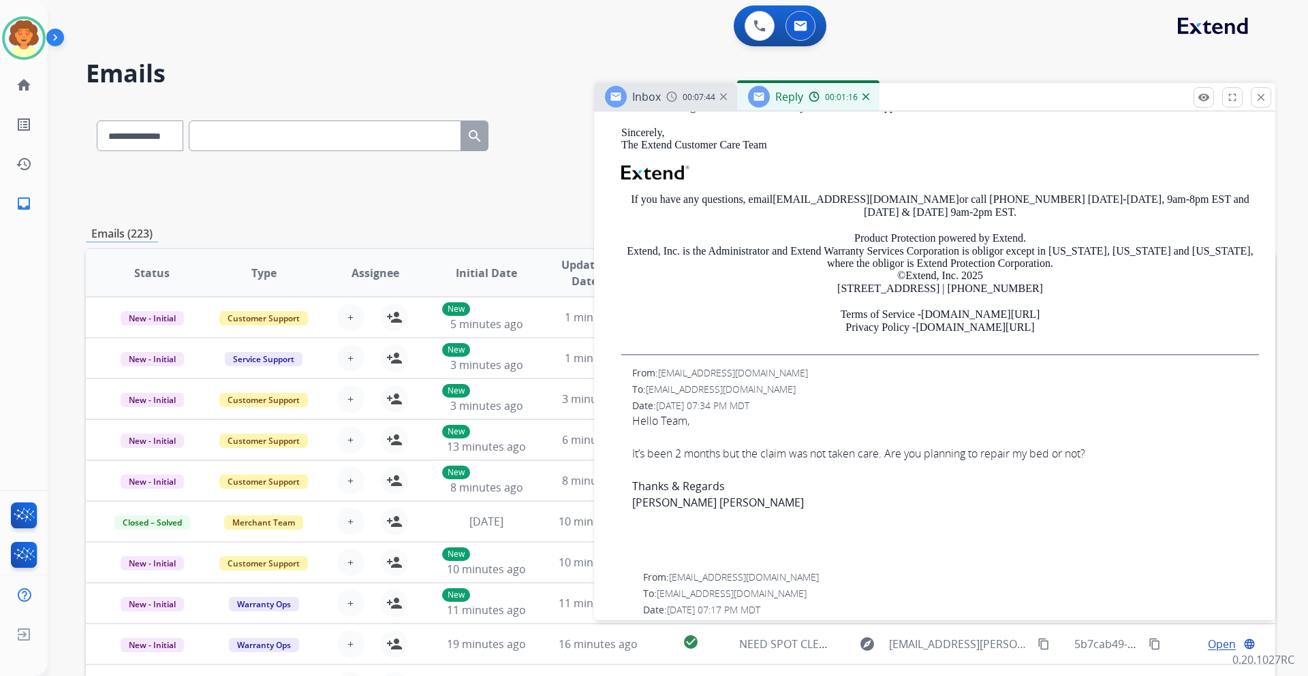
scroll to position [1090, 0]
drag, startPoint x: 659, startPoint y: 386, endPoint x: 751, endPoint y: 387, distance: 92.7
click at [751, 379] on div "From: [EMAIL_ADDRESS][DOMAIN_NAME]" at bounding box center [945, 373] width 627 height 14
copy div "[EMAIL_ADDRESS][DOMAIN_NAME]"
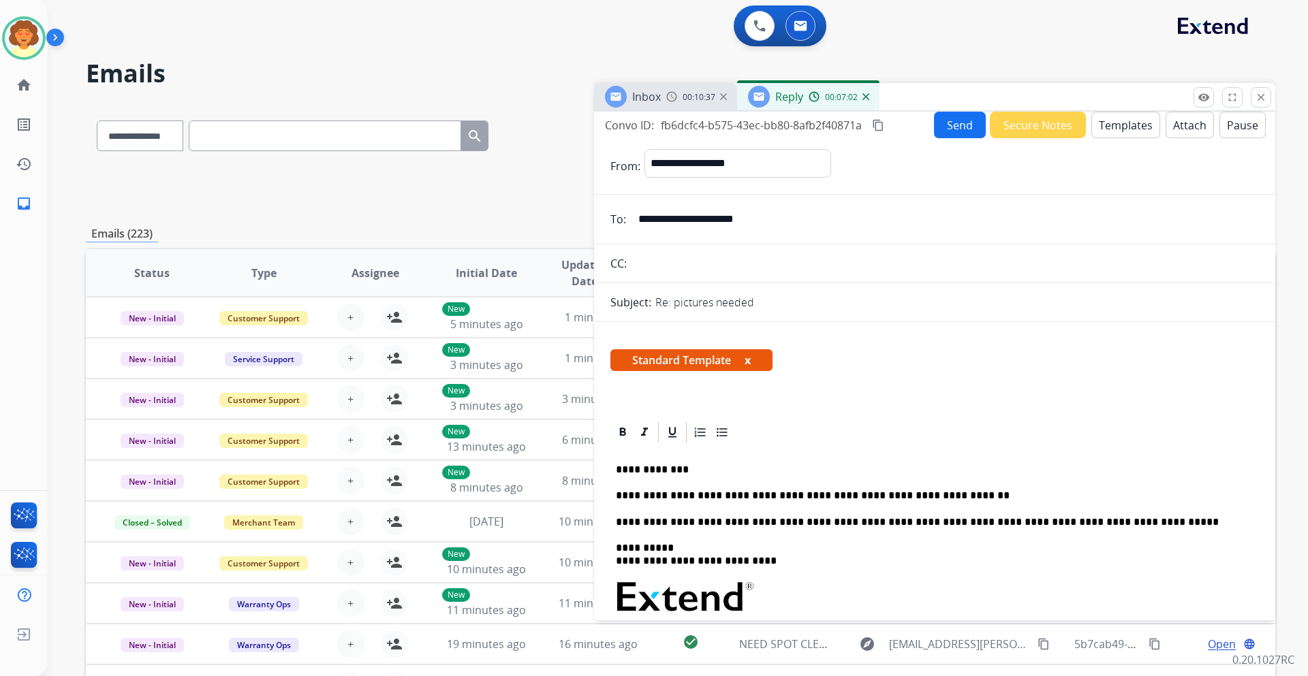
scroll to position [0, 0]
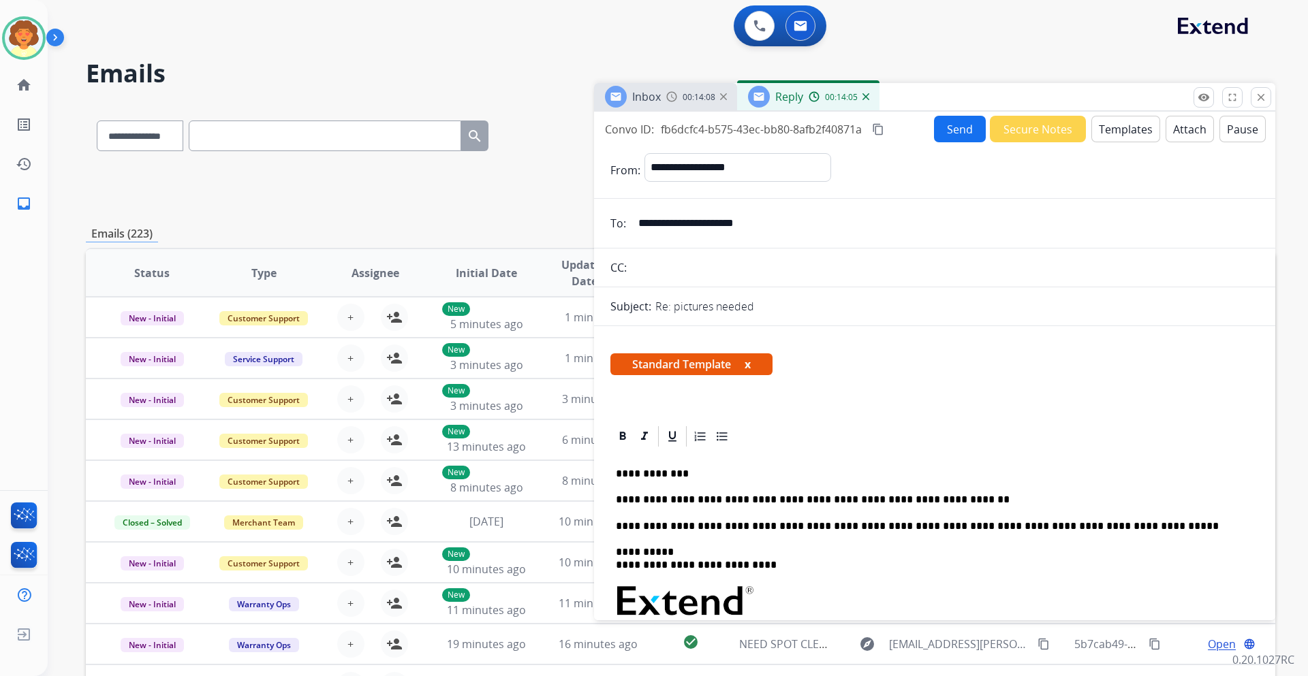
click at [948, 502] on p "**********" at bounding box center [929, 500] width 627 height 12
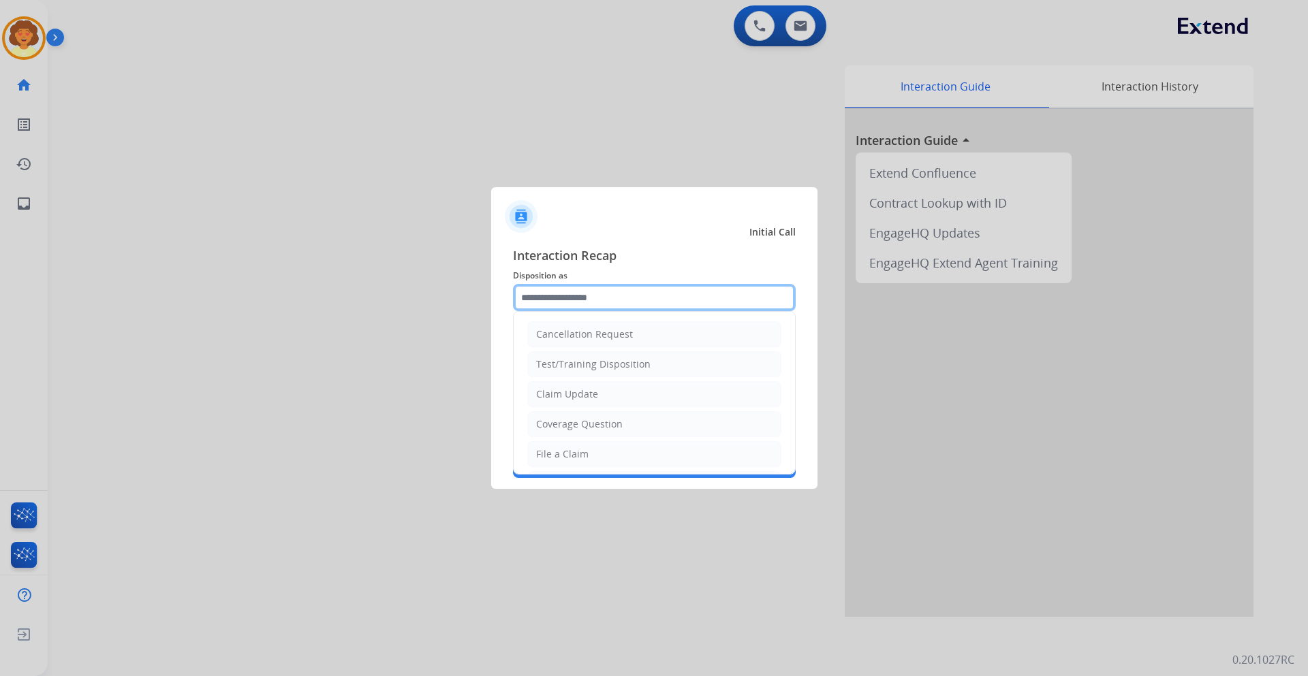
drag, startPoint x: 589, startPoint y: 294, endPoint x: 591, endPoint y: 305, distance: 11.0
click at [589, 296] on input "text" at bounding box center [654, 297] width 283 height 27
click at [593, 426] on div "Coverage Question" at bounding box center [579, 425] width 87 height 14
type input "**********"
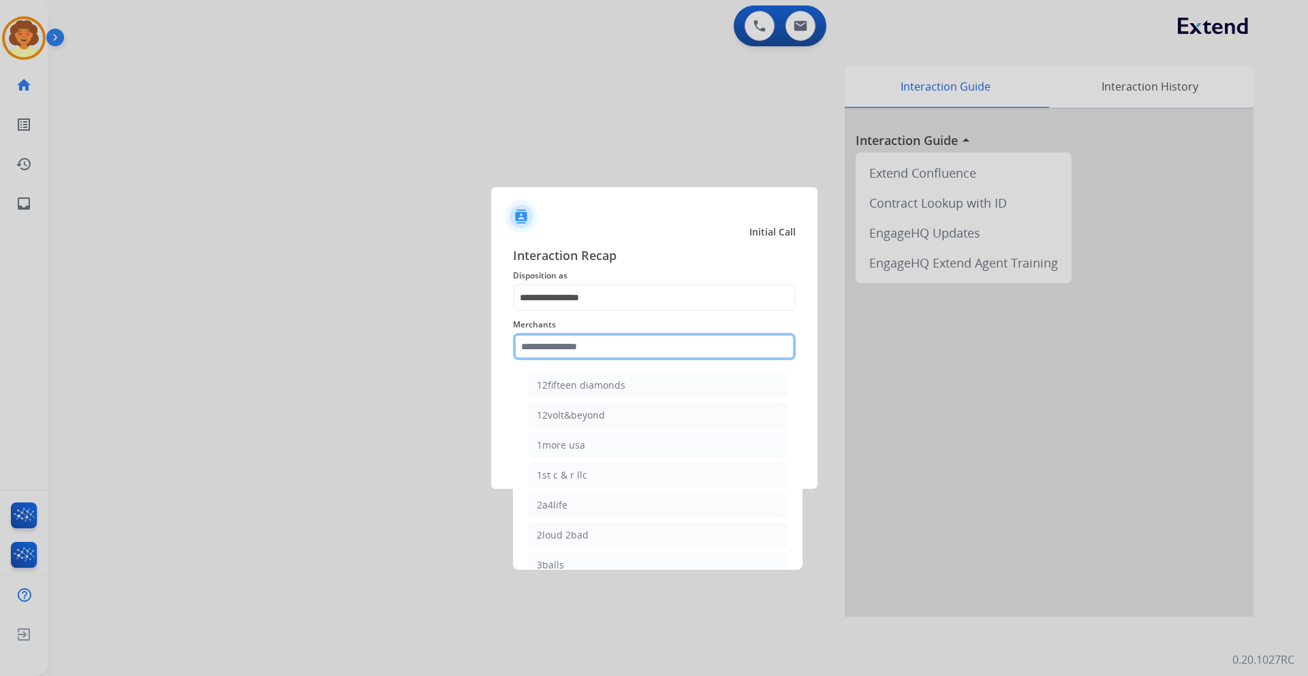
click at [568, 349] on input "text" at bounding box center [654, 346] width 283 height 27
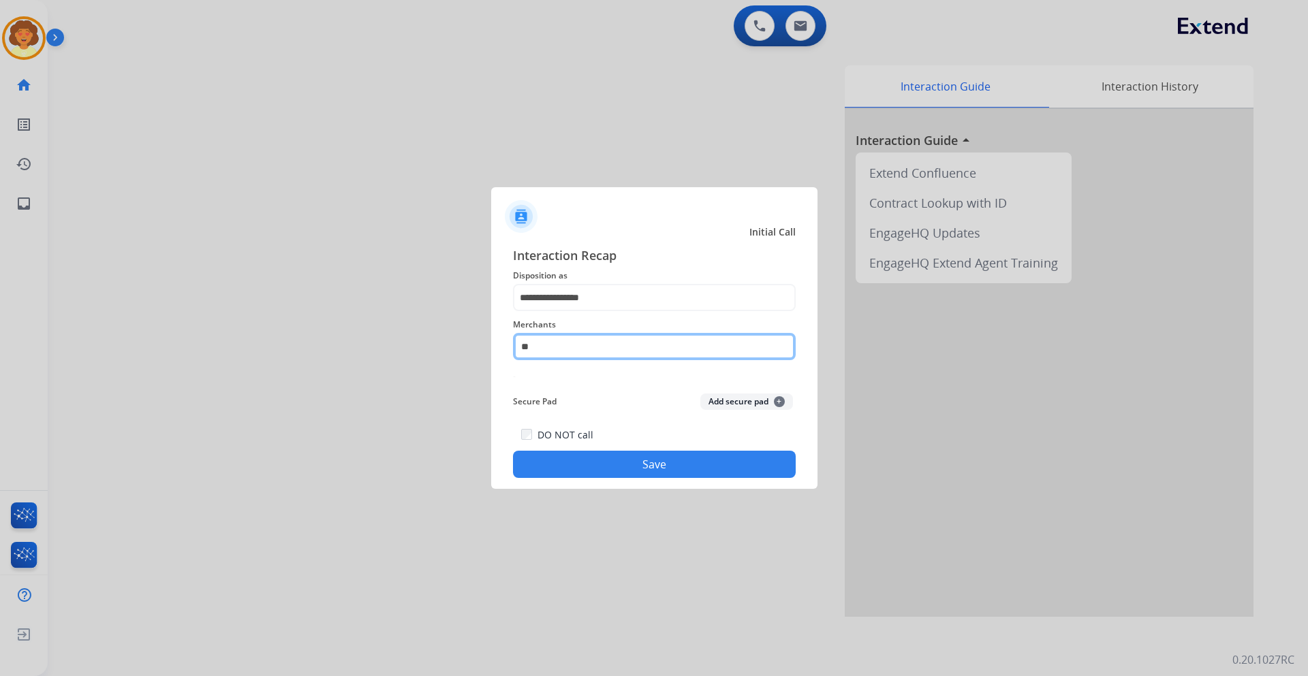
type input "*"
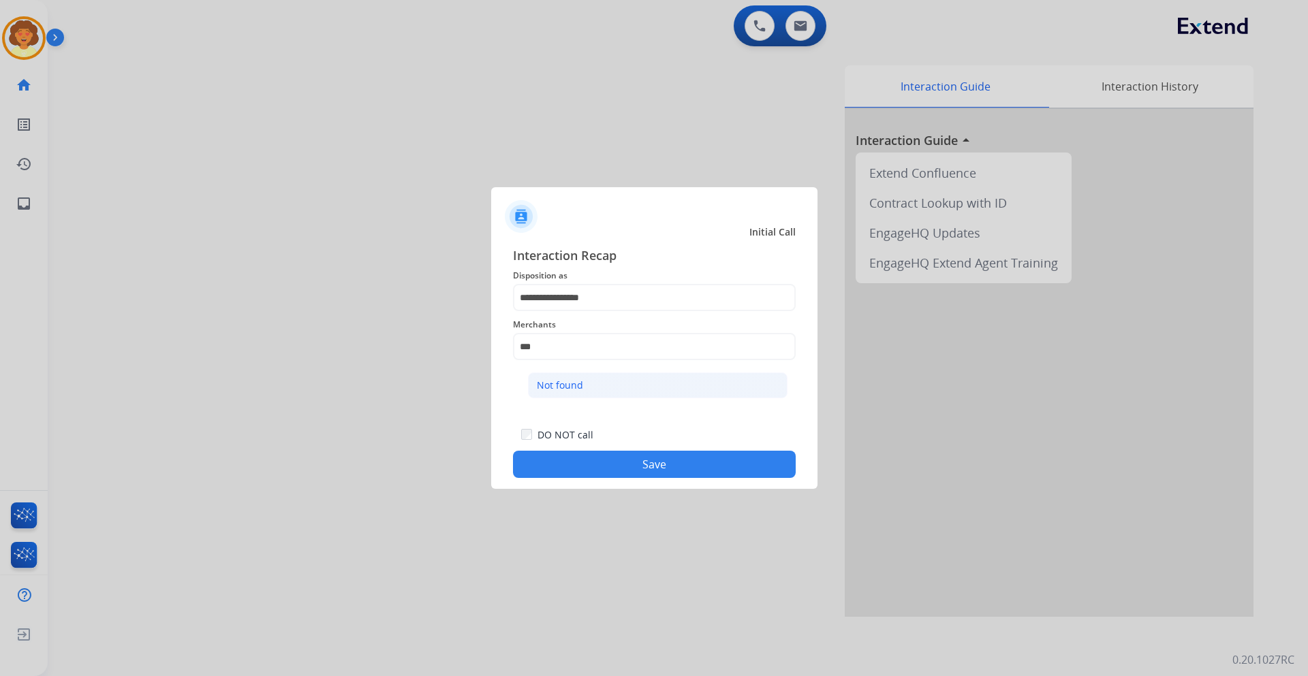
click at [575, 391] on div "Not found" at bounding box center [560, 386] width 46 height 14
type input "*********"
click at [583, 468] on button "Save" at bounding box center [654, 464] width 283 height 27
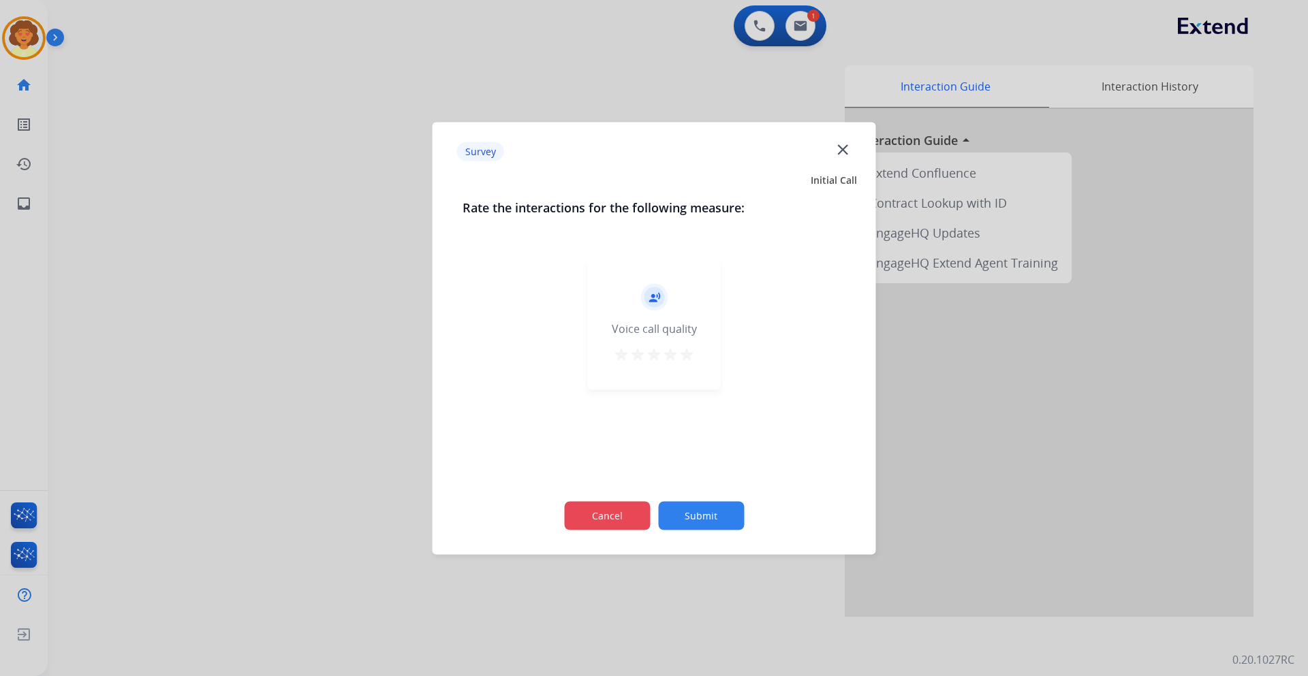
click at [592, 516] on button "Cancel" at bounding box center [607, 515] width 86 height 29
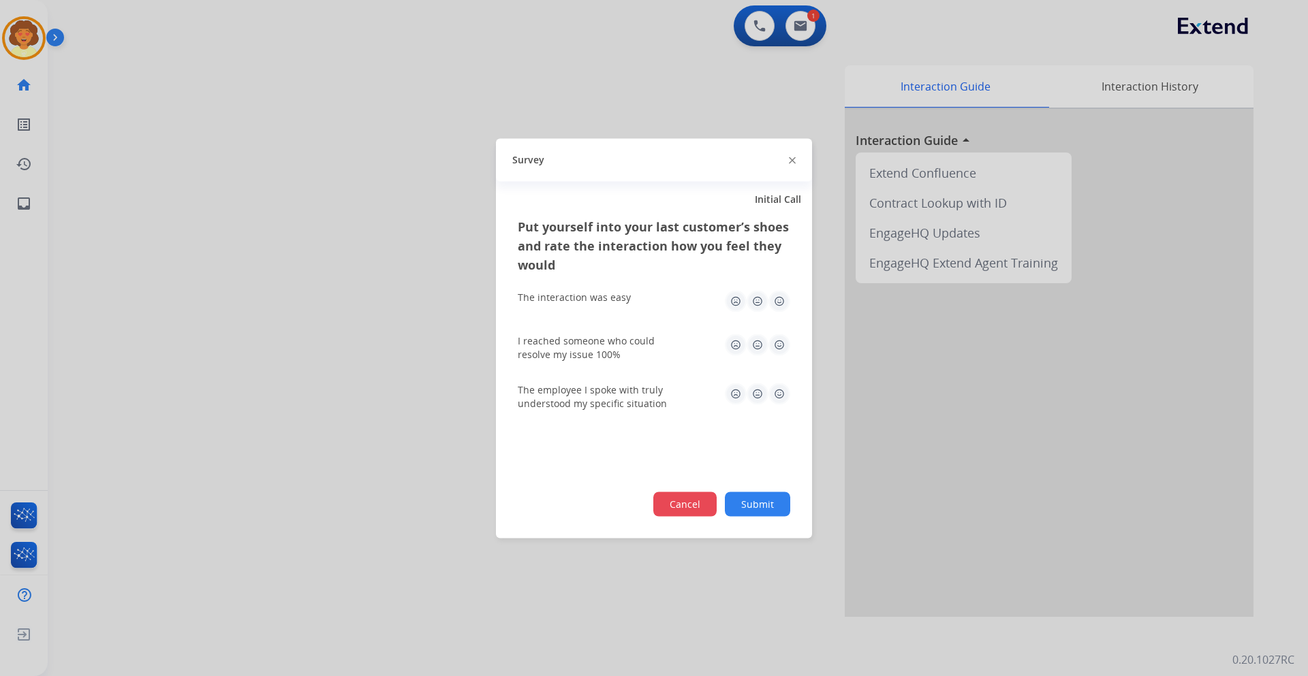
click at [667, 500] on button "Cancel" at bounding box center [684, 504] width 63 height 25
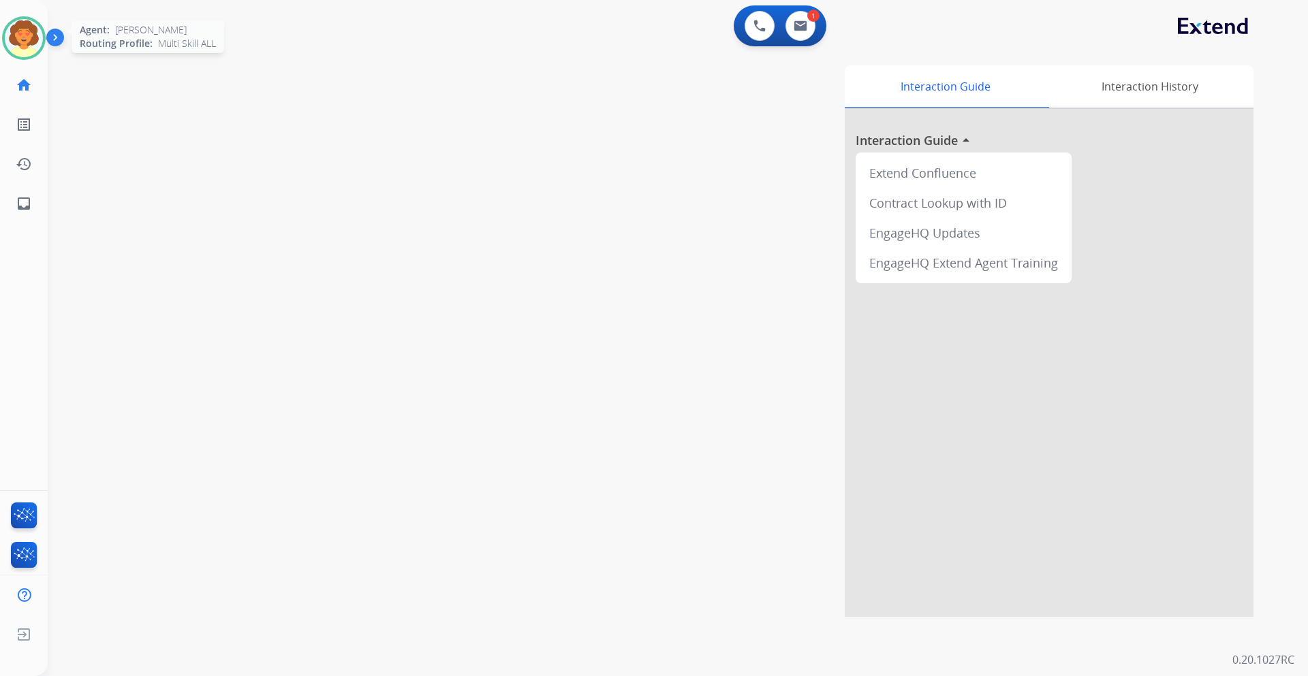
click at [22, 43] on img at bounding box center [24, 38] width 38 height 38
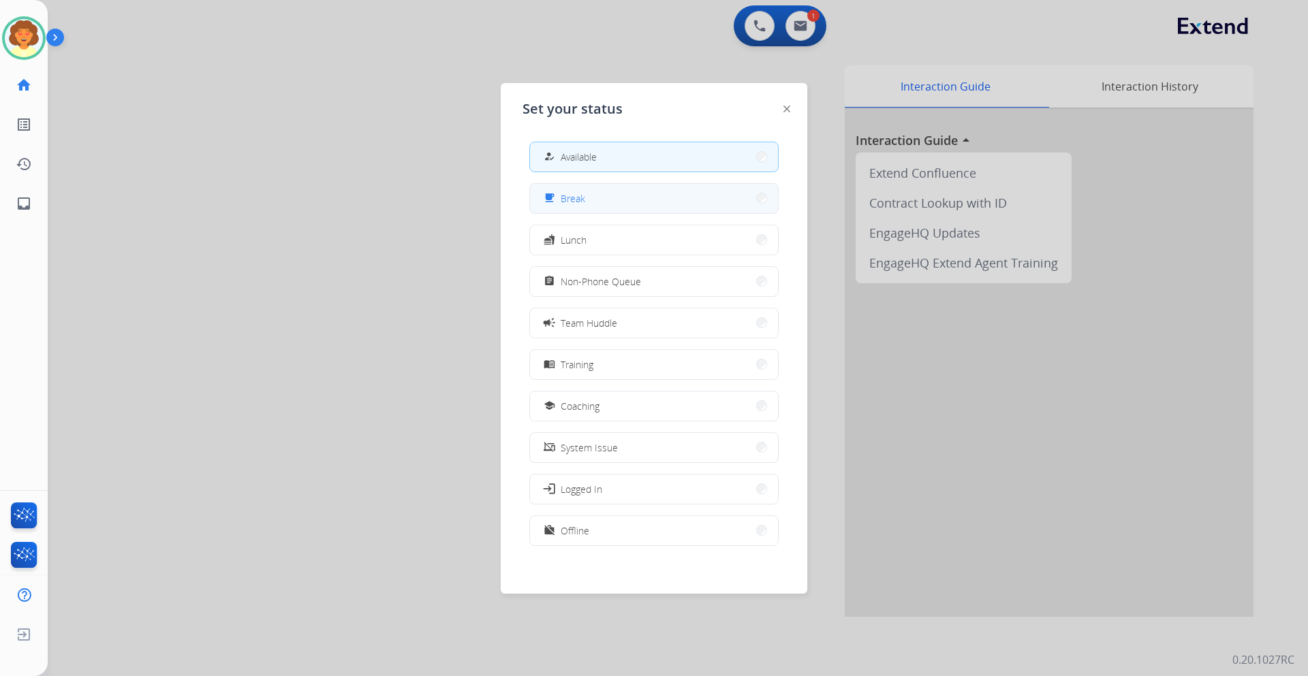
click at [602, 201] on button "free_breakfast Break" at bounding box center [654, 198] width 248 height 29
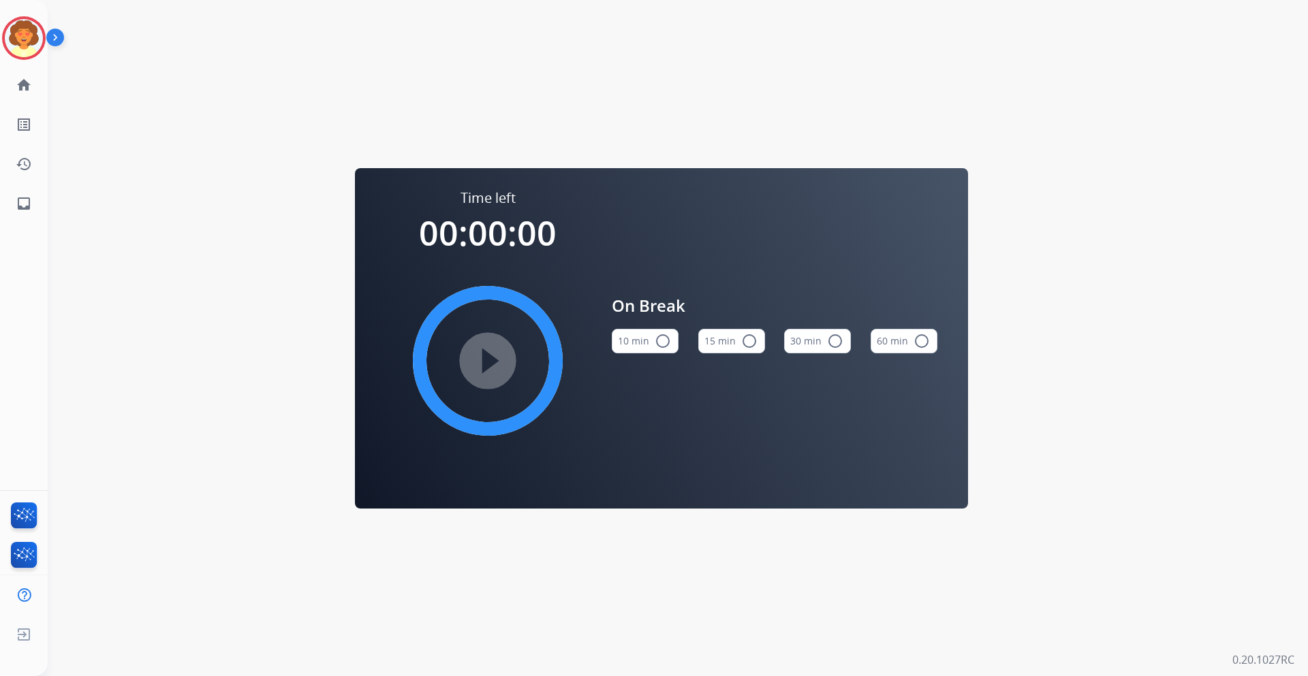
click at [717, 340] on button "15 min radio_button_unchecked" at bounding box center [731, 341] width 67 height 25
click at [485, 354] on mat-icon "play_circle_filled" at bounding box center [488, 361] width 16 height 16
click at [12, 37] on img at bounding box center [24, 38] width 38 height 38
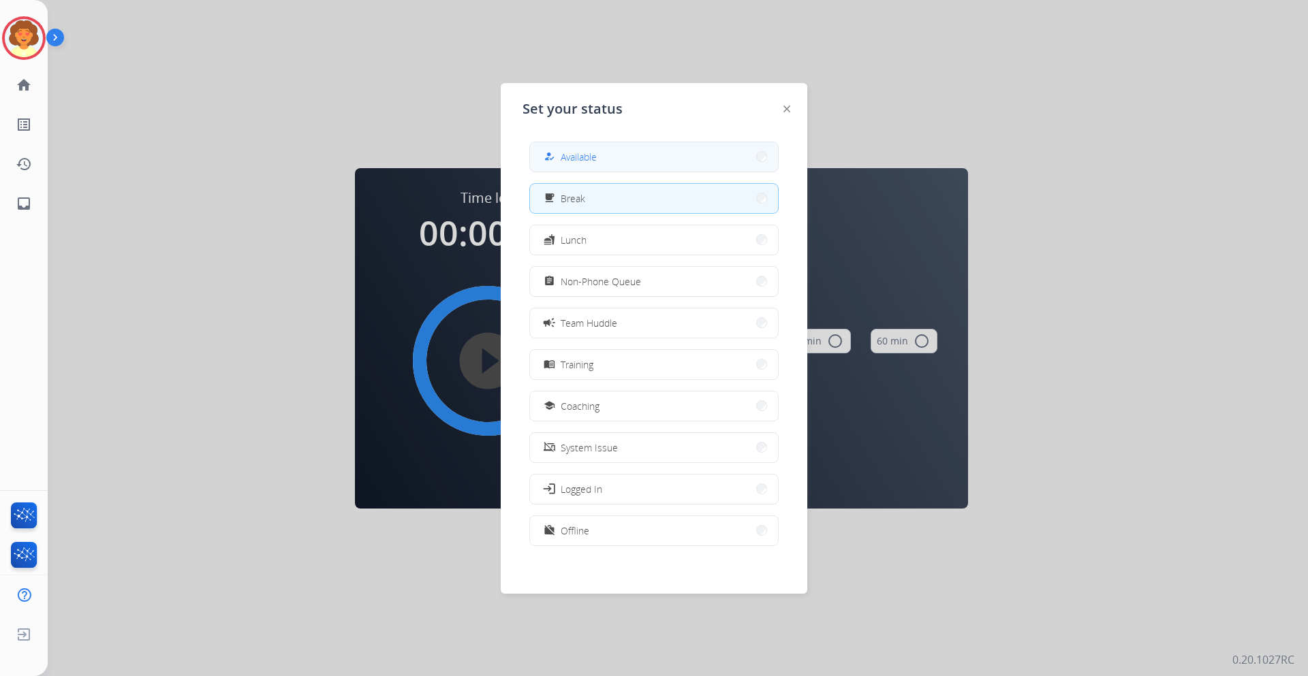
click at [671, 157] on button "how_to_reg Available" at bounding box center [654, 156] width 248 height 29
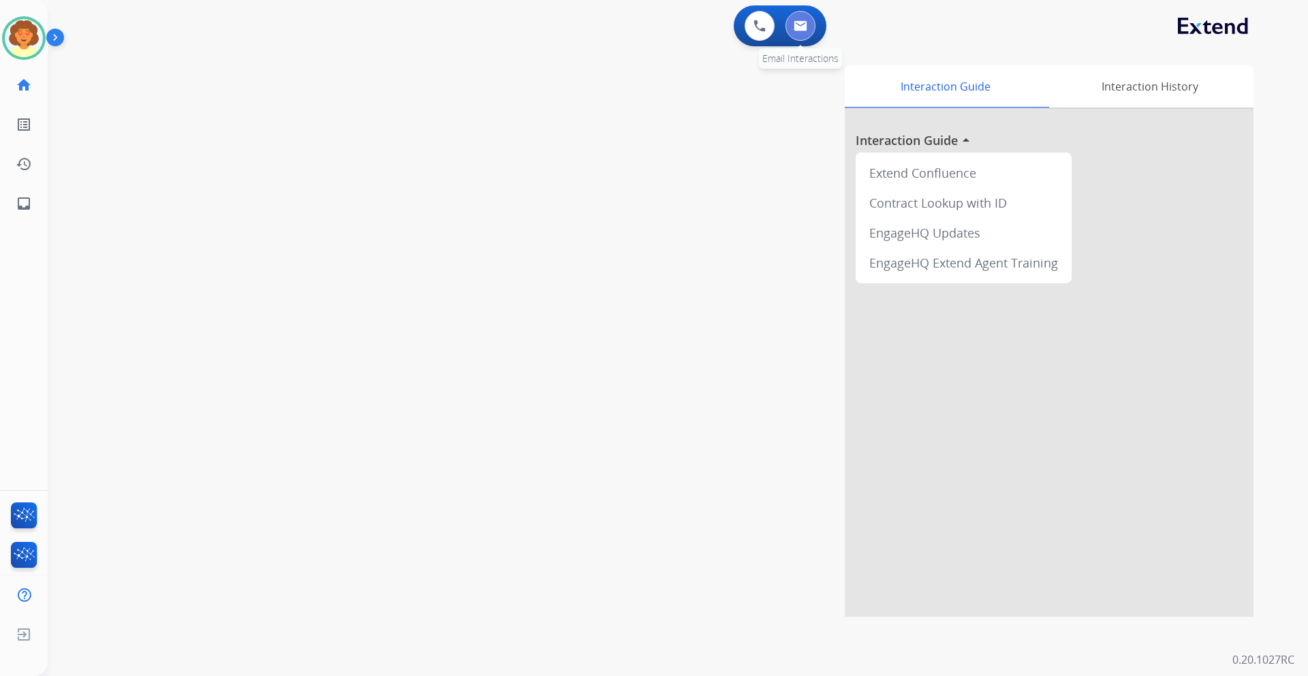
click at [800, 31] on button at bounding box center [800, 26] width 30 height 30
select select "**********"
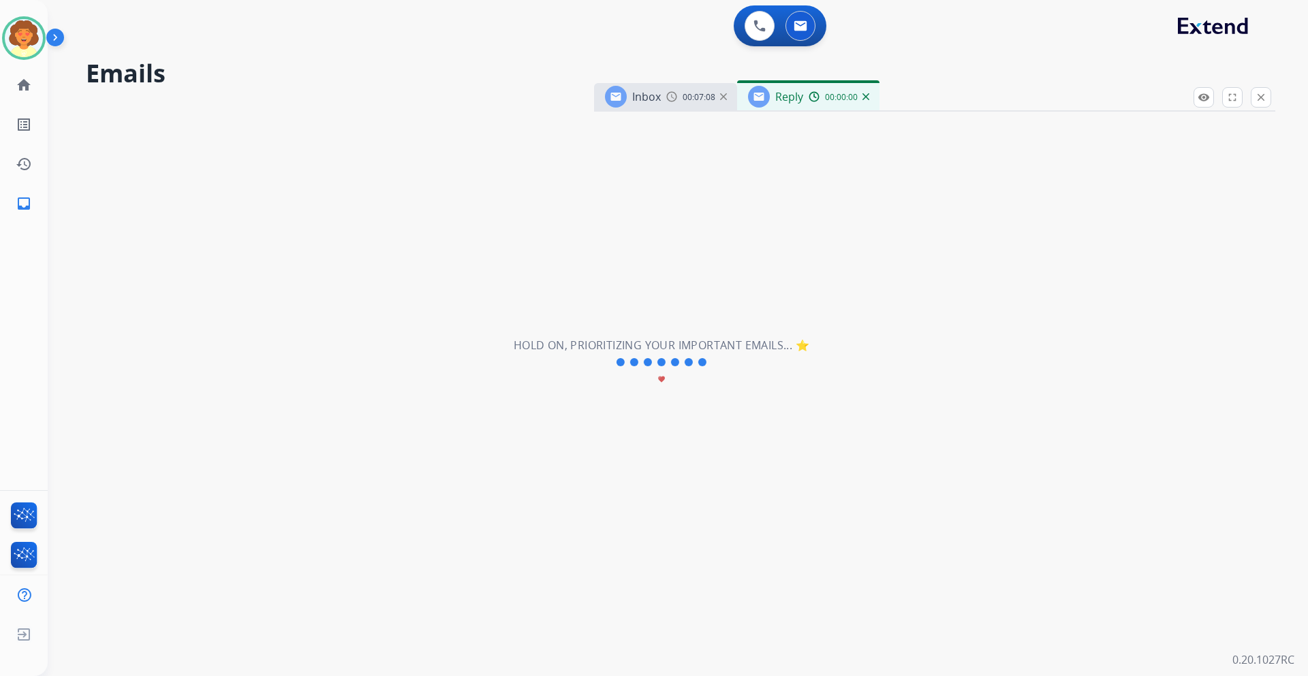
select select "**********"
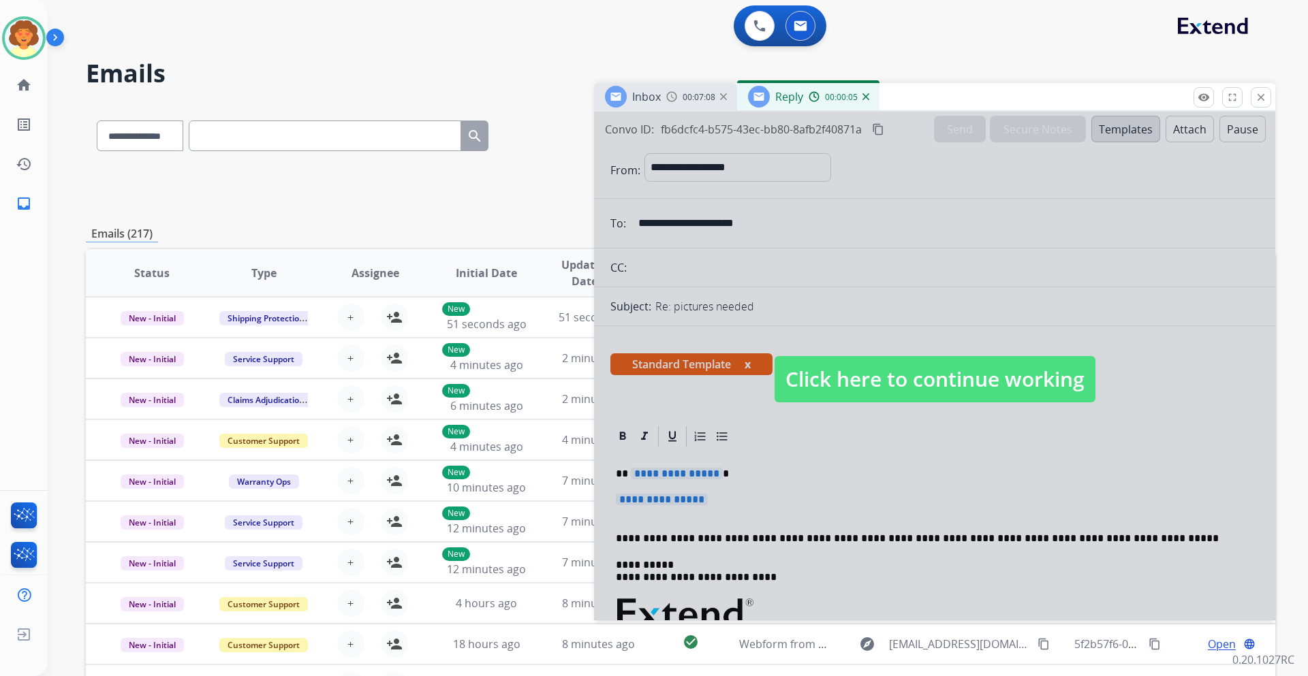
click at [809, 462] on div at bounding box center [934, 366] width 681 height 509
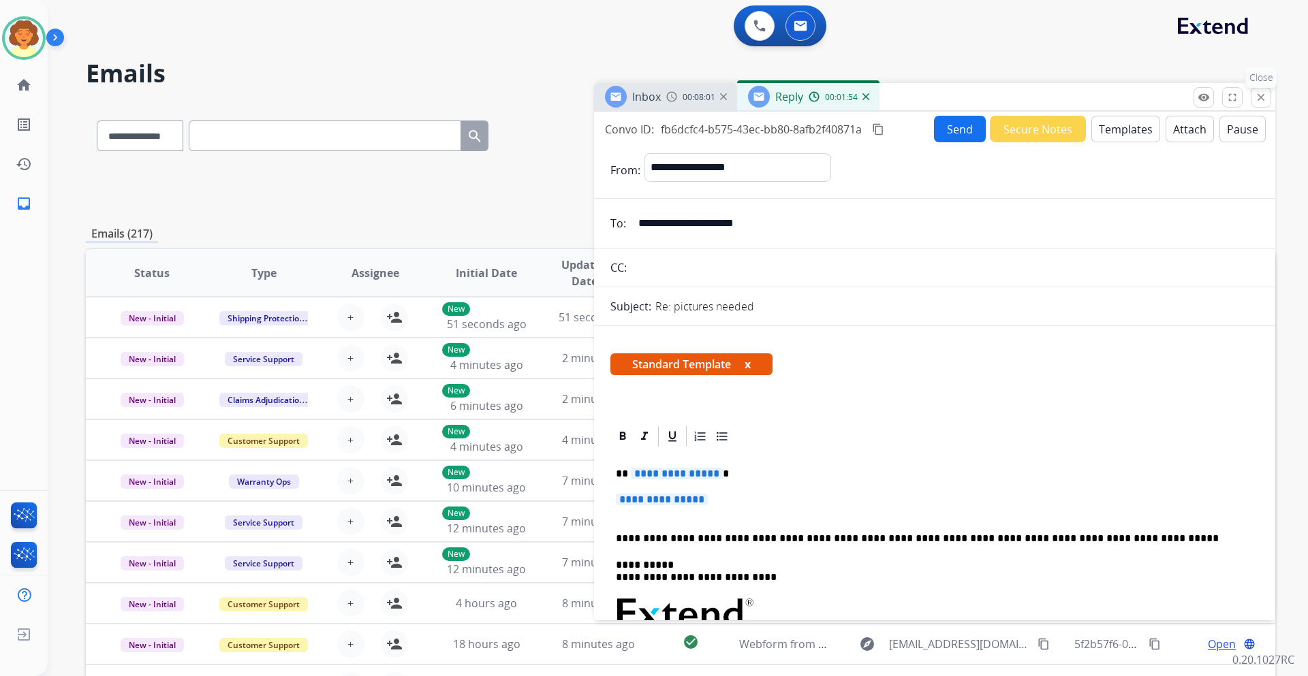
click at [1264, 98] on mat-icon "close" at bounding box center [1261, 97] width 12 height 12
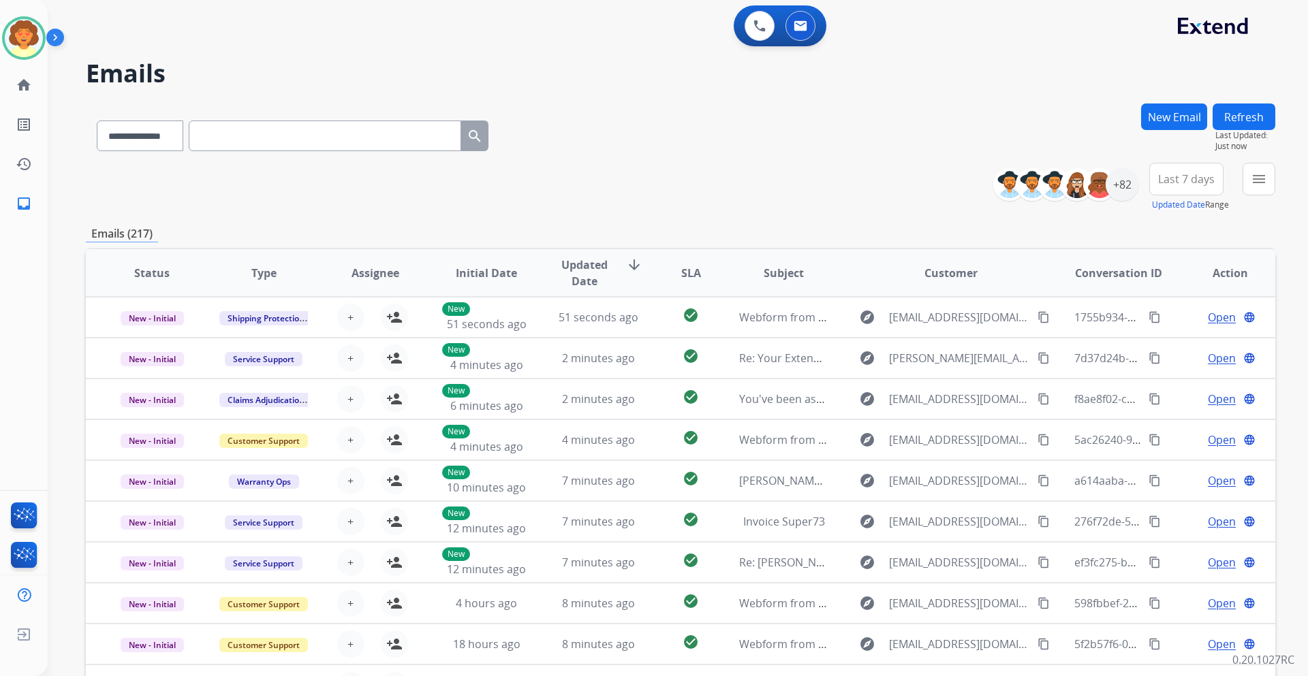
click at [1172, 119] on button "New Email" at bounding box center [1174, 117] width 66 height 27
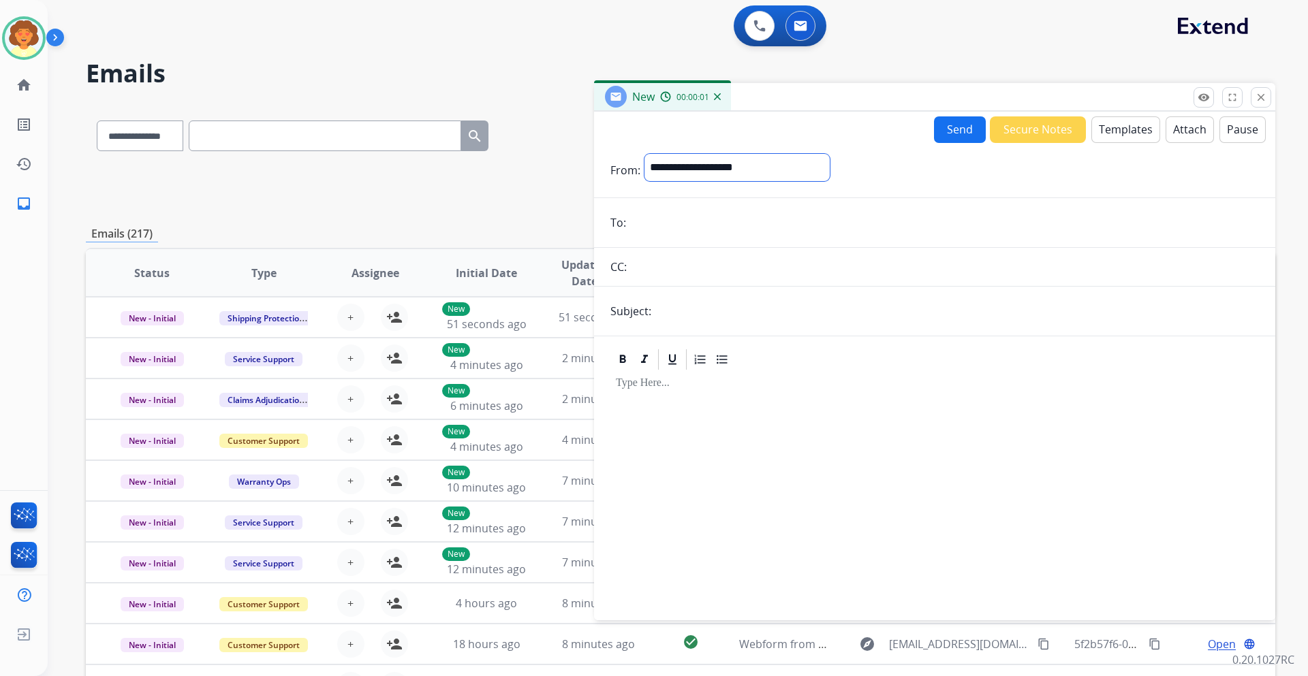
click at [760, 161] on select "**********" at bounding box center [736, 167] width 185 height 27
select select "**********"
click at [644, 154] on select "**********" at bounding box center [736, 167] width 185 height 27
click at [619, 208] on form "**********" at bounding box center [934, 379] width 681 height 472
click at [672, 234] on input "email" at bounding box center [944, 224] width 629 height 27
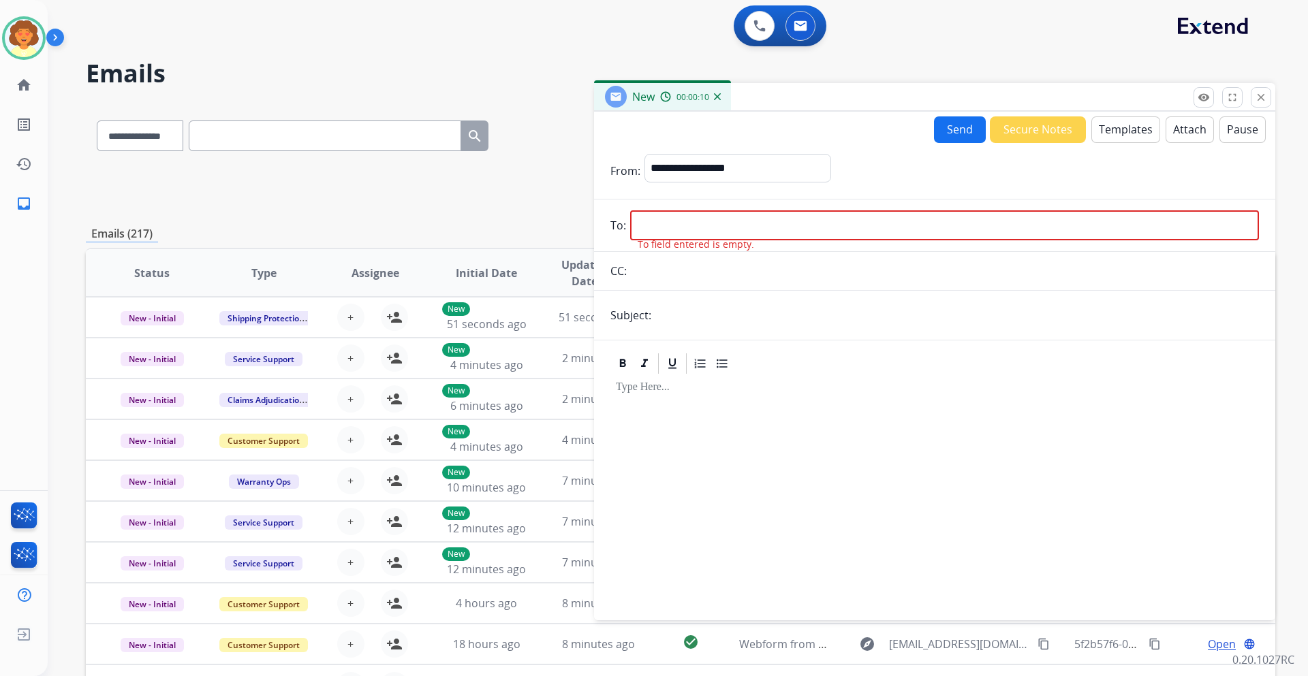
click at [649, 237] on input "email" at bounding box center [944, 226] width 629 height 30
paste input "**********"
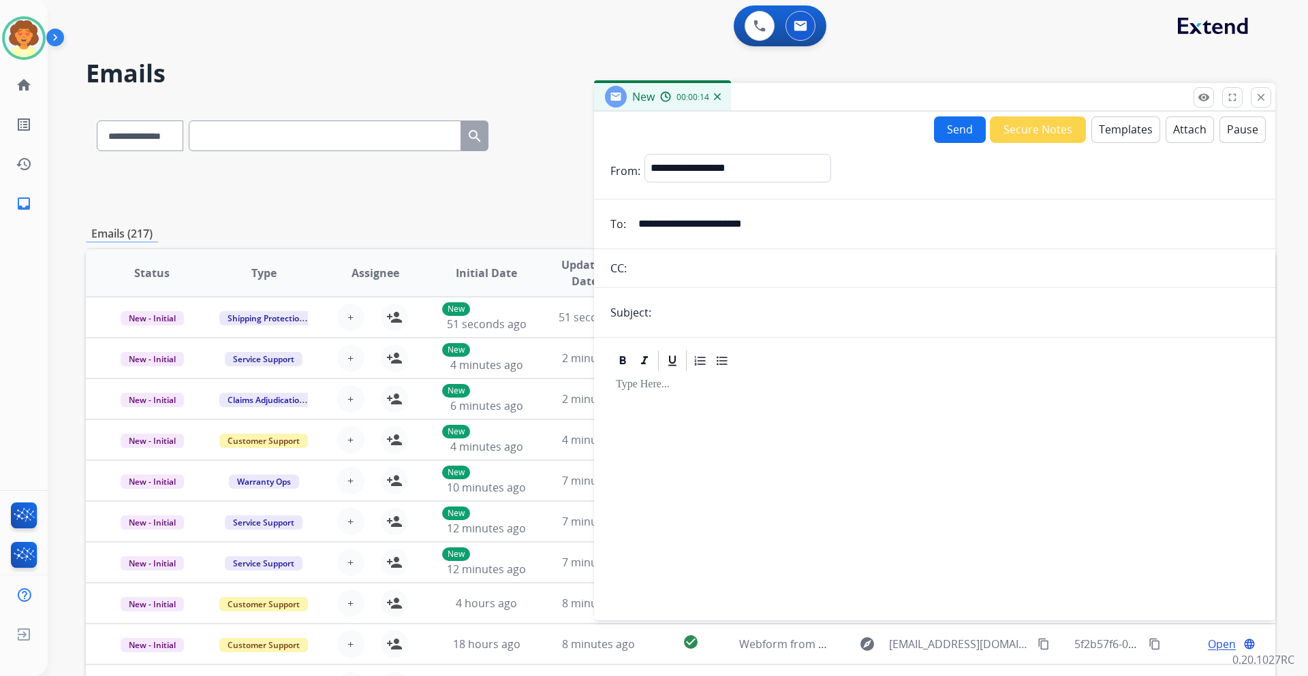
type input "**********"
click at [680, 316] on input "text" at bounding box center [957, 312] width 604 height 27
type input "**********"
click at [1108, 134] on button "Templates" at bounding box center [1125, 129] width 69 height 27
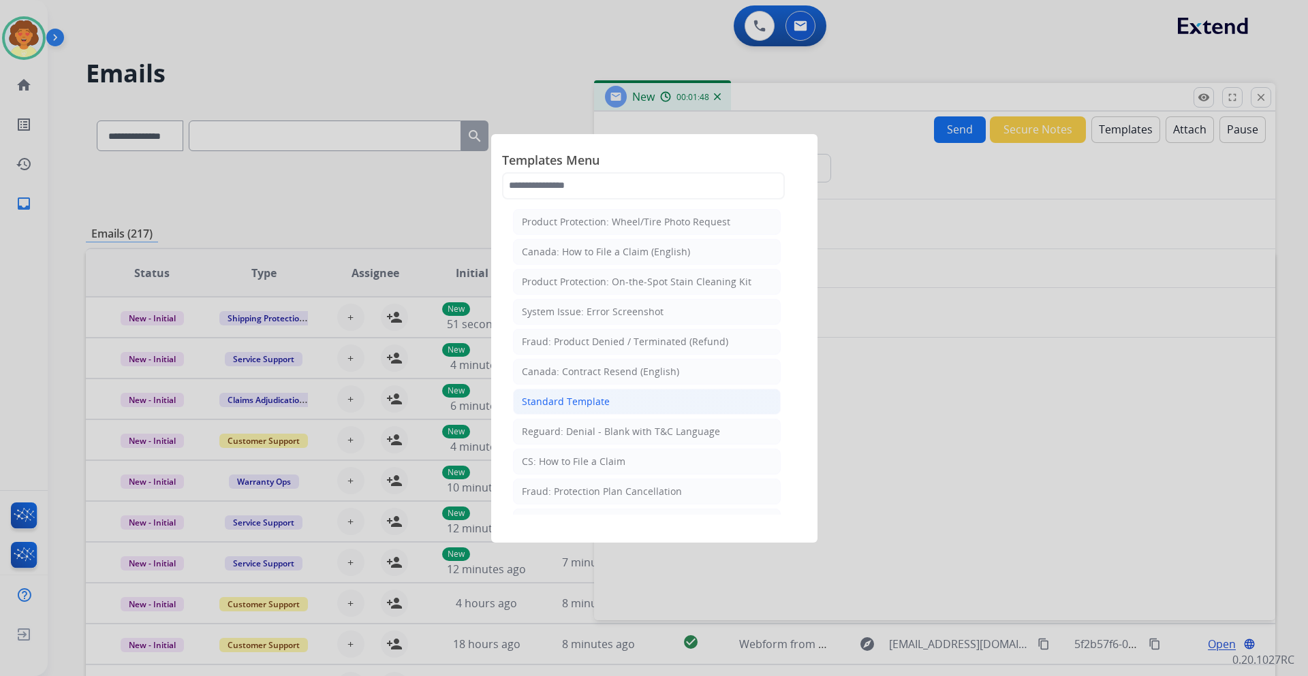
click at [602, 399] on div "Standard Template" at bounding box center [566, 402] width 88 height 14
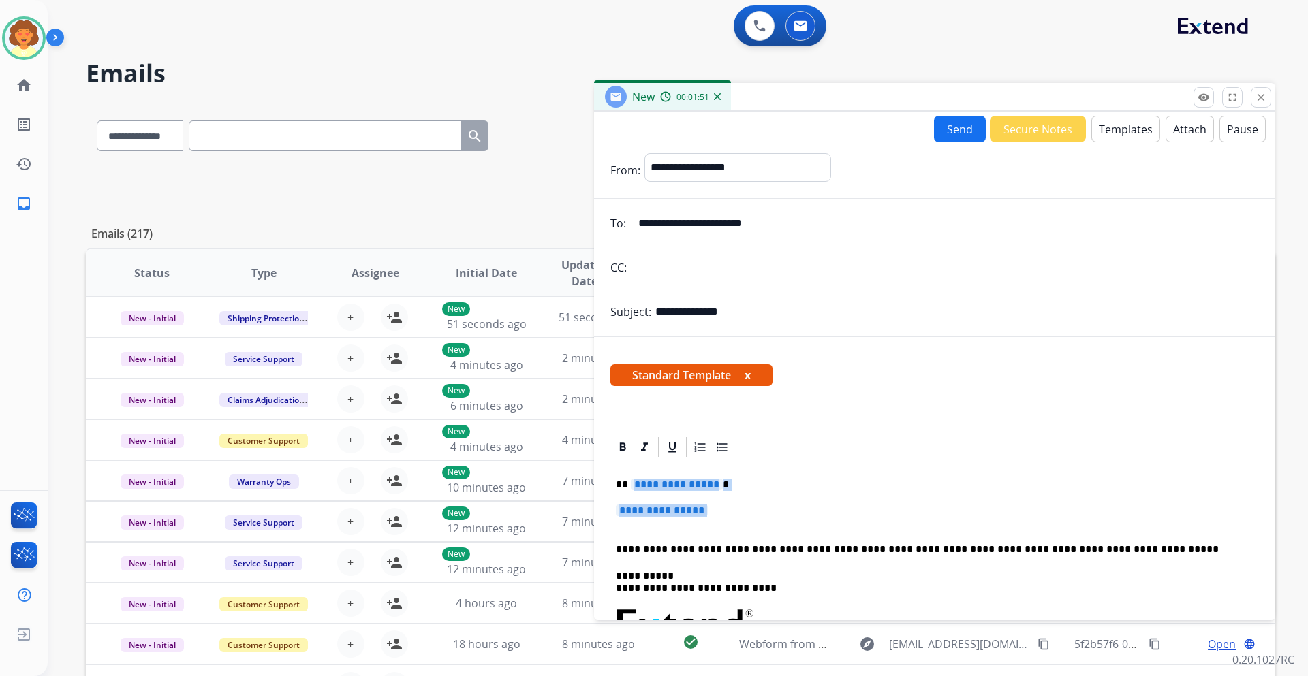
drag, startPoint x: 629, startPoint y: 482, endPoint x: 664, endPoint y: 521, distance: 52.6
click at [664, 521] on div "**********" at bounding box center [934, 657] width 649 height 394
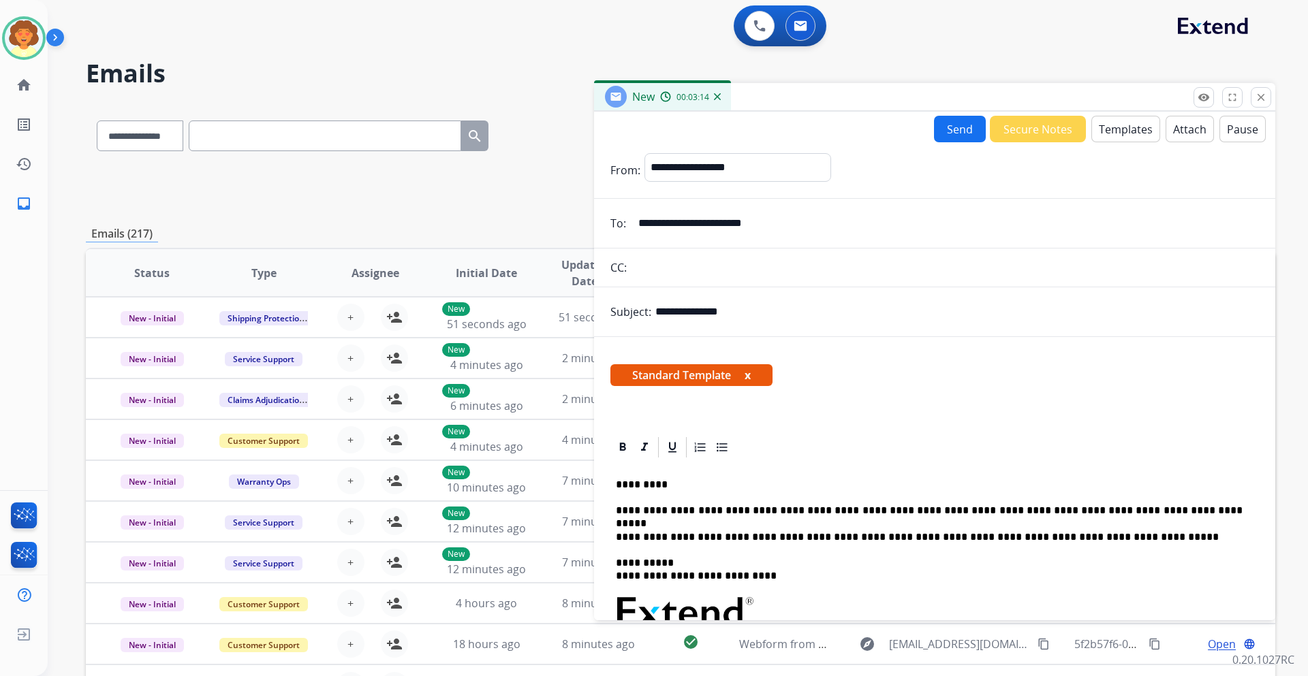
click at [949, 132] on button "Send" at bounding box center [960, 129] width 52 height 27
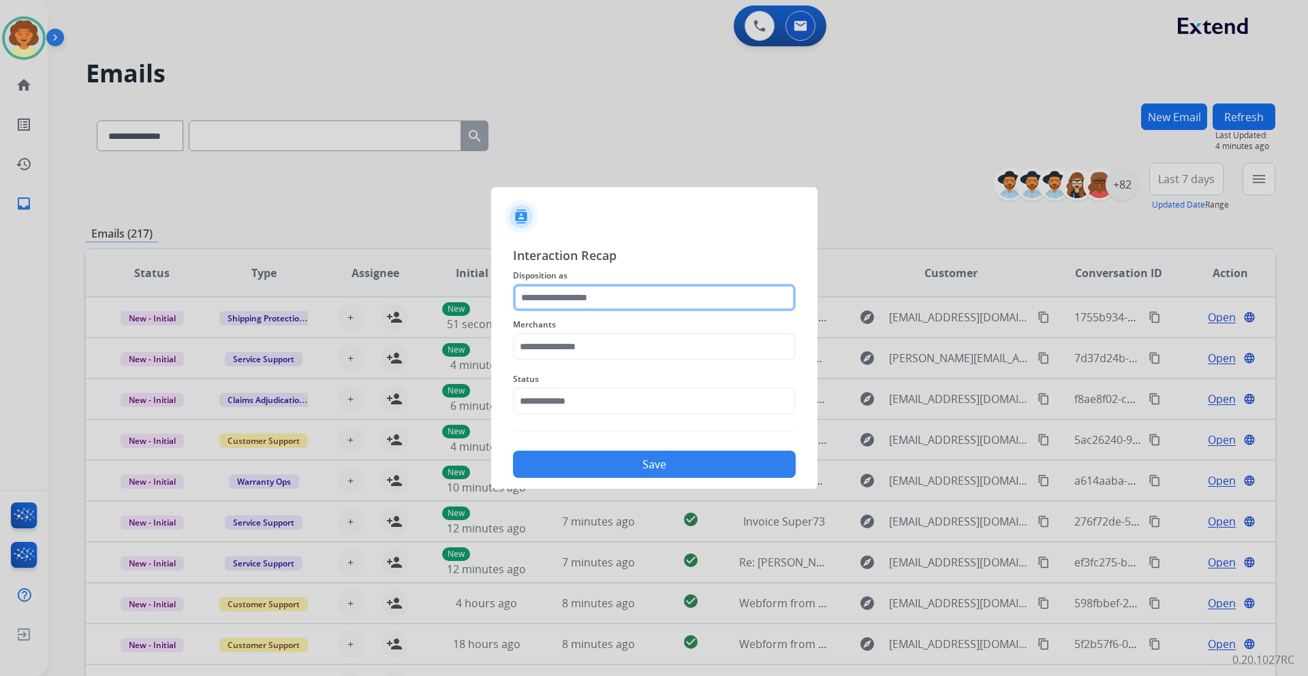
click at [542, 295] on input "text" at bounding box center [654, 297] width 283 height 27
click at [589, 307] on input "text" at bounding box center [654, 297] width 283 height 27
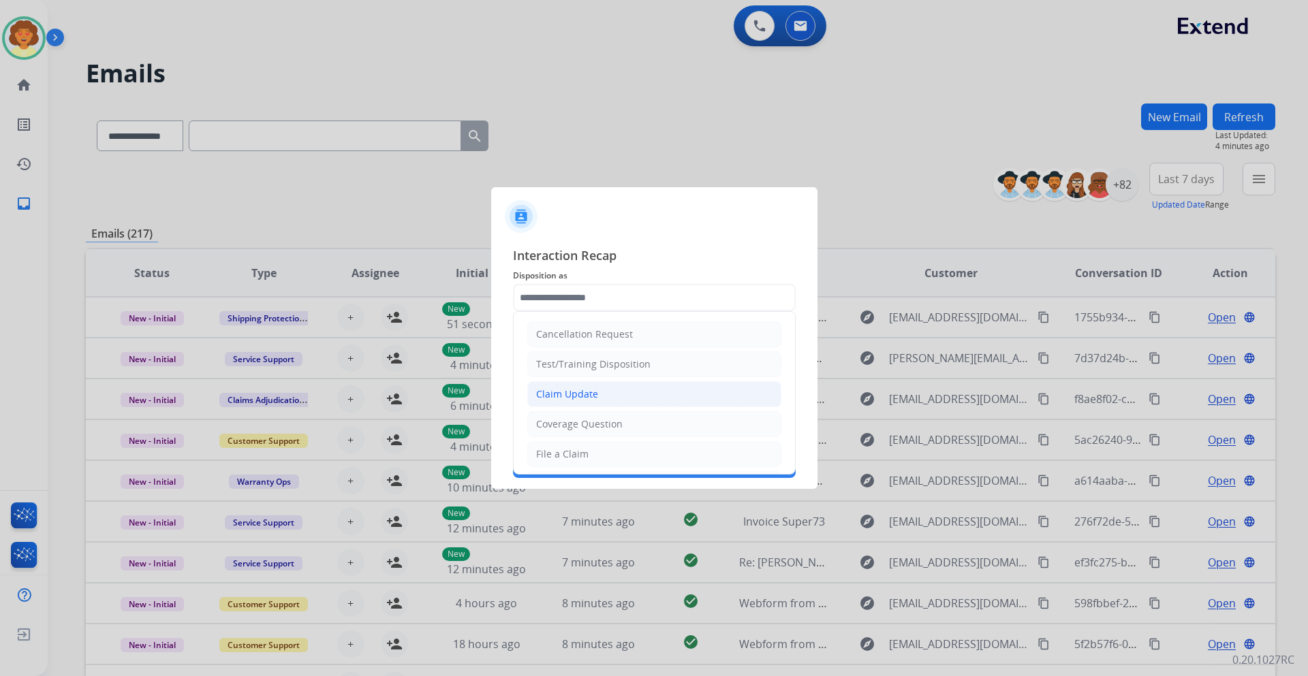
click at [585, 396] on div "Claim Update" at bounding box center [567, 395] width 62 height 14
type input "**********"
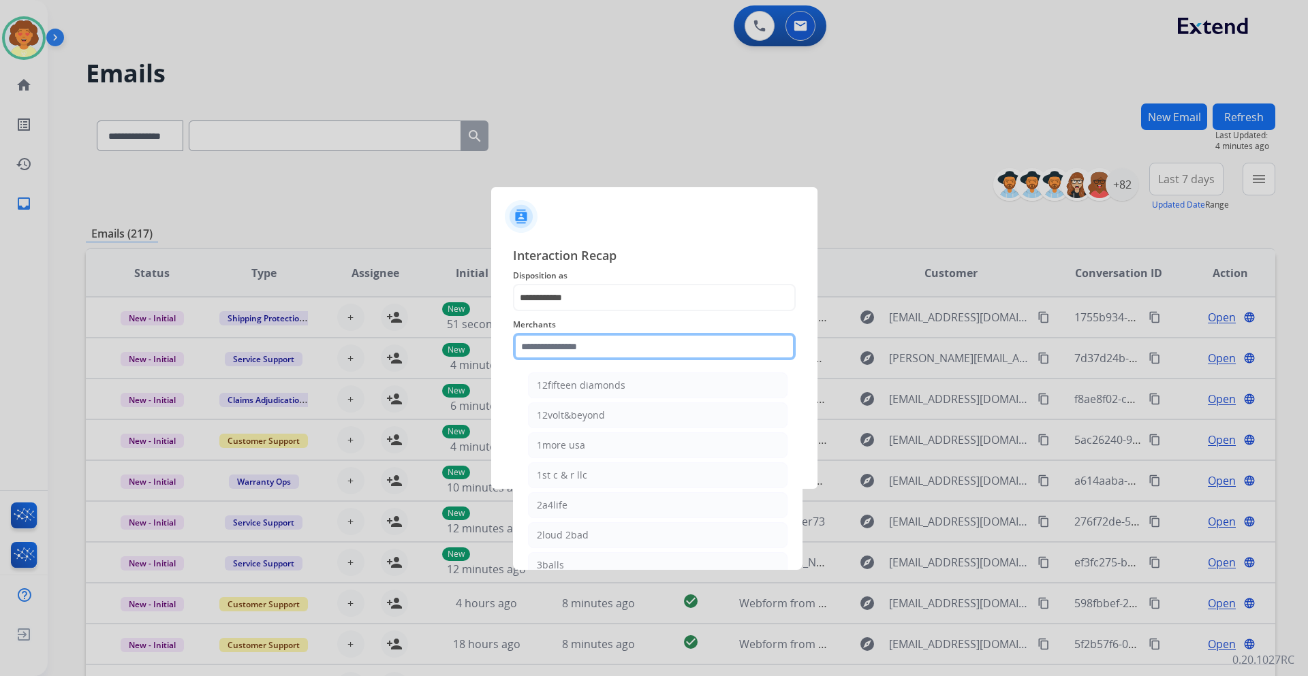
click at [544, 342] on input "text" at bounding box center [654, 346] width 283 height 27
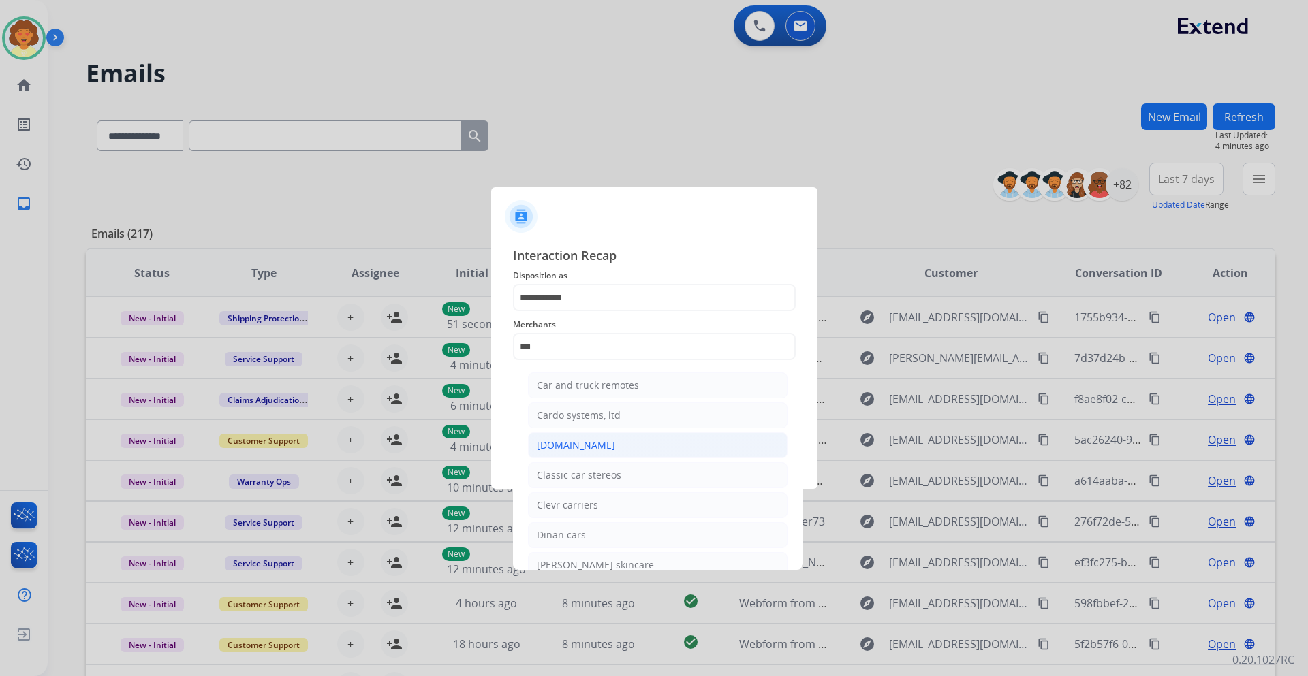
click at [574, 439] on div "[DOMAIN_NAME]" at bounding box center [576, 446] width 78 height 14
type input "**********"
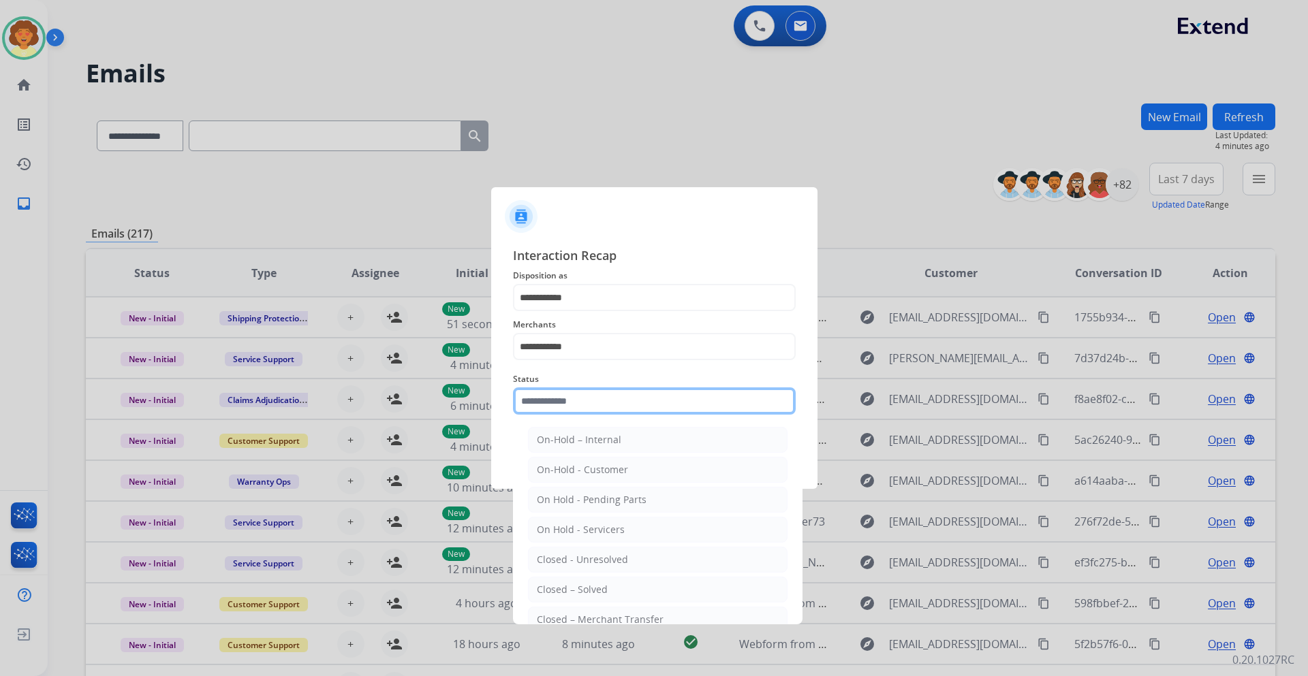
click at [572, 399] on input "text" at bounding box center [654, 401] width 283 height 27
drag, startPoint x: 602, startPoint y: 587, endPoint x: 617, endPoint y: 553, distance: 36.9
click at [602, 586] on div "Closed – Solved" at bounding box center [572, 590] width 71 height 14
type input "**********"
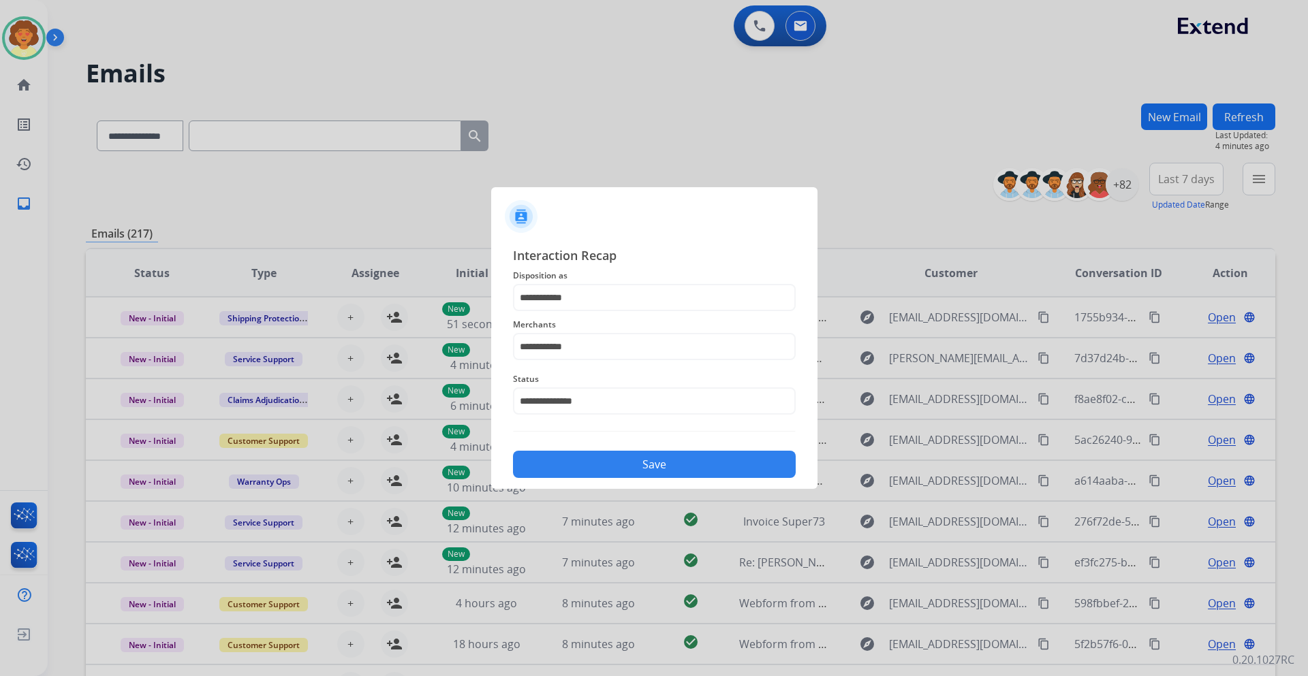
click at [681, 471] on button "Save" at bounding box center [654, 464] width 283 height 27
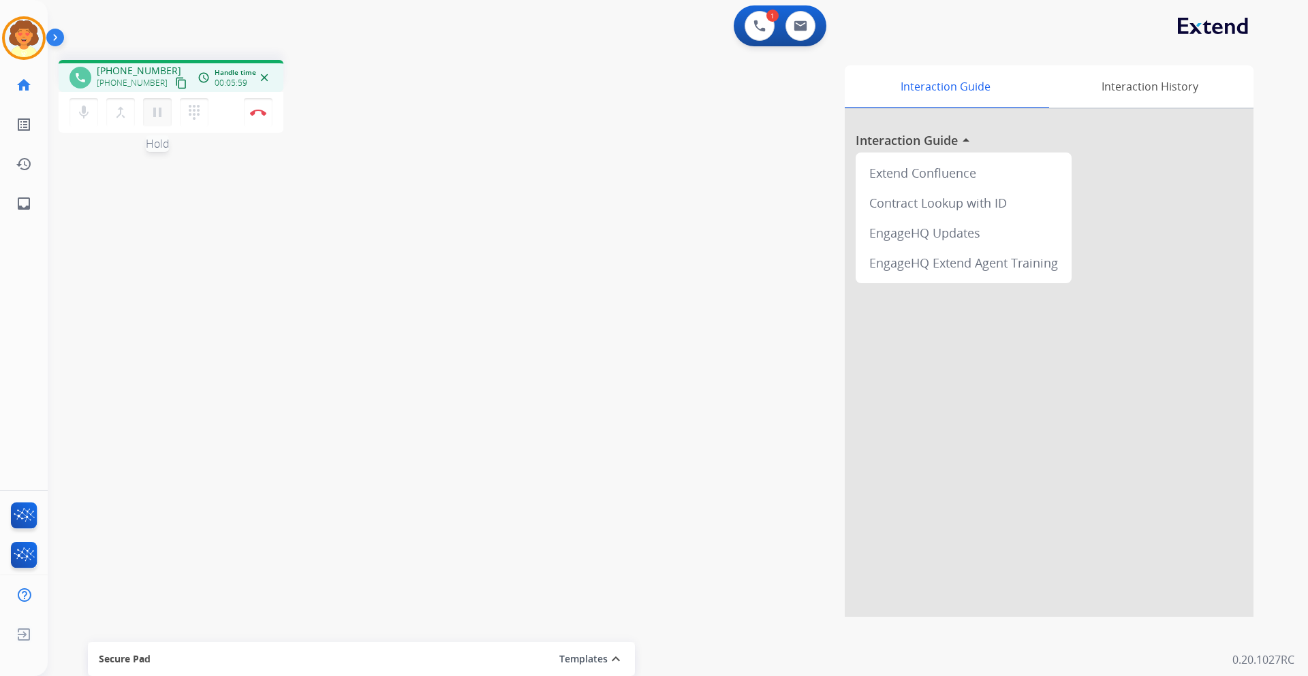
click at [156, 110] on mat-icon "pause" at bounding box center [157, 112] width 16 height 16
click at [758, 24] on img at bounding box center [759, 26] width 12 height 12
click at [758, 30] on img at bounding box center [759, 26] width 12 height 12
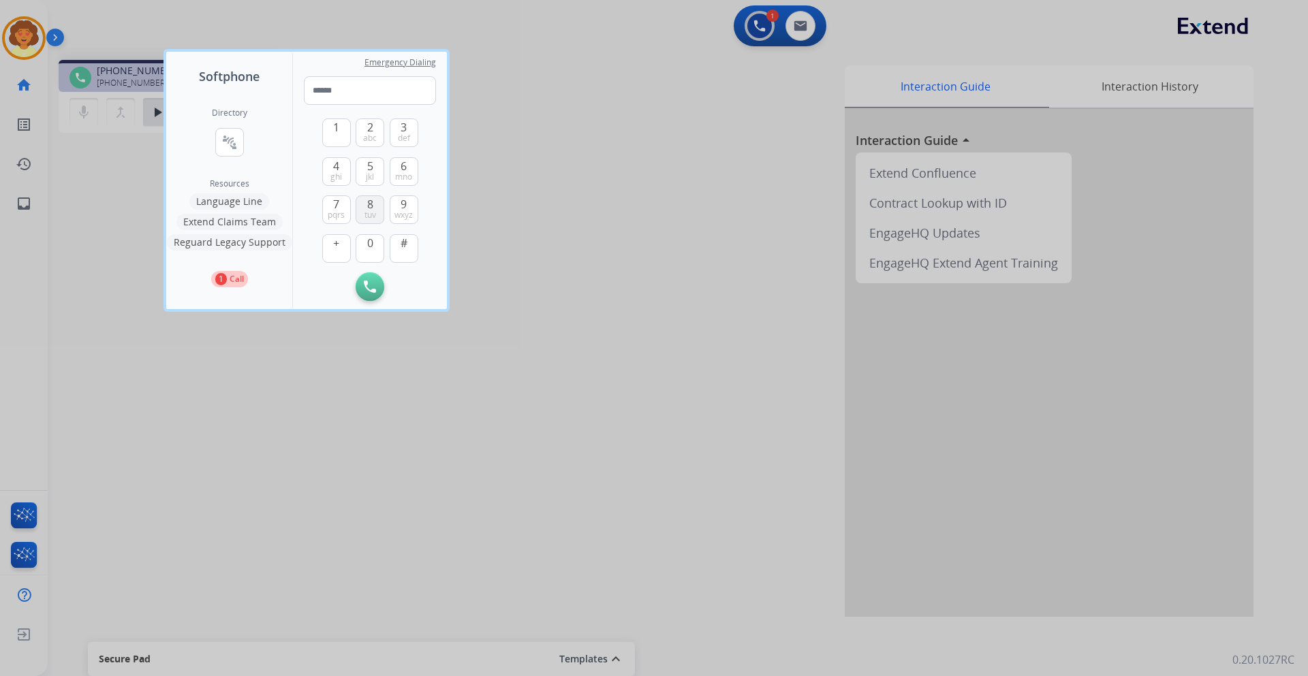
click at [367, 200] on span "8" at bounding box center [370, 204] width 6 height 16
click at [405, 131] on span "3" at bounding box center [404, 127] width 6 height 16
click at [369, 127] on span "2" at bounding box center [370, 127] width 6 height 16
drag, startPoint x: 401, startPoint y: 205, endPoint x: 394, endPoint y: 215, distance: 12.7
click at [402, 205] on span "9" at bounding box center [404, 204] width 6 height 16
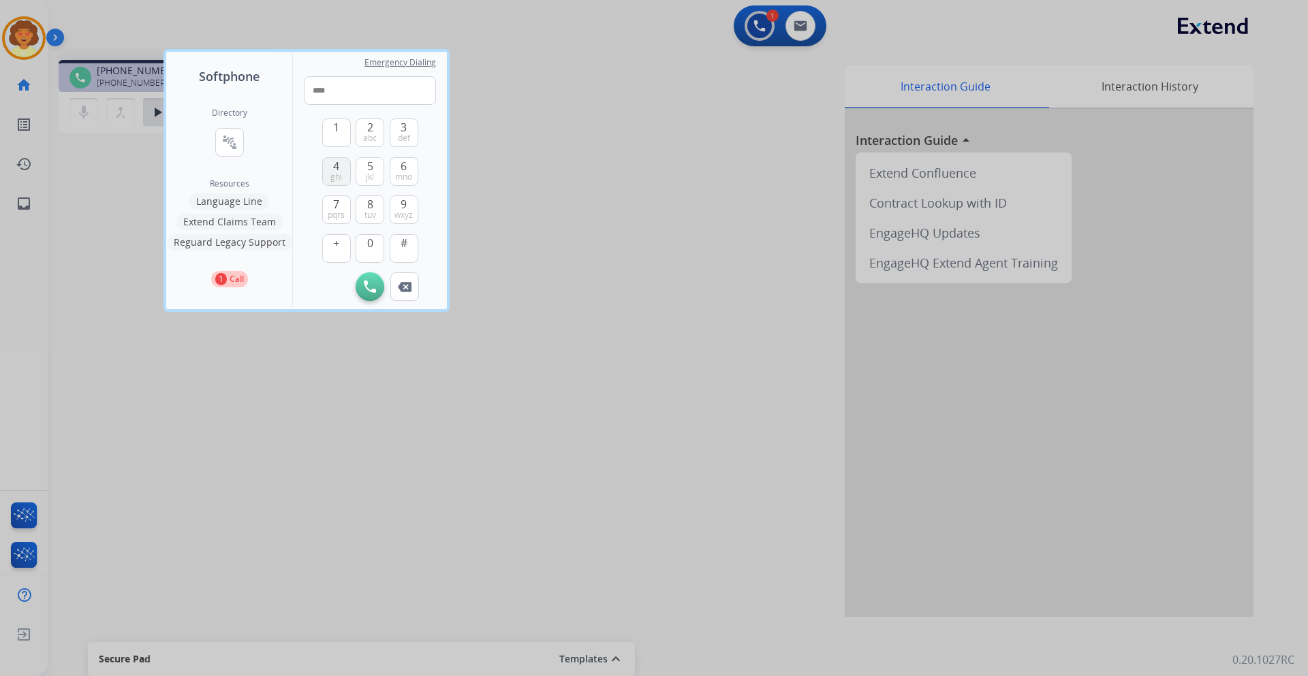
drag, startPoint x: 367, startPoint y: 256, endPoint x: 346, endPoint y: 185, distance: 73.7
click at [366, 250] on button "0" at bounding box center [370, 248] width 29 height 29
click at [335, 167] on span "4" at bounding box center [336, 166] width 6 height 16
click at [337, 168] on span "4" at bounding box center [336, 166] width 6 height 16
click at [399, 210] on span "wxyz" at bounding box center [403, 215] width 18 height 11
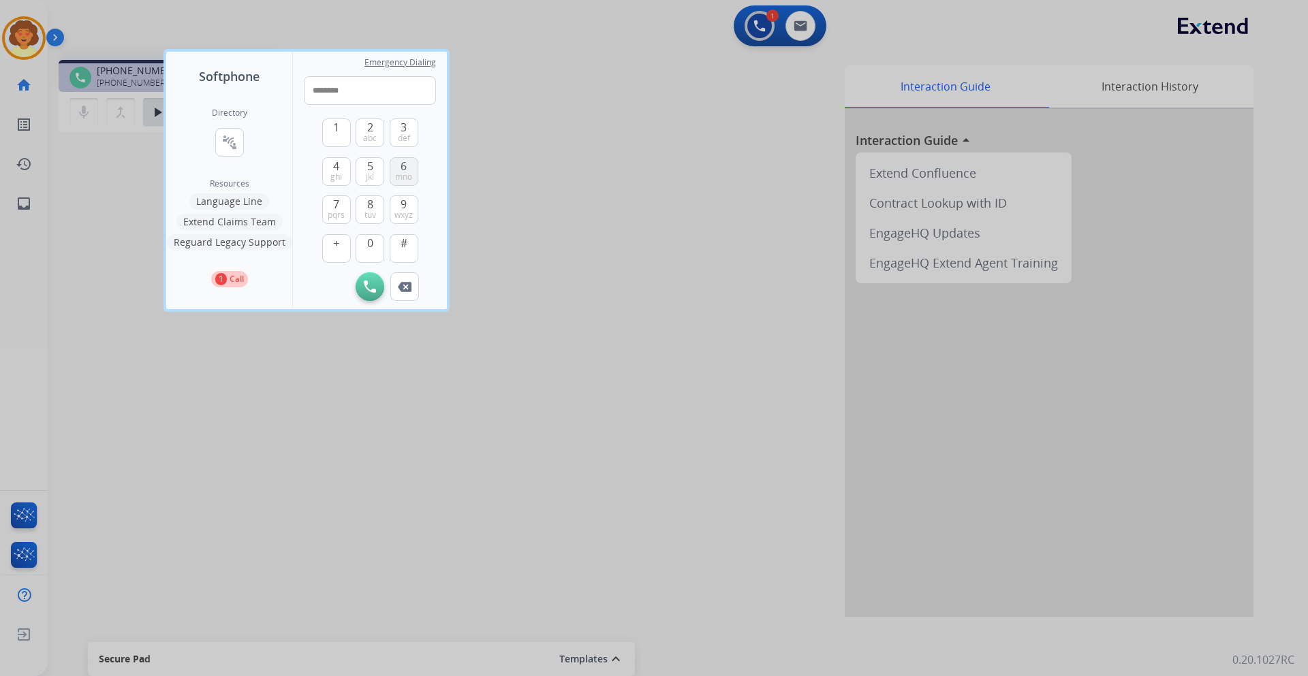
click at [406, 166] on span "6" at bounding box center [404, 166] width 6 height 16
click at [371, 243] on span "0" at bounding box center [370, 243] width 6 height 16
type input "**********"
click at [367, 294] on button "Initiate Call" at bounding box center [370, 287] width 29 height 29
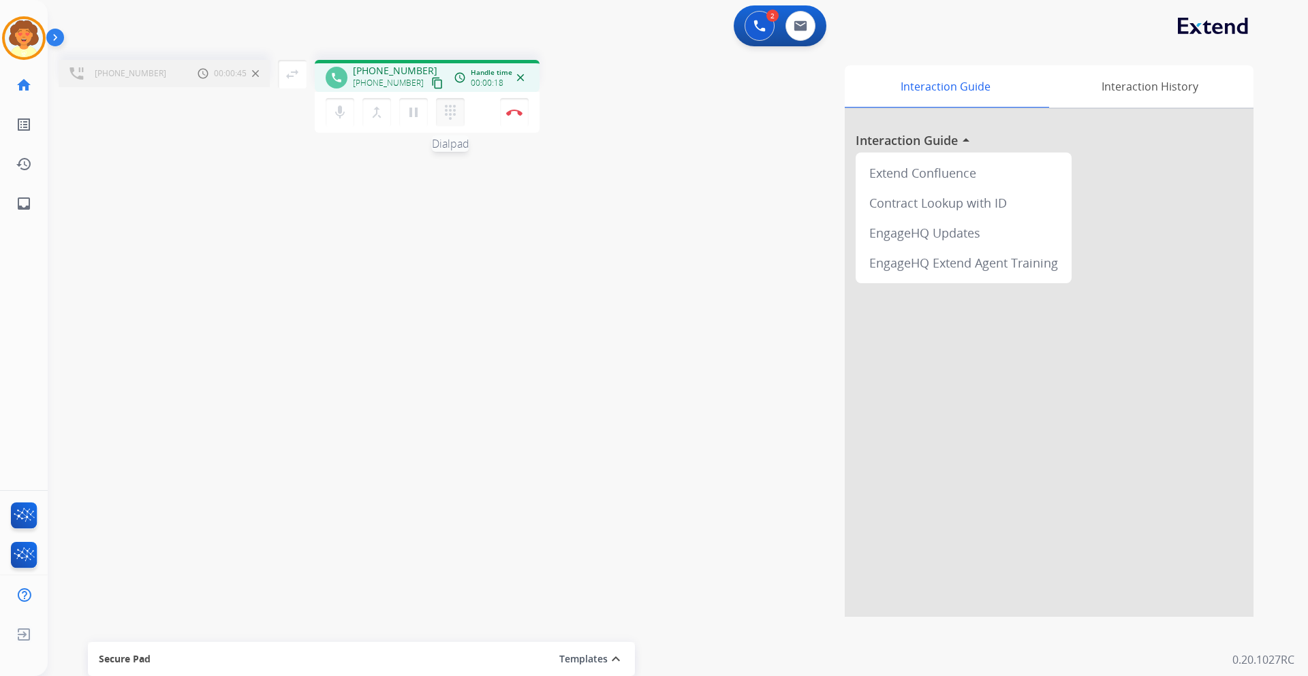
click at [448, 108] on mat-icon "dialpad" at bounding box center [450, 112] width 16 height 16
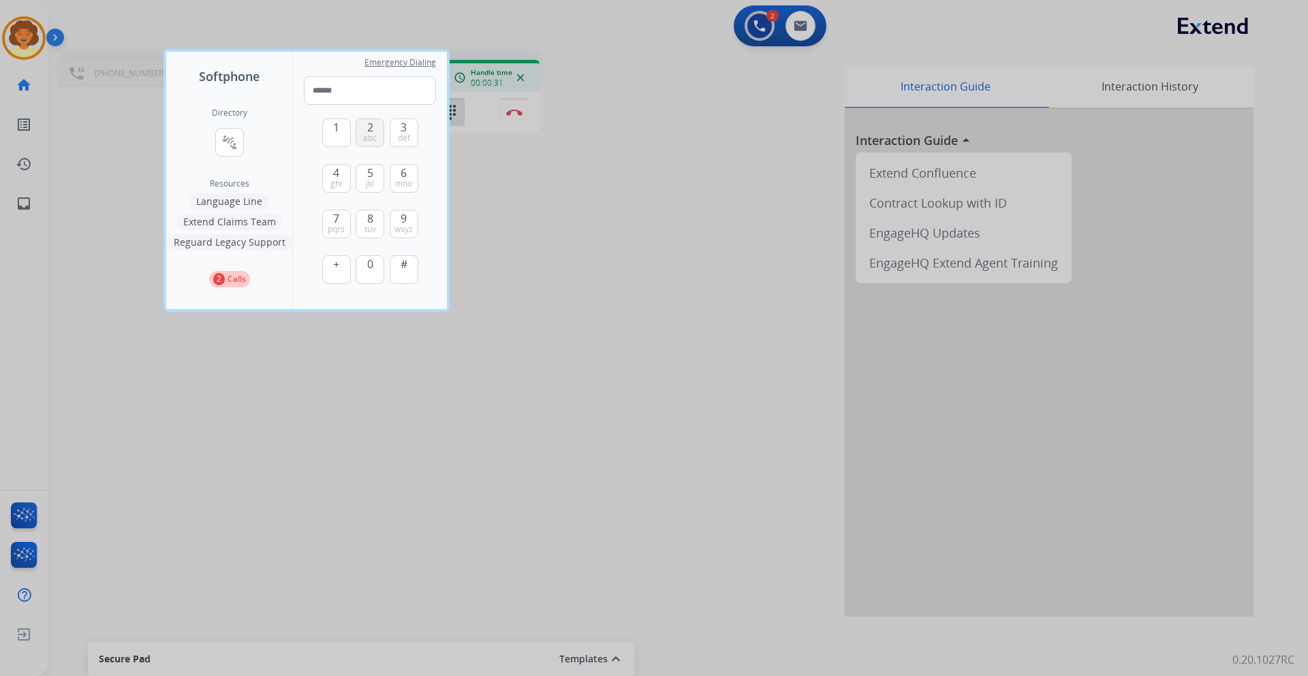
click at [366, 135] on span "abc" at bounding box center [370, 138] width 14 height 11
type input "*"
click at [557, 164] on div at bounding box center [654, 338] width 1308 height 676
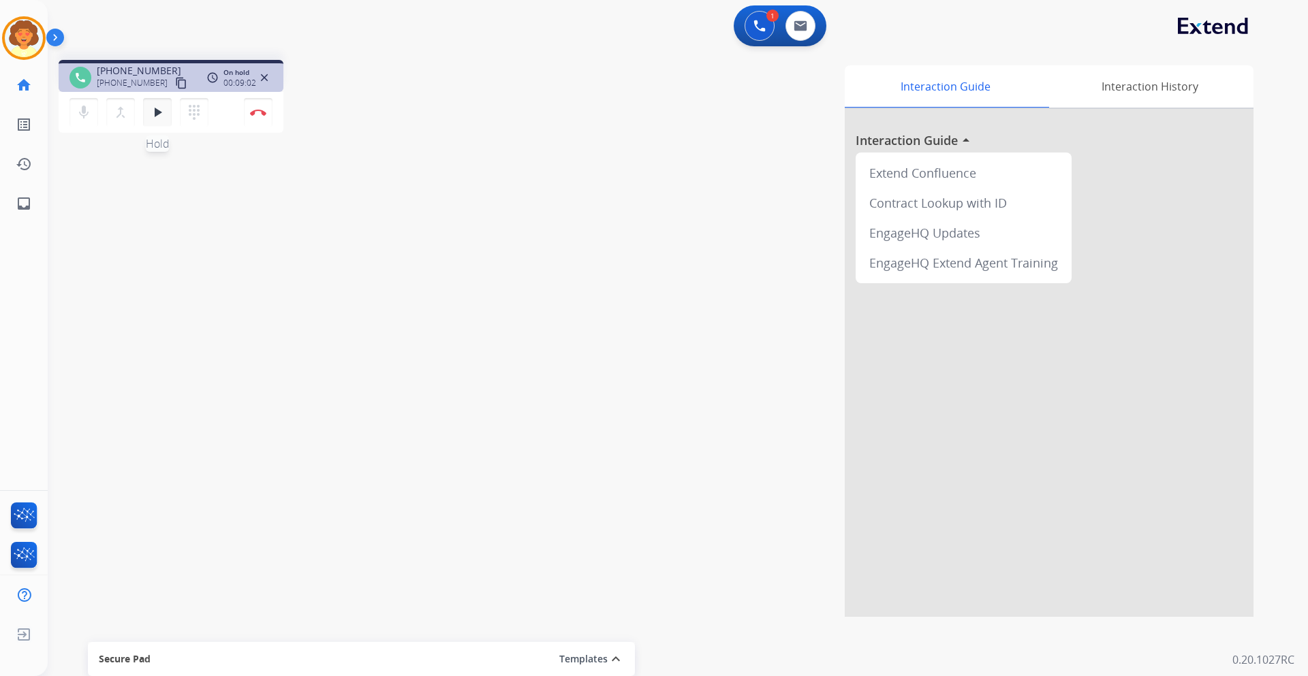
click at [158, 116] on mat-icon "play_arrow" at bounding box center [157, 112] width 16 height 16
click at [253, 115] on img at bounding box center [258, 112] width 16 height 7
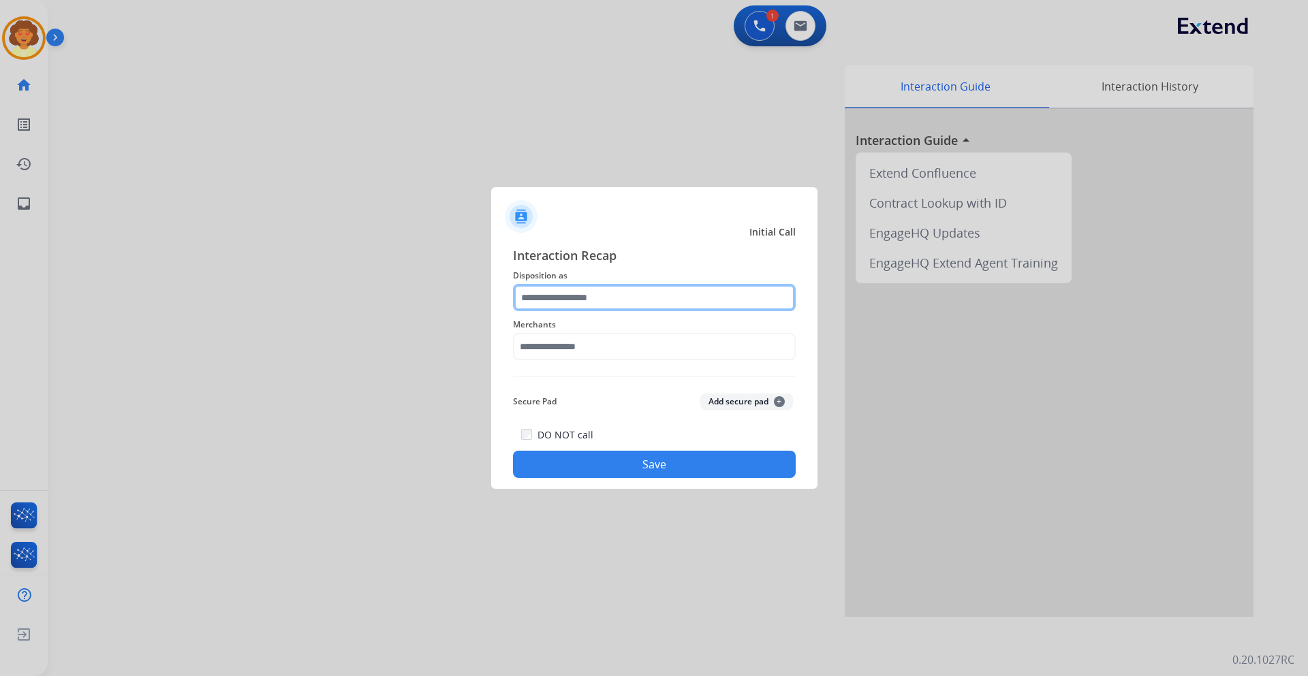
click at [569, 301] on input "text" at bounding box center [654, 297] width 283 height 27
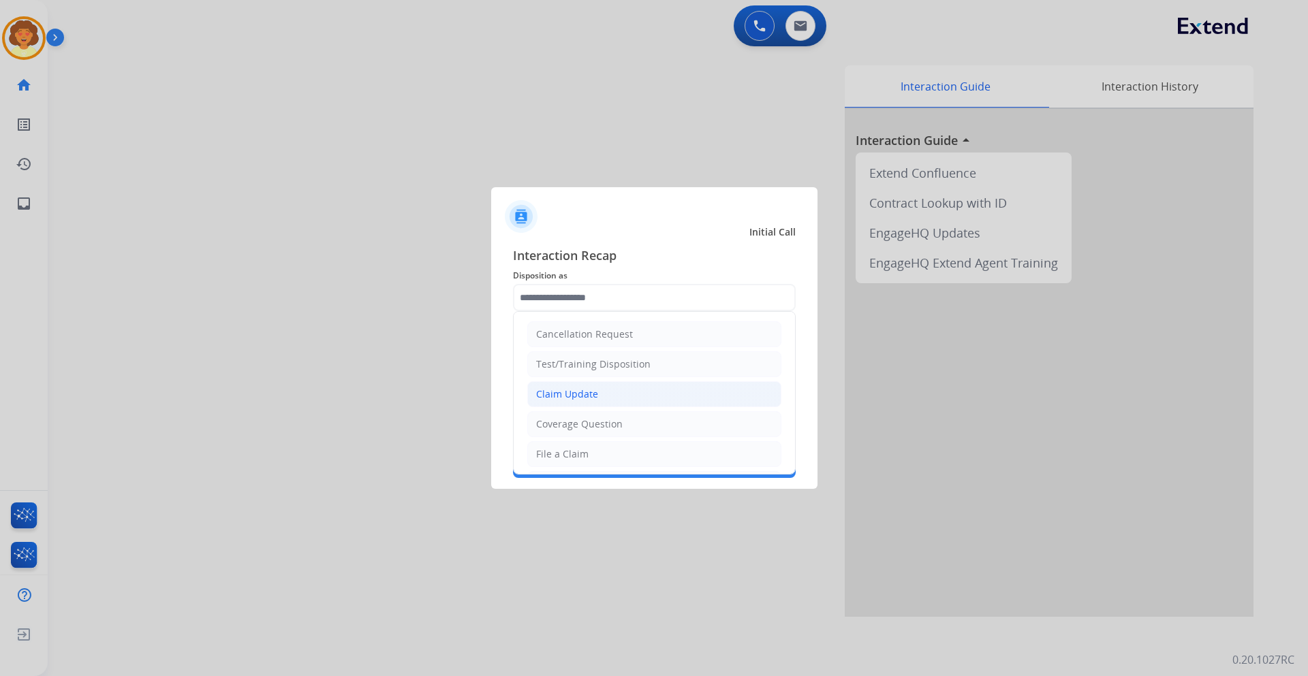
click at [607, 391] on li "Claim Update" at bounding box center [654, 395] width 254 height 26
type input "**********"
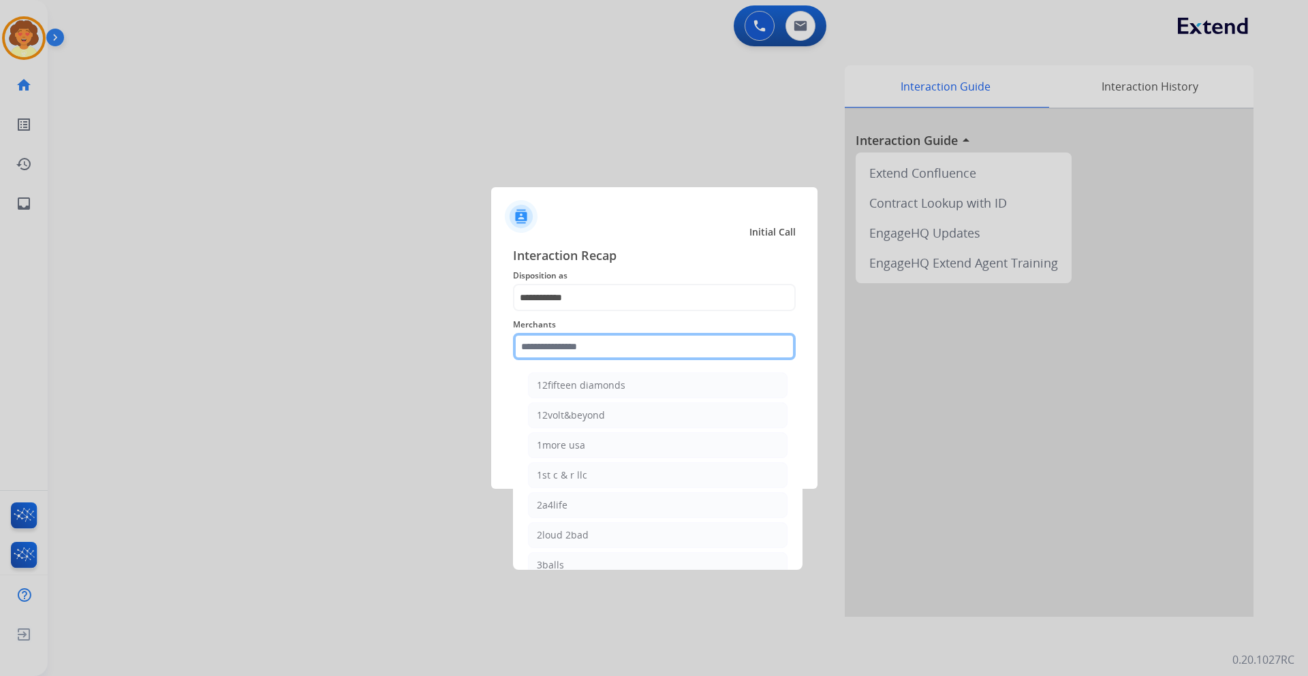
click at [560, 343] on input "text" at bounding box center [654, 346] width 283 height 27
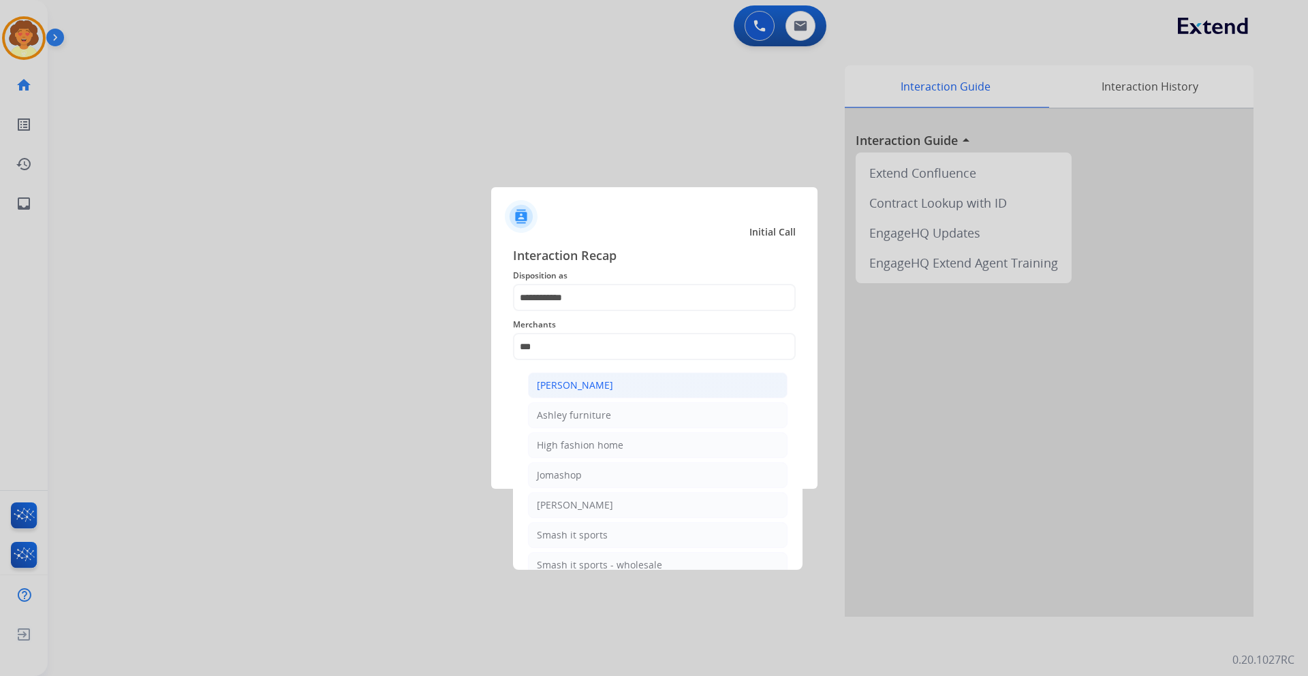
click at [604, 388] on div "[PERSON_NAME]" at bounding box center [575, 386] width 76 height 14
type input "**********"
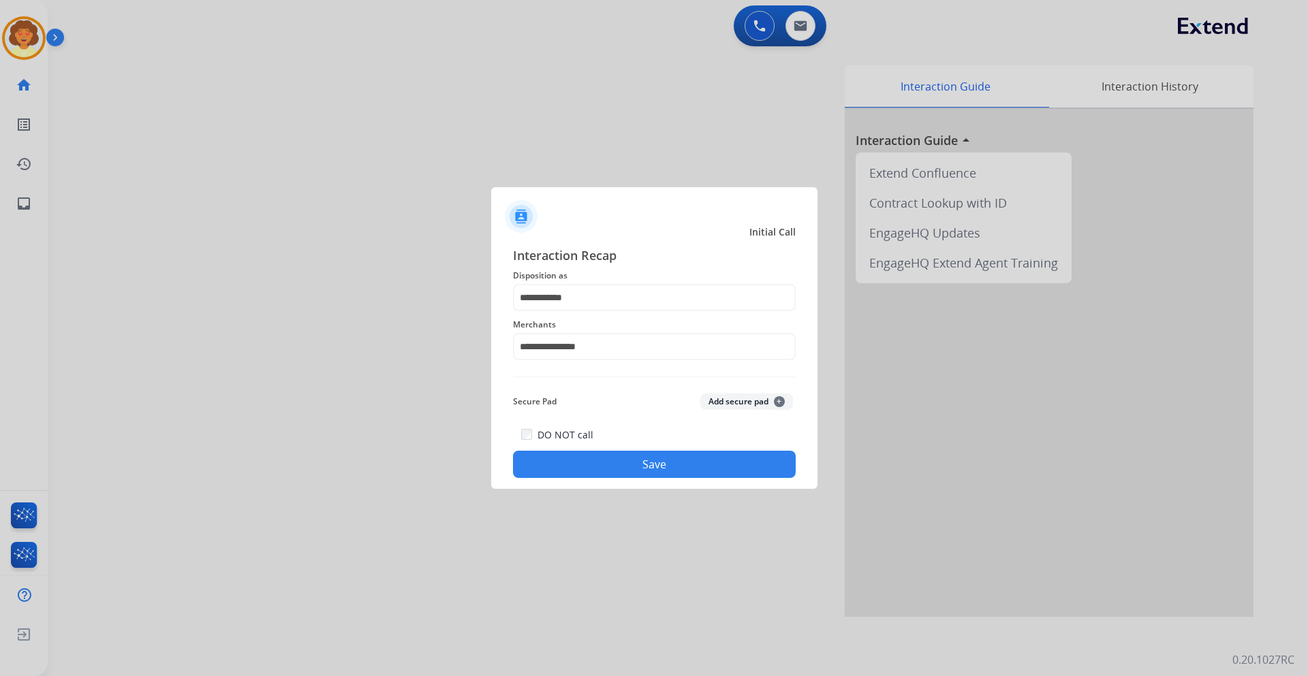
click at [636, 467] on button "Save" at bounding box center [654, 464] width 283 height 27
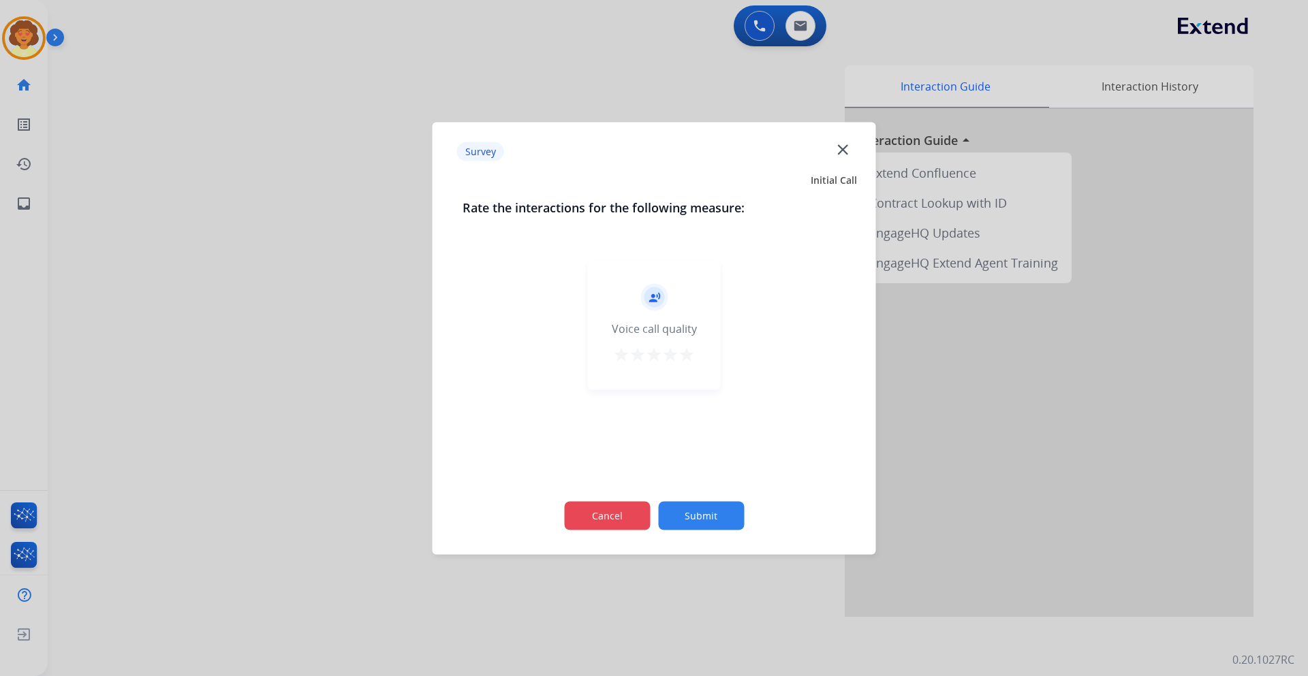
click at [634, 511] on button "Cancel" at bounding box center [607, 515] width 86 height 29
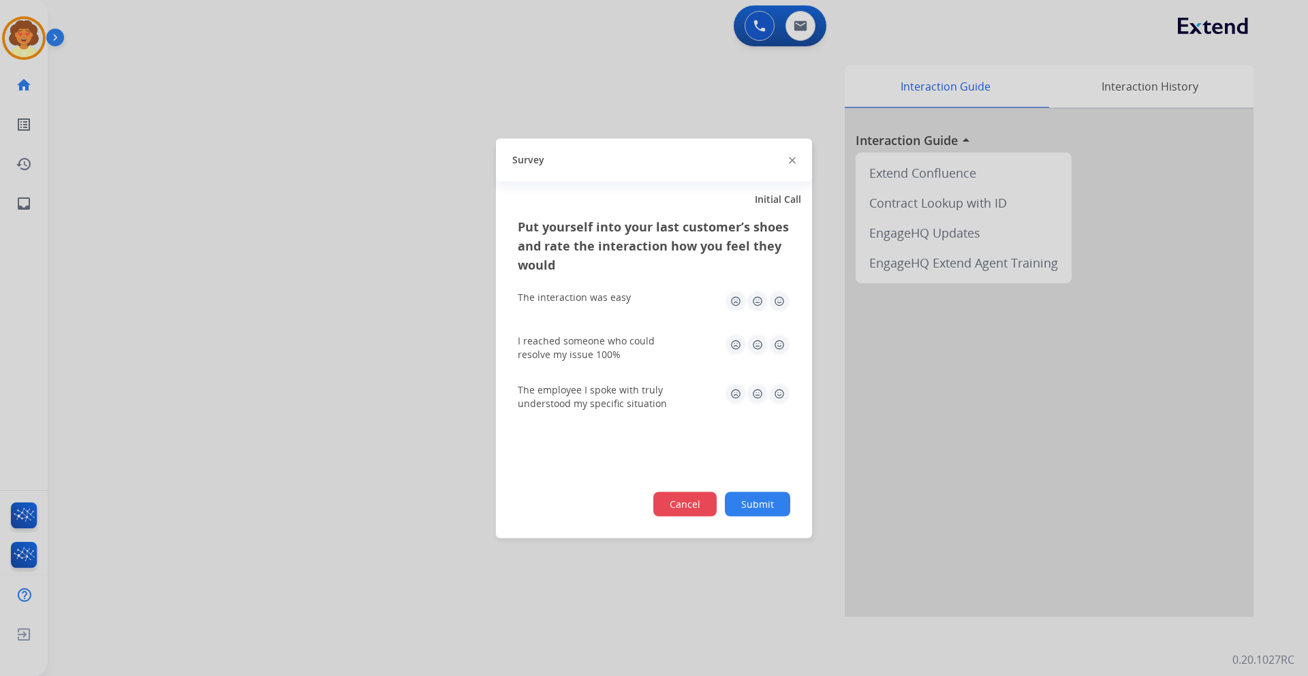
click at [673, 504] on button "Cancel" at bounding box center [684, 504] width 63 height 25
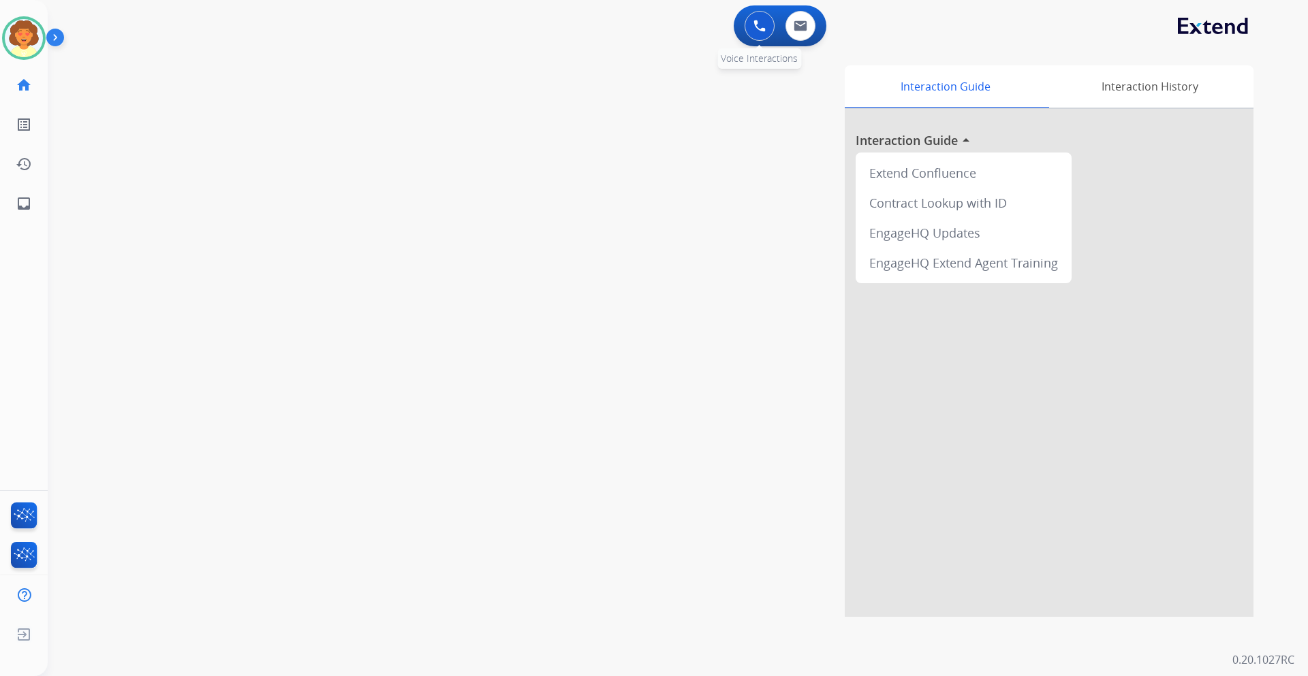
click at [756, 20] on img at bounding box center [759, 26] width 12 height 12
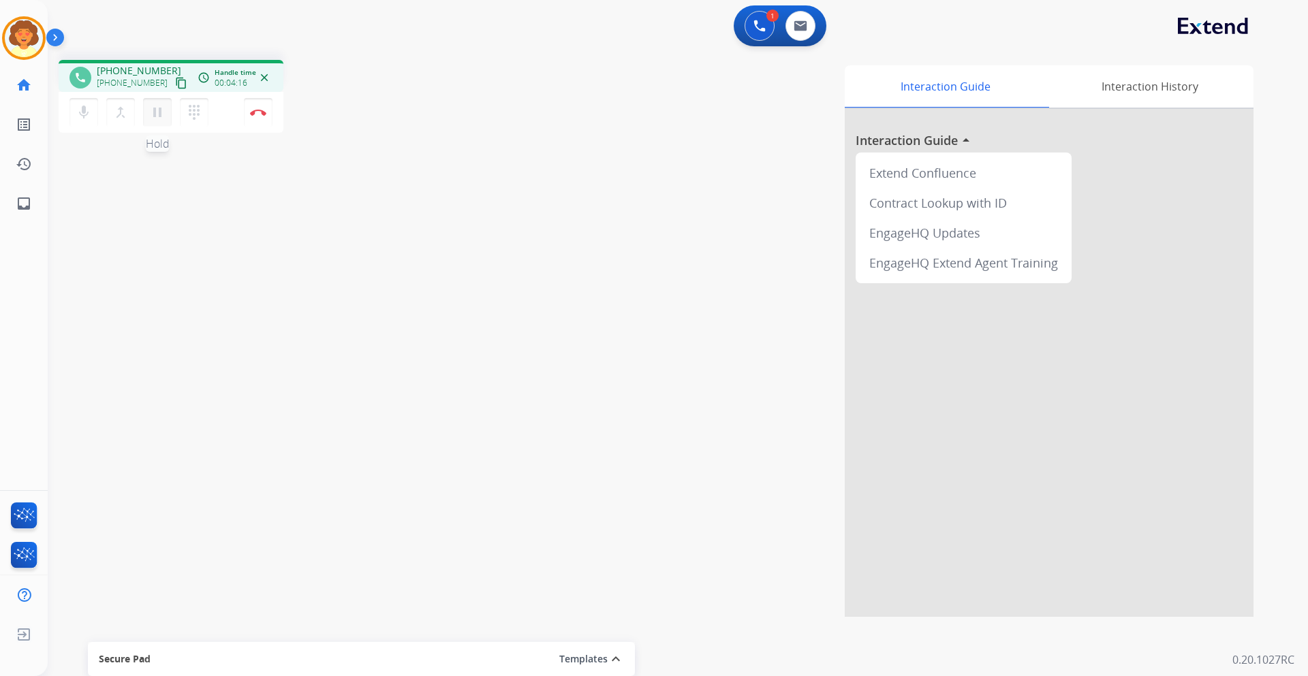
click at [154, 111] on mat-icon "pause" at bounding box center [157, 112] width 16 height 16
click at [154, 108] on mat-icon "play_arrow" at bounding box center [157, 112] width 16 height 16
click at [153, 112] on mat-icon "pause" at bounding box center [157, 112] width 16 height 16
click at [756, 33] on button at bounding box center [760, 26] width 30 height 30
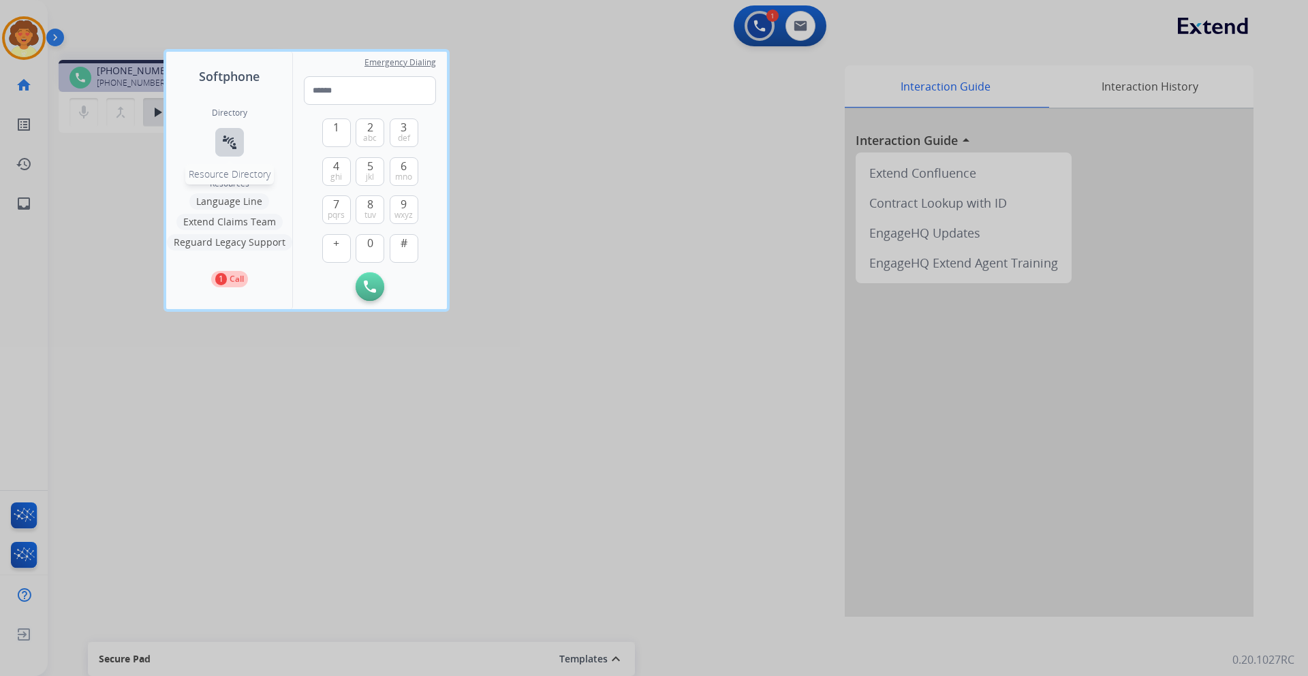
click at [235, 152] on button "connect_without_contact Resource Directory" at bounding box center [229, 142] width 29 height 29
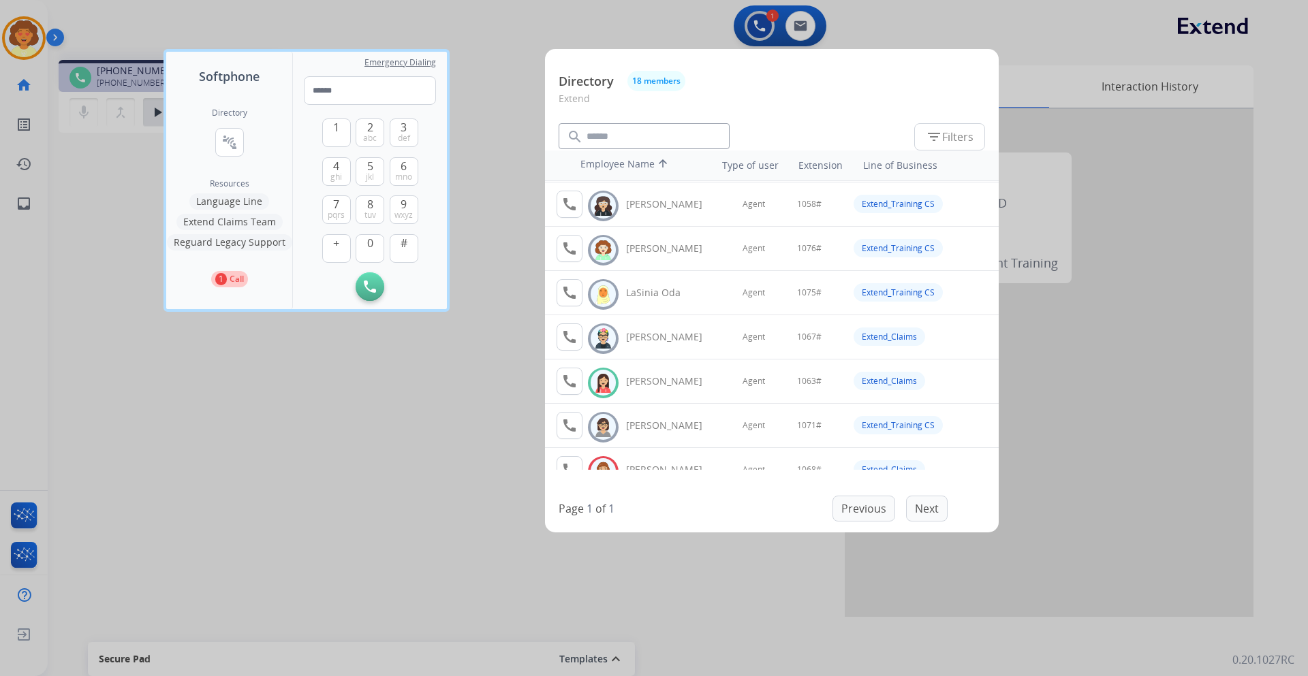
scroll to position [409, 0]
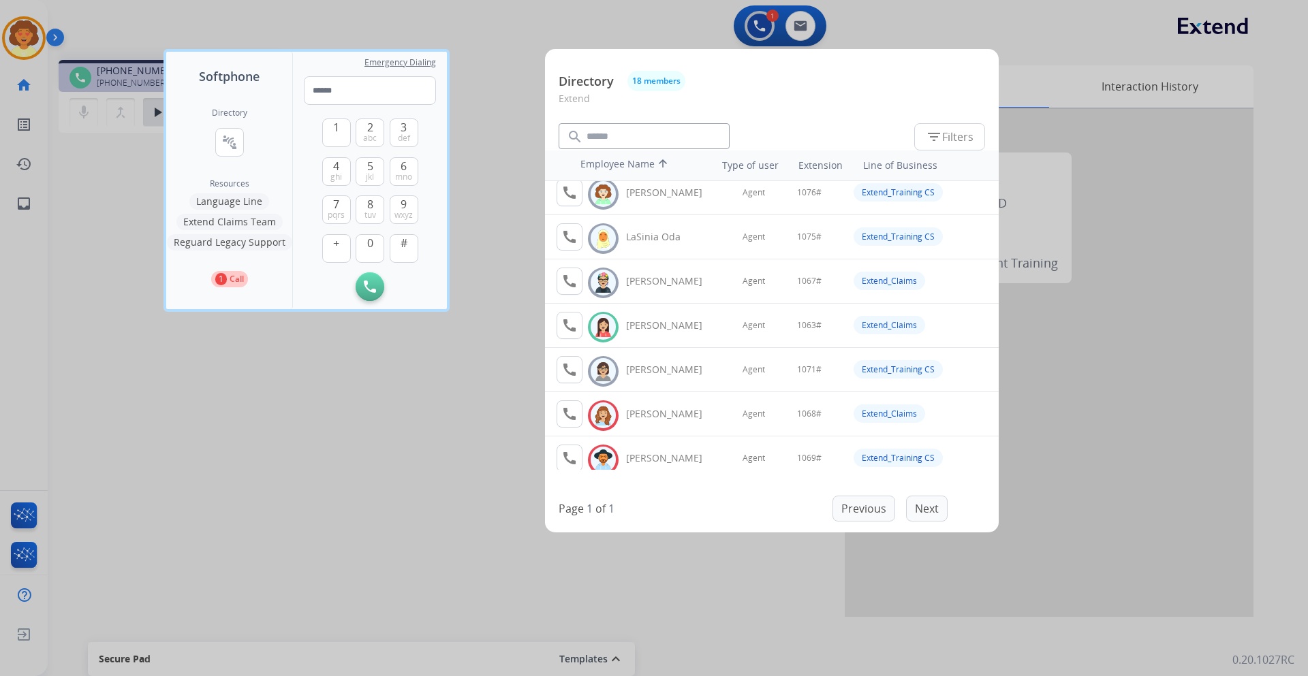
click at [527, 356] on div at bounding box center [654, 338] width 1308 height 676
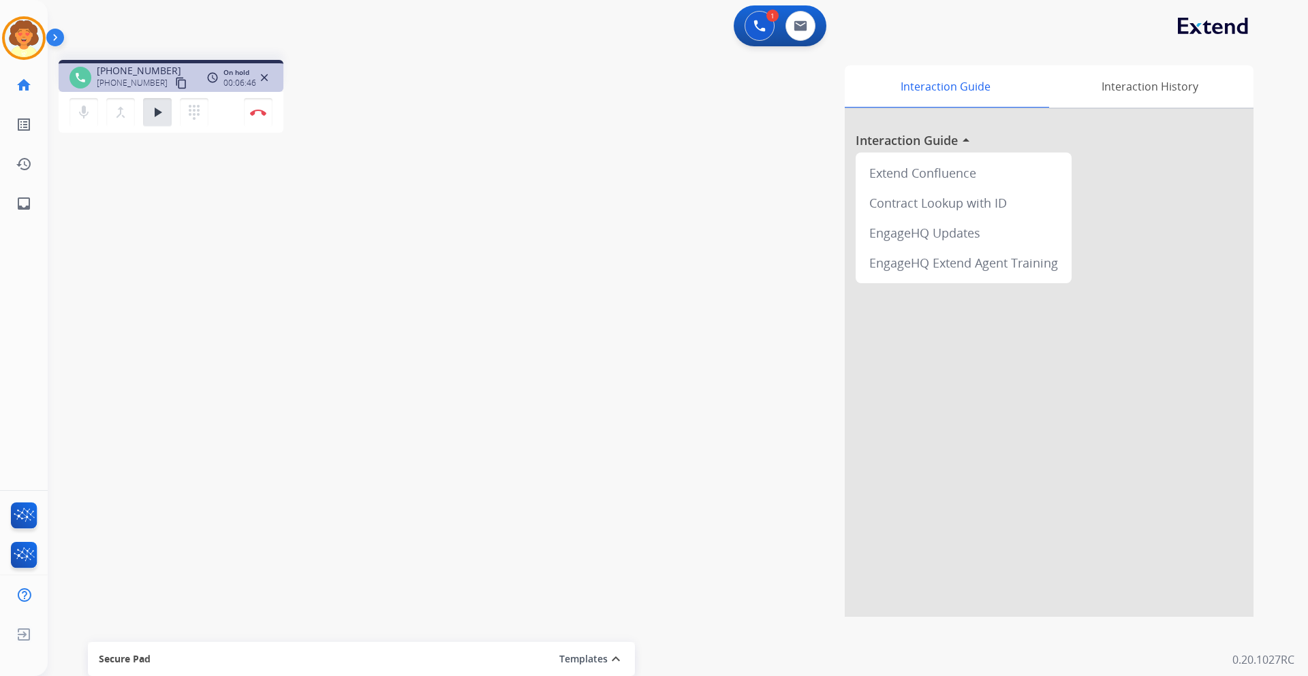
click at [185, 168] on div "phone [PHONE_NUMBER] [PHONE_NUMBER] content_copy access_time Call metrics Queue…" at bounding box center [662, 333] width 1228 height 568
click at [157, 106] on mat-icon "play_arrow" at bounding box center [157, 112] width 16 height 16
click at [162, 113] on mat-icon "pause" at bounding box center [157, 112] width 16 height 16
click at [759, 25] on img at bounding box center [759, 26] width 12 height 12
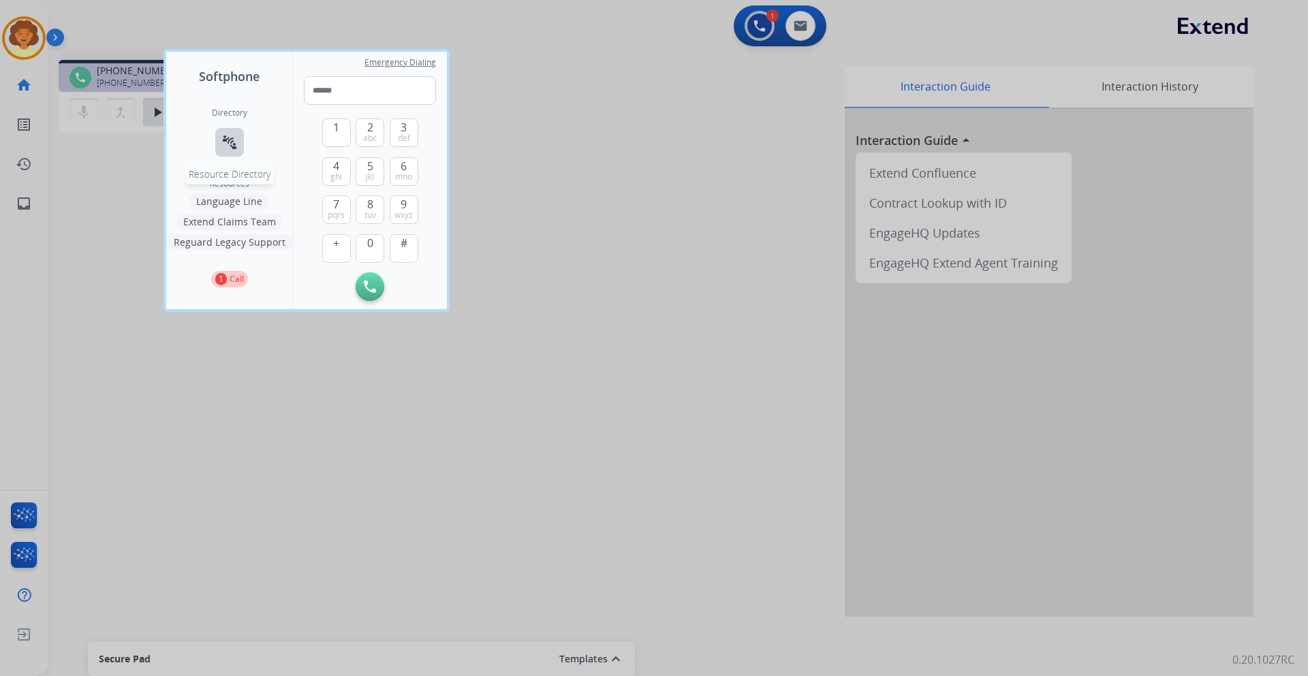
click at [235, 140] on mat-icon "connect_without_contact" at bounding box center [229, 142] width 16 height 16
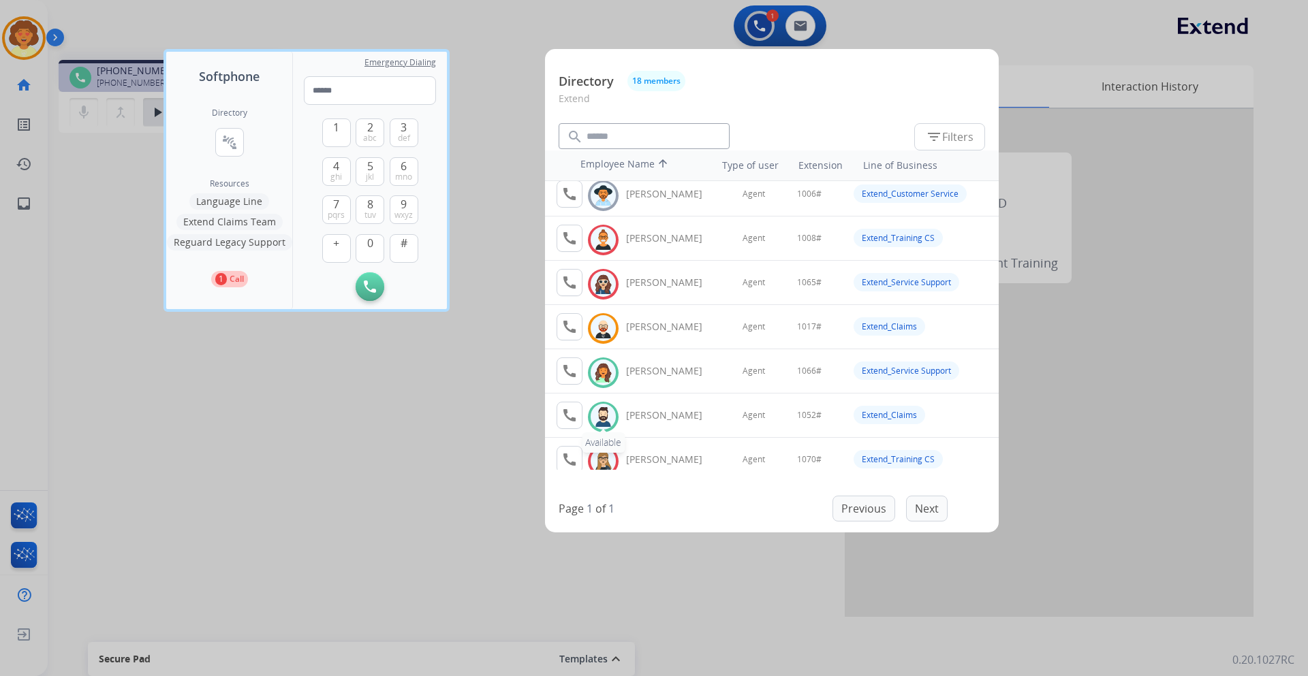
scroll to position [68, 0]
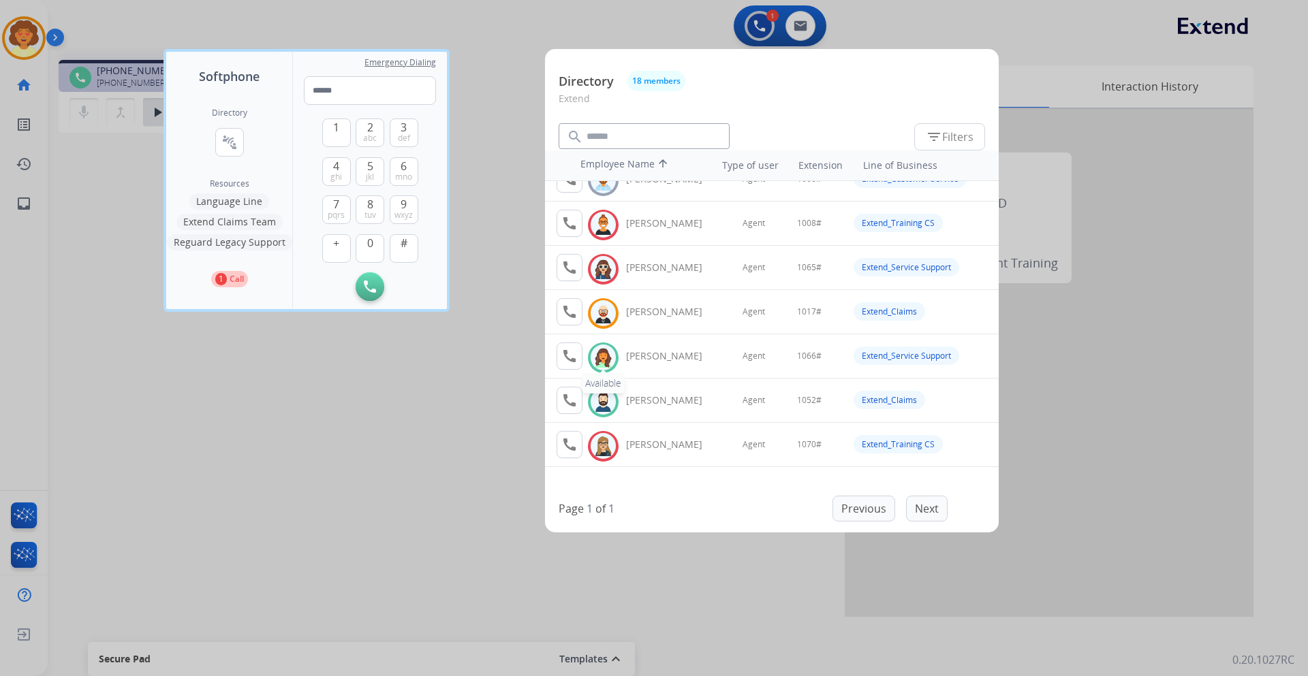
click at [595, 356] on img at bounding box center [603, 357] width 20 height 21
drag, startPoint x: 559, startPoint y: 360, endPoint x: 571, endPoint y: 363, distance: 11.9
click at [561, 361] on button "call Agent Available." at bounding box center [570, 356] width 26 height 27
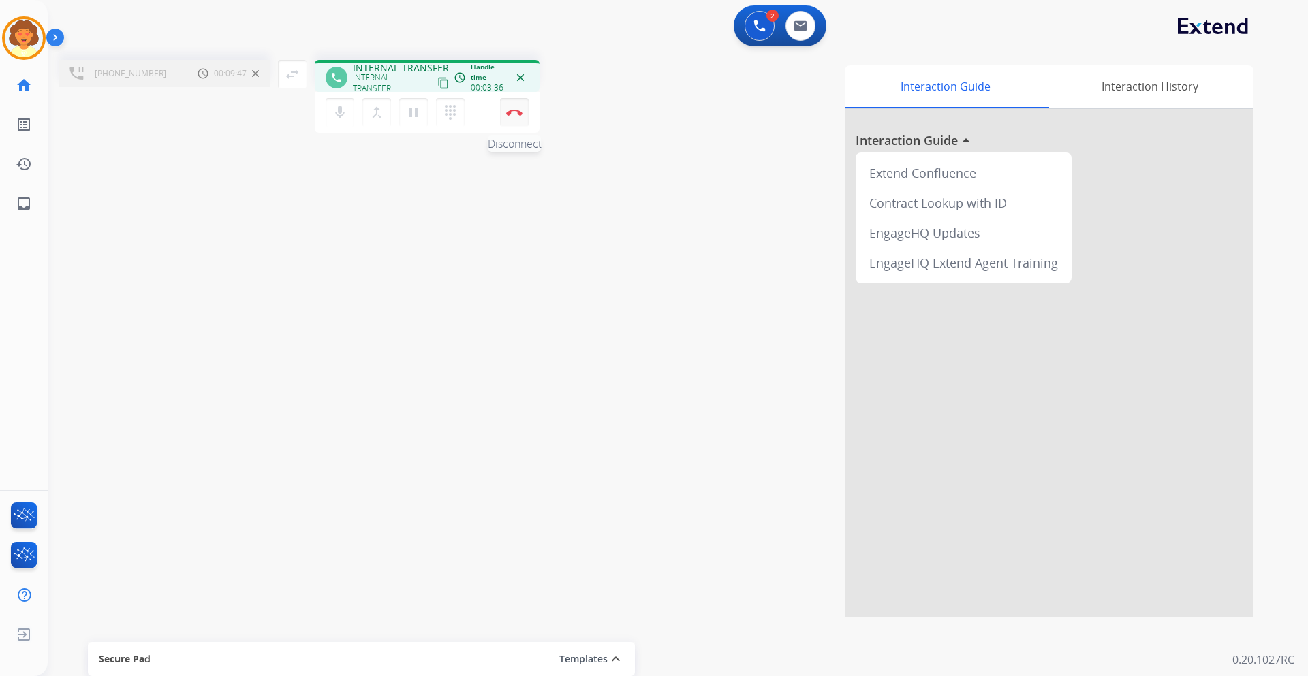
click at [514, 116] on button "Disconnect" at bounding box center [514, 112] width 29 height 29
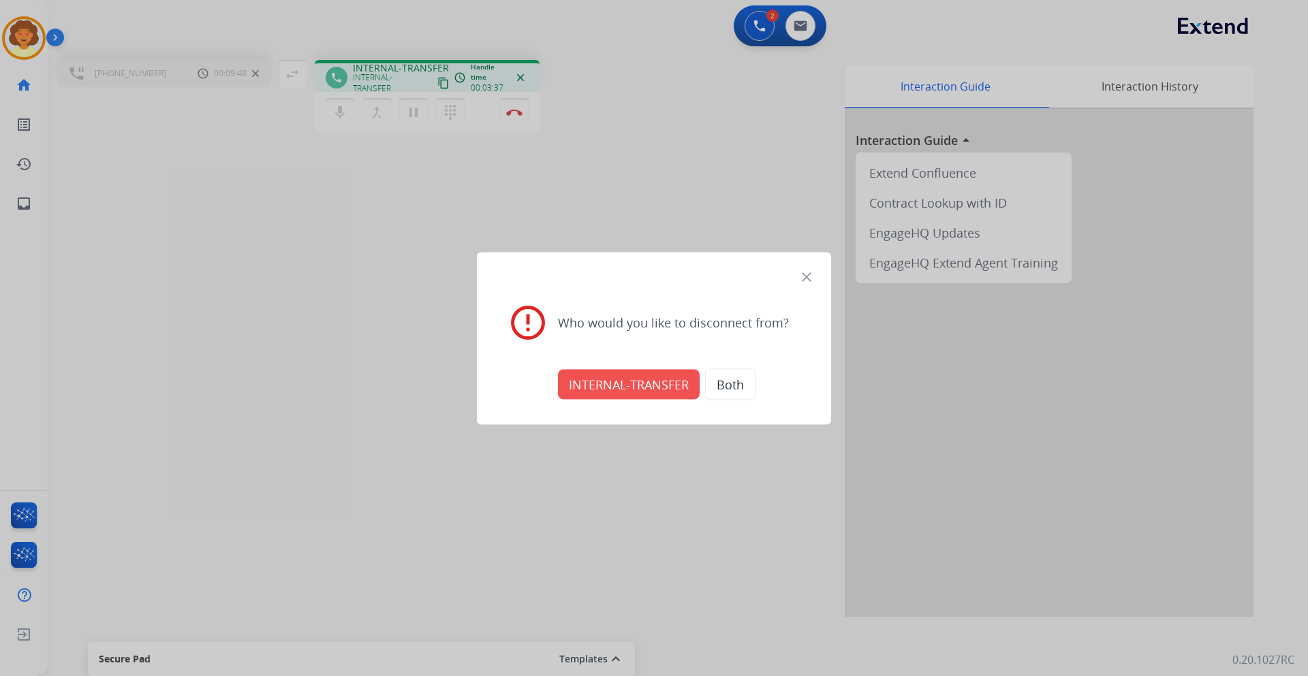
click at [582, 390] on button "INTERNAL-TRANSFER" at bounding box center [629, 384] width 142 height 30
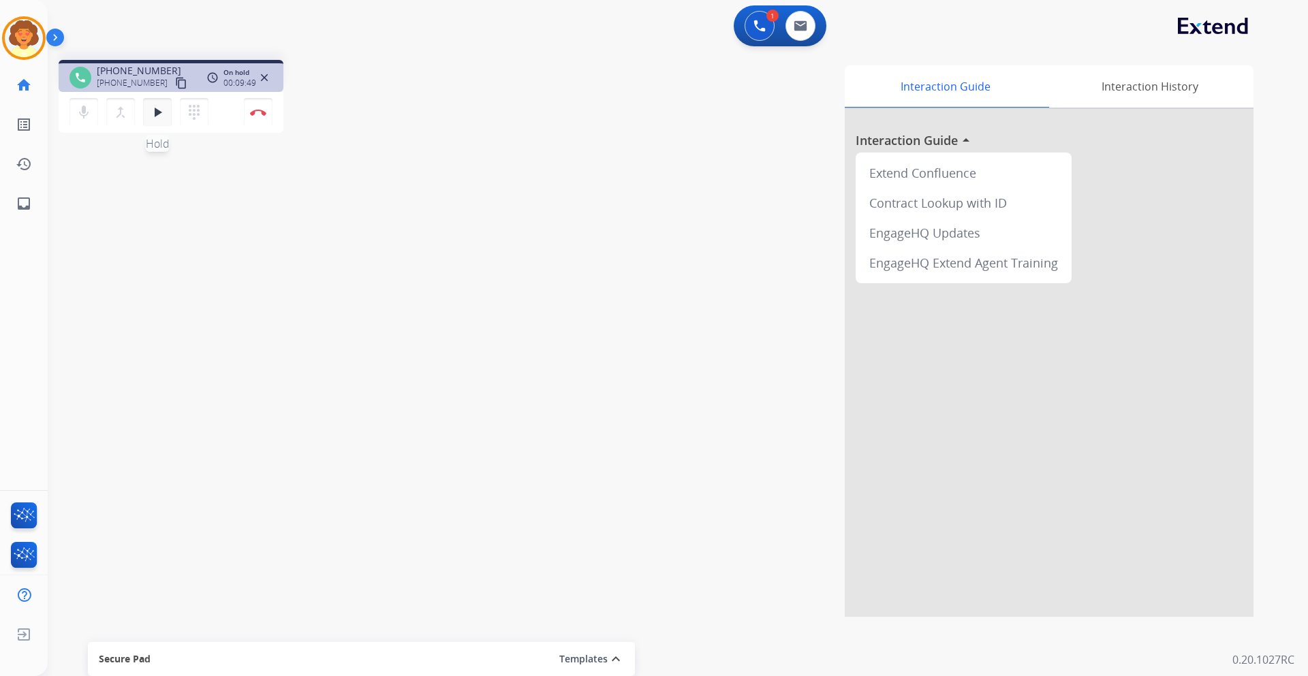
click at [159, 107] on mat-icon "play_arrow" at bounding box center [157, 112] width 16 height 16
click at [262, 112] on img at bounding box center [258, 112] width 16 height 7
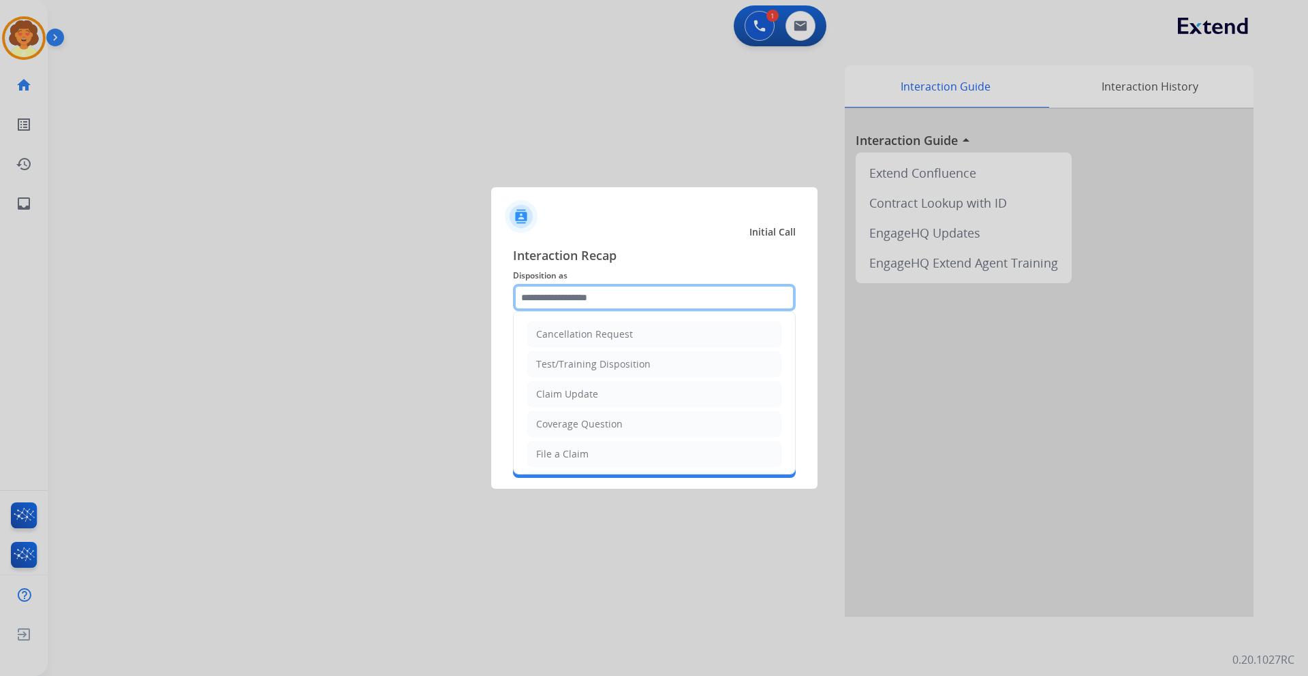
click at [643, 293] on input "text" at bounding box center [654, 297] width 283 height 27
click at [582, 450] on div "File a Claim" at bounding box center [562, 455] width 52 height 14
type input "**********"
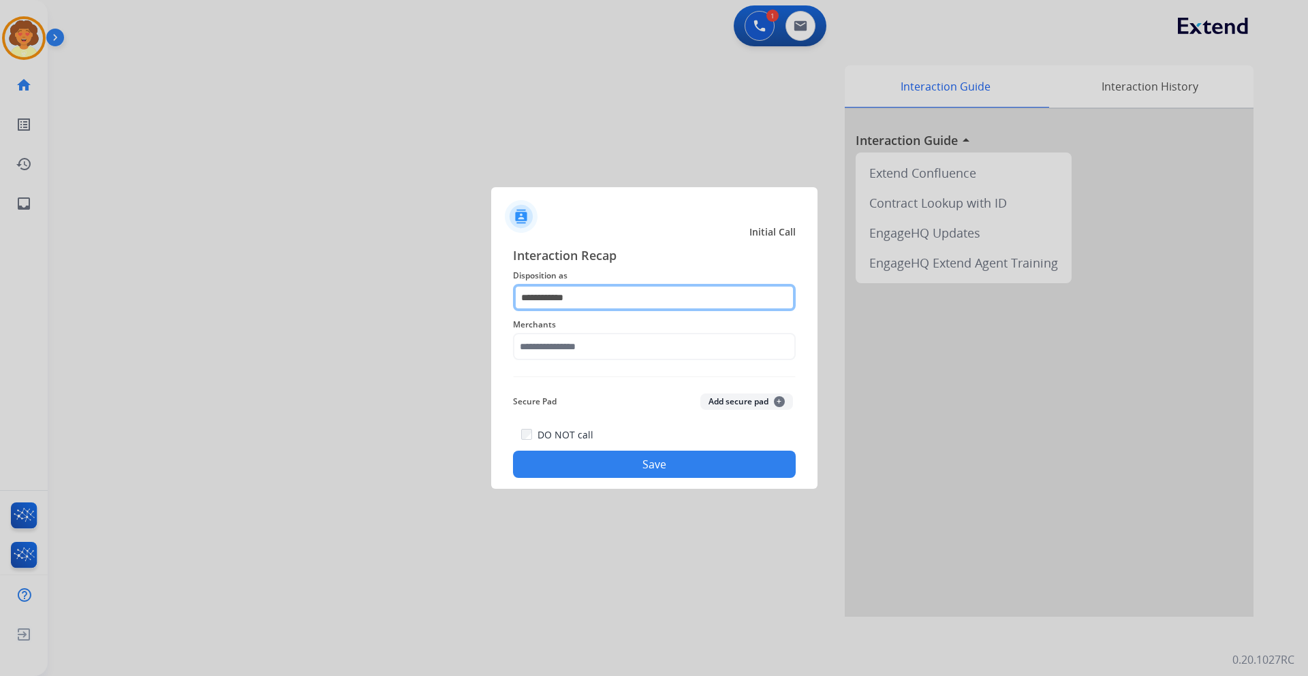
click at [582, 301] on input "**********" at bounding box center [654, 297] width 283 height 27
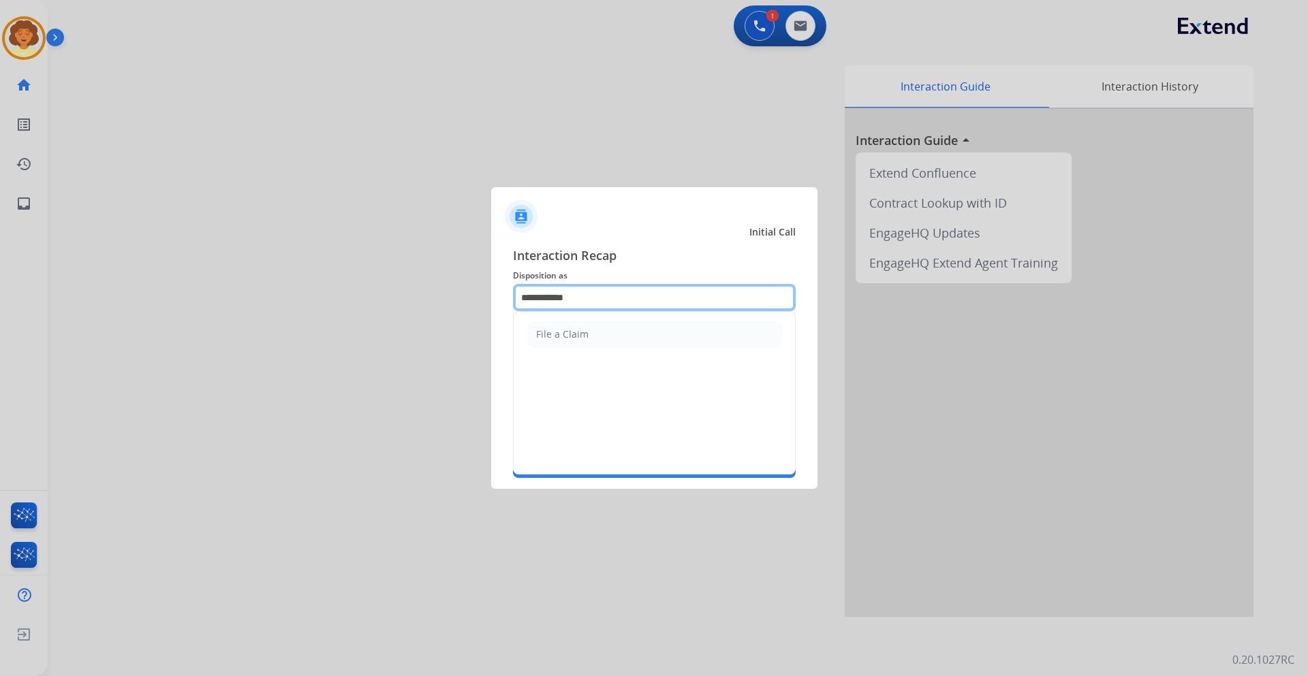
drag, startPoint x: 593, startPoint y: 293, endPoint x: 382, endPoint y: 301, distance: 211.3
click at [0, 301] on app-contact-recap-modal "**********" at bounding box center [0, 338] width 0 height 676
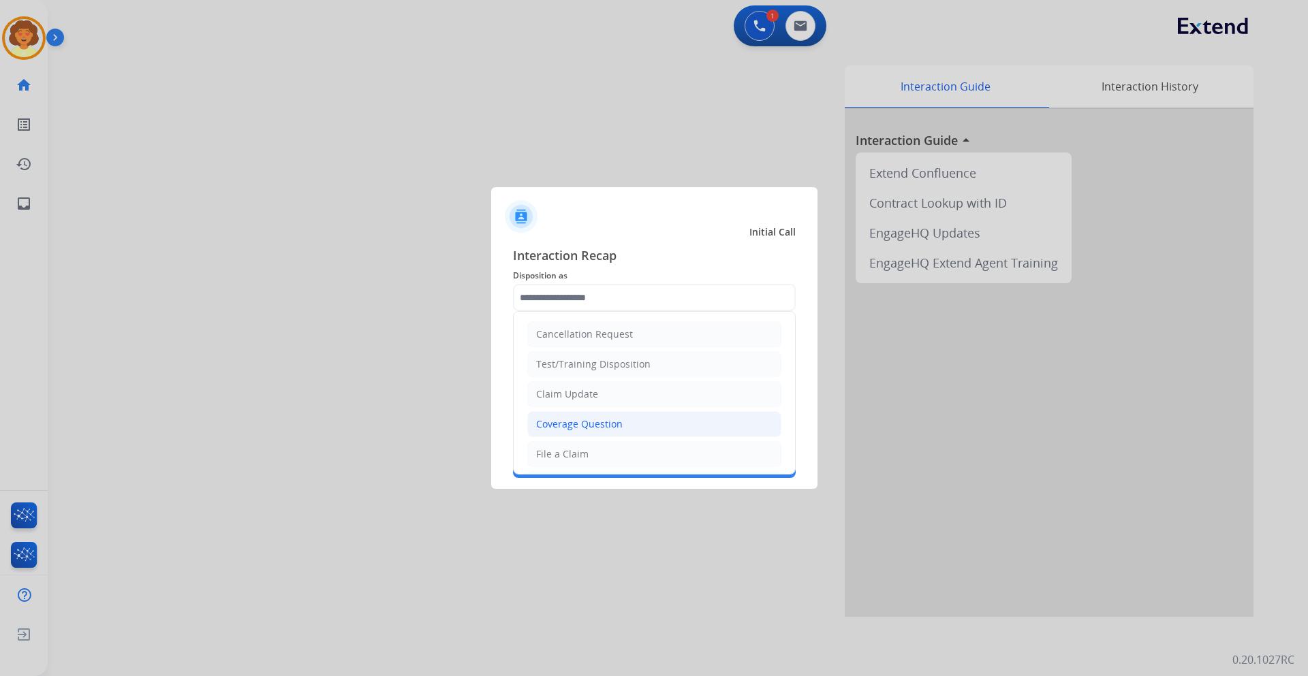
click at [610, 419] on div "Coverage Question" at bounding box center [579, 425] width 87 height 14
type input "**********"
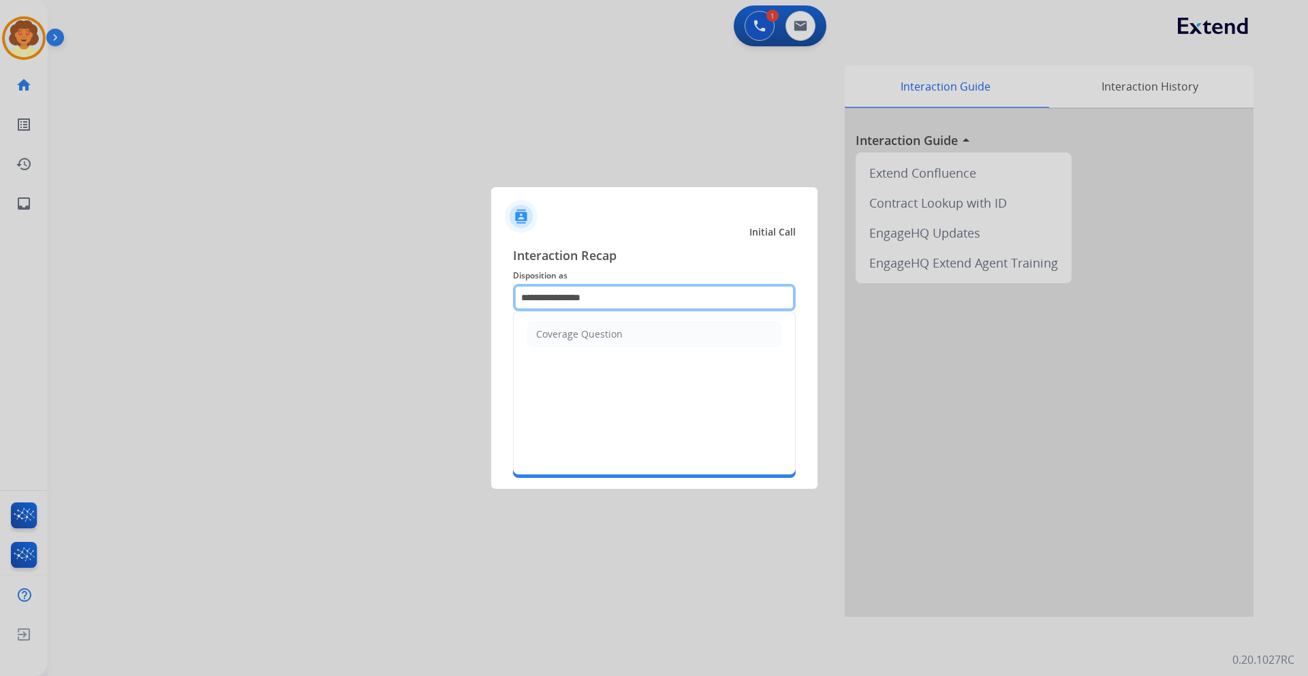
drag, startPoint x: 619, startPoint y: 297, endPoint x: 228, endPoint y: 253, distance: 392.8
click at [0, 264] on app-contact-recap-modal "**********" at bounding box center [0, 338] width 0 height 676
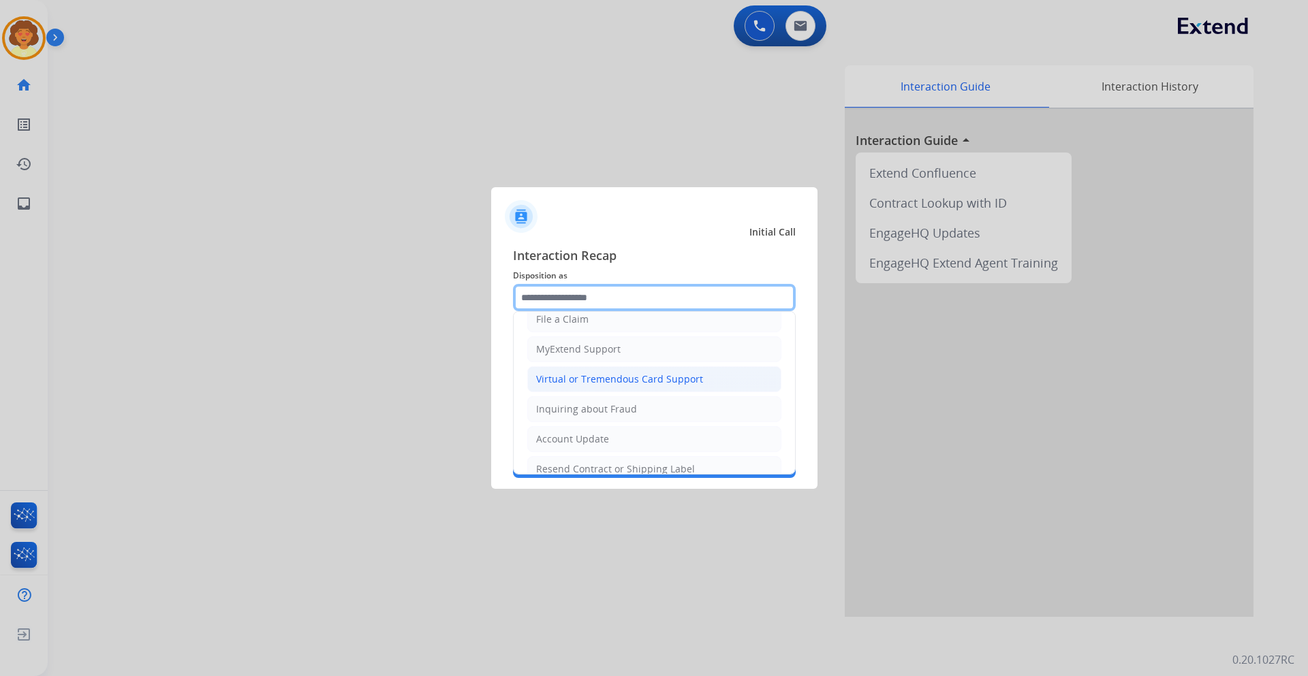
scroll to position [136, 0]
click at [600, 380] on div "Virtual or Tremendous Card Support" at bounding box center [619, 378] width 167 height 14
type input "**********"
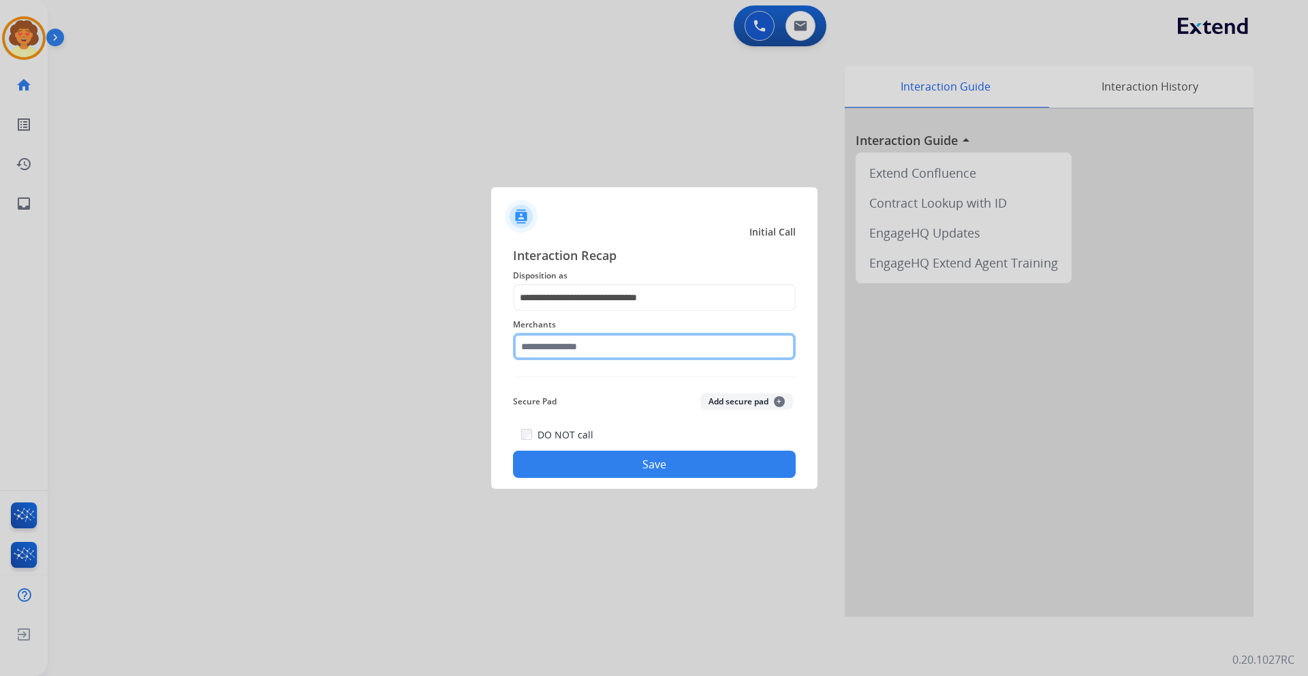
click at [597, 349] on input "text" at bounding box center [654, 346] width 283 height 27
type input "*"
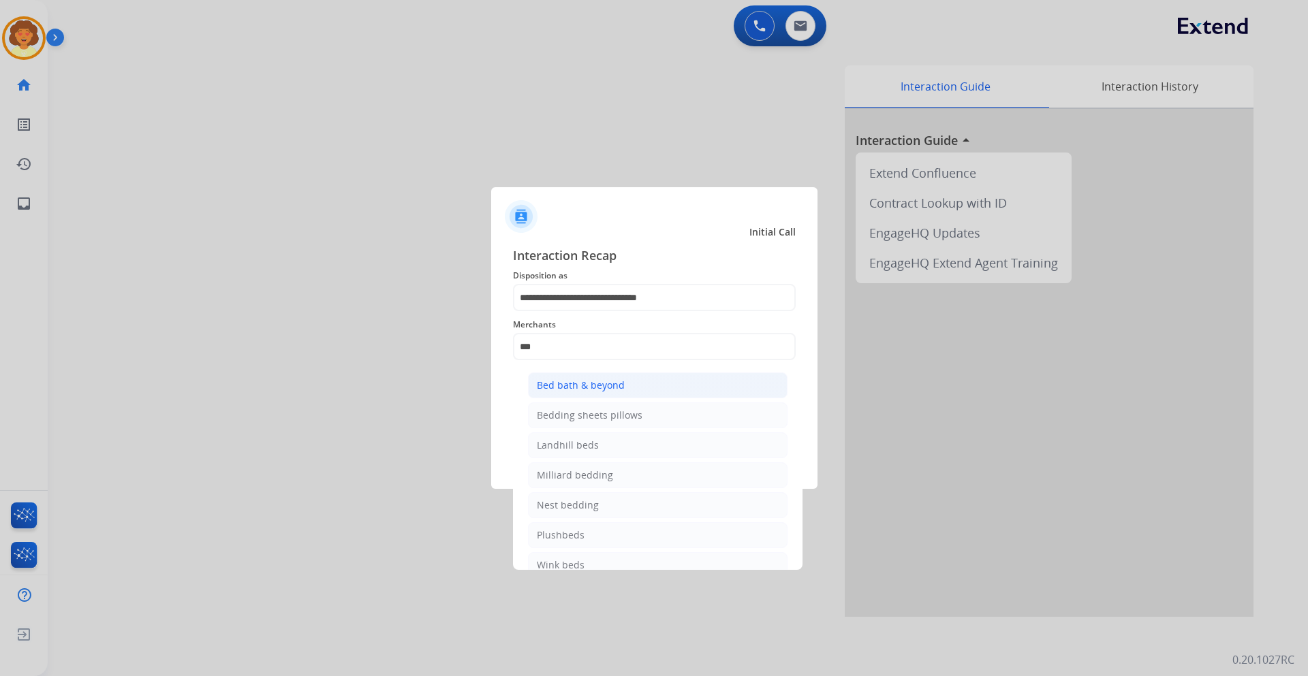
click at [557, 379] on div "Bed bath & beyond" at bounding box center [581, 386] width 88 height 14
type input "**********"
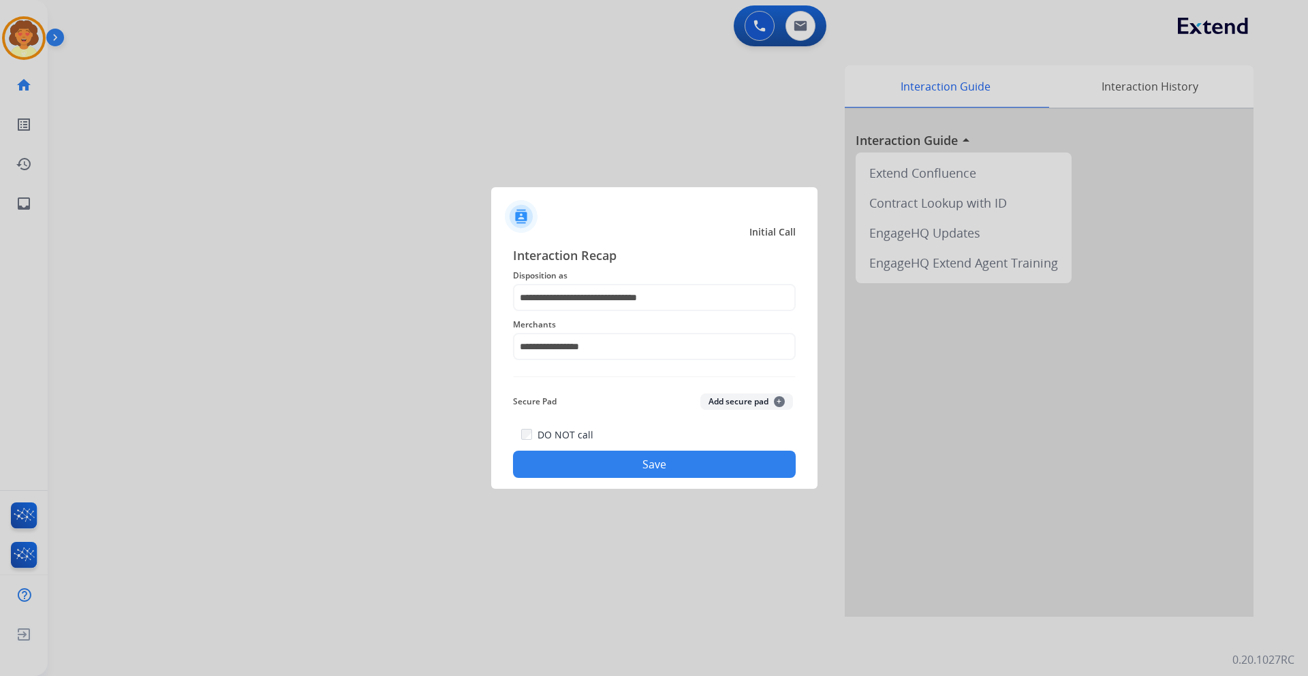
click at [660, 456] on button "Save" at bounding box center [654, 464] width 283 height 27
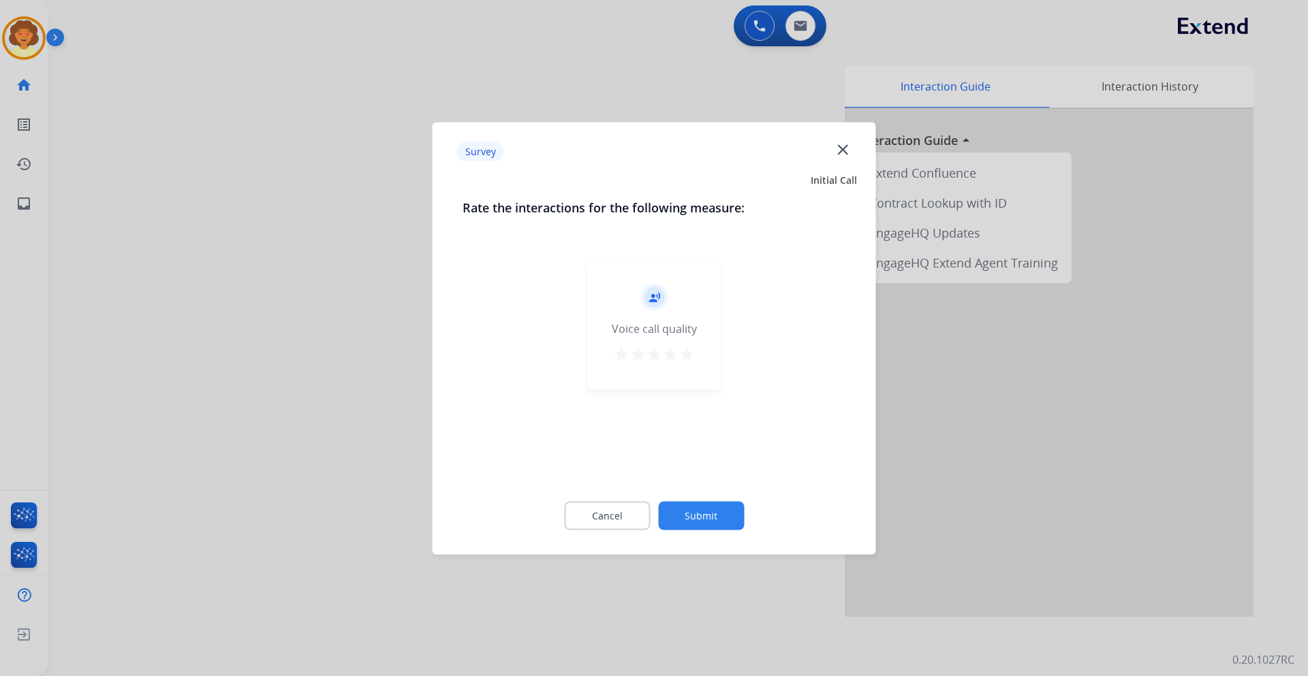
click at [689, 354] on mat-icon "star" at bounding box center [687, 354] width 16 height 16
click at [715, 518] on button "Submit" at bounding box center [701, 515] width 86 height 29
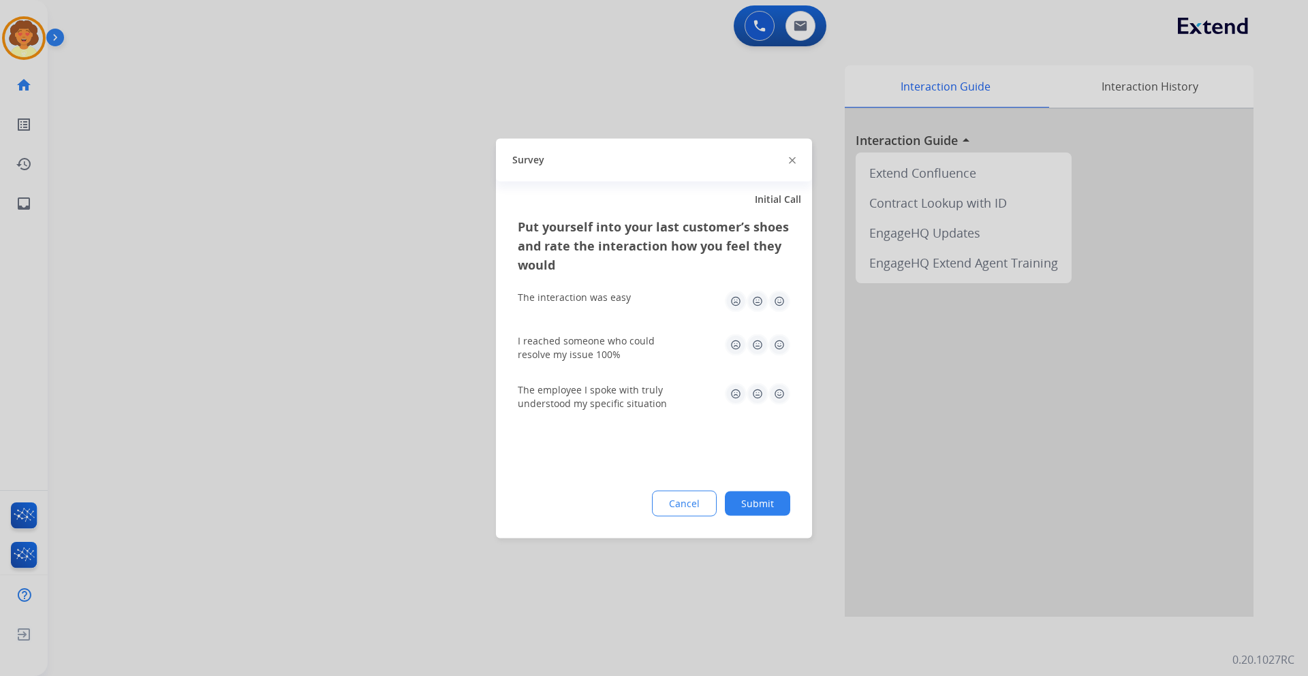
click at [781, 295] on img at bounding box center [779, 301] width 22 height 22
drag, startPoint x: 777, startPoint y: 343, endPoint x: 780, endPoint y: 358, distance: 15.4
click at [778, 344] on img at bounding box center [779, 345] width 22 height 22
click at [781, 405] on div "The employee I spoke with truly understood my specific situation" at bounding box center [654, 396] width 273 height 27
click at [779, 395] on img at bounding box center [779, 394] width 22 height 22
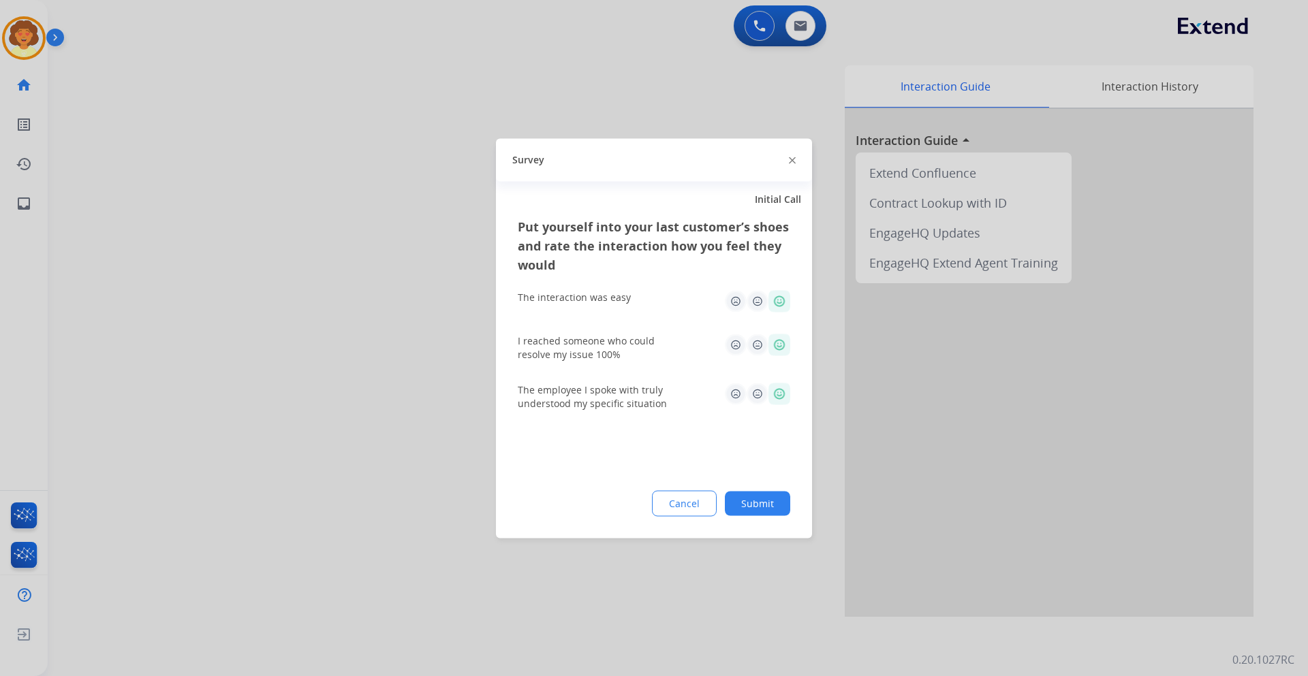
click at [777, 501] on button "Submit" at bounding box center [757, 503] width 65 height 25
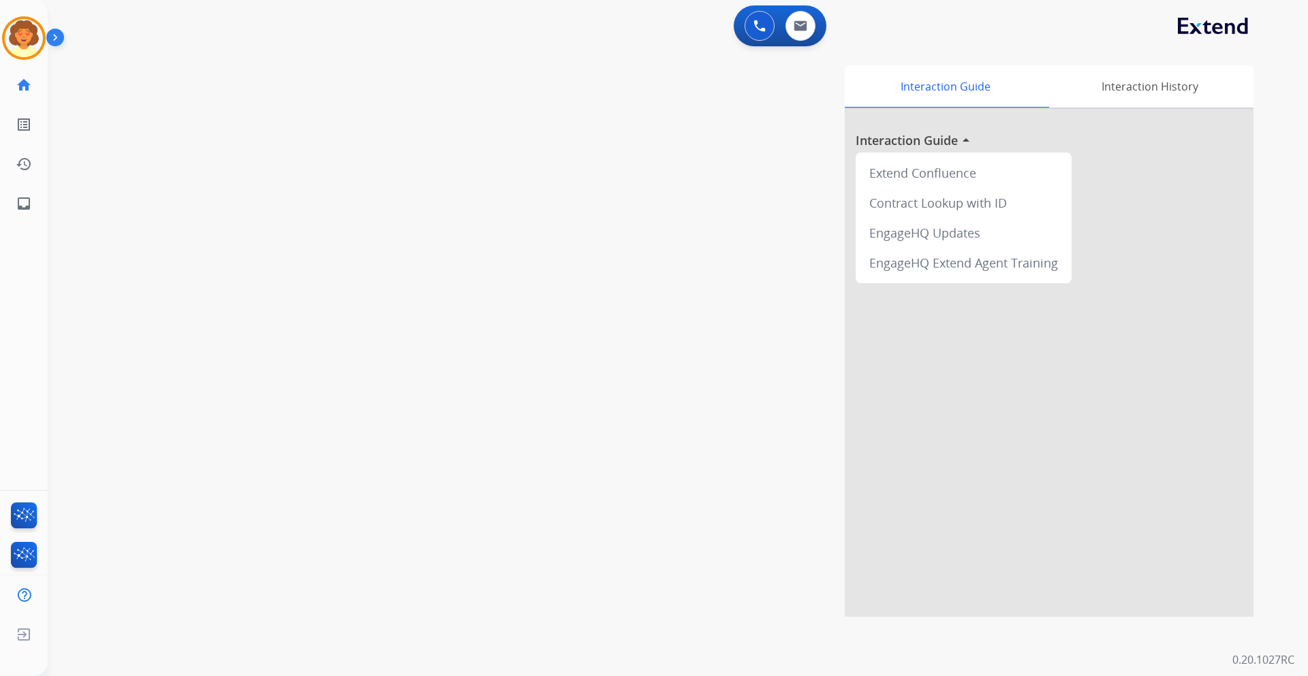
drag, startPoint x: 752, startPoint y: 27, endPoint x: 738, endPoint y: 60, distance: 36.1
click at [752, 29] on button at bounding box center [760, 26] width 30 height 30
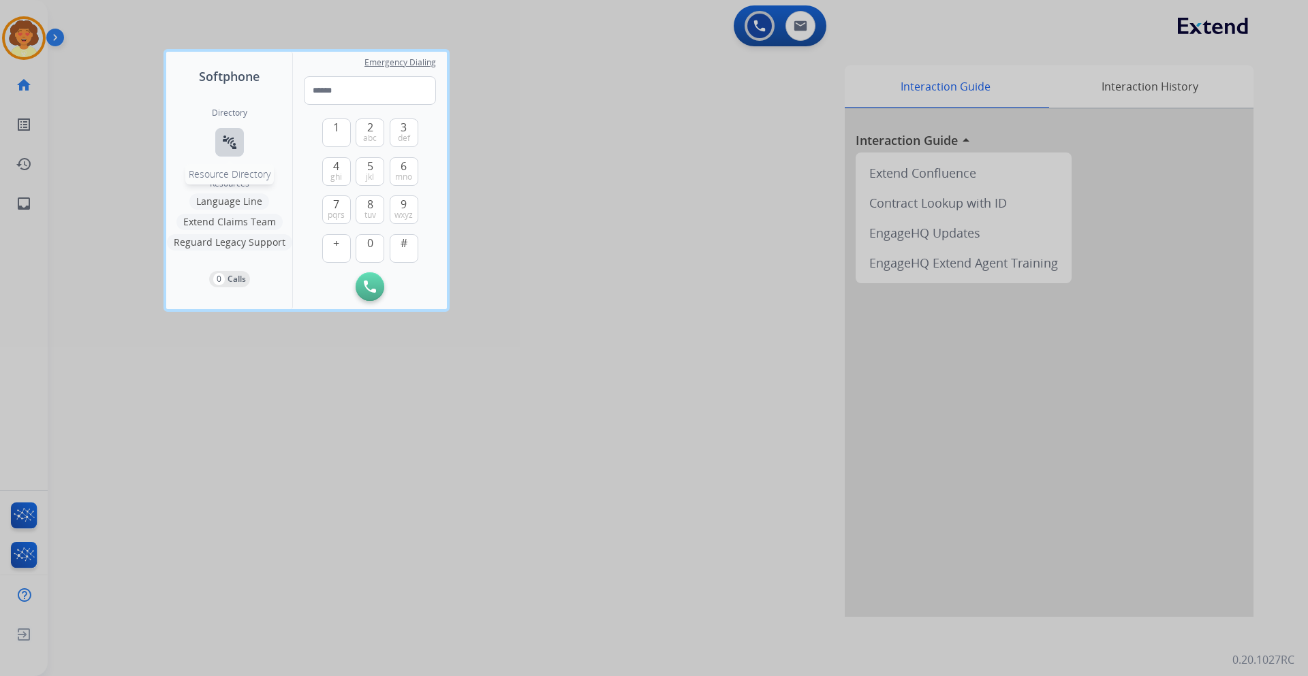
click at [218, 140] on button "connect_without_contact Resource Directory" at bounding box center [229, 142] width 29 height 29
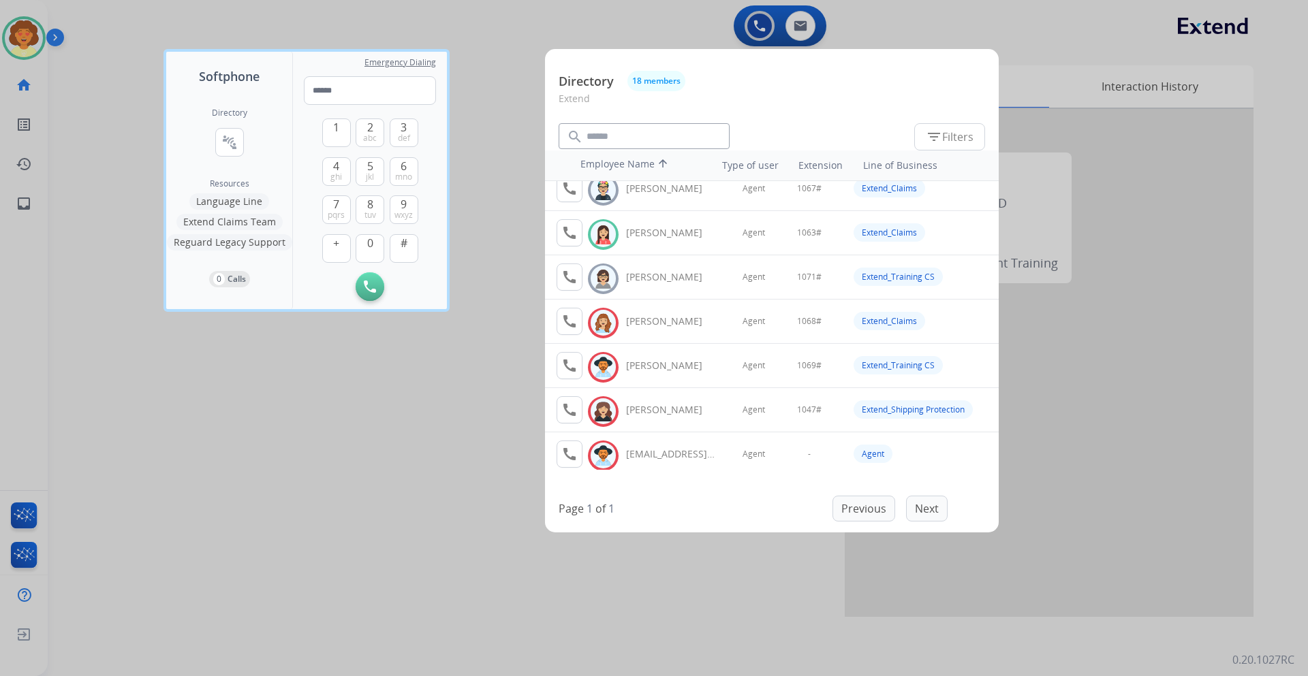
scroll to position [519, 0]
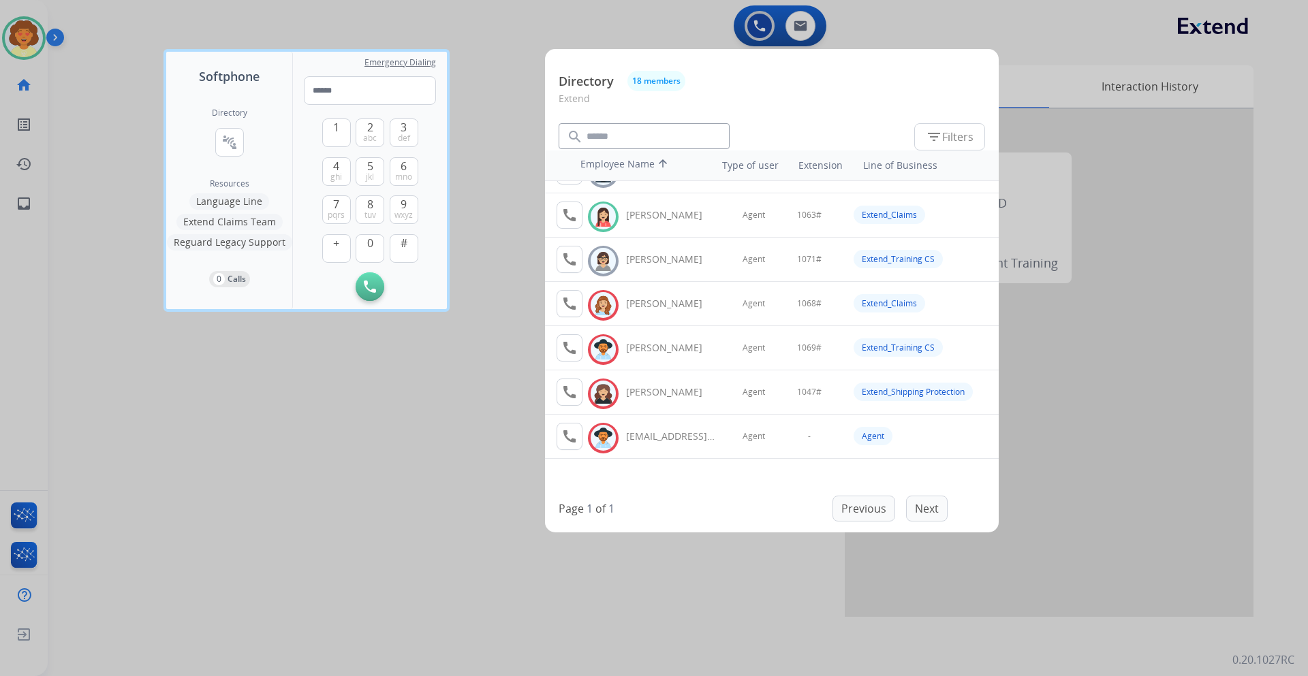
click at [483, 402] on div at bounding box center [654, 338] width 1308 height 676
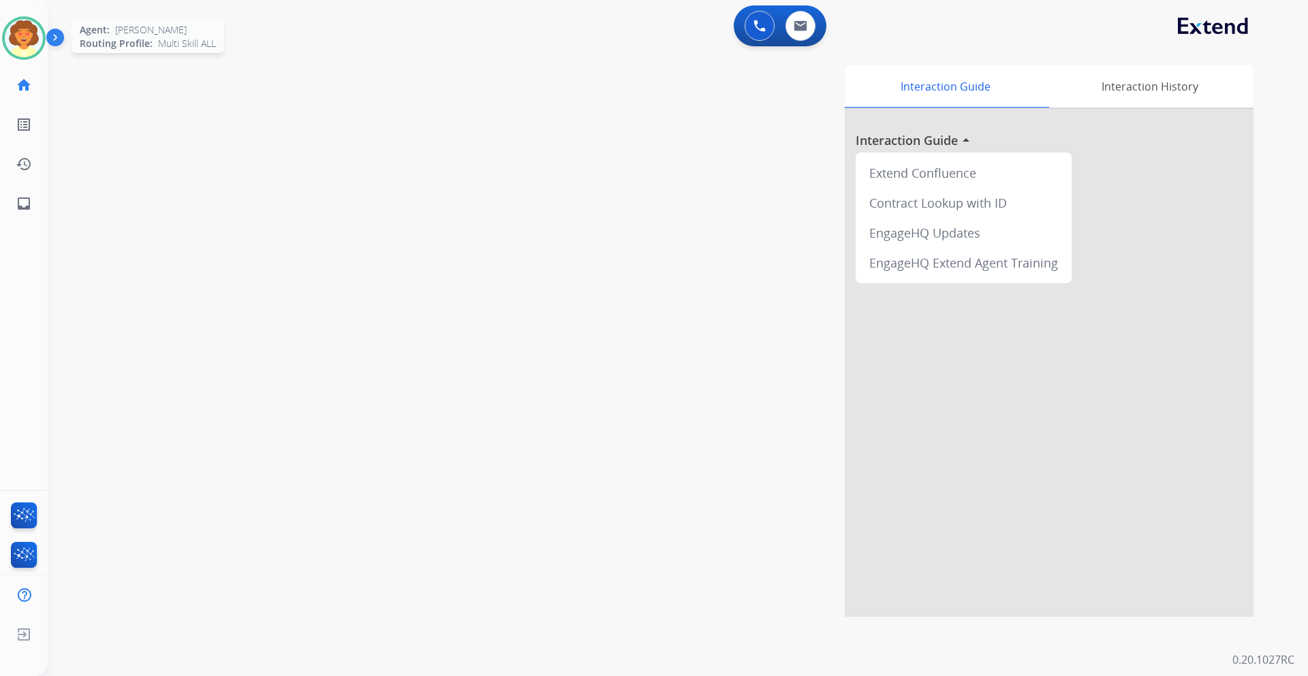
click at [20, 29] on img at bounding box center [24, 38] width 38 height 38
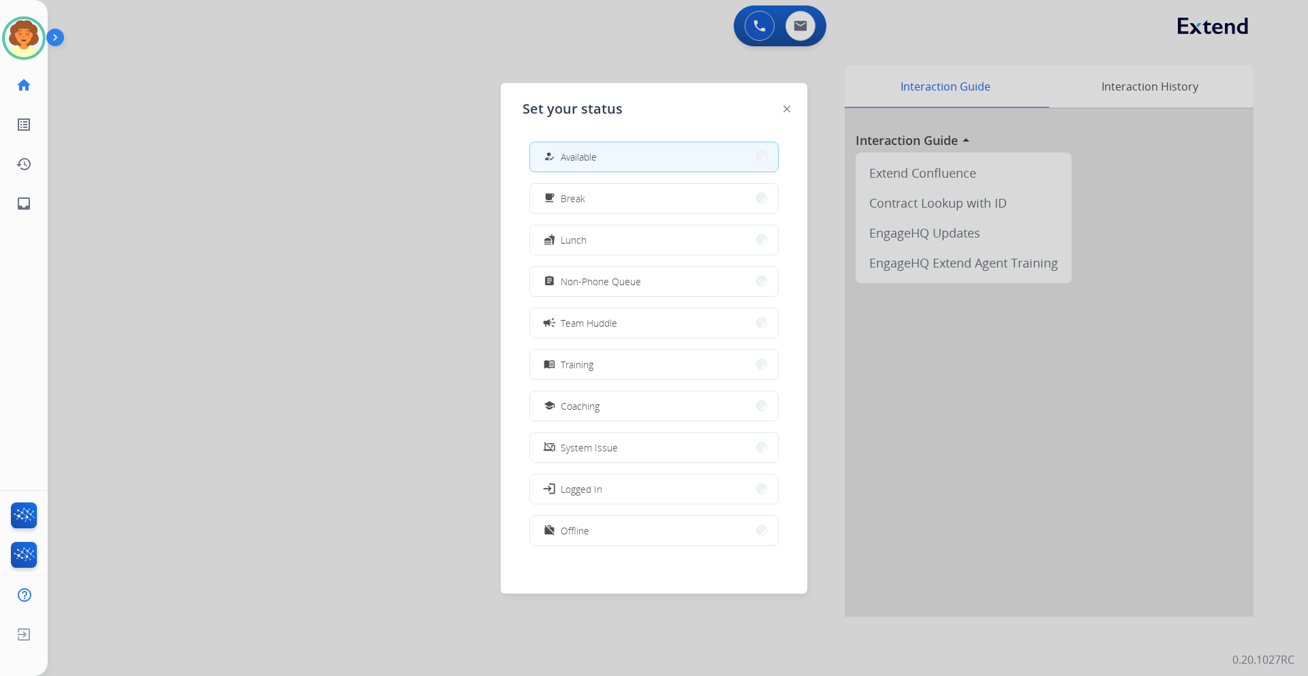
click at [312, 405] on div at bounding box center [654, 338] width 1308 height 676
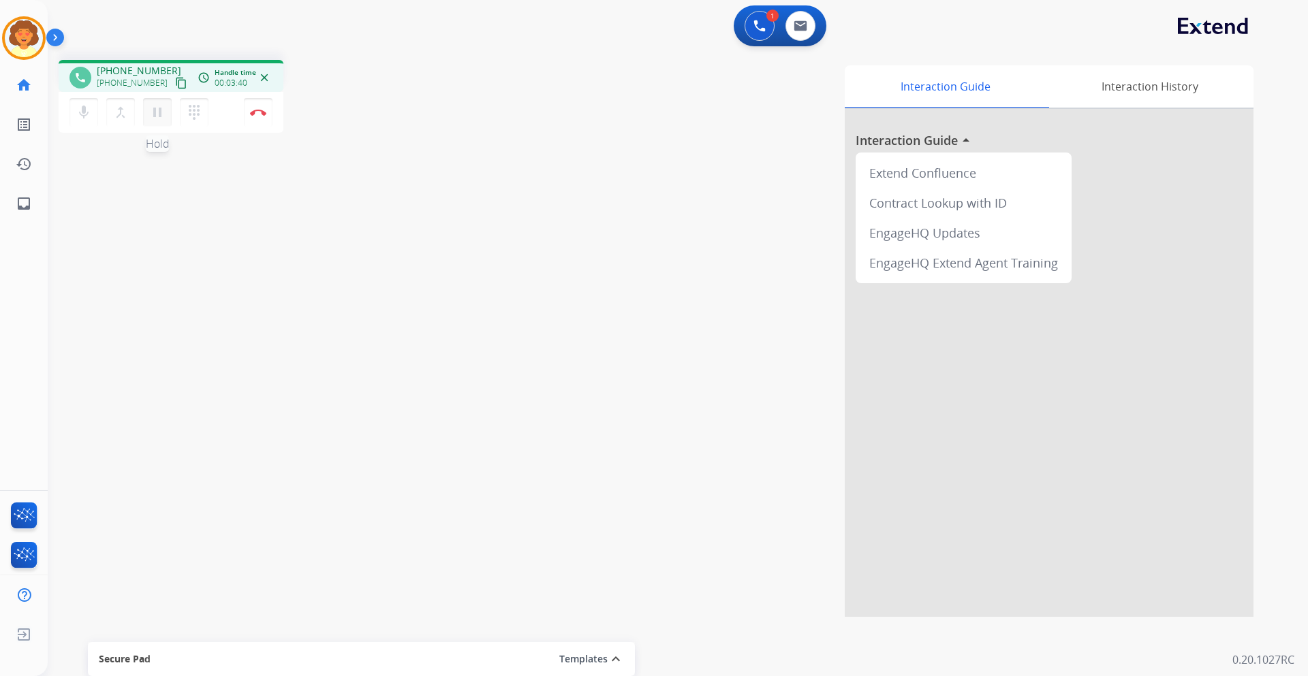
click at [159, 114] on mat-icon "pause" at bounding box center [157, 112] width 16 height 16
click at [154, 110] on mat-icon "play_arrow" at bounding box center [157, 112] width 16 height 16
click at [260, 111] on img at bounding box center [258, 112] width 16 height 7
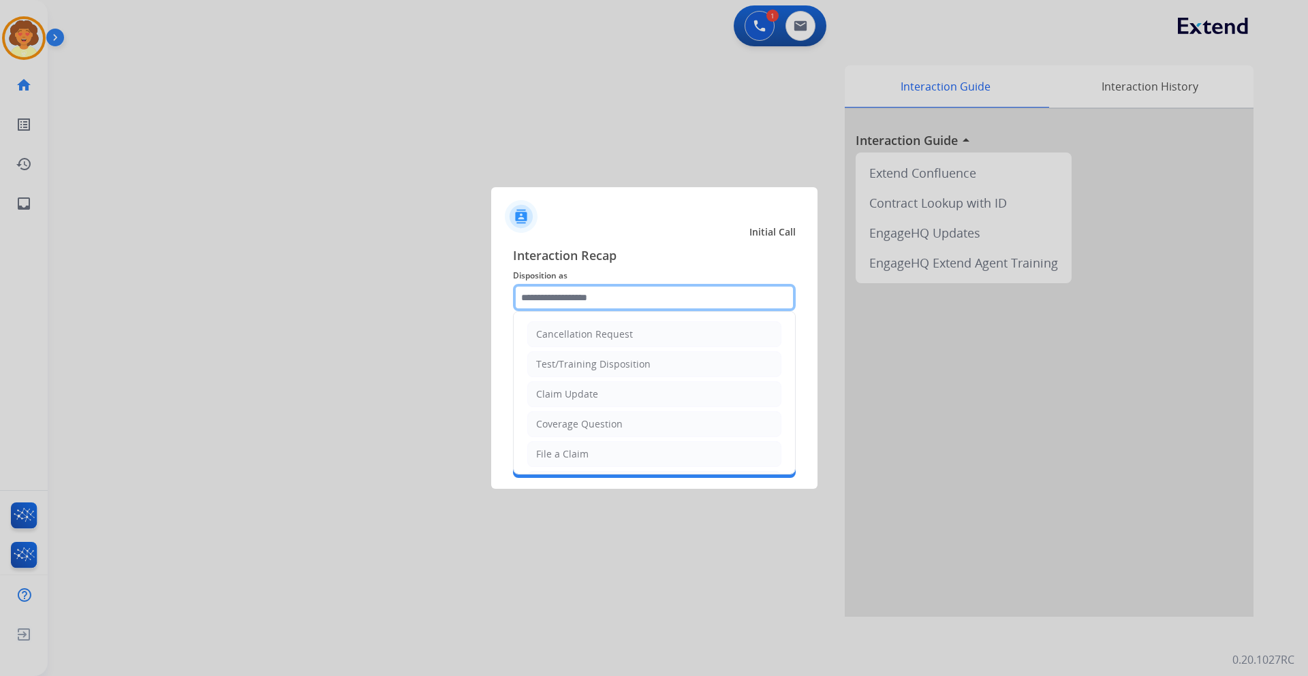
click at [557, 294] on input "text" at bounding box center [654, 297] width 283 height 27
click at [557, 396] on div "Claim Update" at bounding box center [567, 395] width 62 height 14
type input "**********"
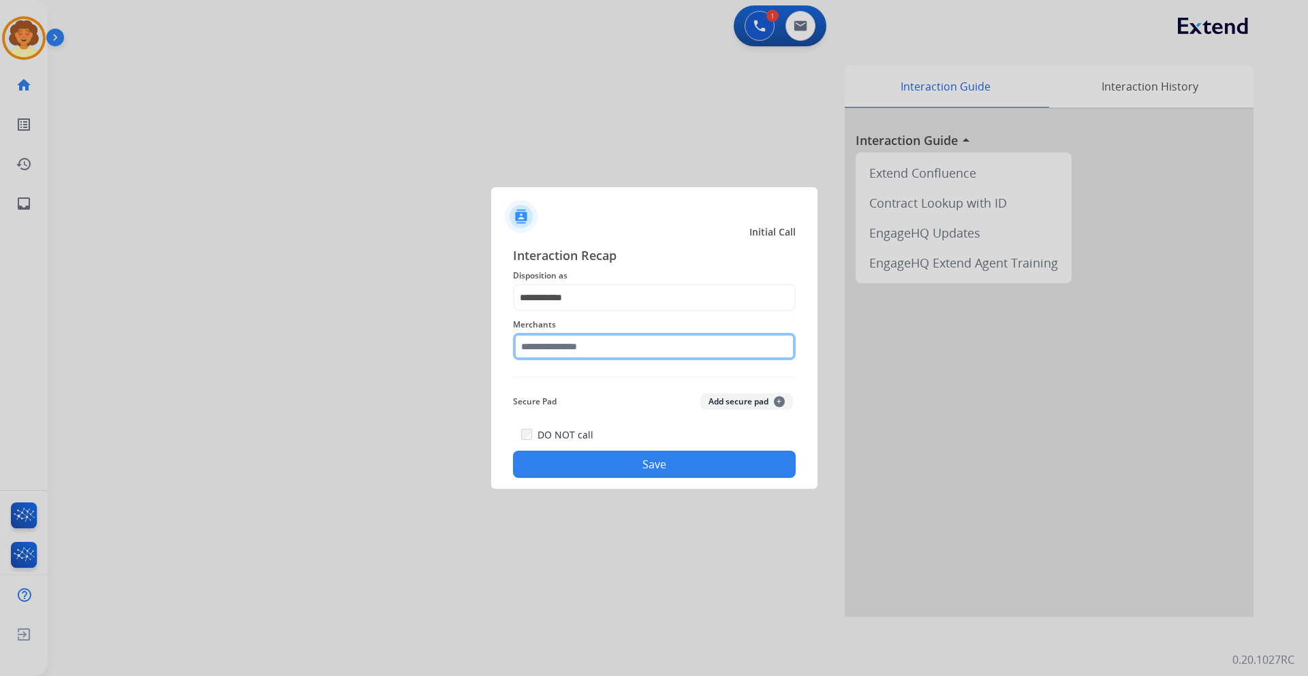
click at [529, 348] on input "text" at bounding box center [654, 346] width 283 height 27
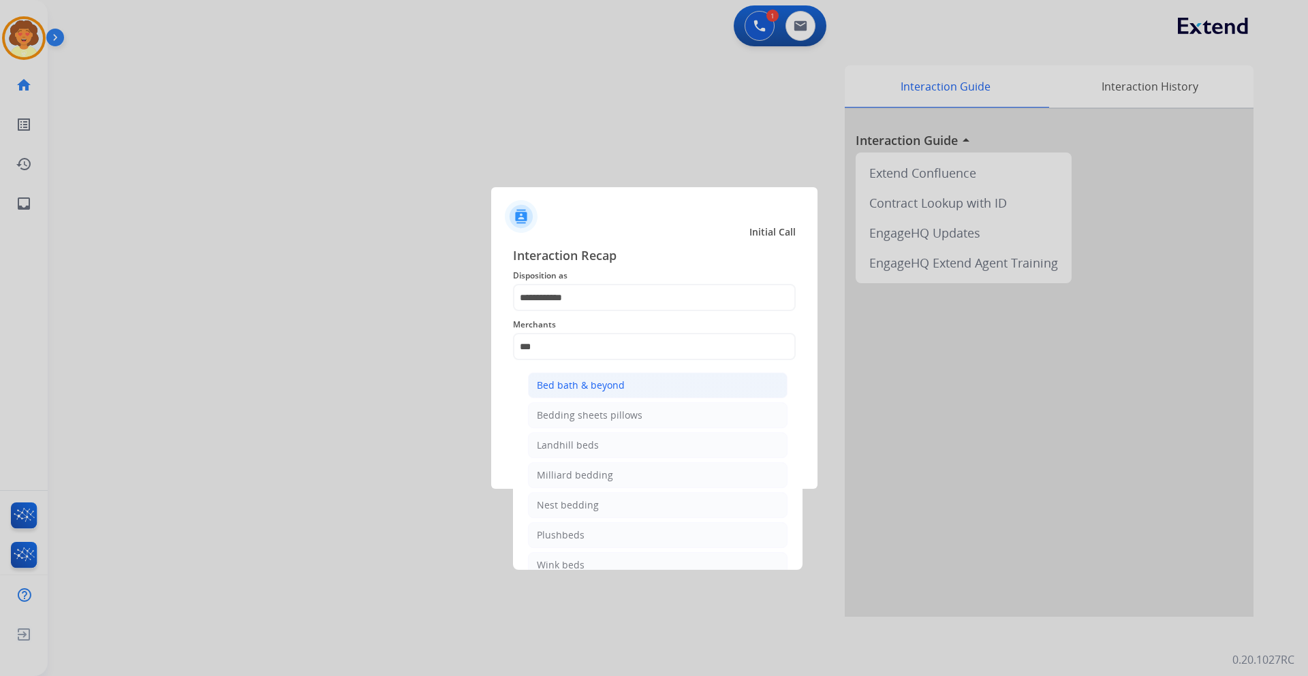
click at [665, 376] on li "Bed bath & beyond" at bounding box center [658, 386] width 260 height 26
type input "**********"
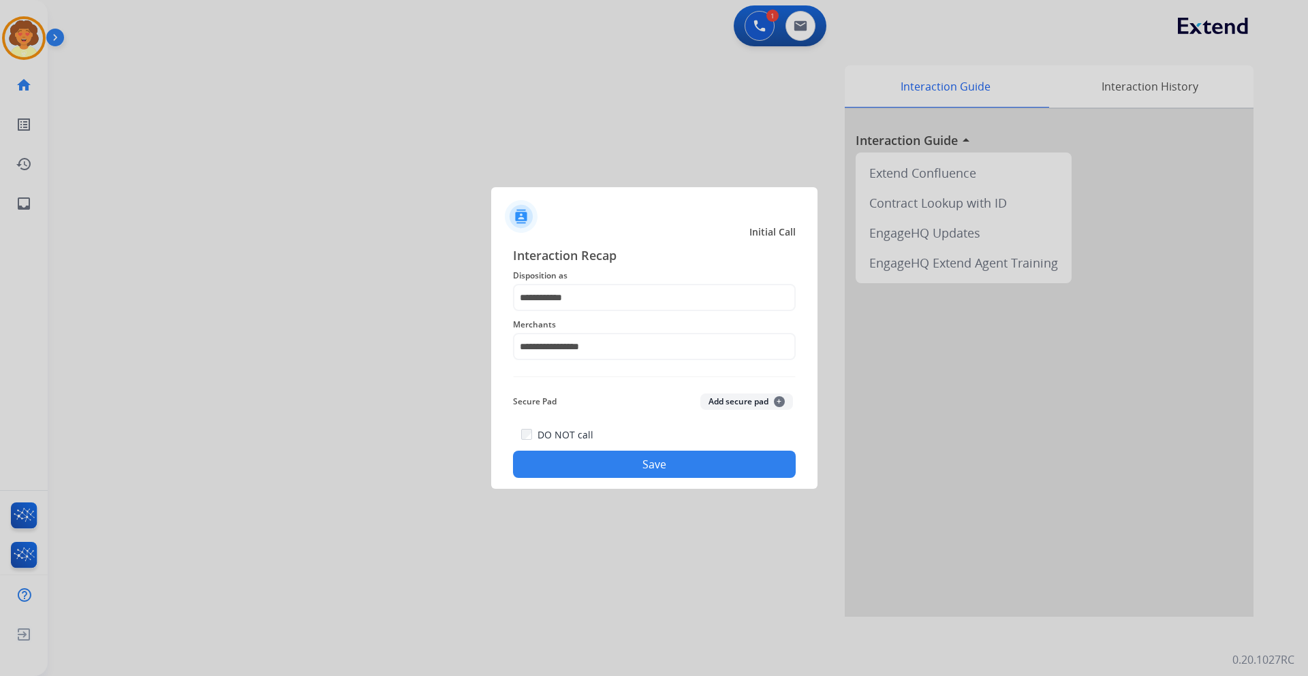
click at [530, 461] on button "Save" at bounding box center [654, 464] width 283 height 27
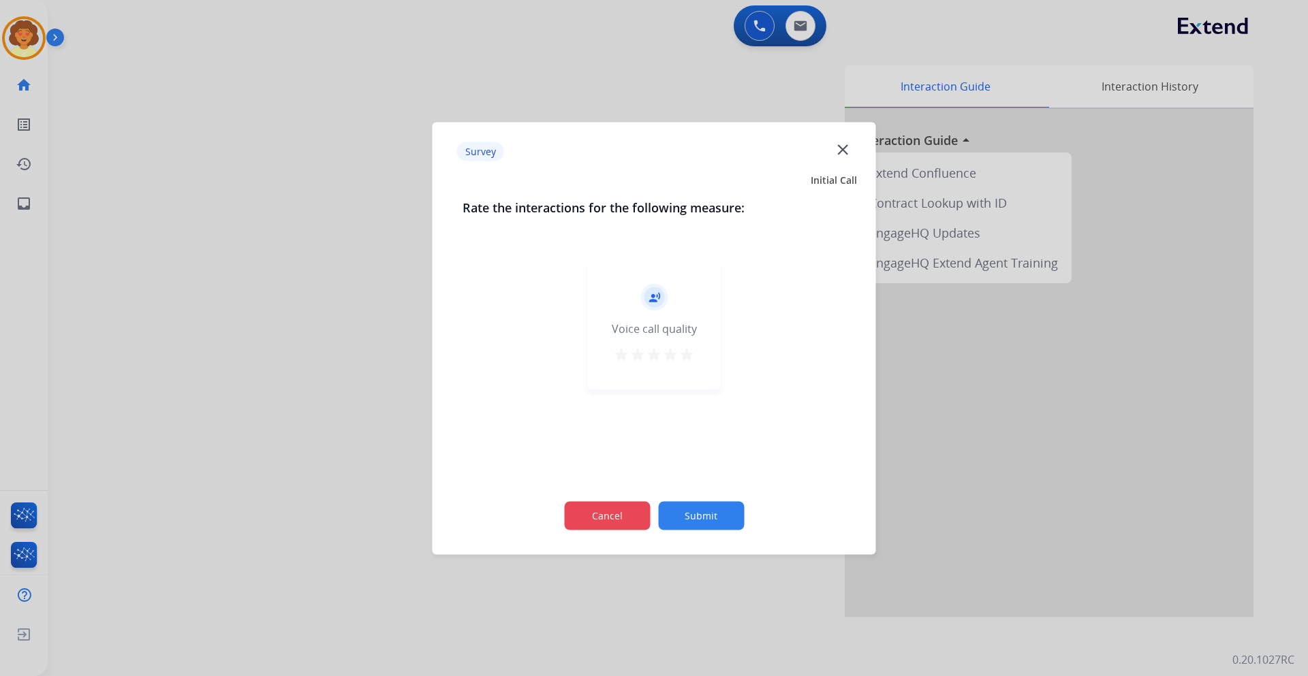
click at [606, 513] on button "Cancel" at bounding box center [607, 515] width 86 height 29
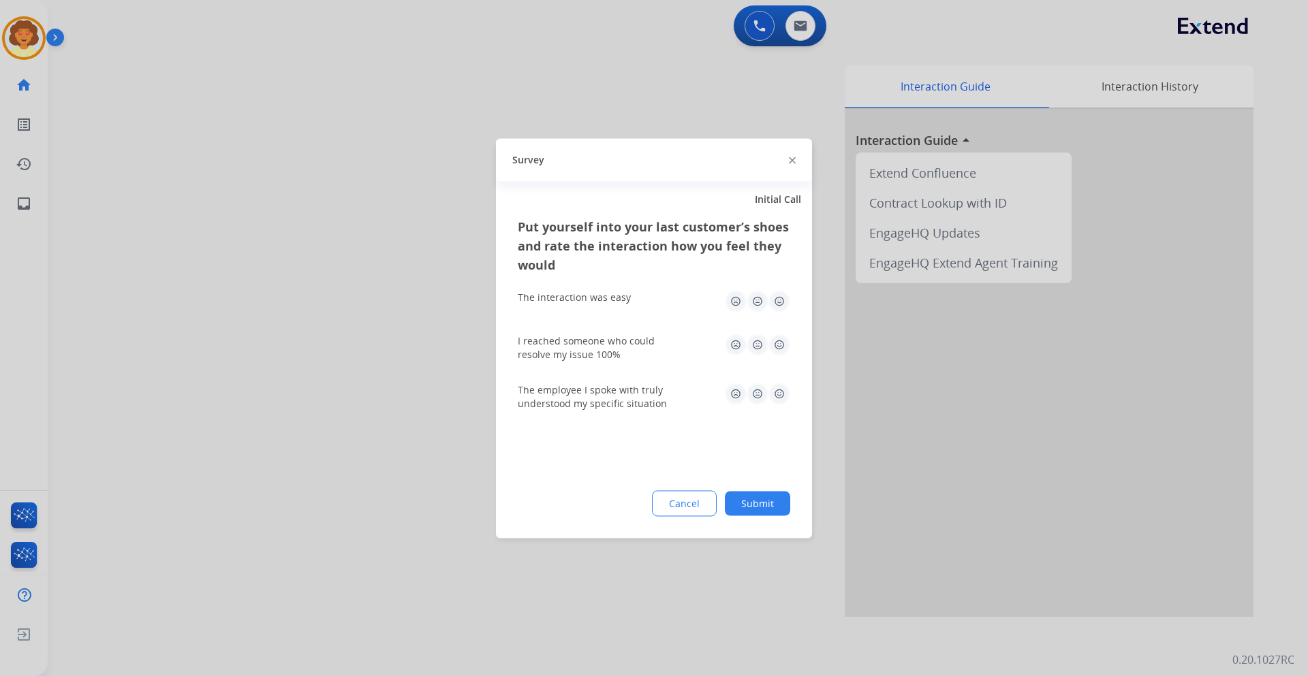
drag, startPoint x: 694, startPoint y: 507, endPoint x: 273, endPoint y: 380, distance: 439.7
click at [693, 505] on button "Cancel" at bounding box center [684, 504] width 65 height 26
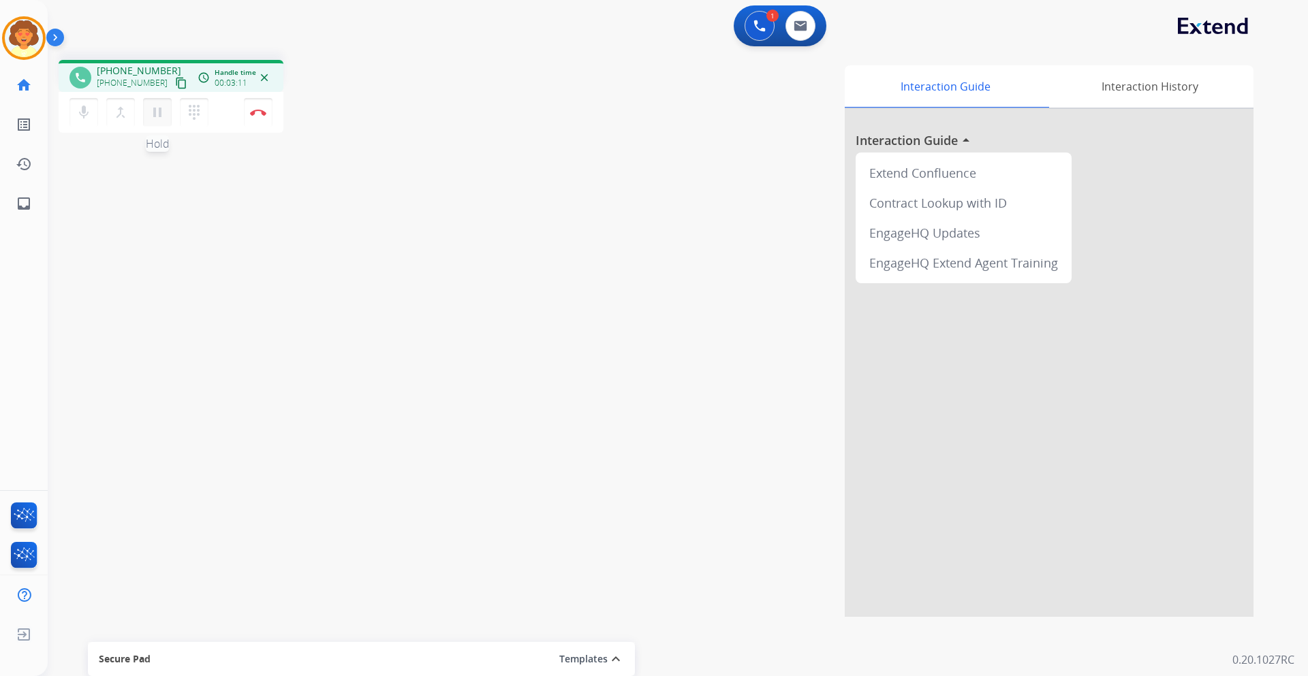
click at [150, 116] on mat-icon "pause" at bounding box center [157, 112] width 16 height 16
click at [152, 113] on mat-icon "play_arrow" at bounding box center [157, 112] width 16 height 16
click at [258, 119] on button "Disconnect" at bounding box center [258, 112] width 29 height 29
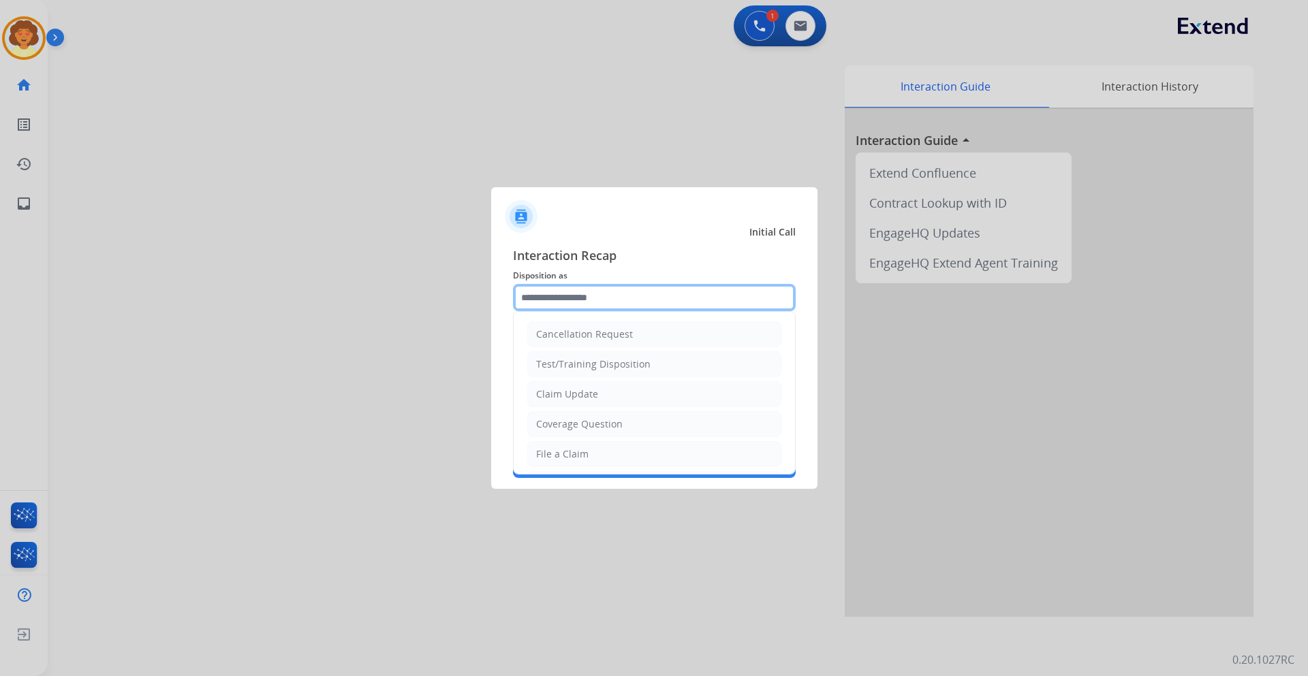
click at [587, 286] on input "text" at bounding box center [654, 297] width 283 height 27
click at [609, 424] on div "Coverage Question" at bounding box center [579, 425] width 87 height 14
type input "**********"
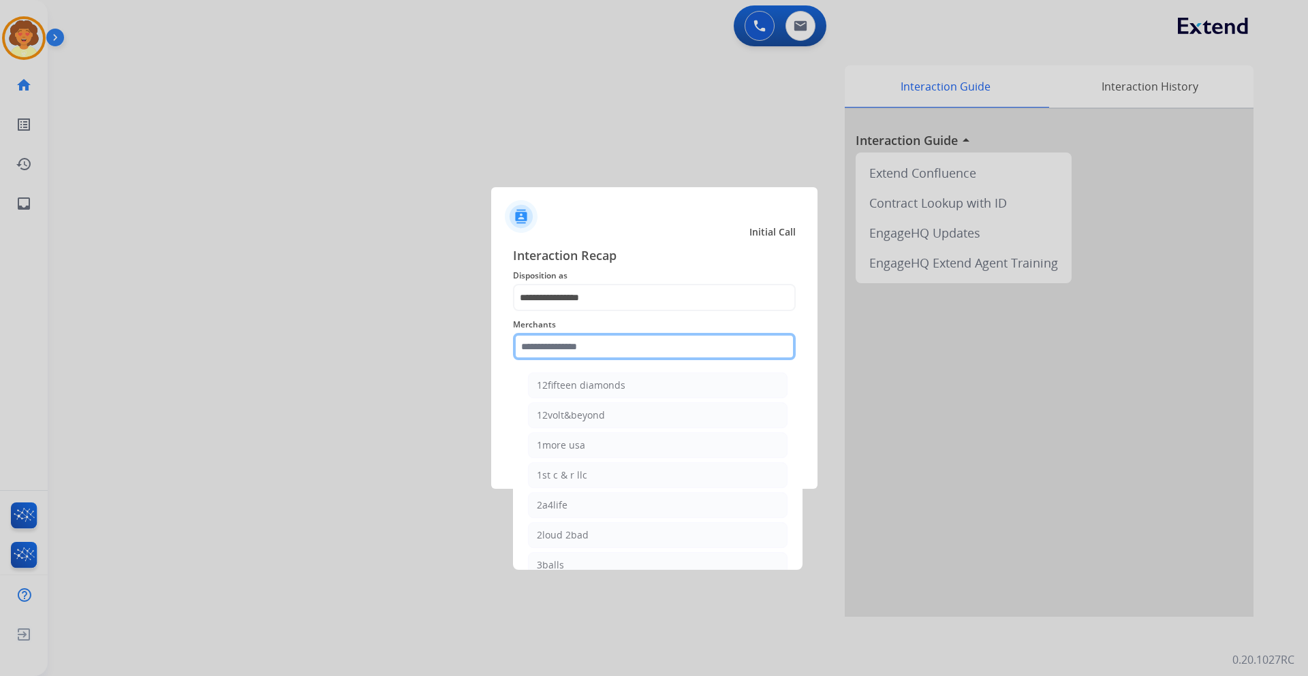
click at [544, 348] on input "text" at bounding box center [654, 346] width 283 height 27
click at [546, 350] on input "text" at bounding box center [654, 346] width 283 height 27
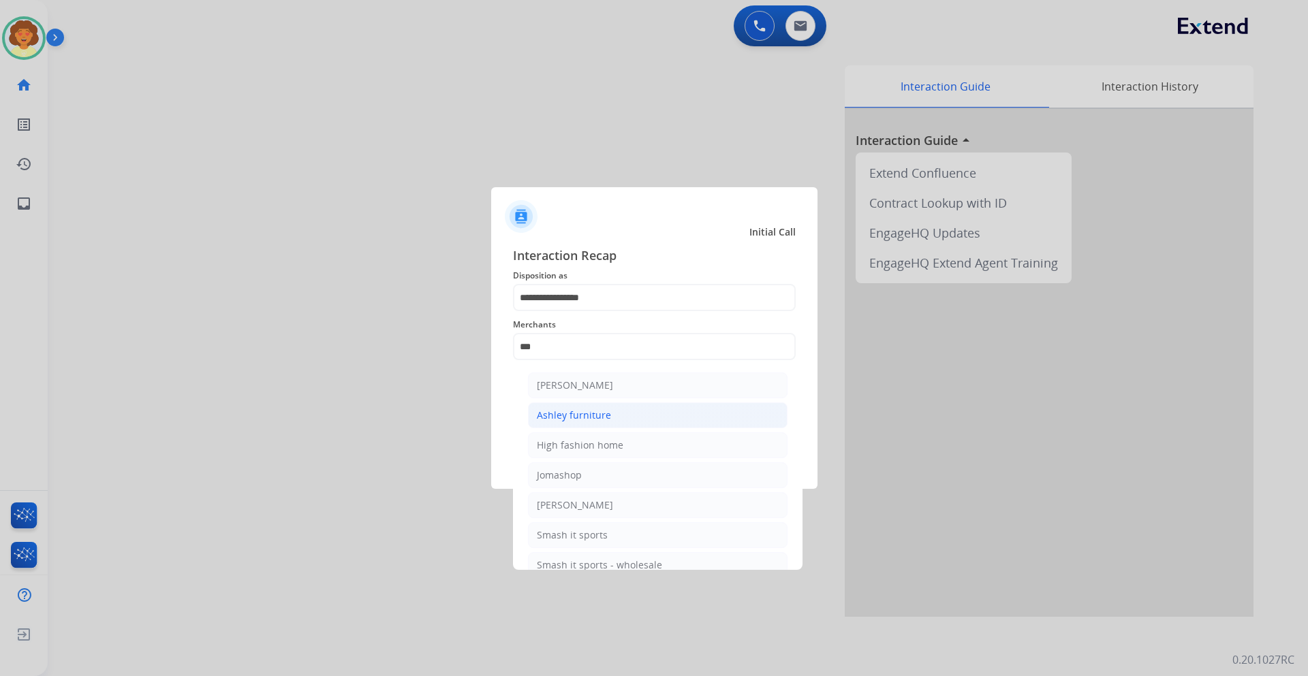
click at [578, 418] on div "Ashley furniture" at bounding box center [574, 416] width 74 height 14
type input "**********"
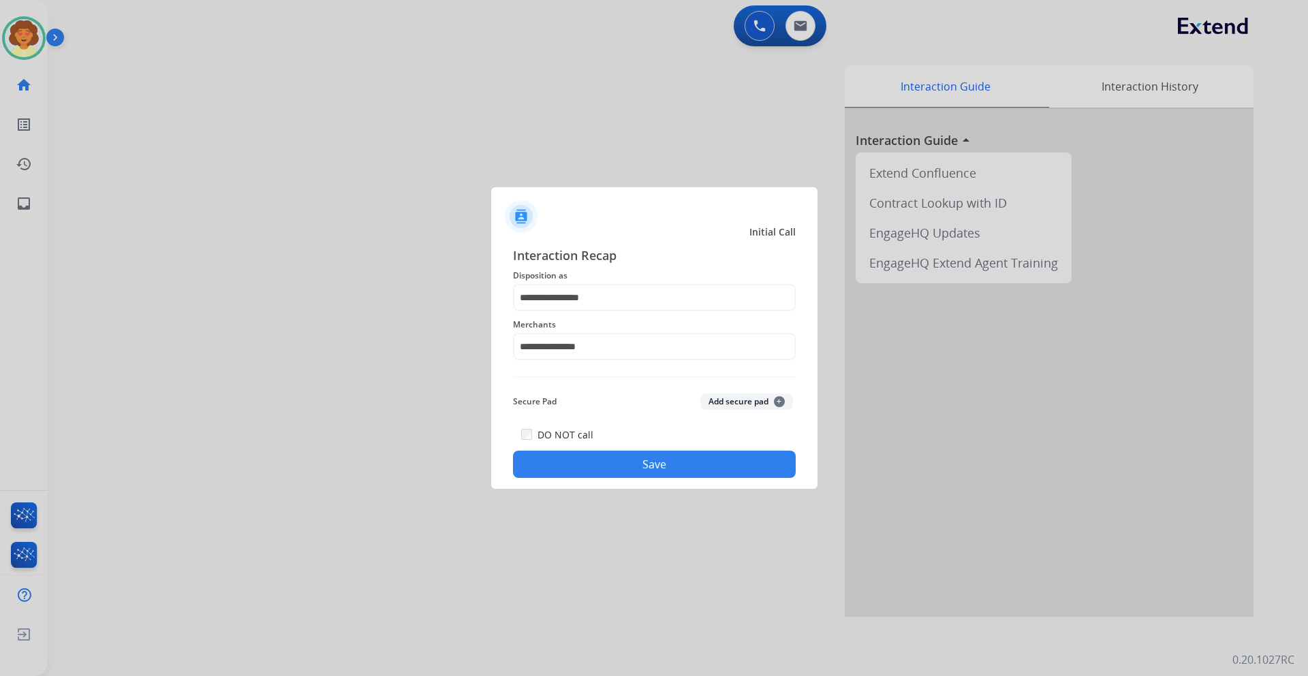
click at [600, 470] on button "Save" at bounding box center [654, 464] width 283 height 27
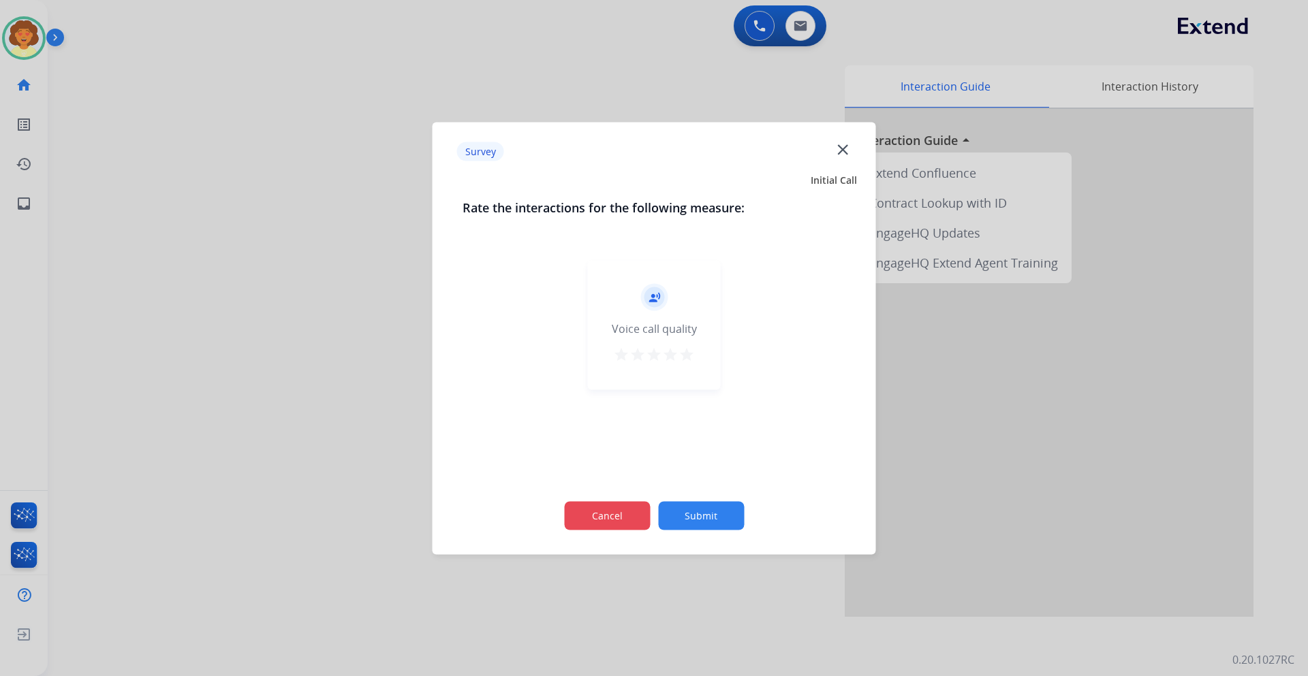
click at [609, 520] on button "Cancel" at bounding box center [607, 515] width 86 height 29
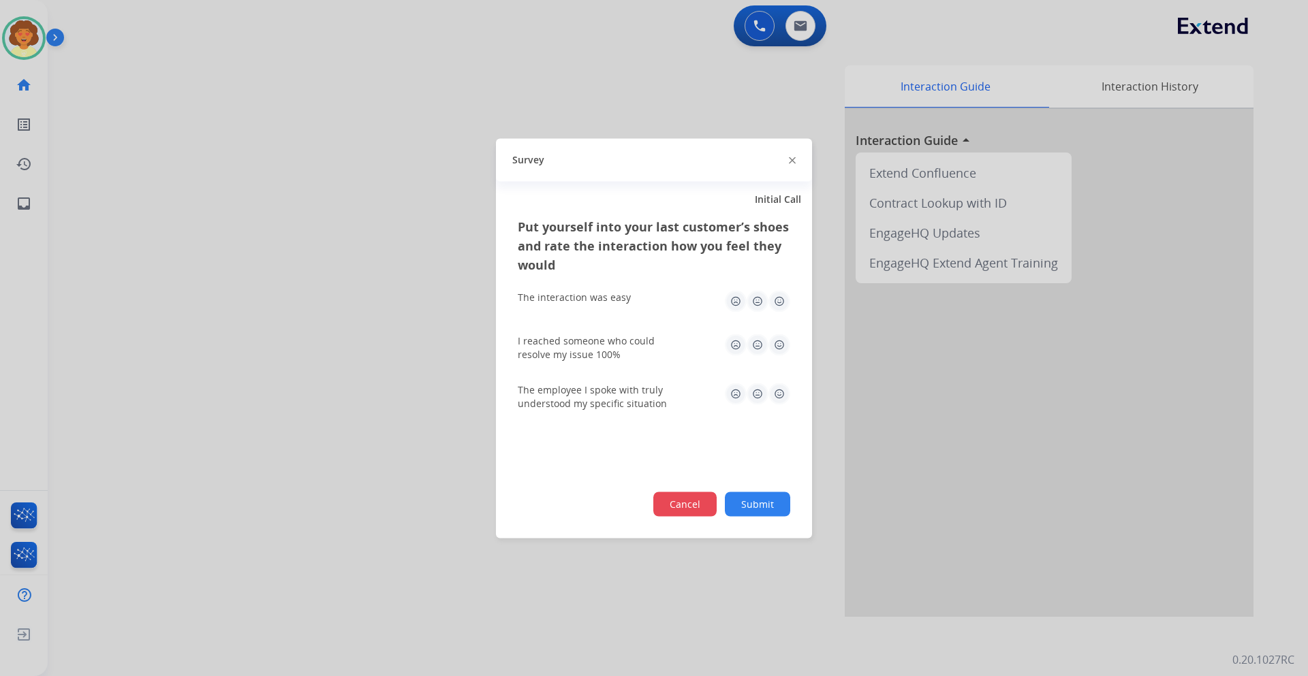
click at [657, 510] on button "Cancel" at bounding box center [684, 504] width 63 height 25
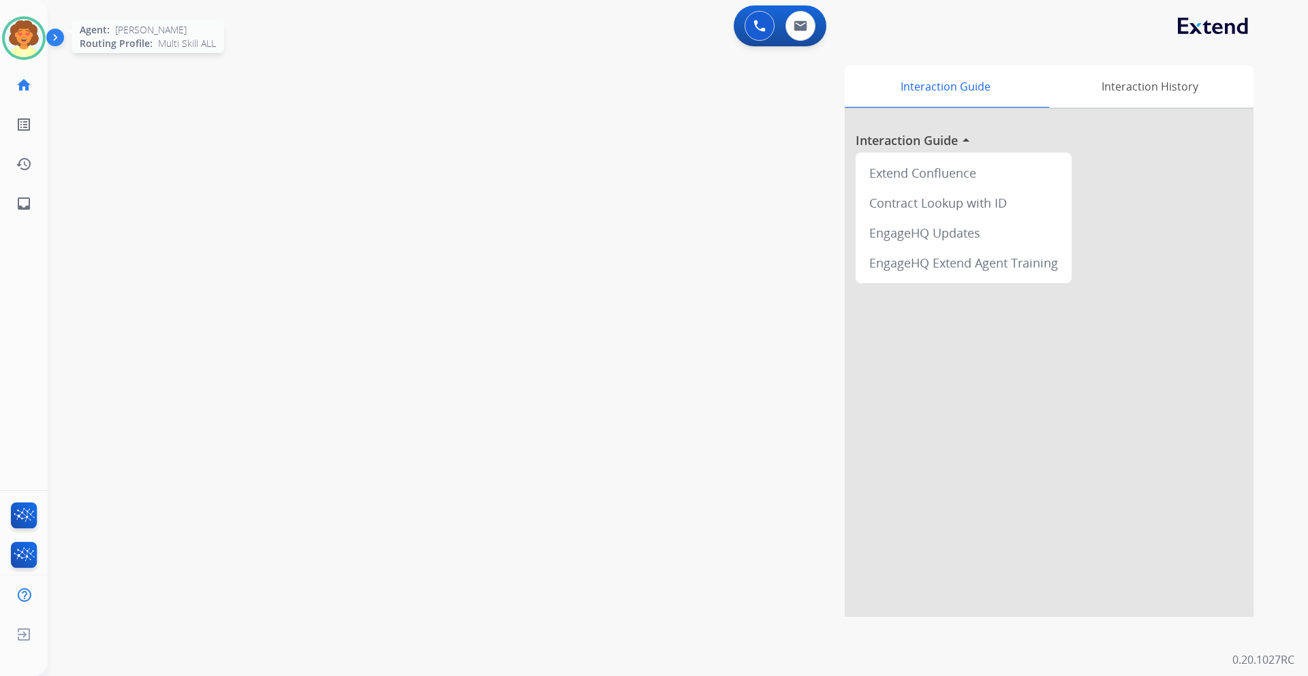
click at [18, 42] on img at bounding box center [24, 38] width 38 height 38
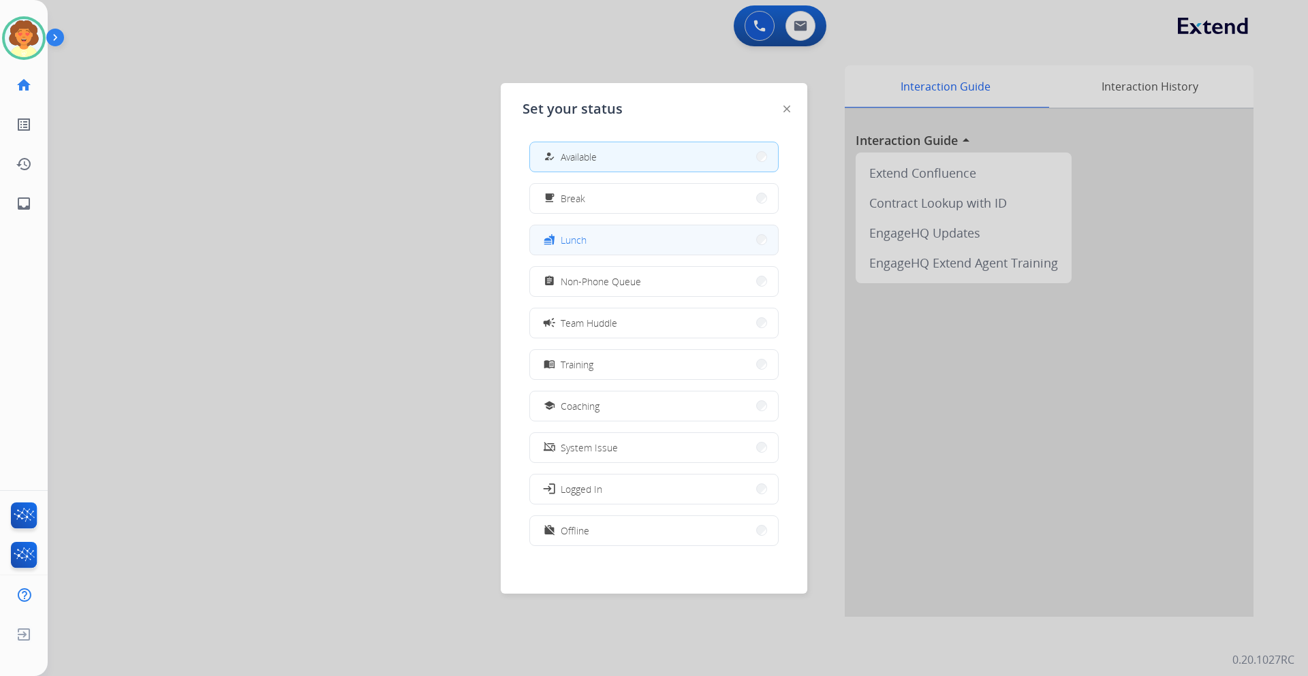
click at [630, 247] on button "fastfood Lunch" at bounding box center [654, 239] width 248 height 29
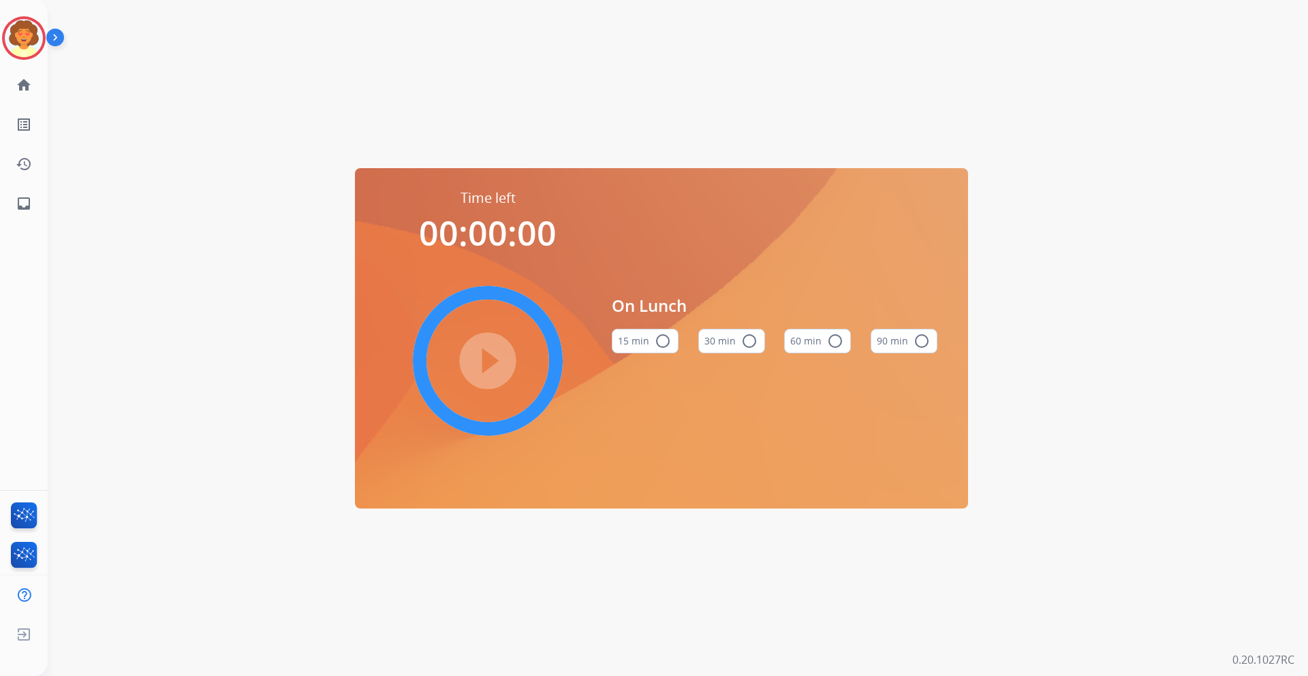
click at [835, 342] on mat-icon "radio_button_unchecked" at bounding box center [835, 341] width 16 height 16
click at [480, 368] on mat-icon "play_circle_filled" at bounding box center [488, 361] width 16 height 16
